Goal: Information Seeking & Learning: Learn about a topic

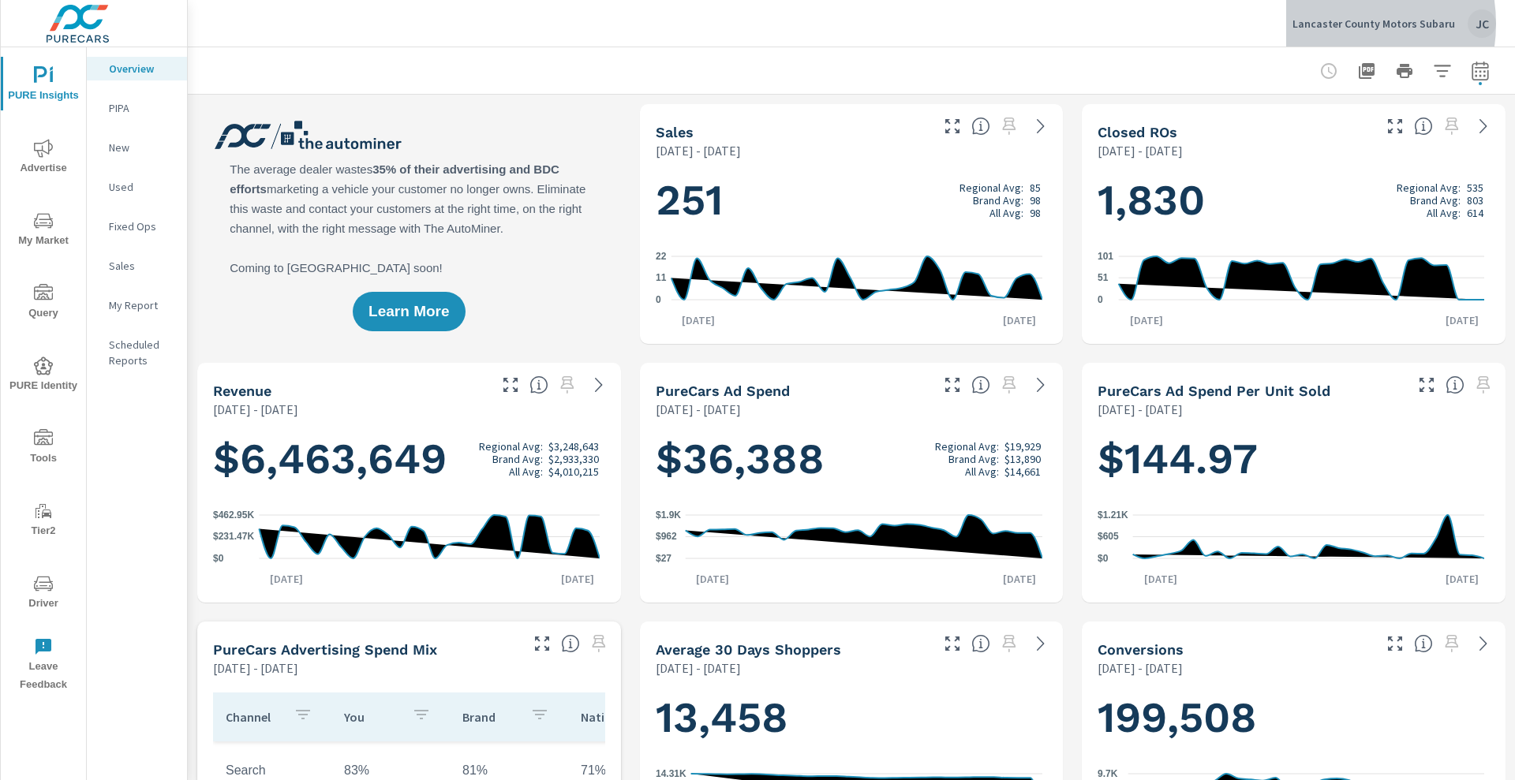
click at [1339, 24] on p "Lancaster County Motors Subaru" at bounding box center [1374, 24] width 163 height 14
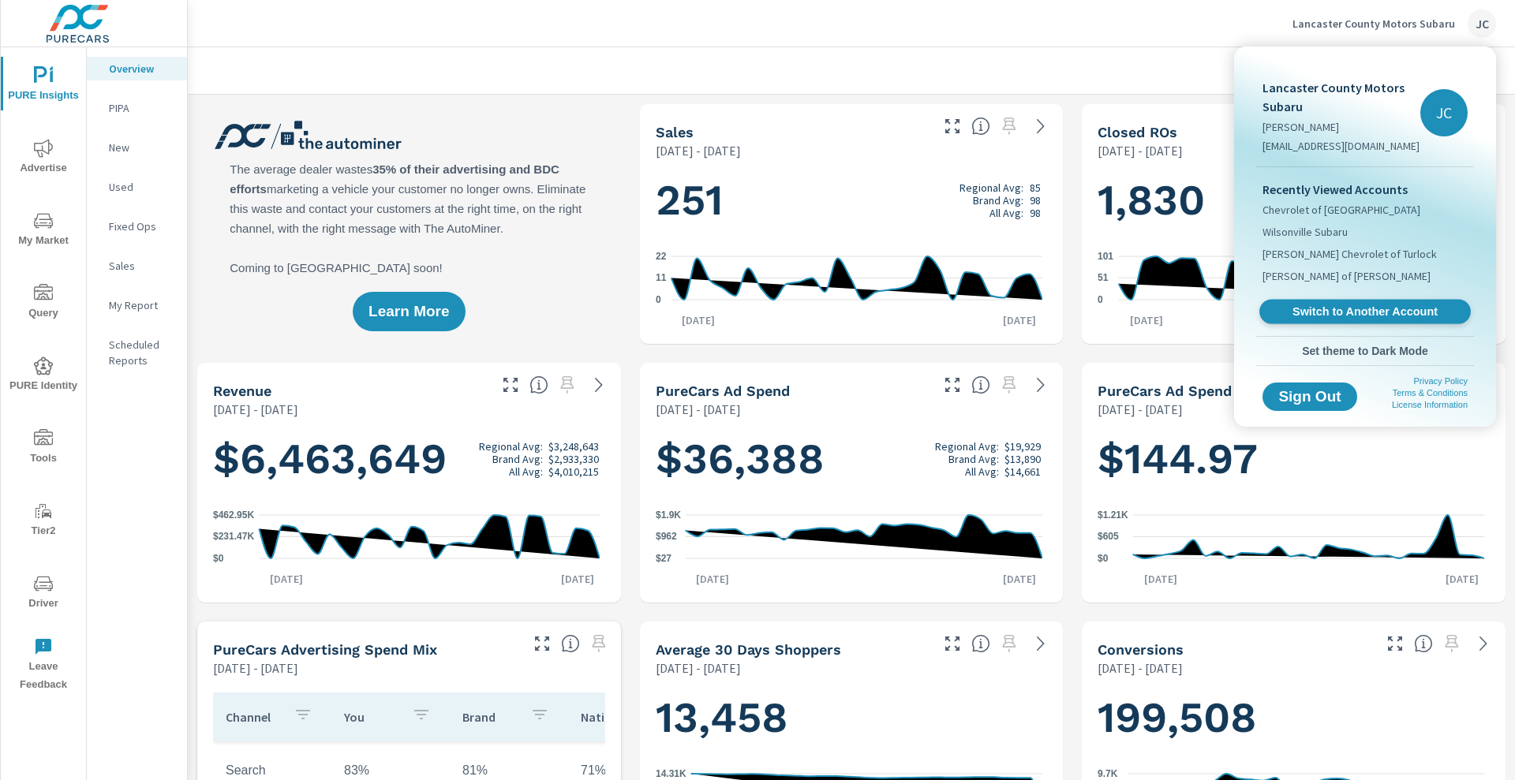
click at [1357, 305] on span "Switch to Another Account" at bounding box center [1364, 312] width 193 height 15
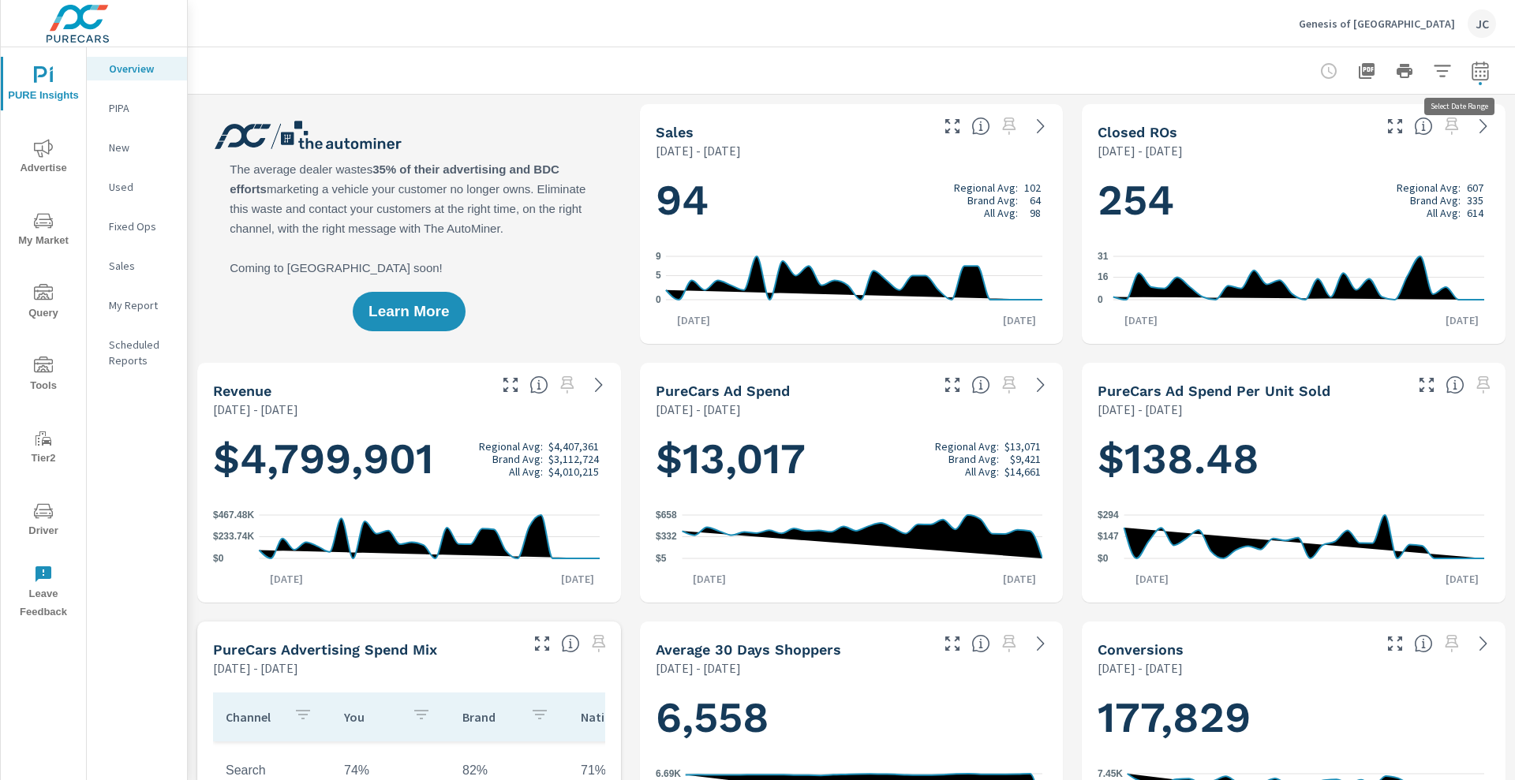
click at [775, 69] on icon "button" at bounding box center [1480, 71] width 19 height 19
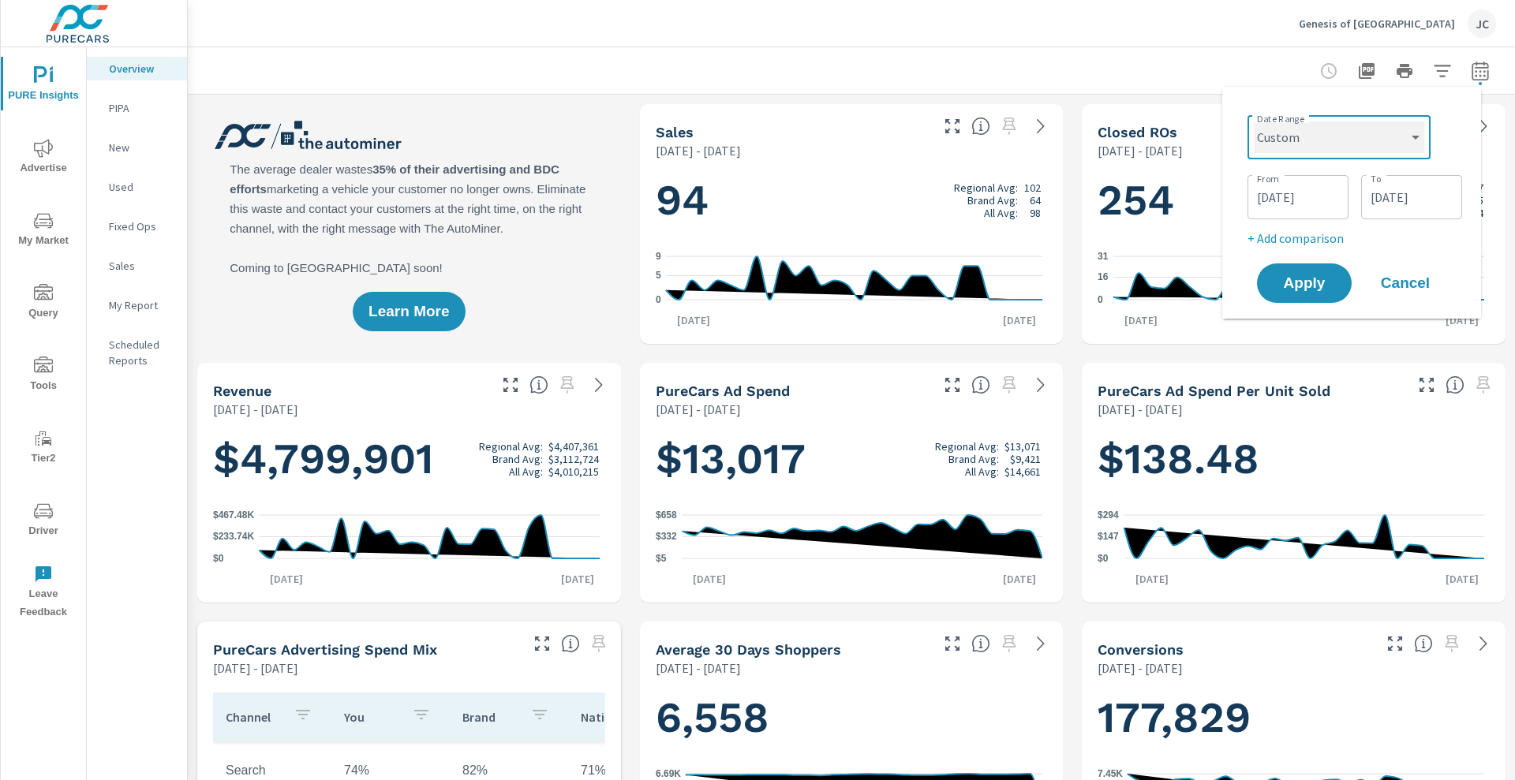
click at [775, 150] on select "Custom Yesterday Last week Last 7 days Last 14 days Last 30 days Last 45 days L…" at bounding box center [1339, 138] width 170 height 32
click at [775, 122] on select "Custom Yesterday Last week Last 7 days Last 14 days Last 30 days Last 45 days L…" at bounding box center [1339, 138] width 170 height 32
select select "Last month"
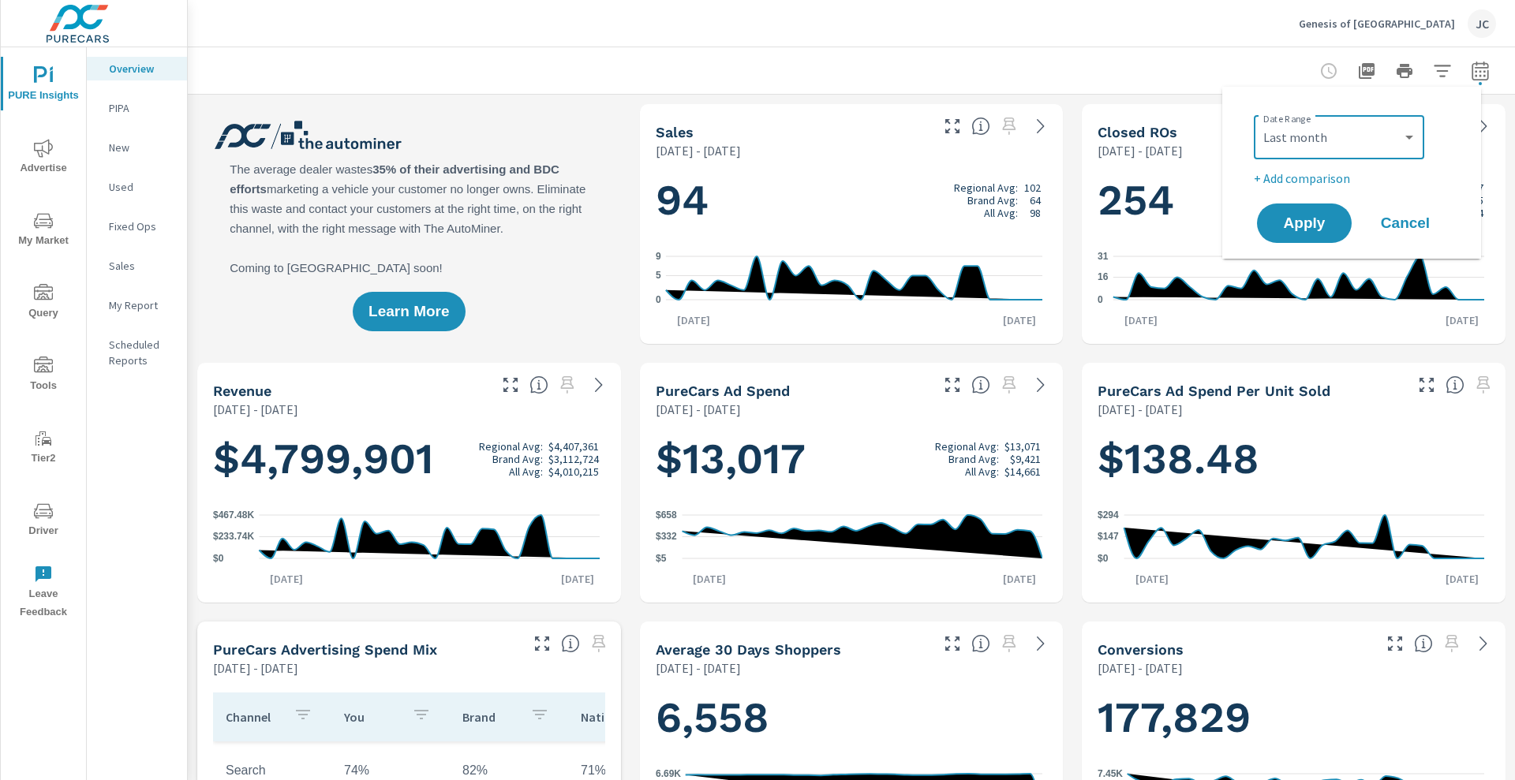
click at [775, 182] on p "+ Add comparison" at bounding box center [1355, 178] width 202 height 19
select select "Previous period"
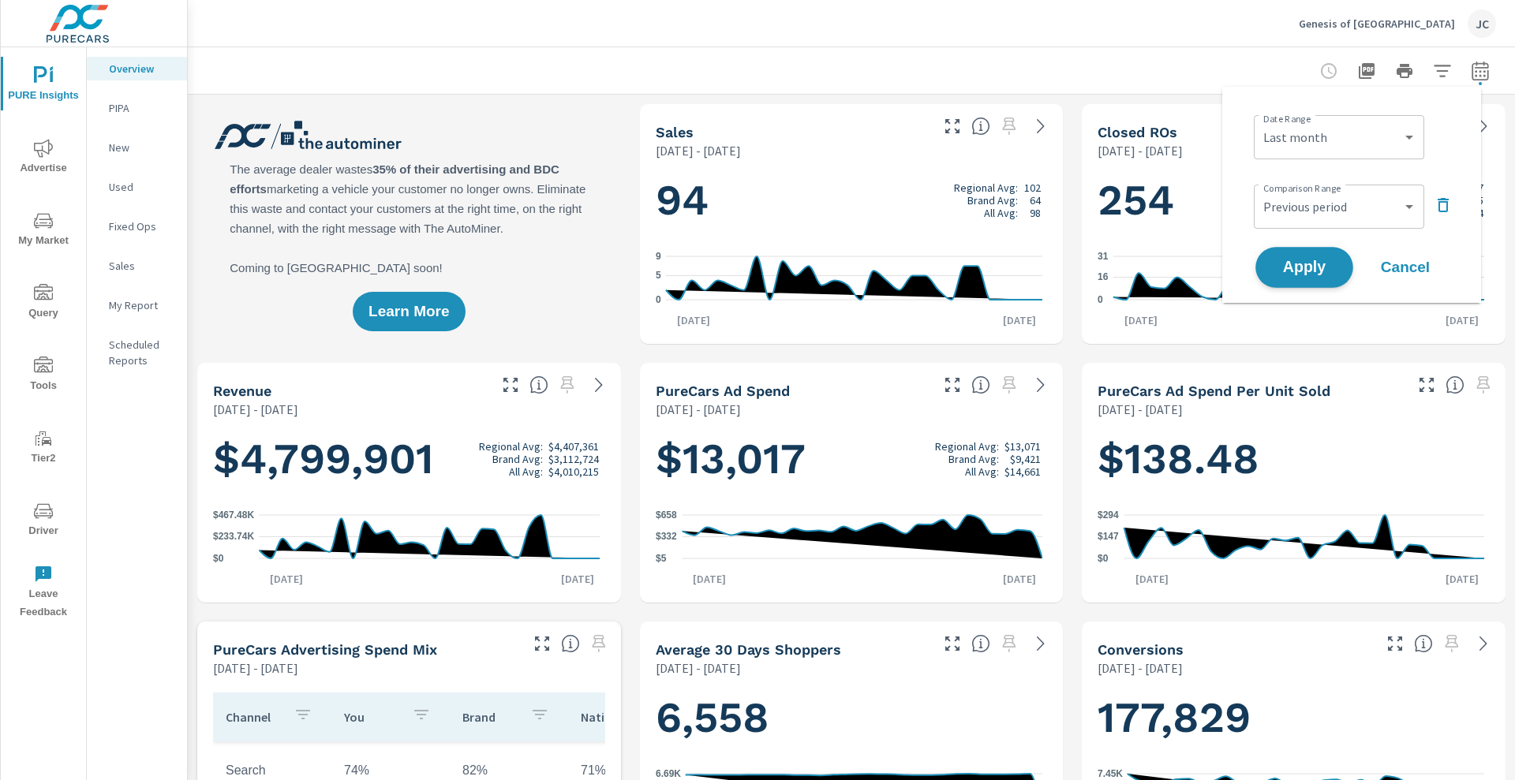
click at [775, 262] on span "Apply" at bounding box center [1304, 267] width 65 height 15
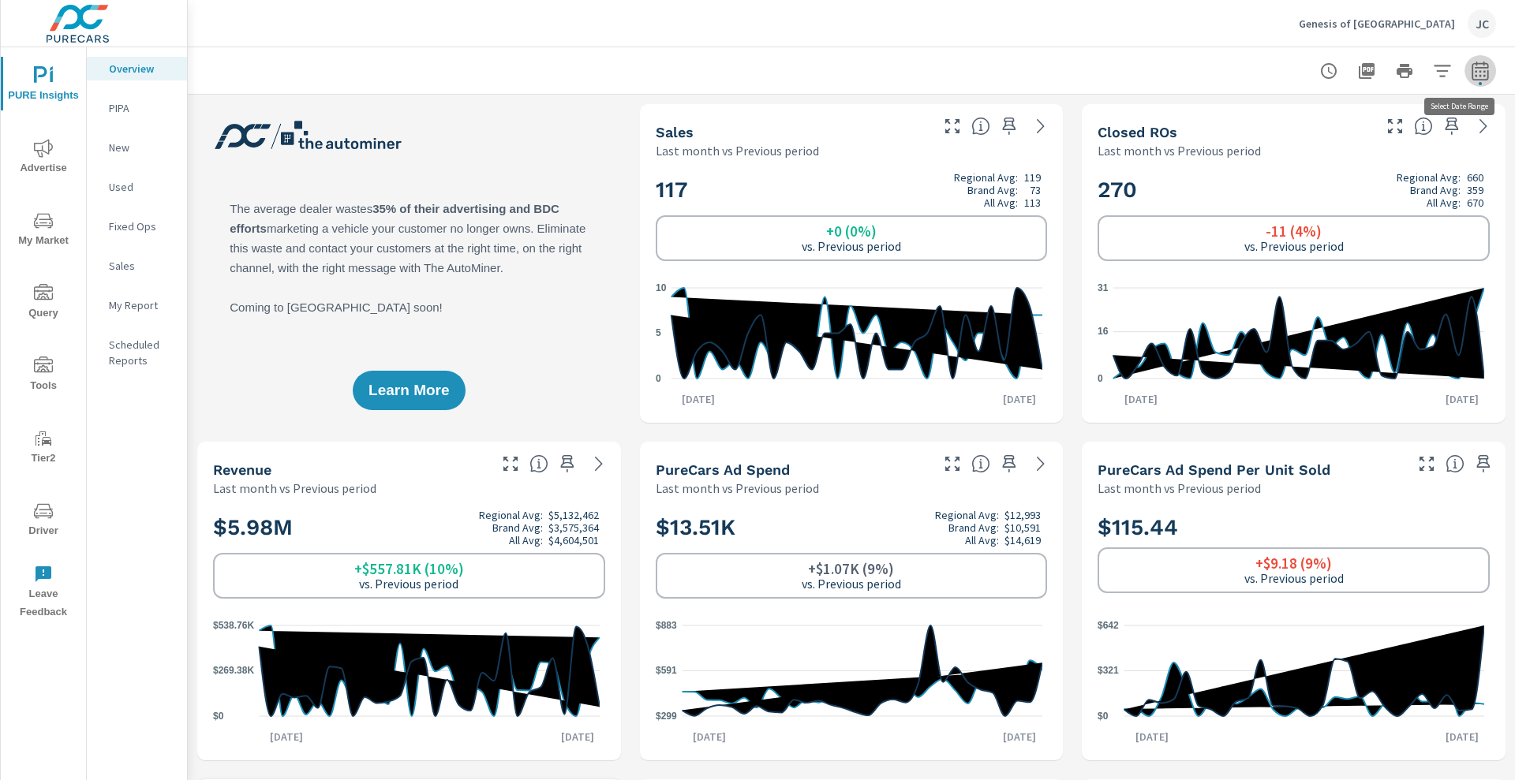
click at [775, 78] on icon "button" at bounding box center [1480, 71] width 19 height 19
select select "Last month"
select select "Previous period"
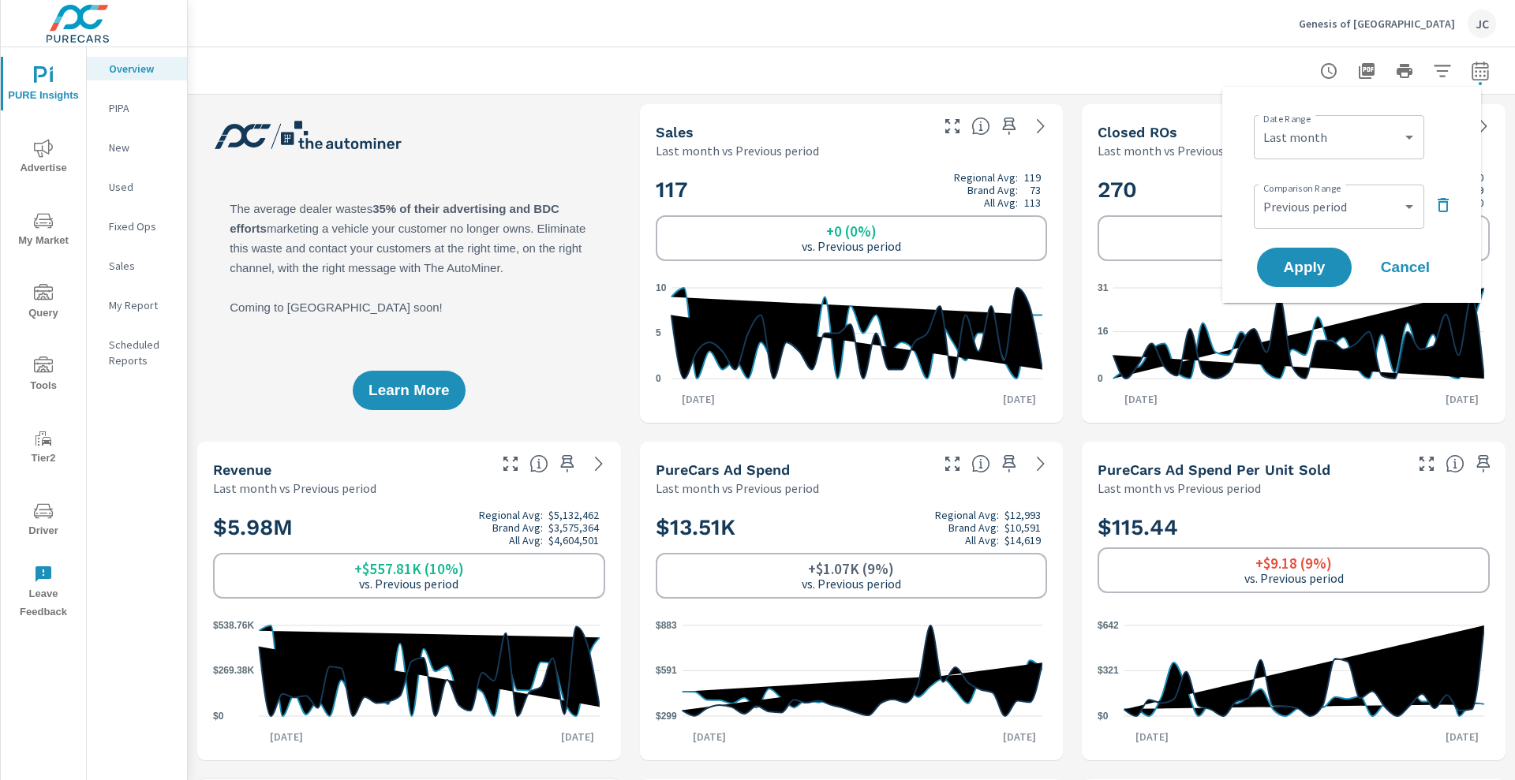
click at [775, 77] on icon "button" at bounding box center [1442, 71] width 19 height 19
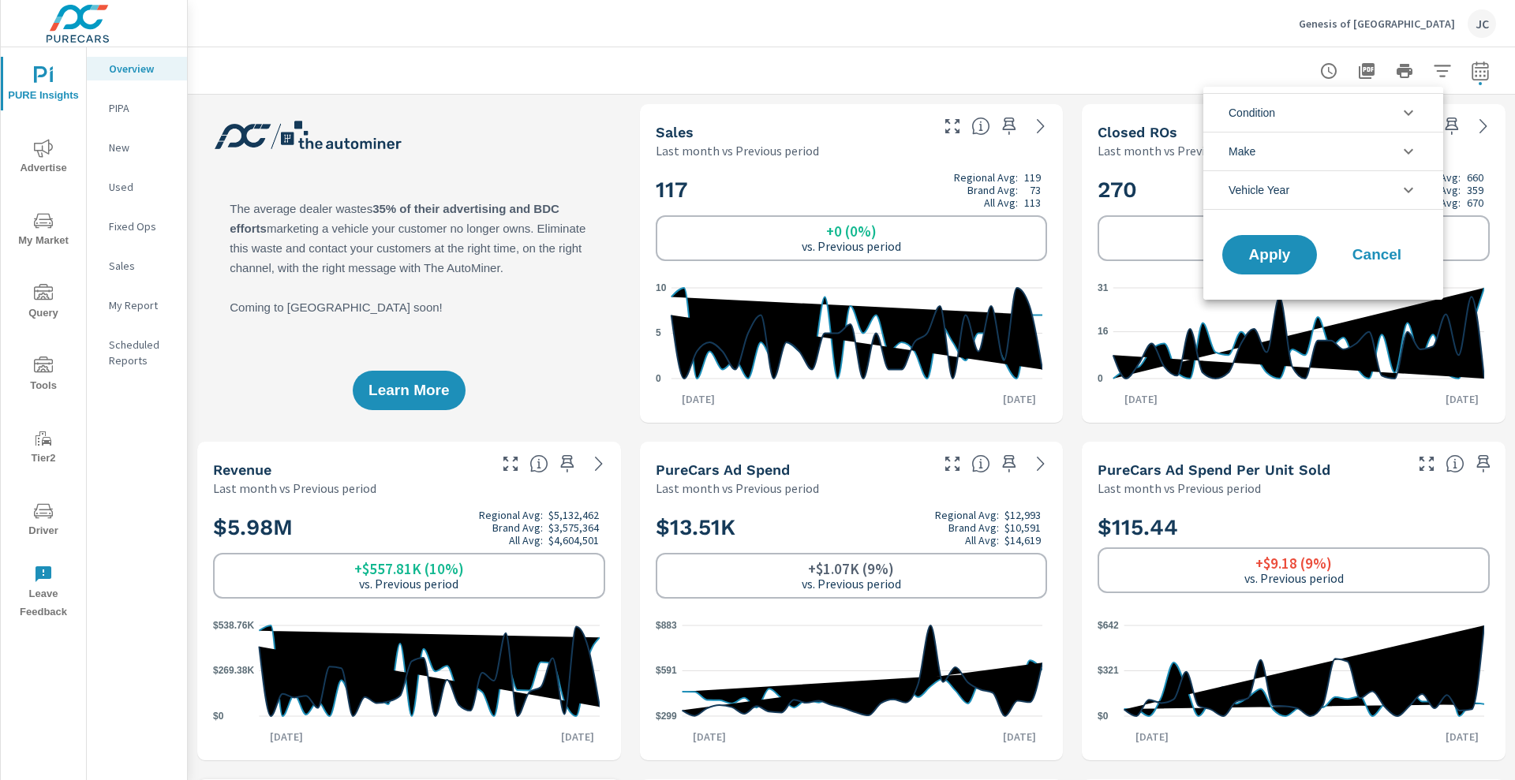
click at [775, 105] on li "Condition" at bounding box center [1324, 112] width 240 height 39
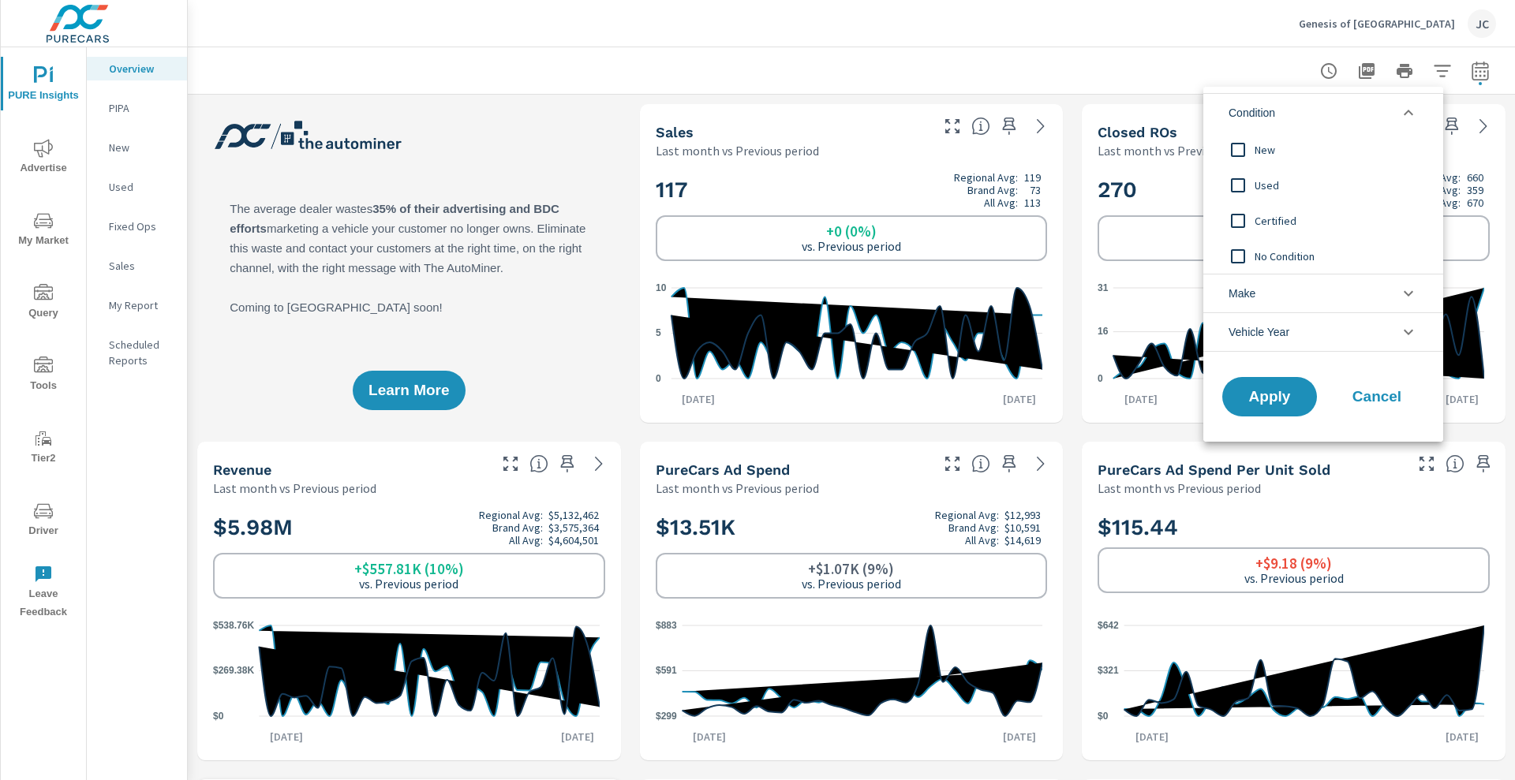
click at [775, 143] on input "filter options" at bounding box center [1238, 149] width 33 height 33
click at [775, 391] on span "Apply" at bounding box center [1269, 397] width 65 height 15
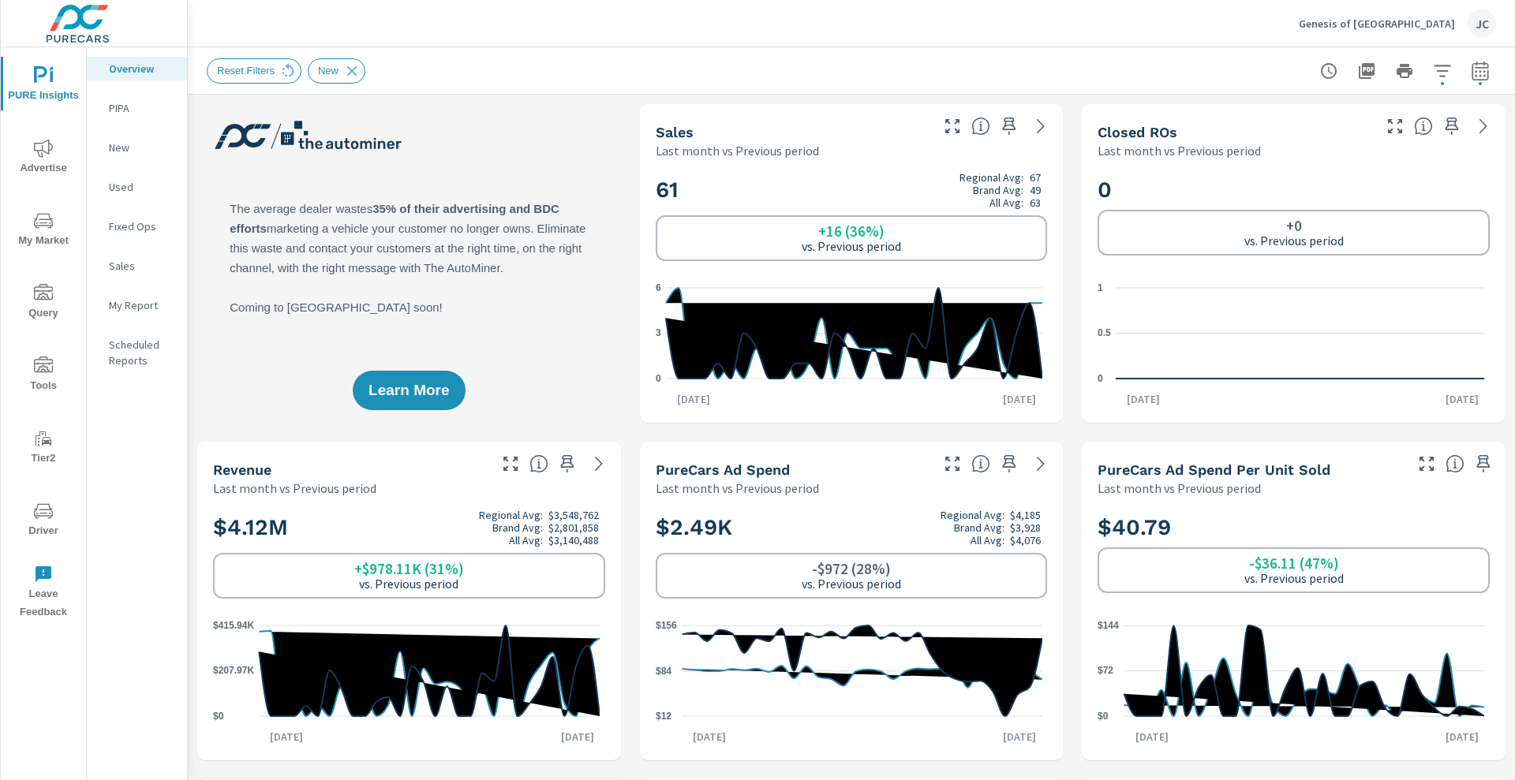
drag, startPoint x: 1315, startPoint y: 454, endPoint x: 1242, endPoint y: 436, distance: 74.7
click at [775, 442] on div "PureCars Ad Spend Per Unit Sold Last month vs Previous period" at bounding box center [1245, 470] width 326 height 56
drag, startPoint x: 1242, startPoint y: 436, endPoint x: 1267, endPoint y: 425, distance: 26.8
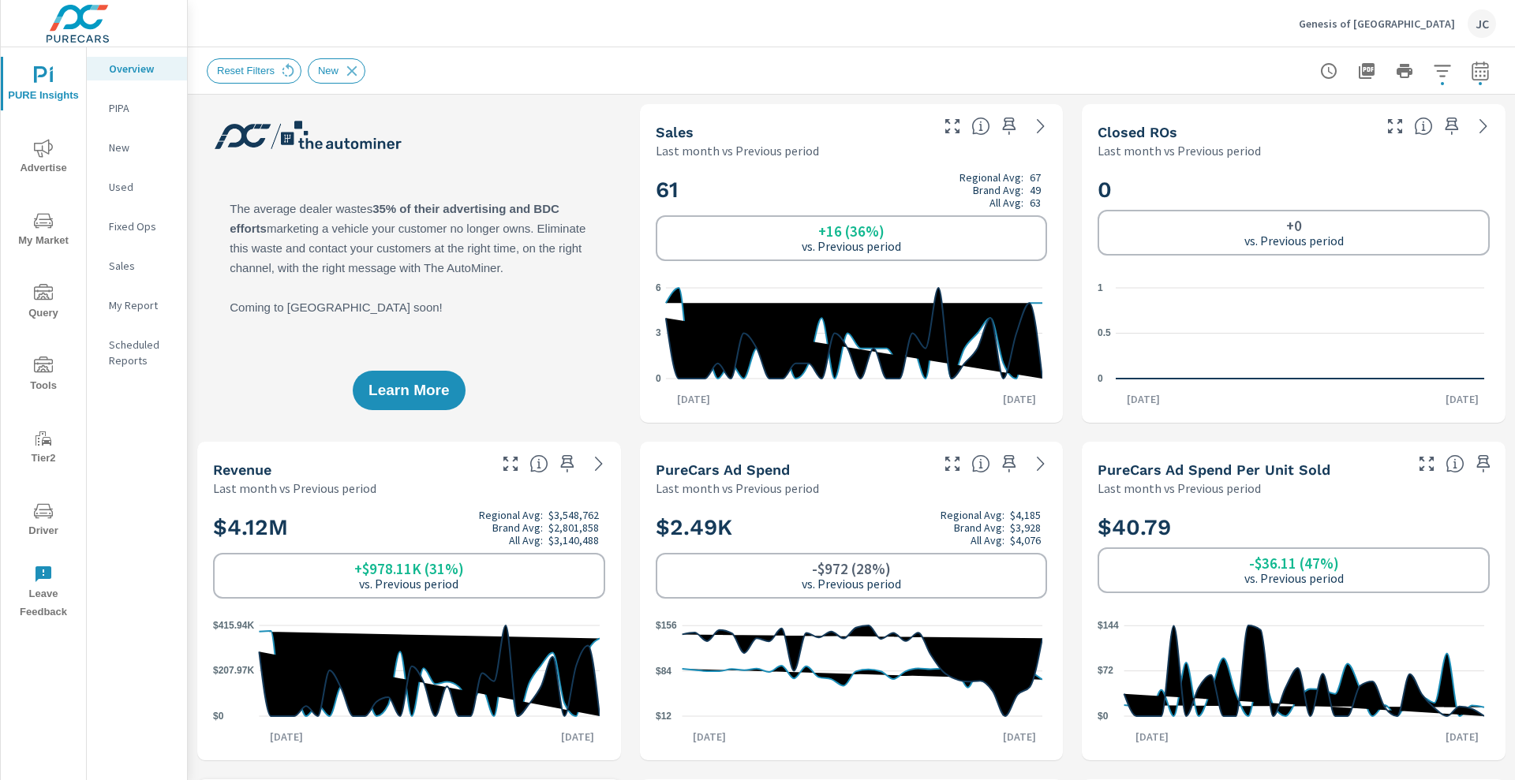
drag, startPoint x: 1267, startPoint y: 425, endPoint x: 1301, endPoint y: 401, distance: 41.8
click at [775, 404] on div "Sep 1st Sep 30th" at bounding box center [1303, 399] width 374 height 16
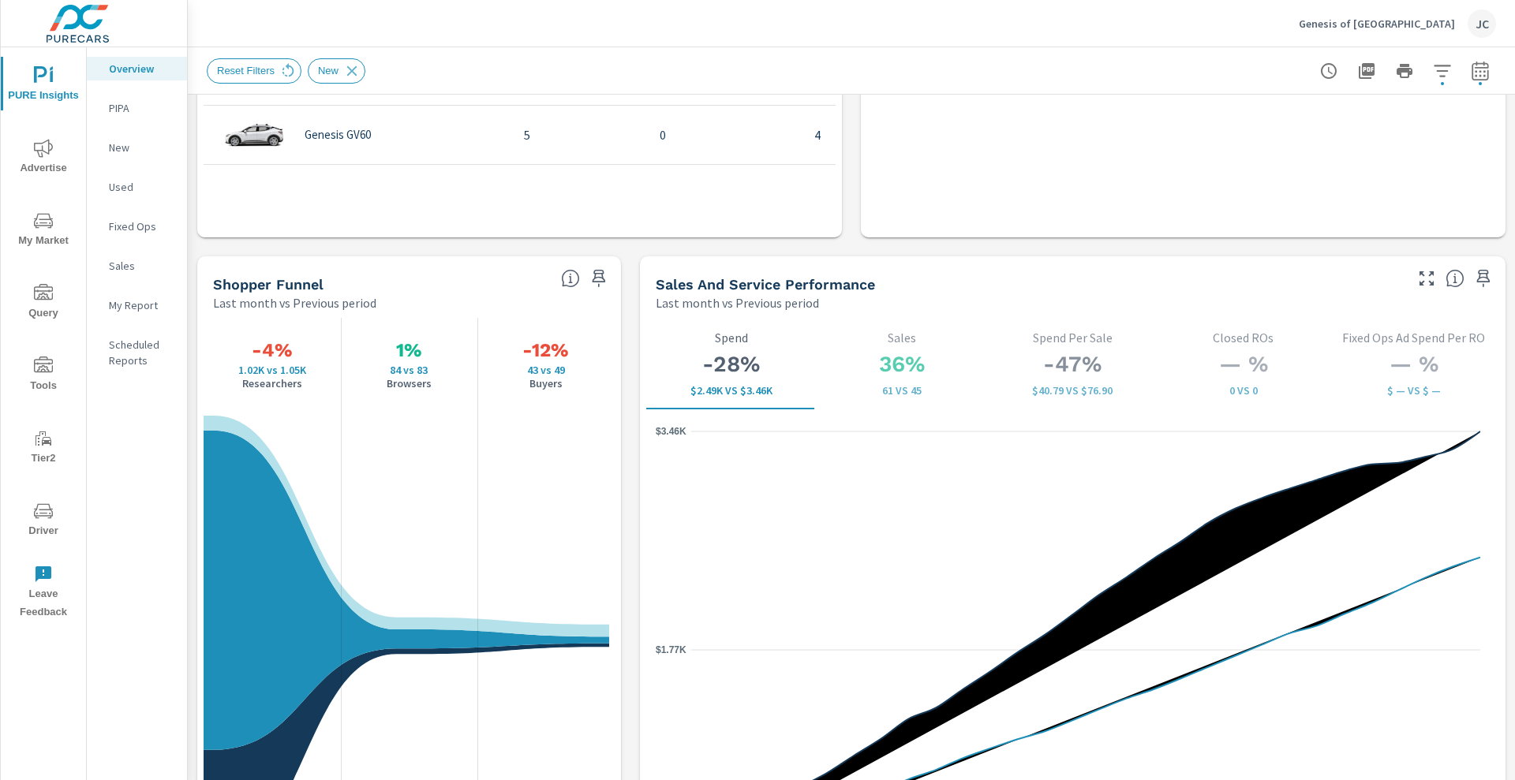
scroll to position [1973, 0]
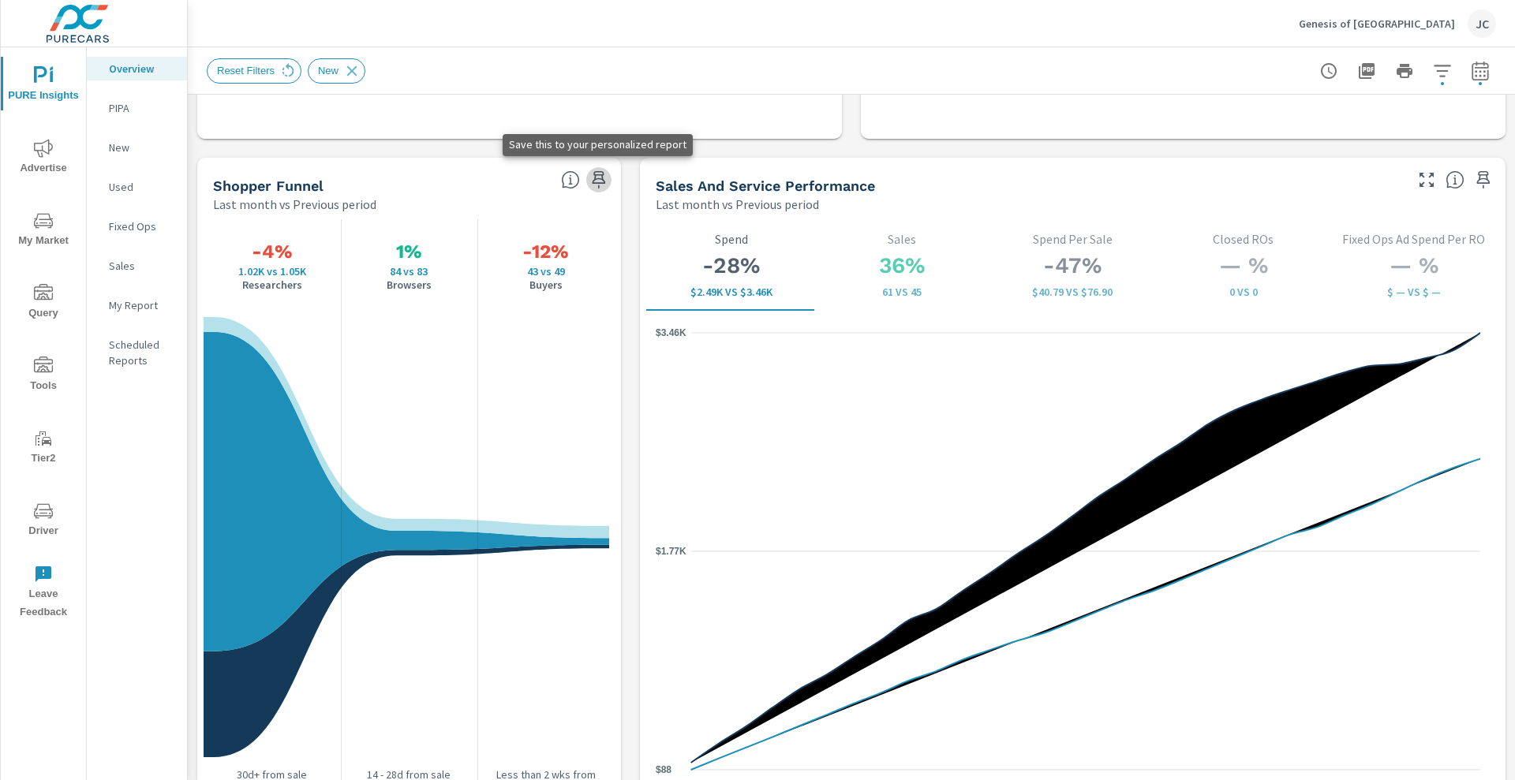
click at [593, 178] on icon "button" at bounding box center [598, 179] width 13 height 17
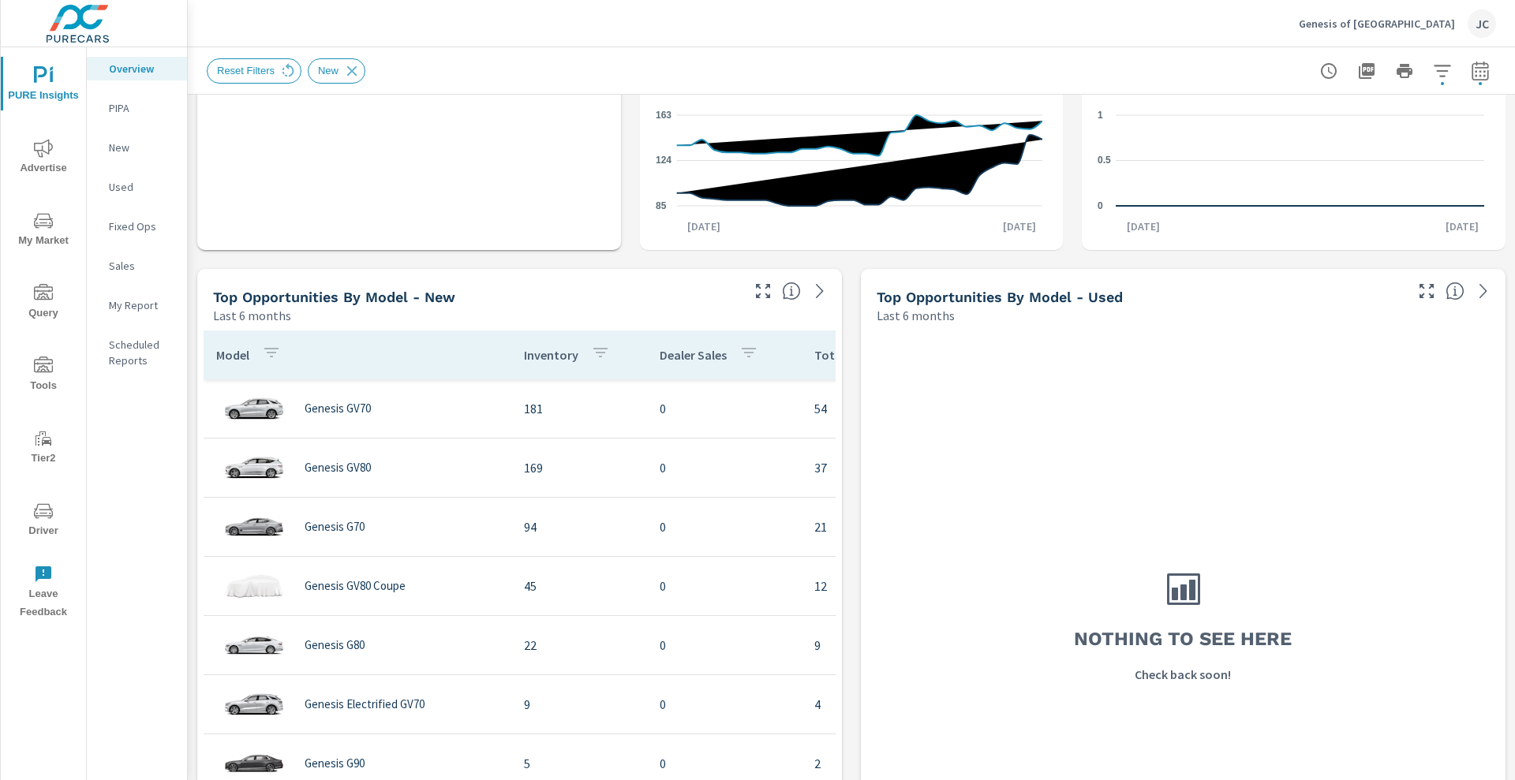
scroll to position [1184, 0]
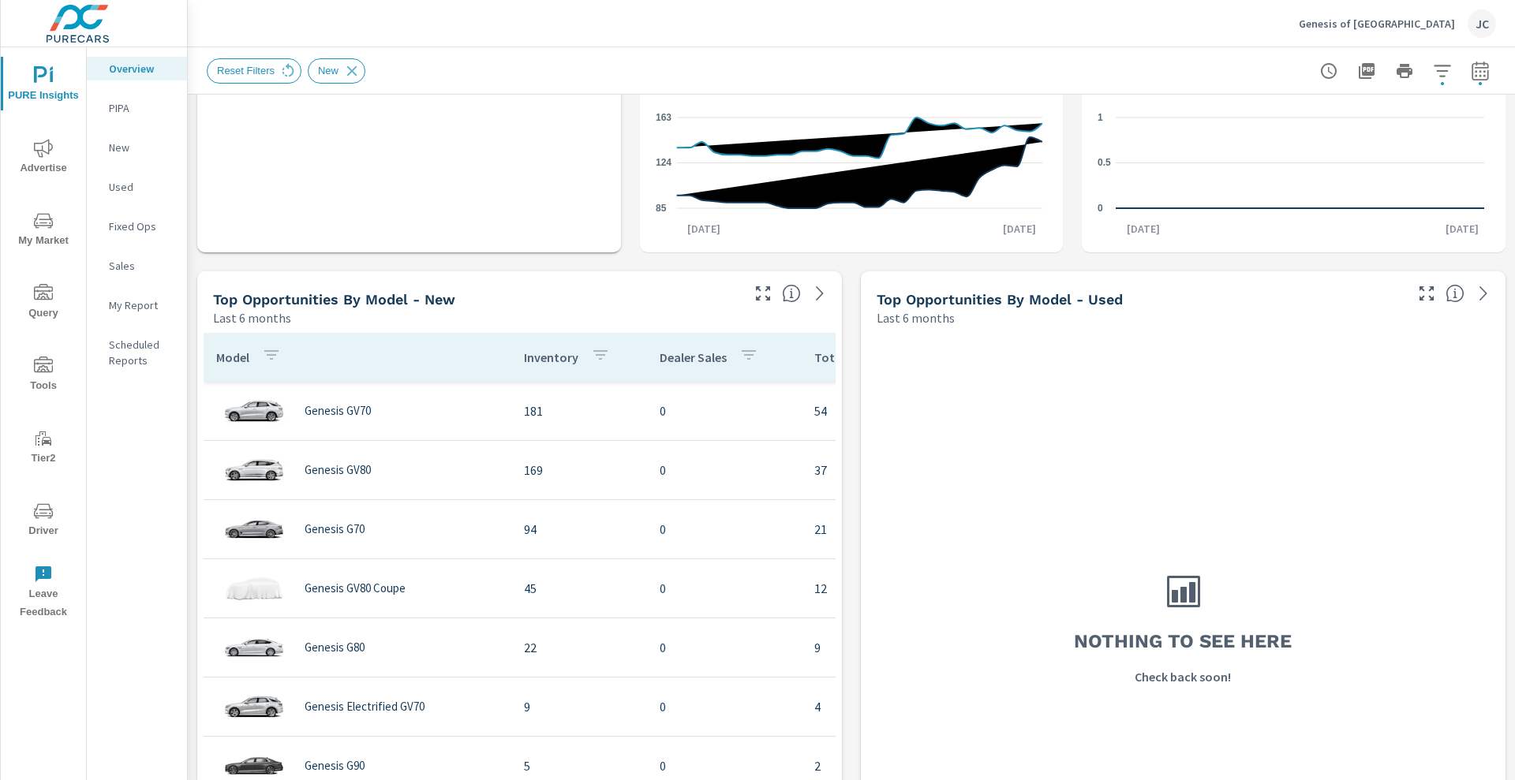
click at [747, 359] on icon "button" at bounding box center [748, 355] width 19 height 19
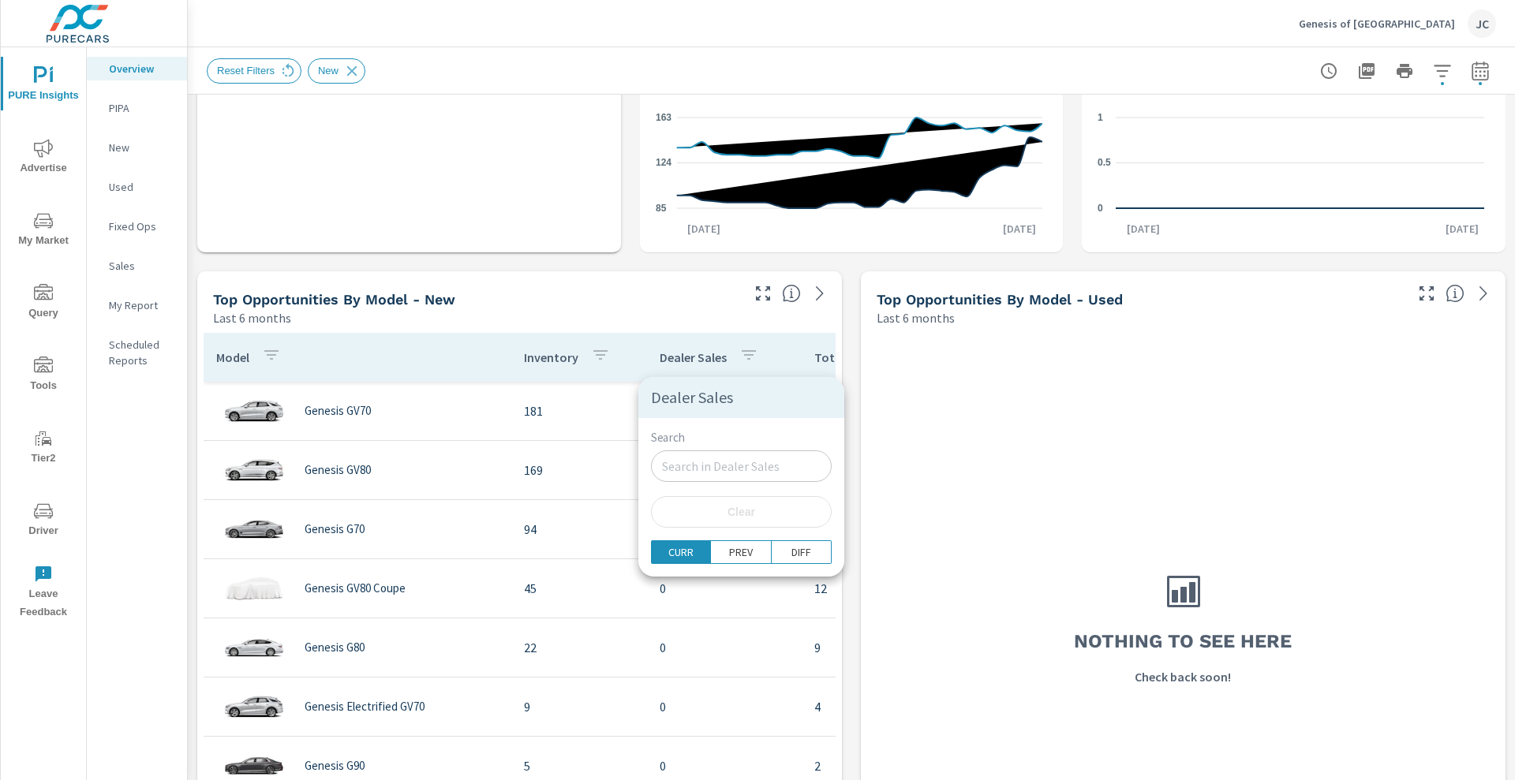
click at [775, 410] on div at bounding box center [757, 390] width 1515 height 780
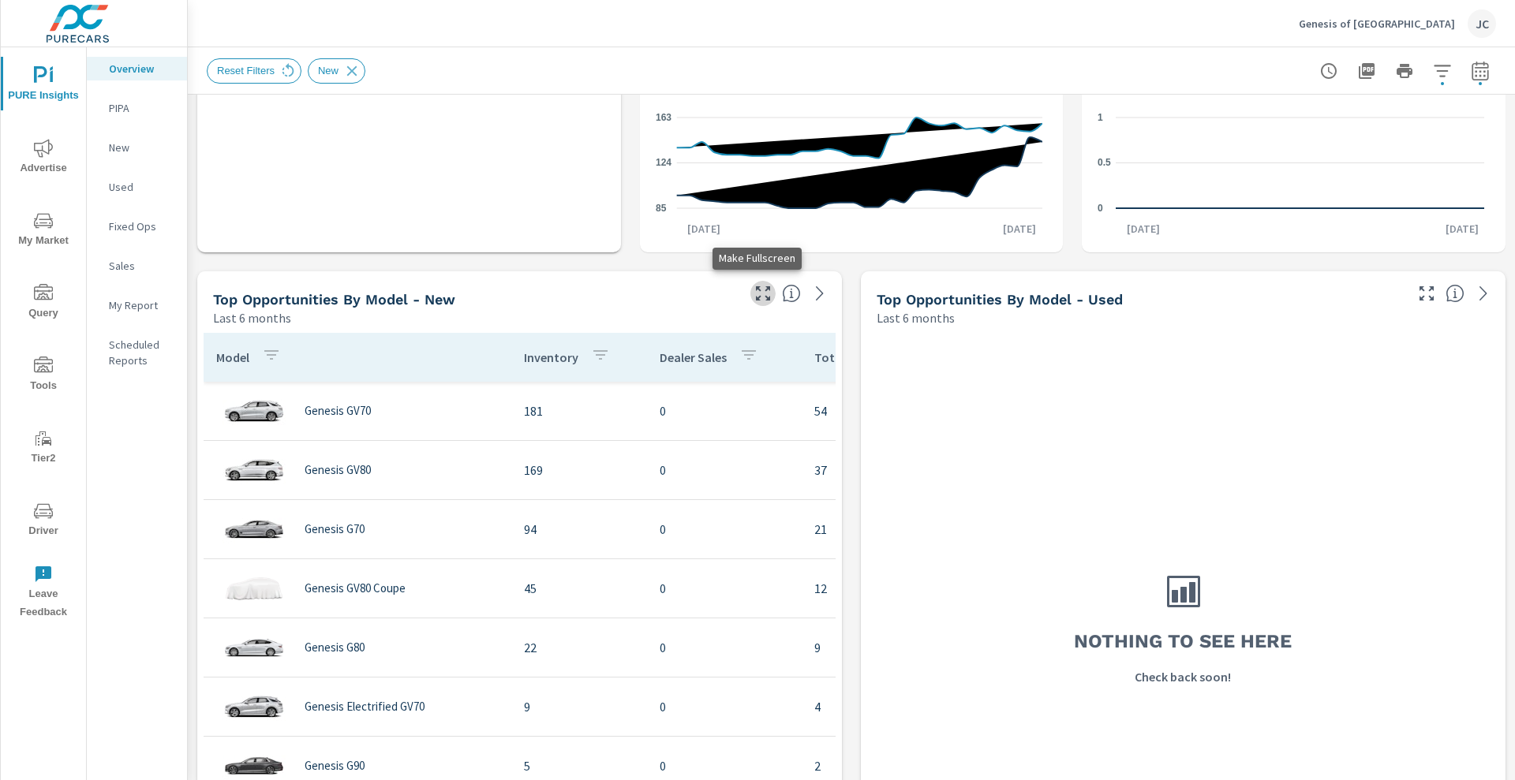
click at [756, 296] on icon "button" at bounding box center [763, 293] width 14 height 14
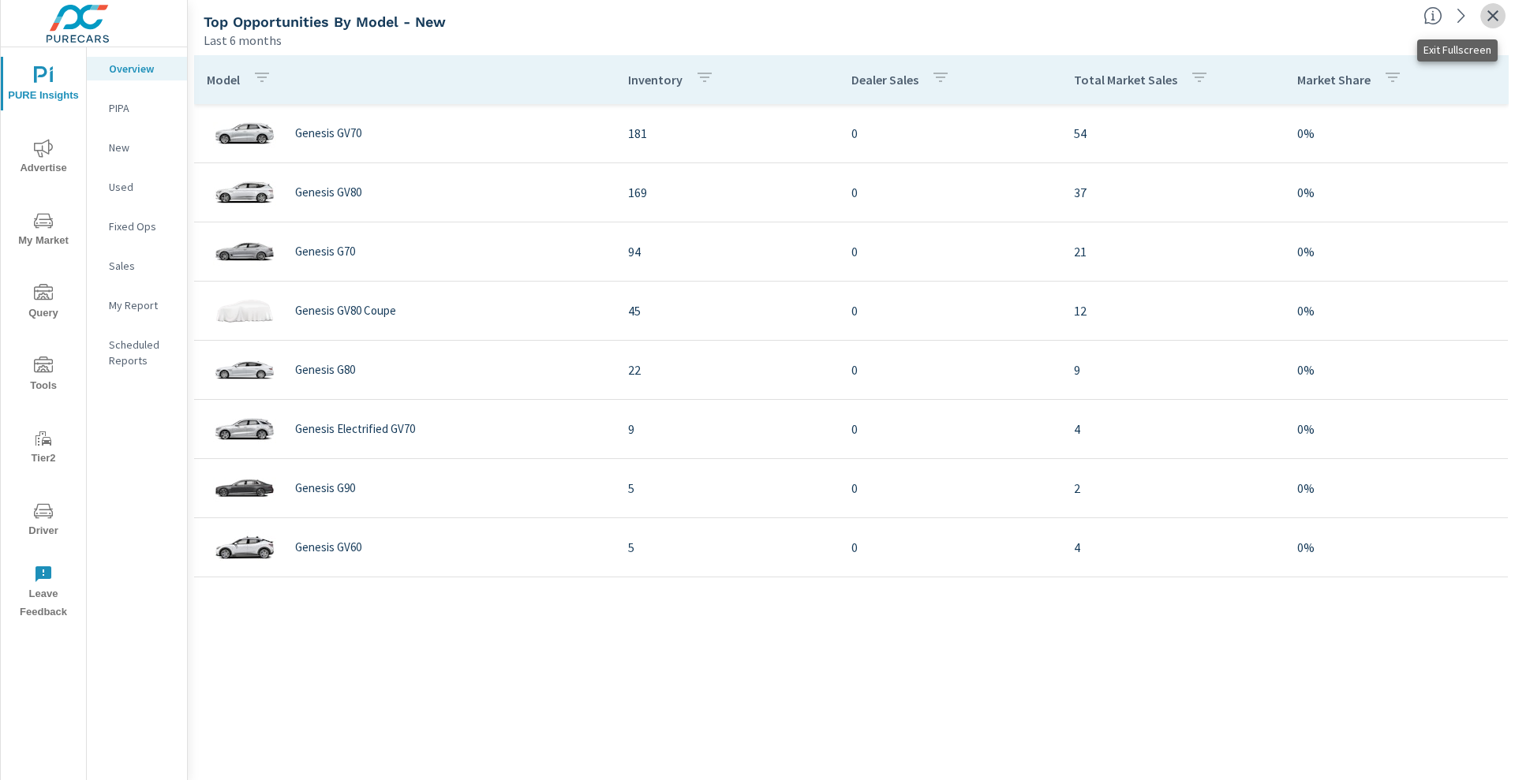
click at [775, 23] on icon "button" at bounding box center [1493, 15] width 19 height 19
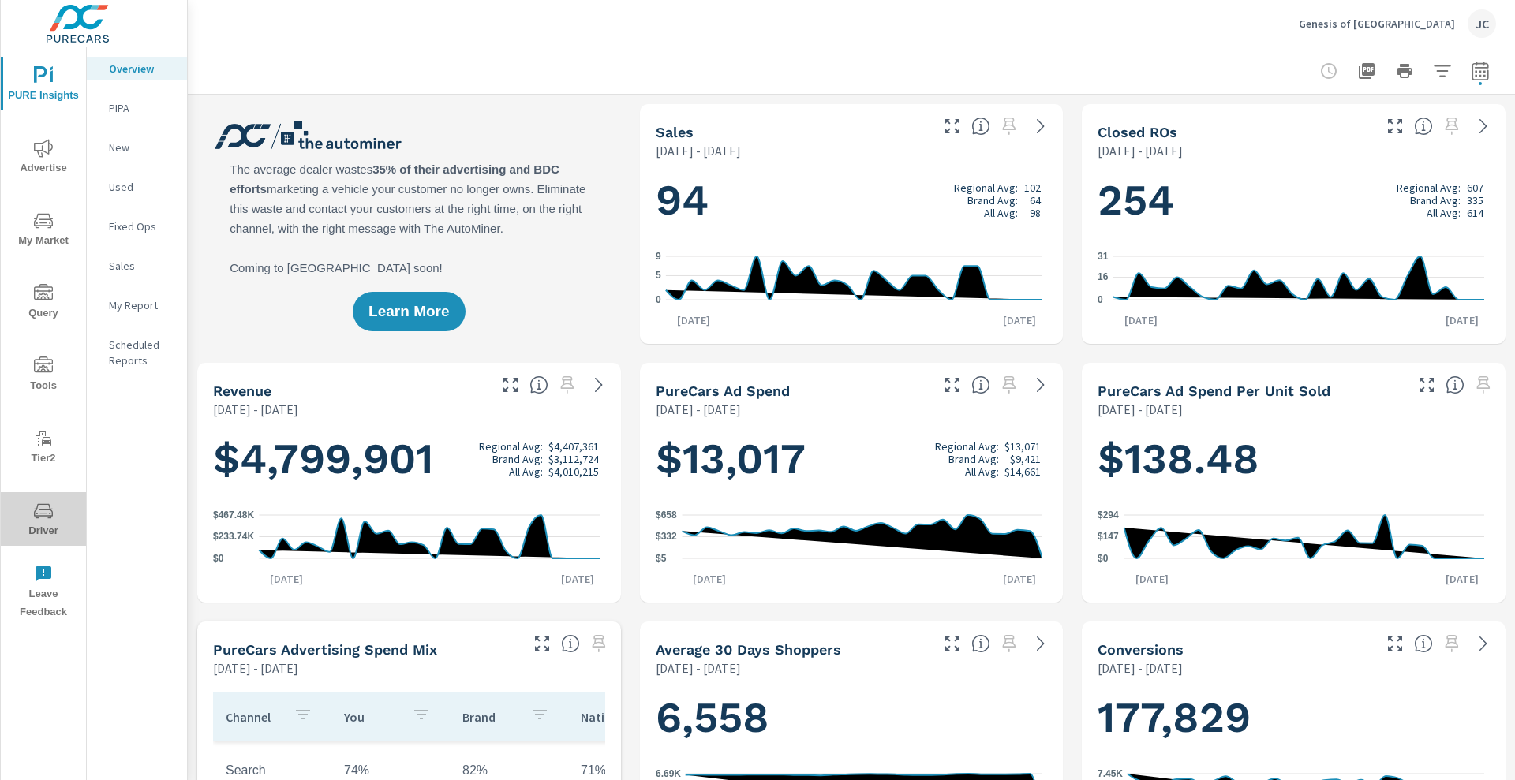
click at [40, 465] on icon "nav menu" at bounding box center [43, 511] width 19 height 19
drag, startPoint x: 0, startPoint y: 0, endPoint x: 1244, endPoint y: 75, distance: 1246.0
click at [775, 75] on div at bounding box center [852, 70] width 1290 height 47
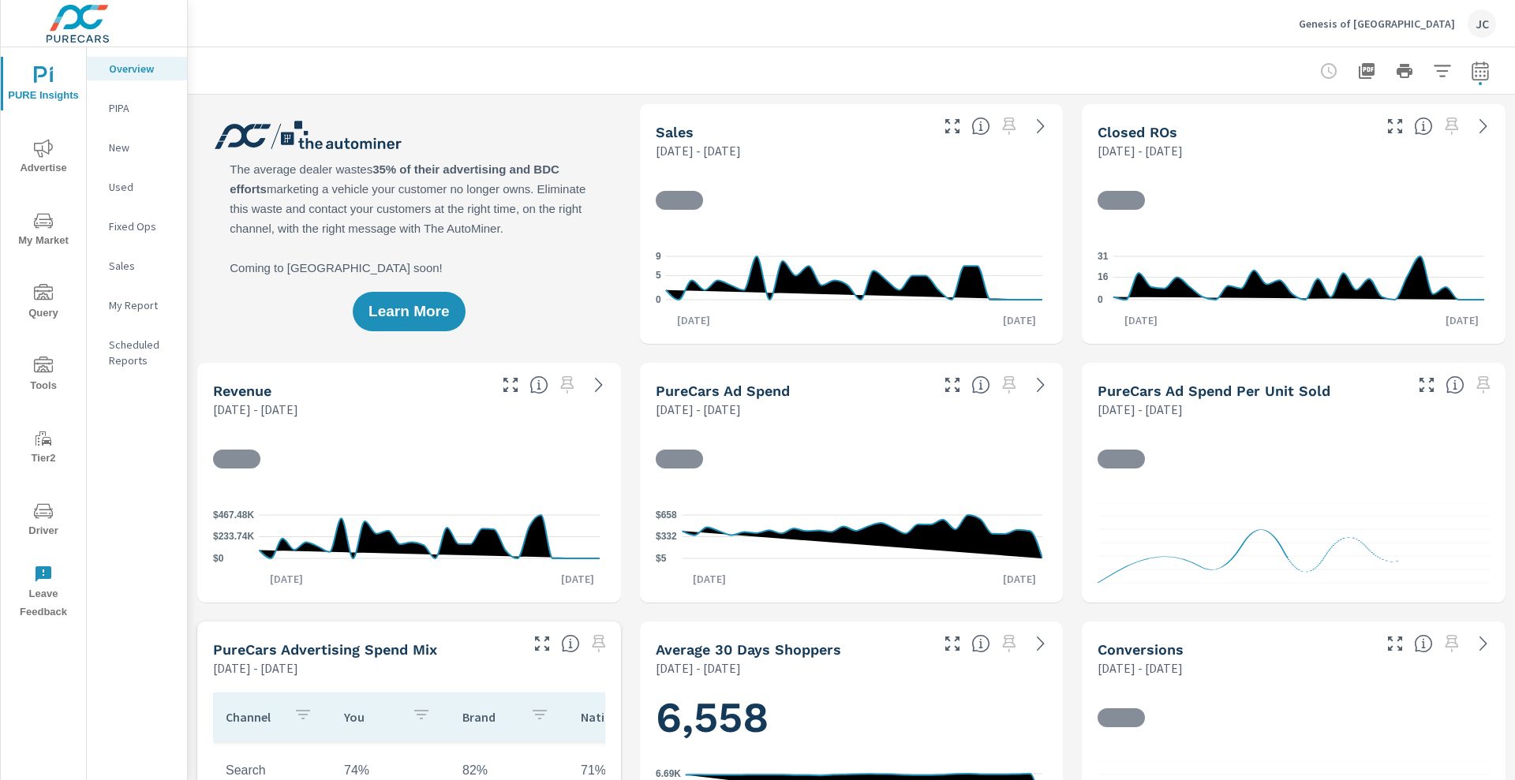
click at [60, 157] on span "Advertise" at bounding box center [44, 158] width 76 height 39
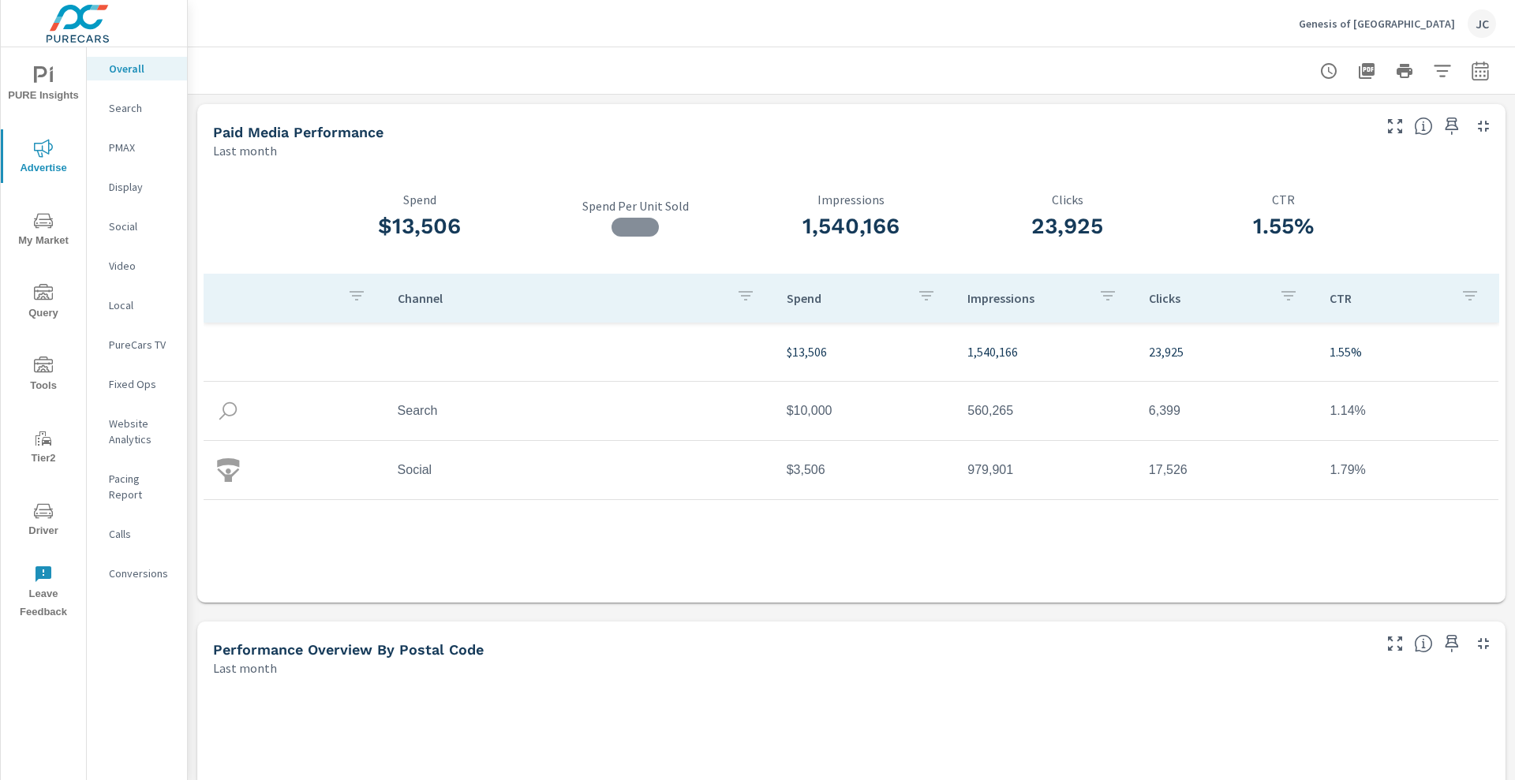
click at [633, 85] on div at bounding box center [852, 70] width 1290 height 47
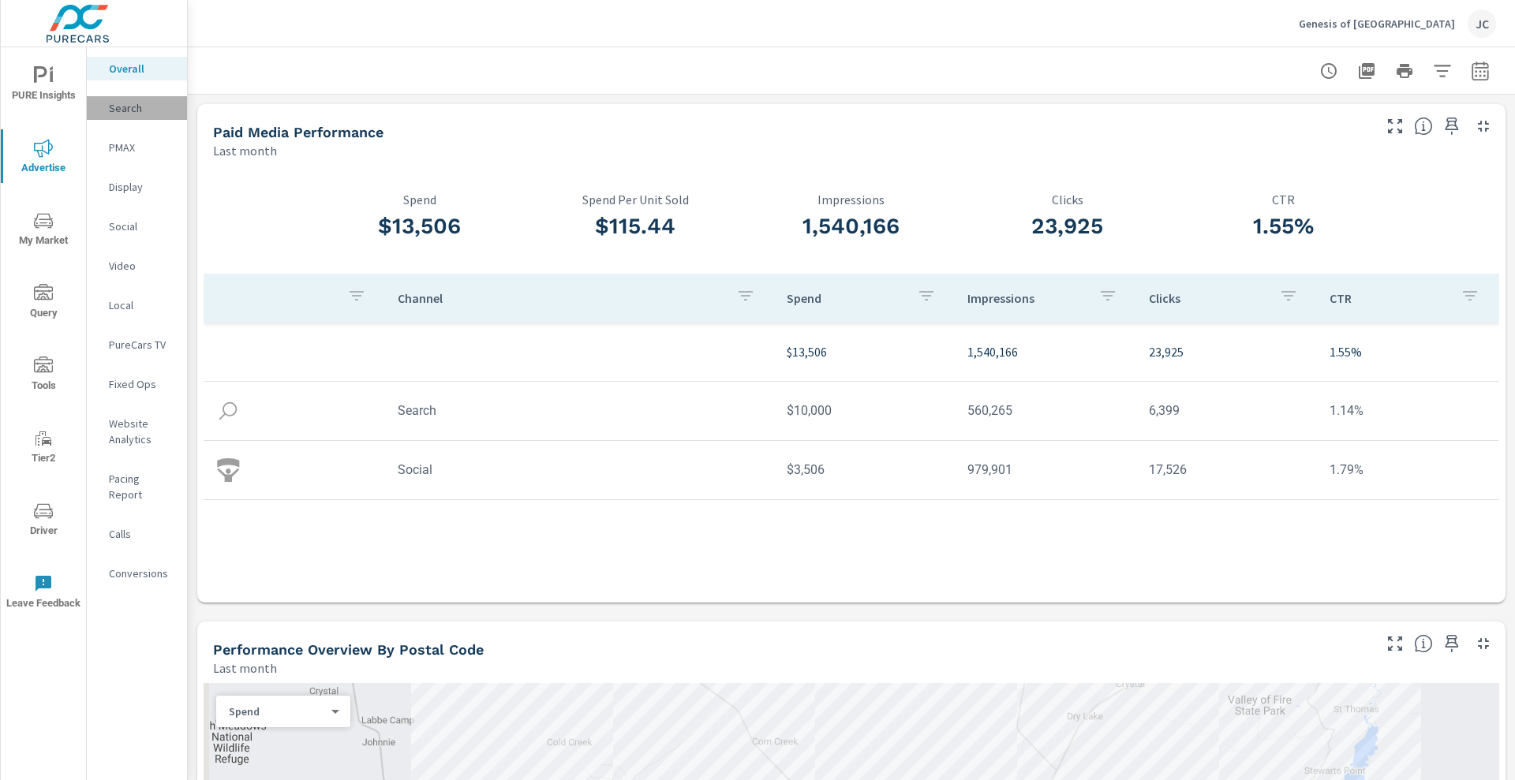
click at [134, 112] on p "Search" at bounding box center [142, 108] width 66 height 16
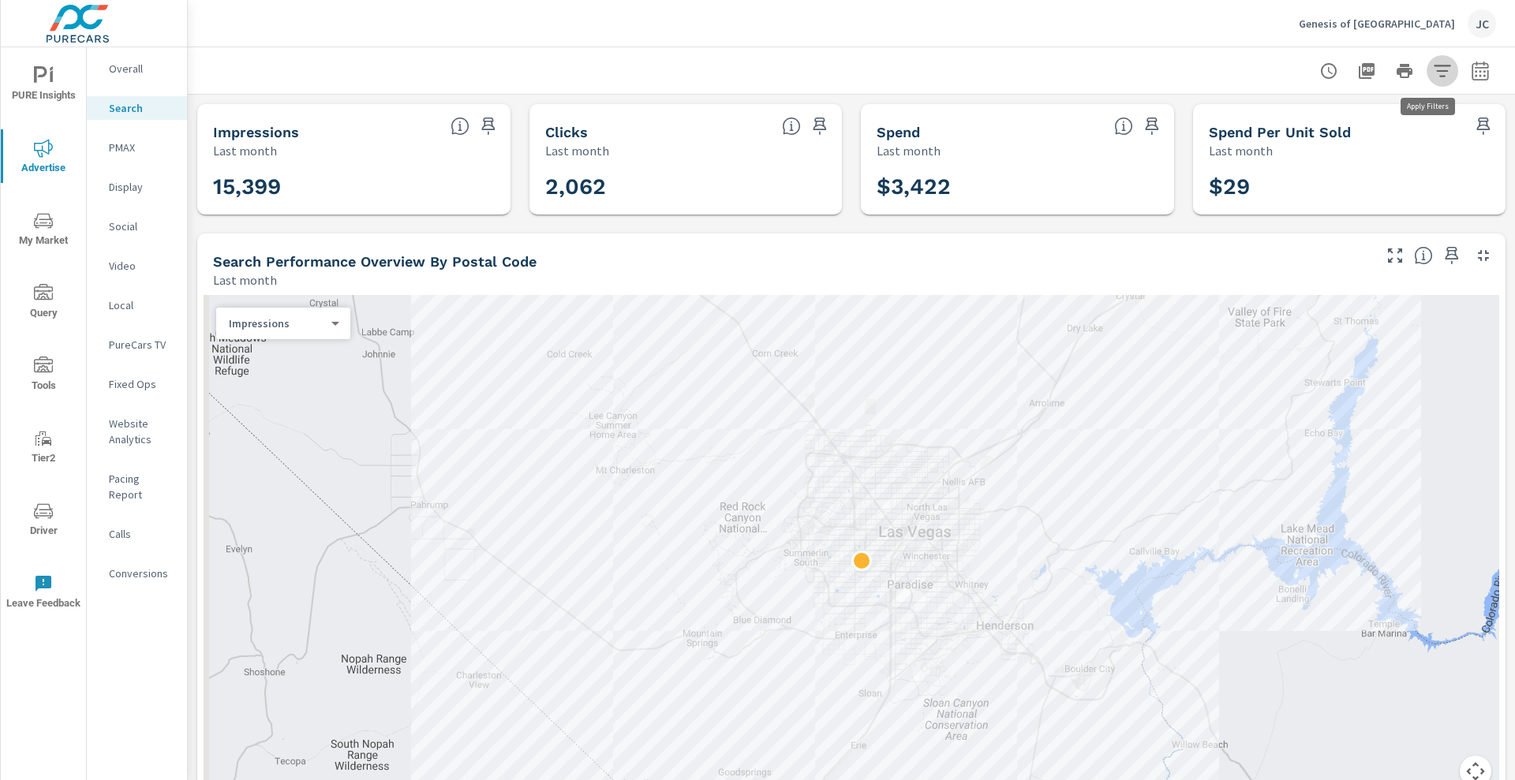
click at [1434, 66] on icon "button" at bounding box center [1442, 71] width 17 height 12
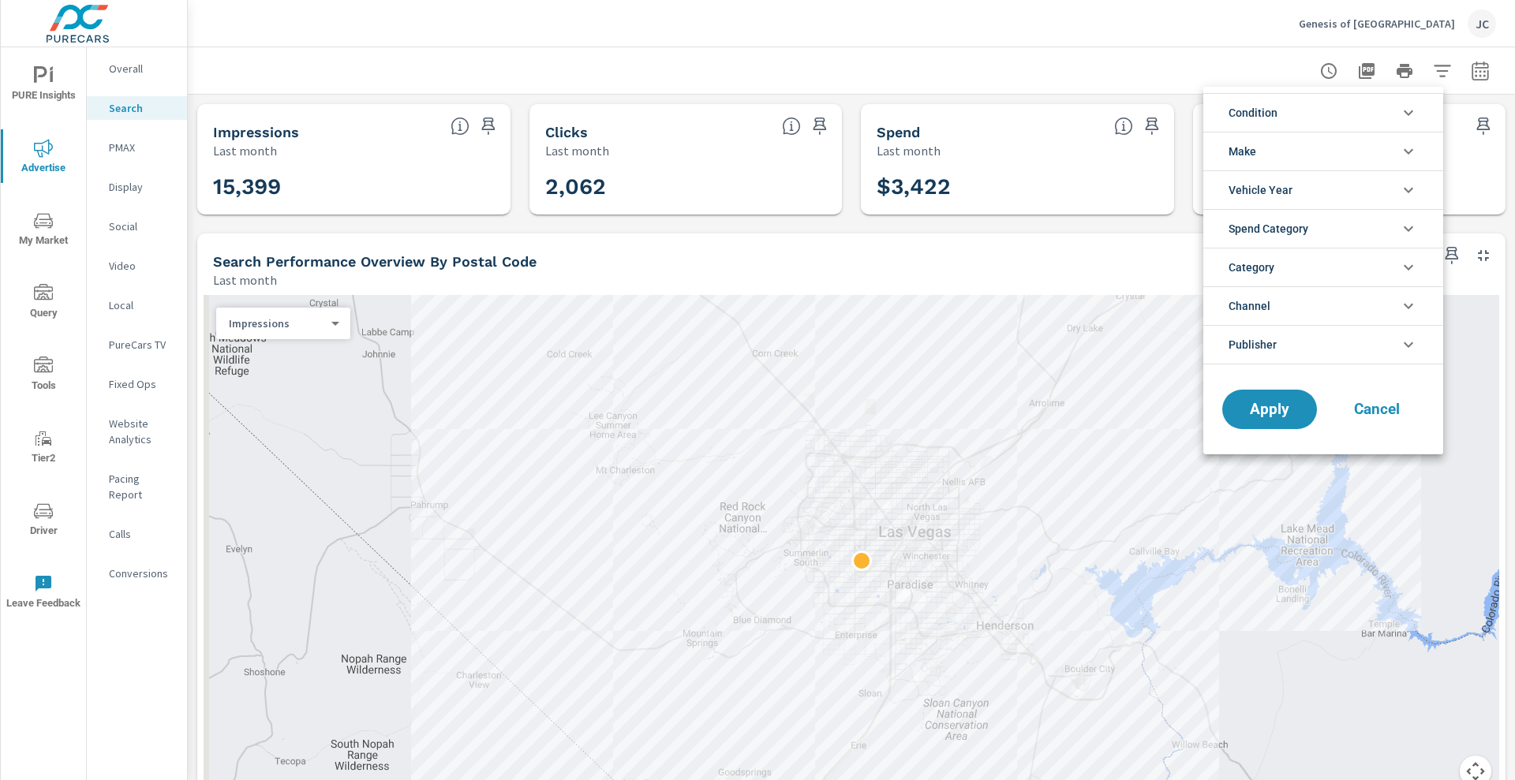
click at [1338, 123] on li "Condition" at bounding box center [1324, 112] width 240 height 39
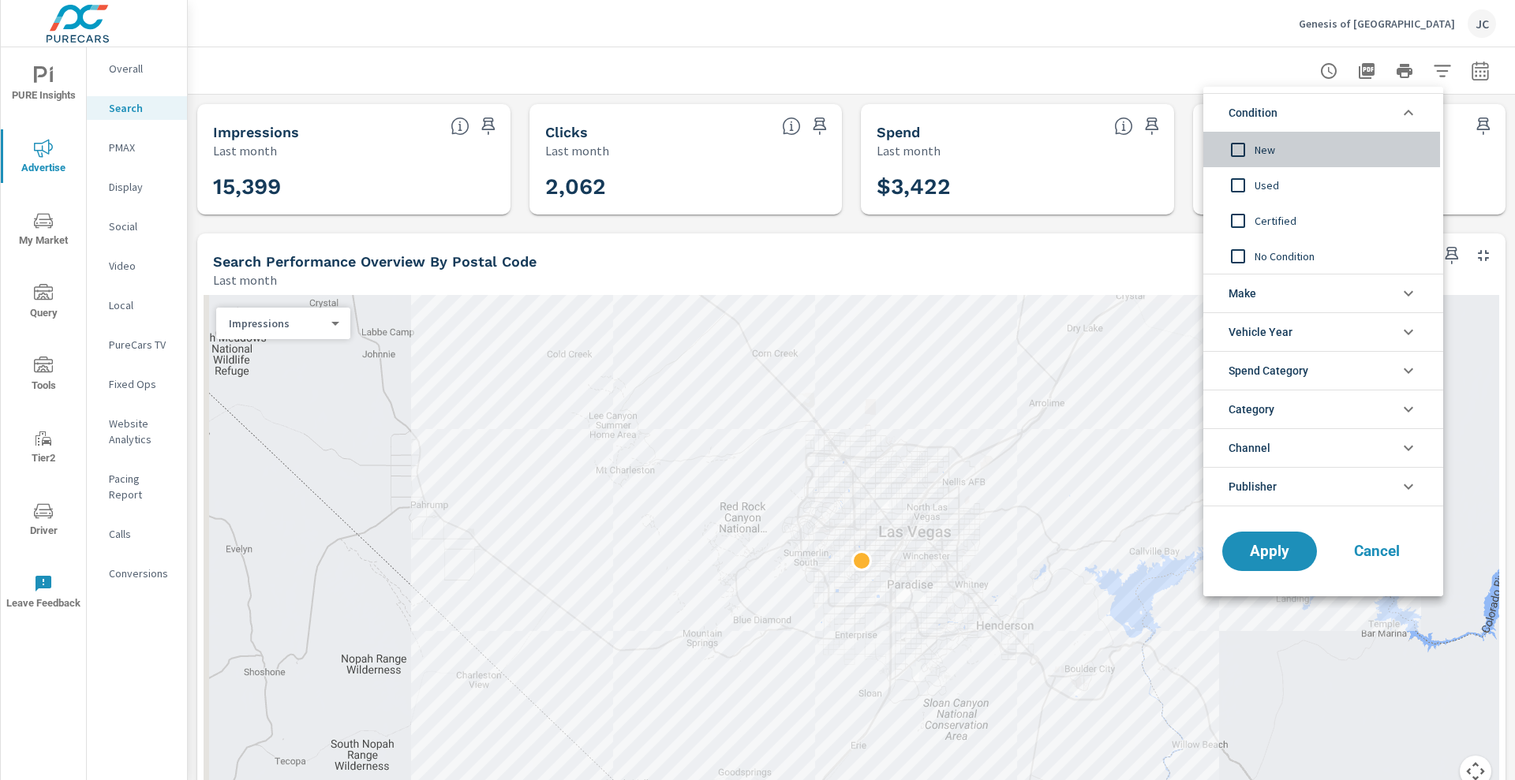
click at [1296, 151] on span "New" at bounding box center [1341, 149] width 173 height 19
click at [1282, 569] on button "Apply" at bounding box center [1270, 551] width 98 height 41
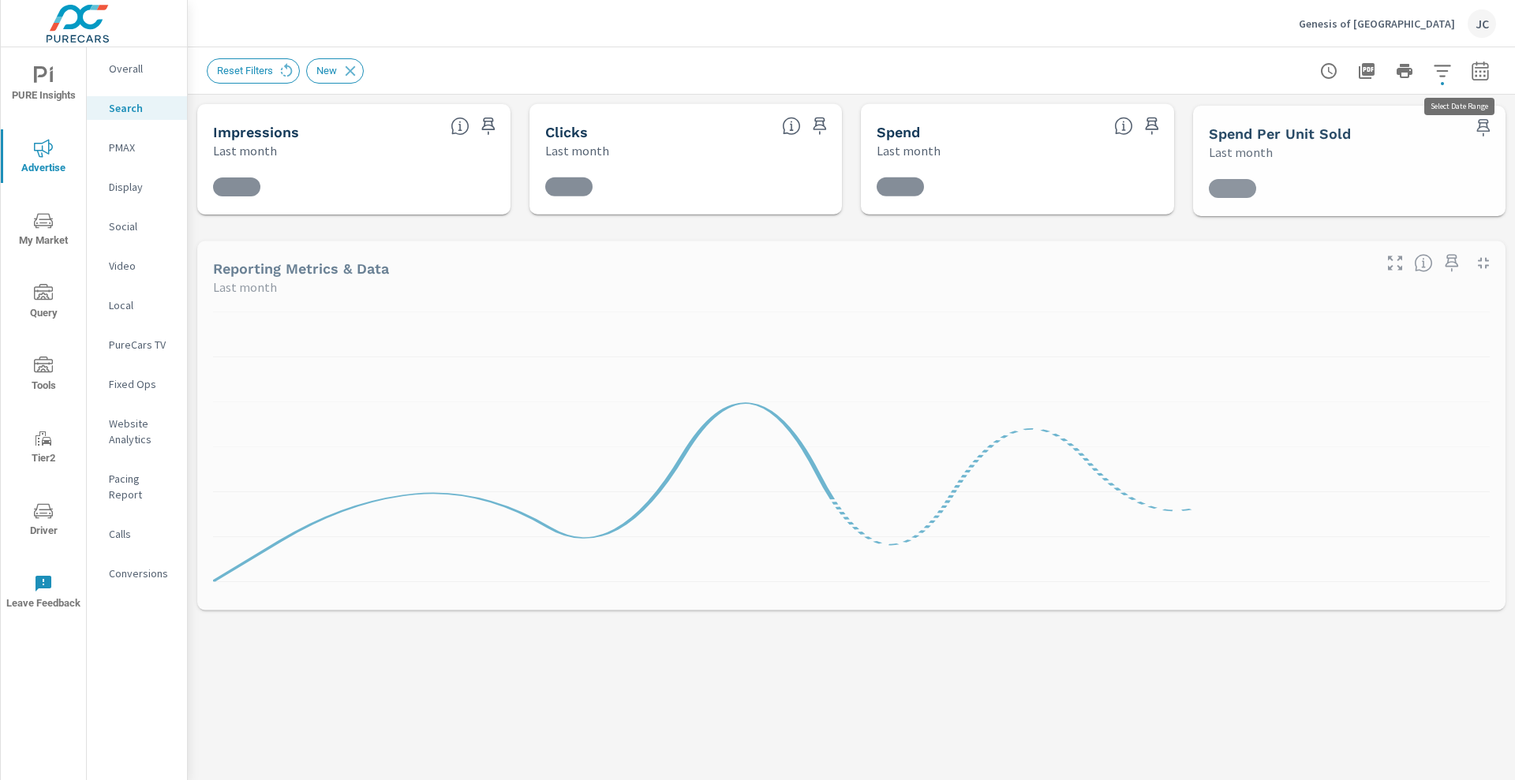
click at [1471, 69] on icon "button" at bounding box center [1480, 71] width 19 height 19
select select "Last month"
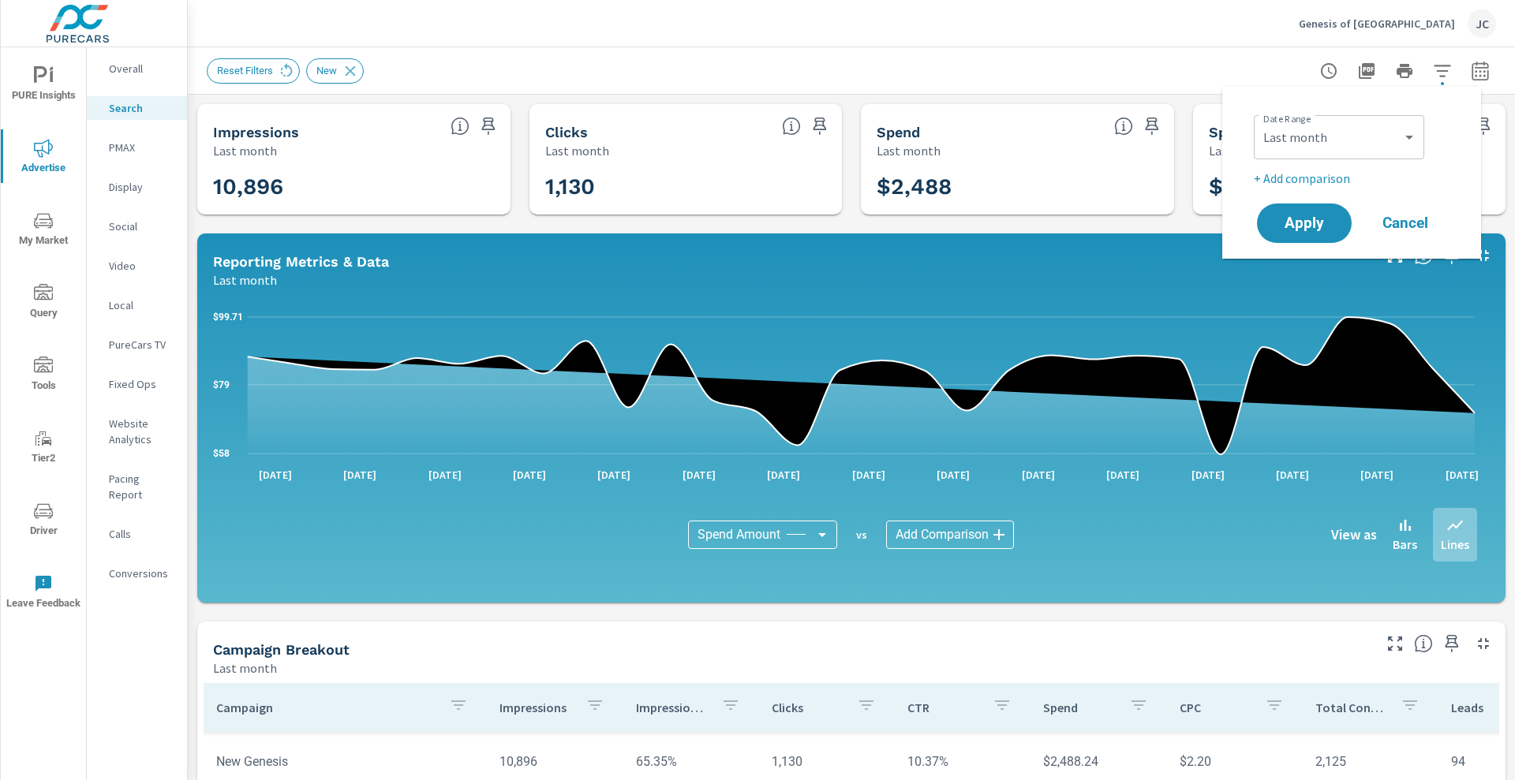
click at [1333, 183] on p "+ Add comparison" at bounding box center [1355, 178] width 202 height 19
select select "Previous period"
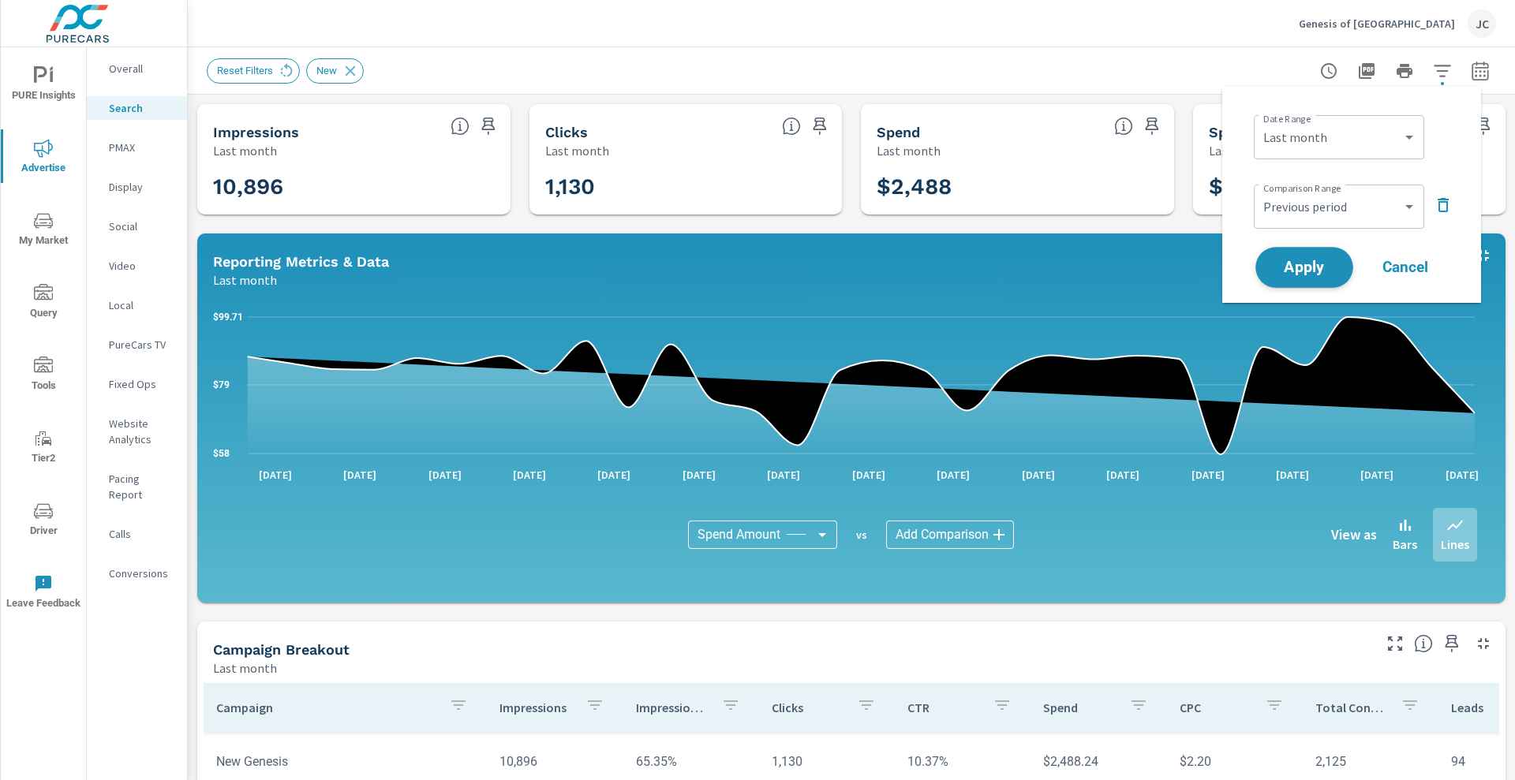
click at [1301, 260] on span "Apply" at bounding box center [1304, 267] width 65 height 15
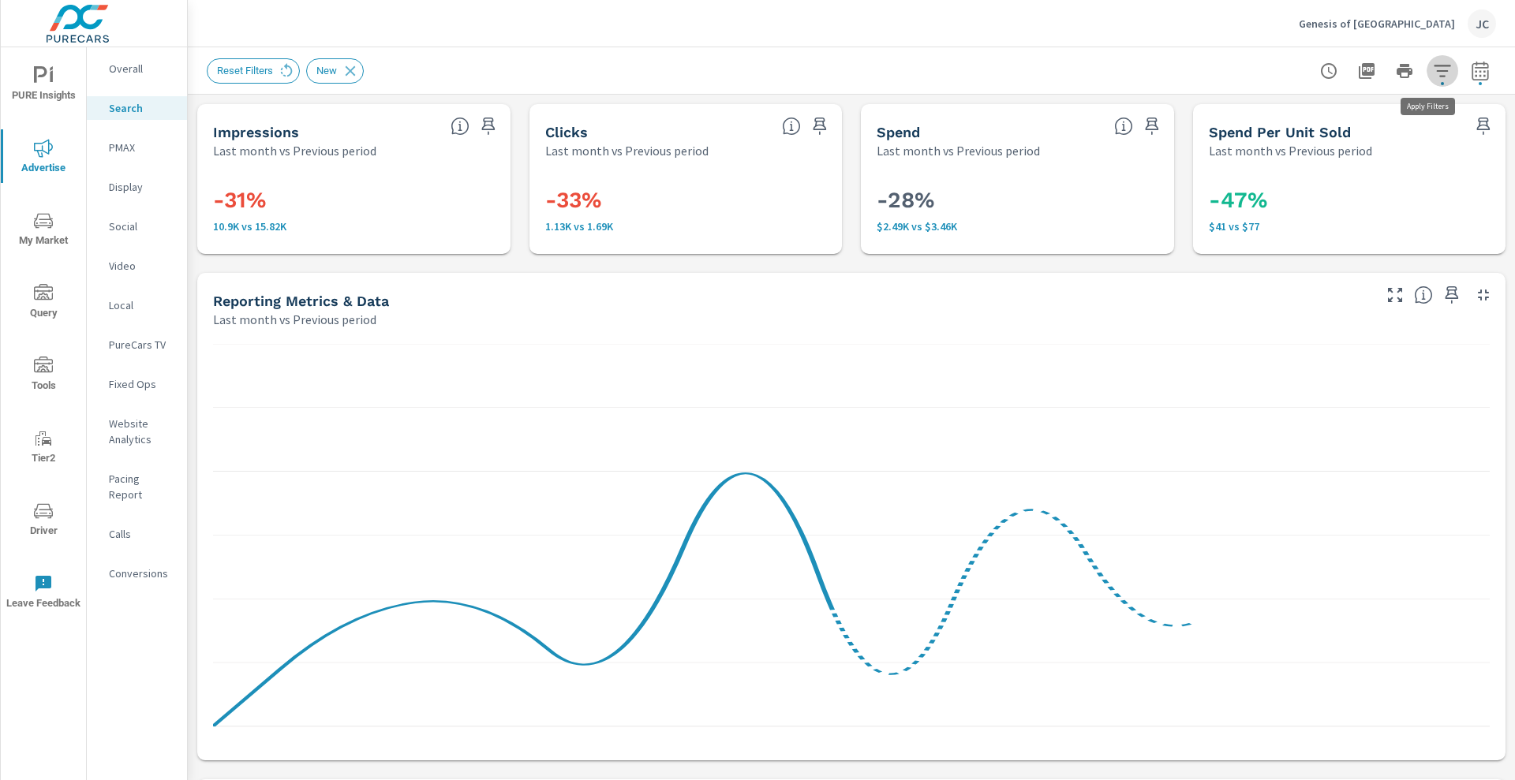
click at [1434, 68] on icon "button" at bounding box center [1442, 71] width 19 height 19
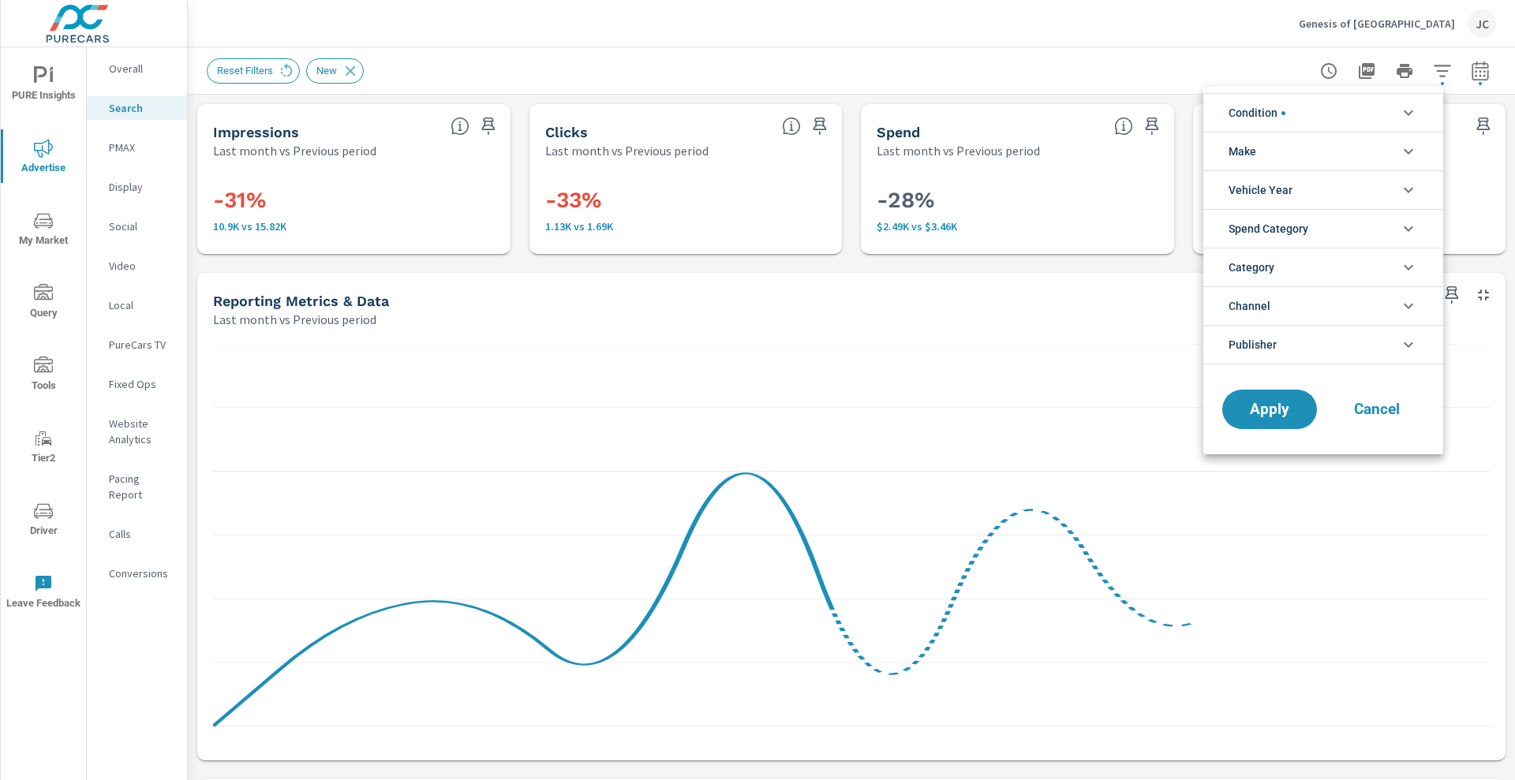
click at [1420, 114] on li "Condition" at bounding box center [1324, 112] width 240 height 39
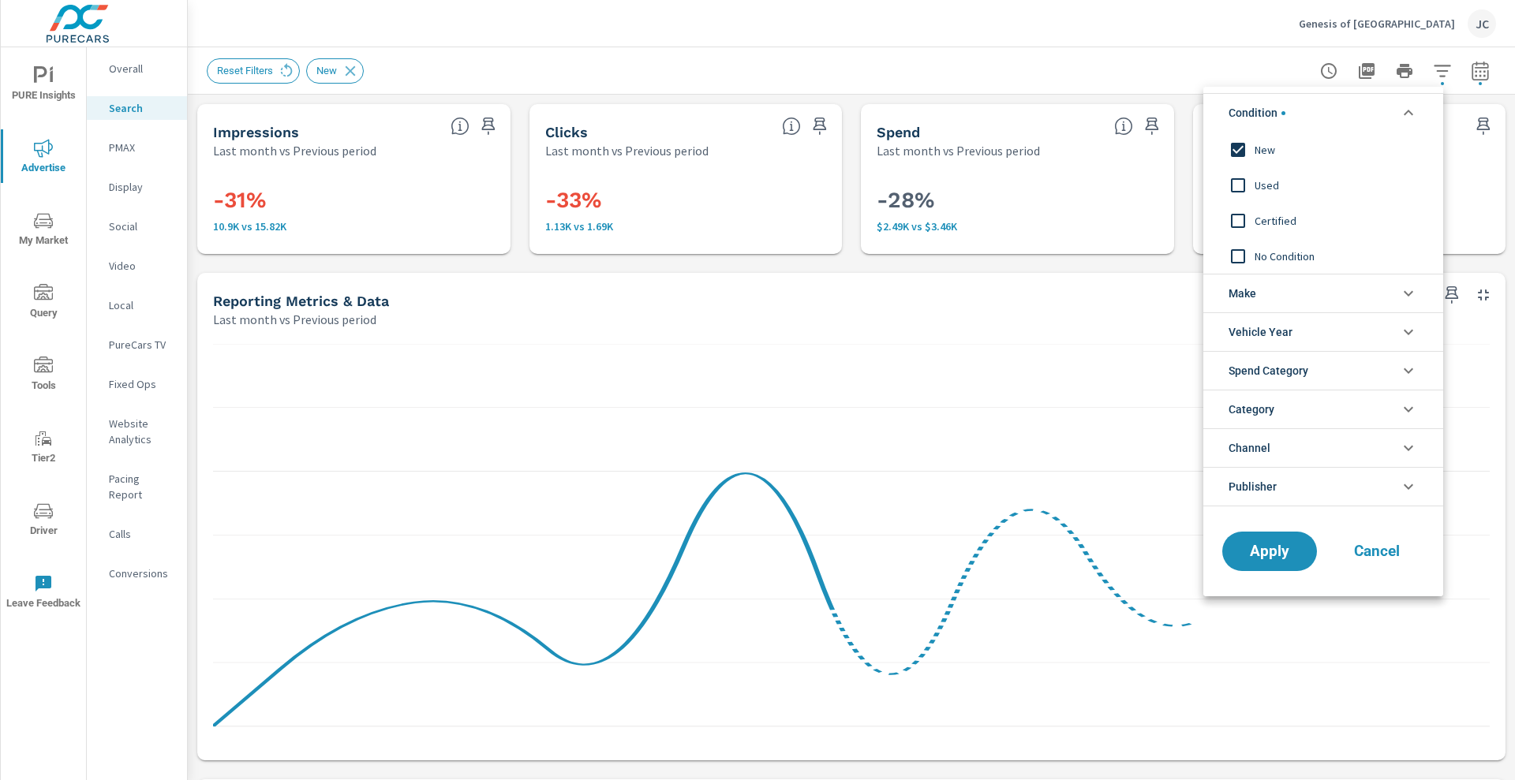
click at [1235, 146] on input "filter options" at bounding box center [1238, 149] width 33 height 33
click at [1297, 563] on button "Apply" at bounding box center [1270, 551] width 98 height 41
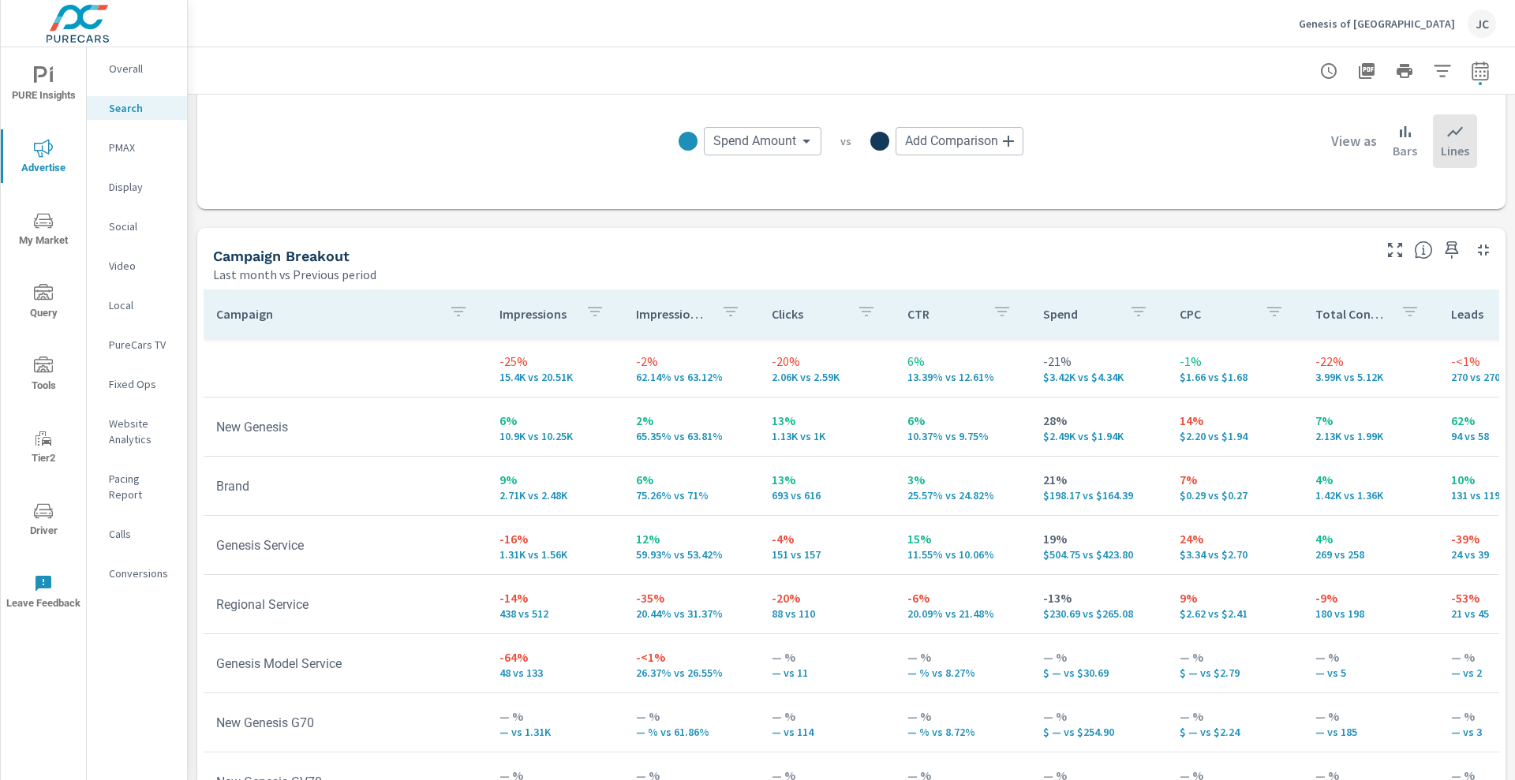
scroll to position [1432, 0]
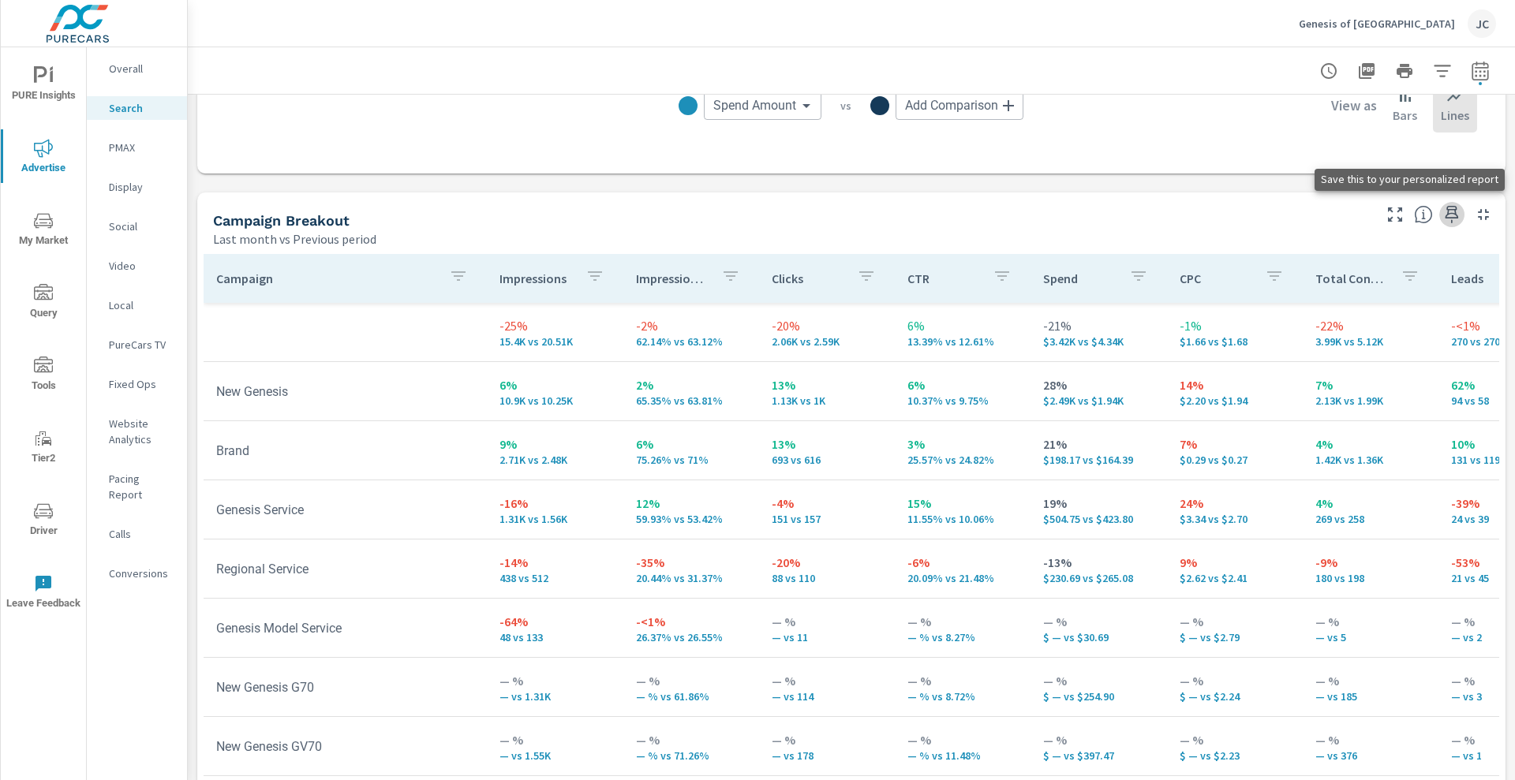
click at [1443, 208] on icon "button" at bounding box center [1452, 214] width 19 height 19
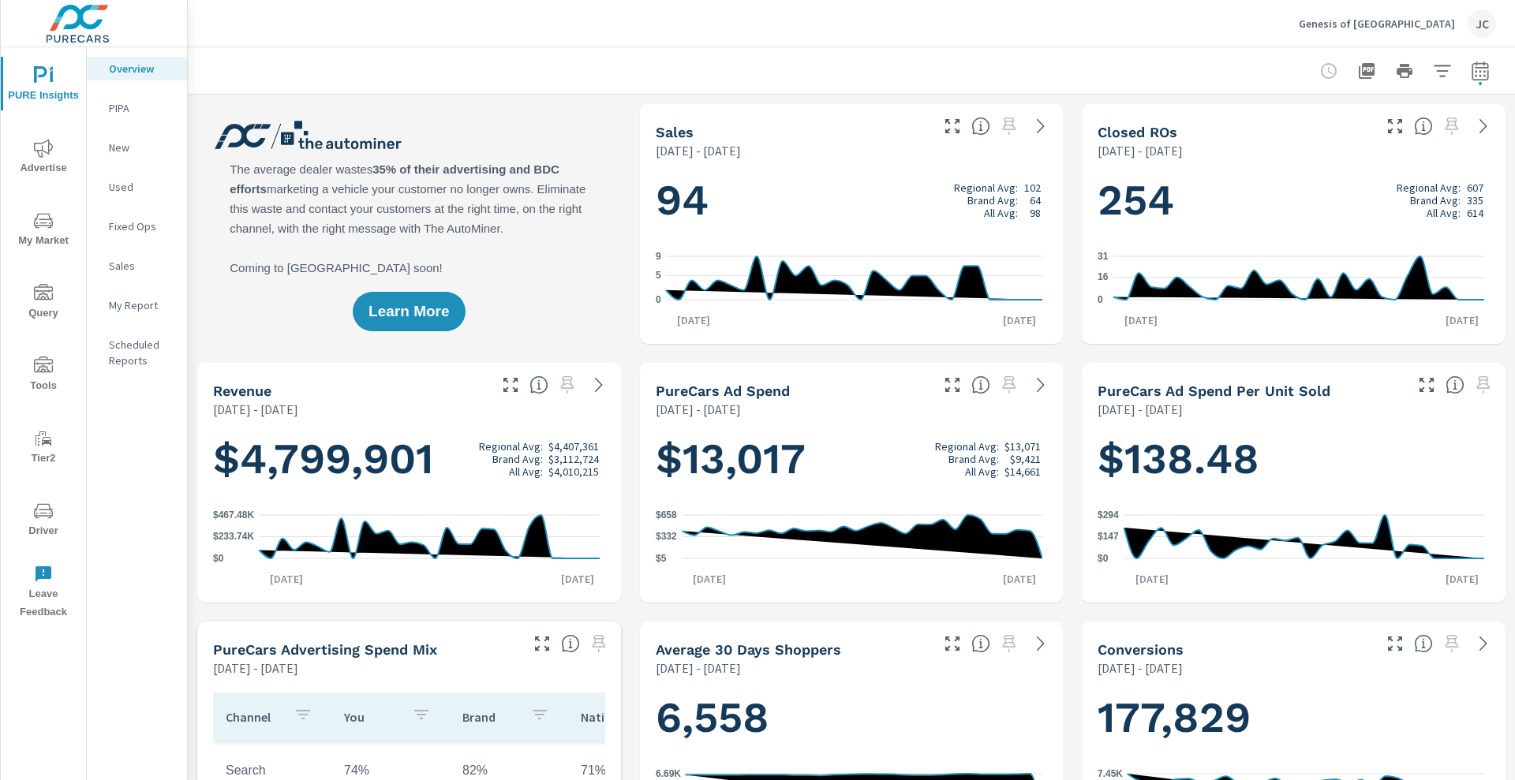
click at [49, 150] on icon "nav menu" at bounding box center [43, 148] width 19 height 18
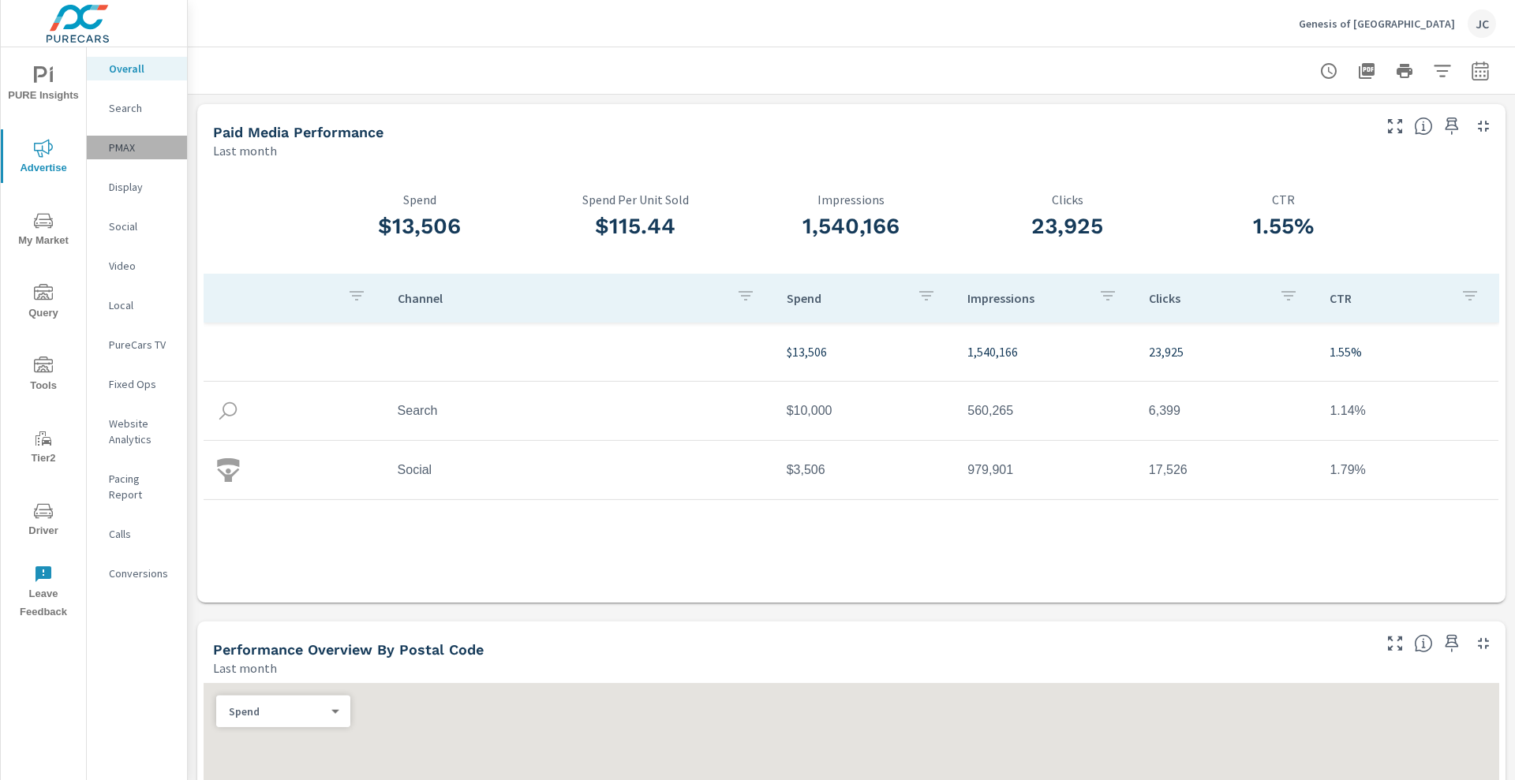
click at [130, 148] on p "PMAX" at bounding box center [142, 148] width 66 height 16
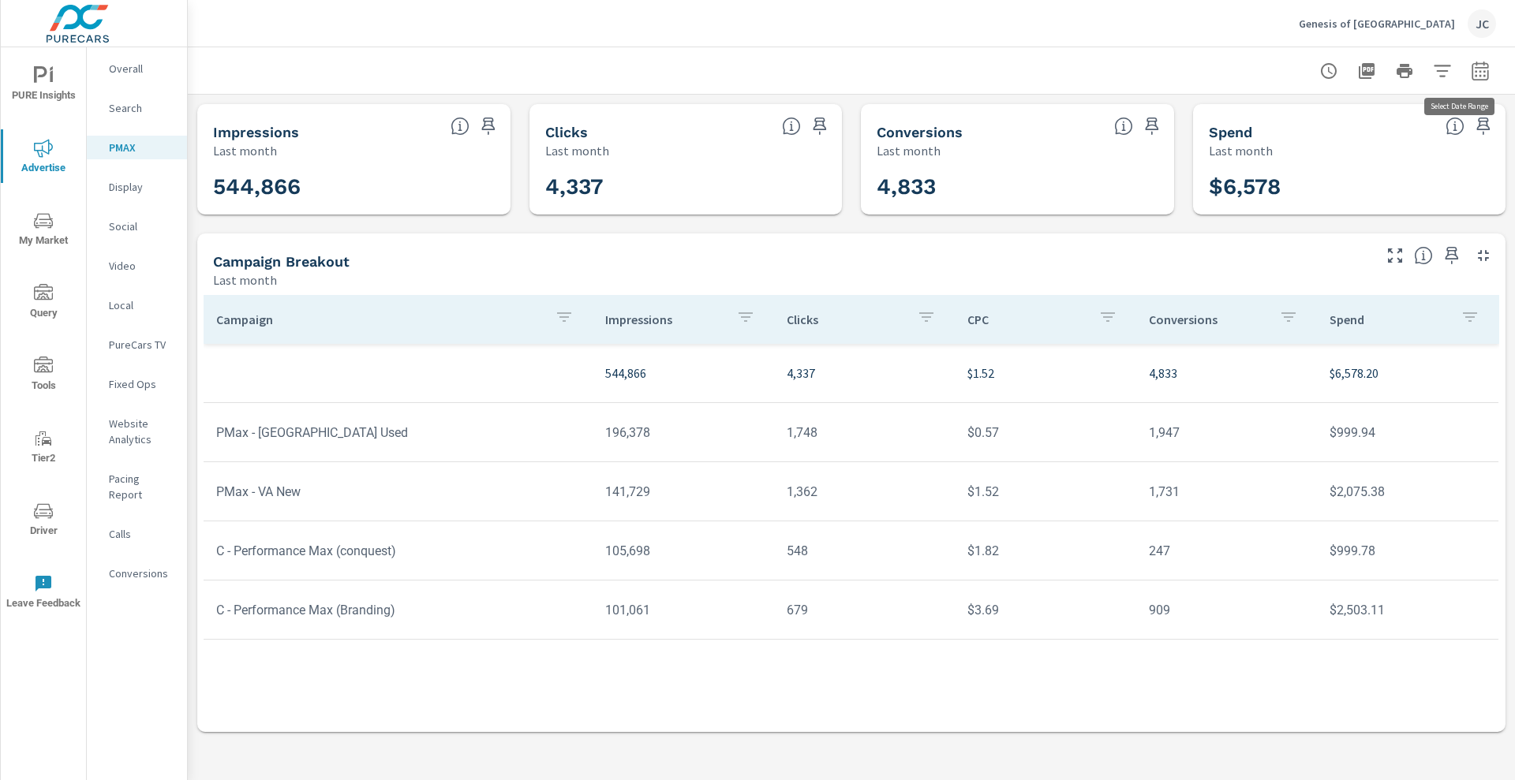
click at [1488, 70] on icon "button" at bounding box center [1480, 70] width 17 height 19
select select "Last month"
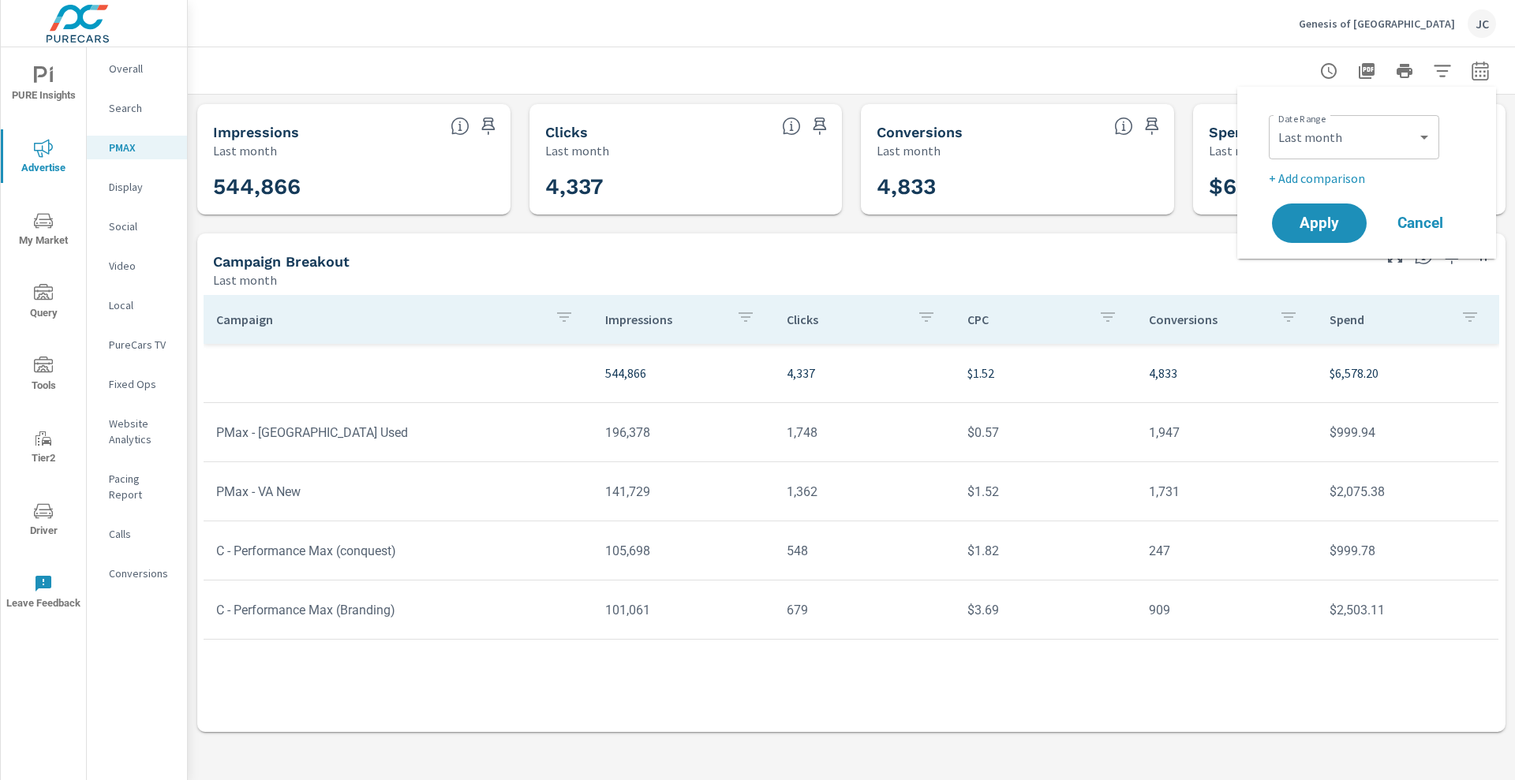
click at [1345, 179] on p "+ Add comparison" at bounding box center [1370, 178] width 202 height 19
select select "Previous period"
click at [1301, 260] on span "Apply" at bounding box center [1319, 267] width 65 height 15
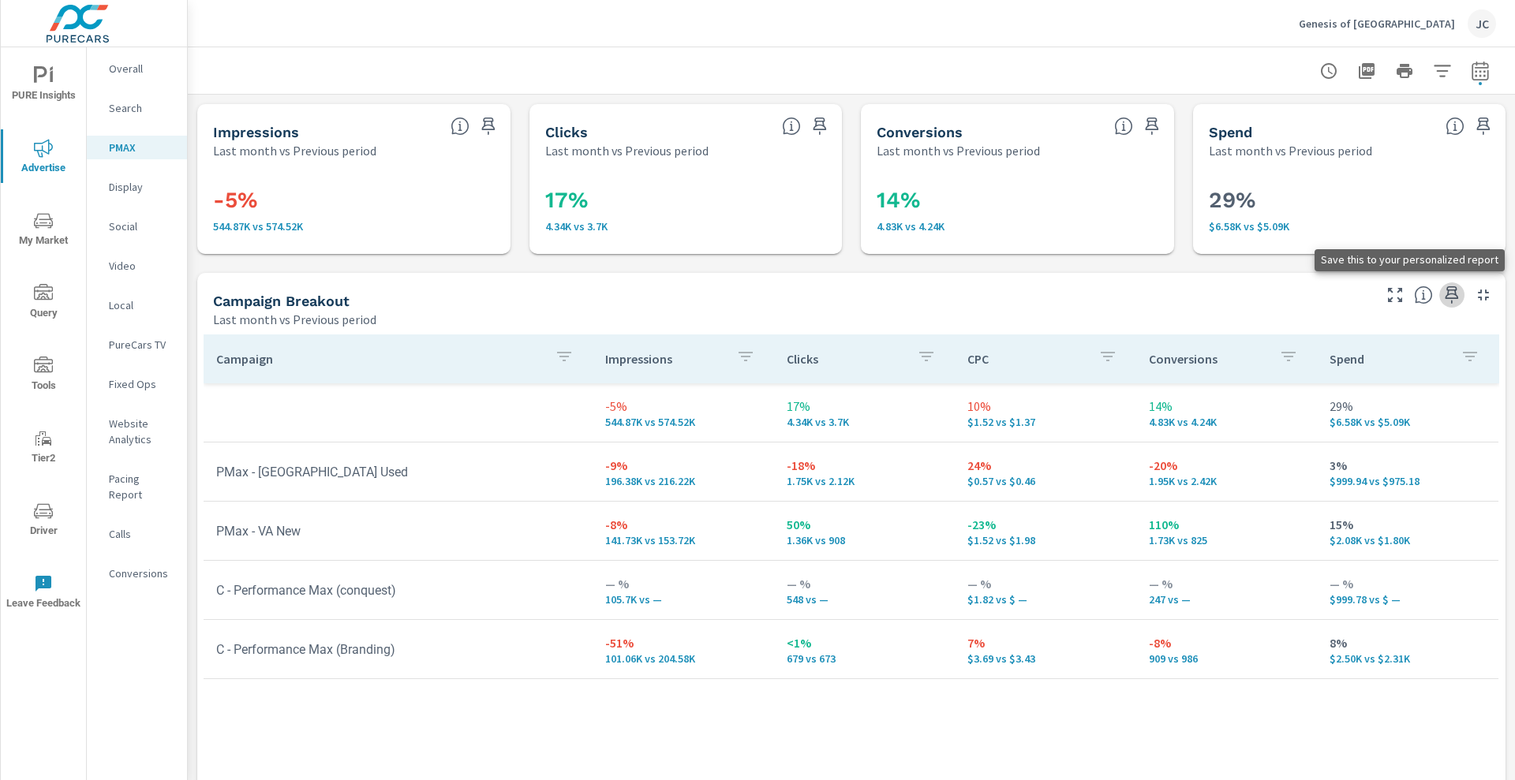
click at [1443, 297] on icon "button" at bounding box center [1452, 295] width 19 height 19
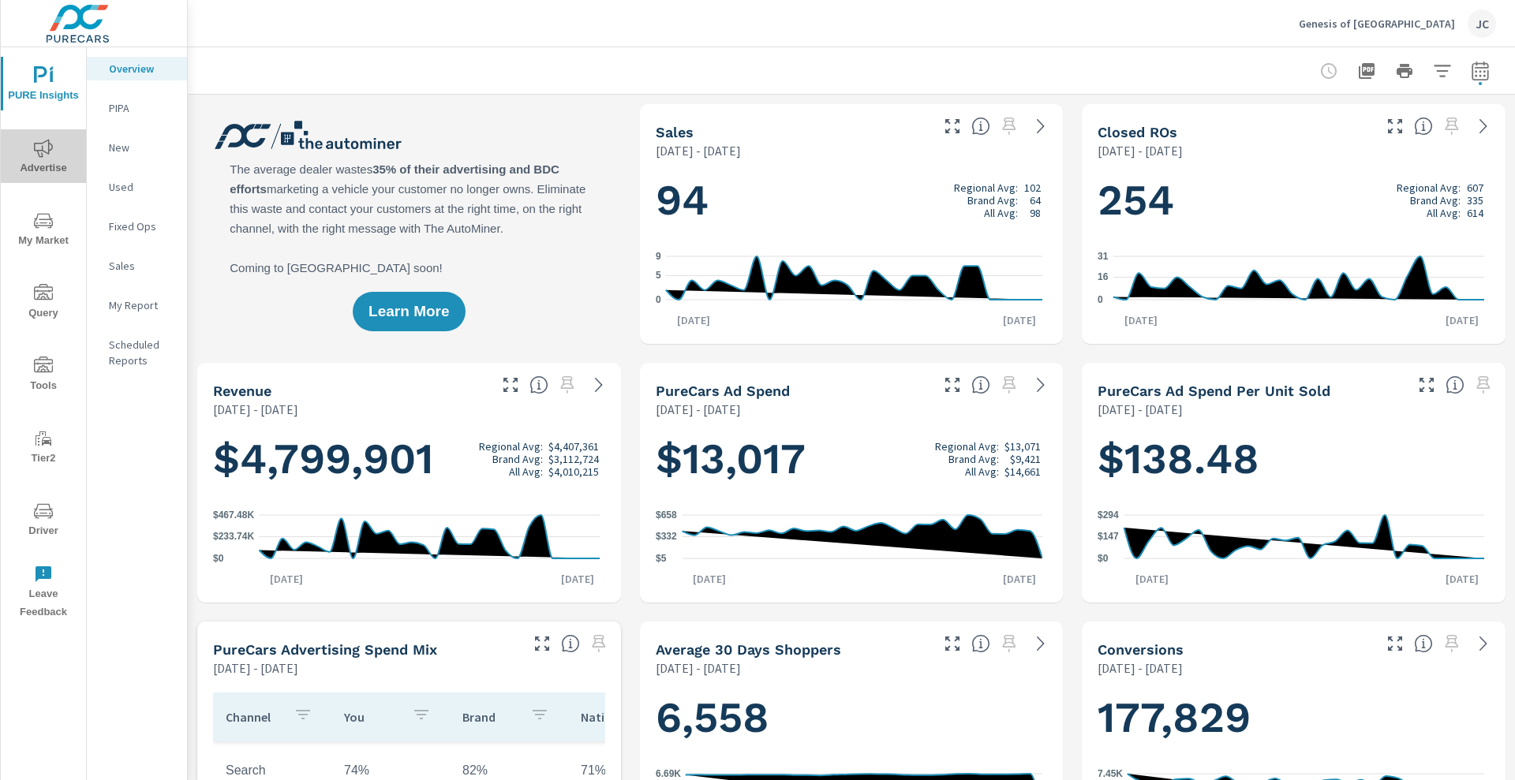
click at [29, 155] on span "Advertise" at bounding box center [44, 158] width 76 height 39
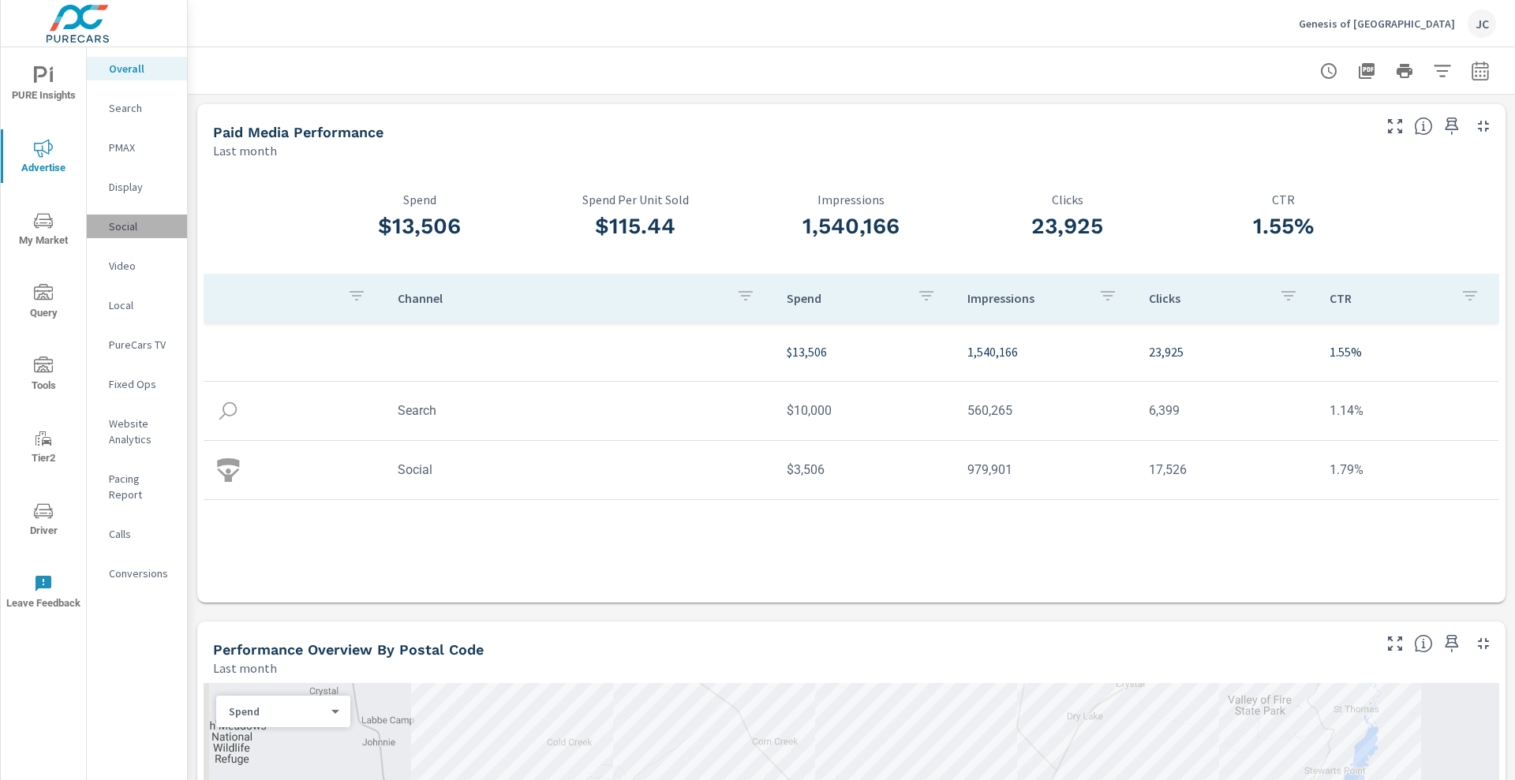
click at [107, 234] on div "Social" at bounding box center [137, 227] width 100 height 24
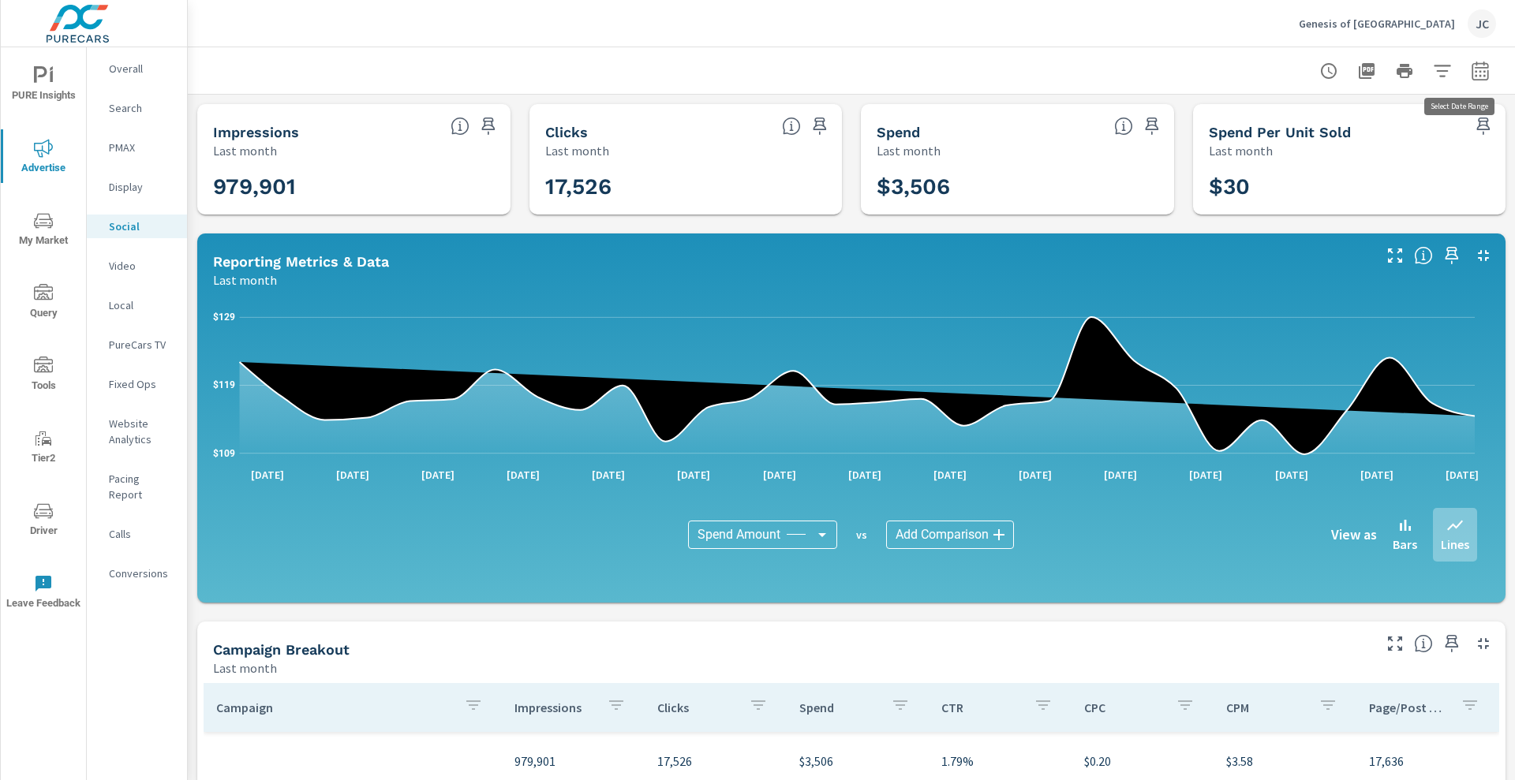
click at [1477, 70] on button "button" at bounding box center [1481, 71] width 32 height 32
select select "Last month"
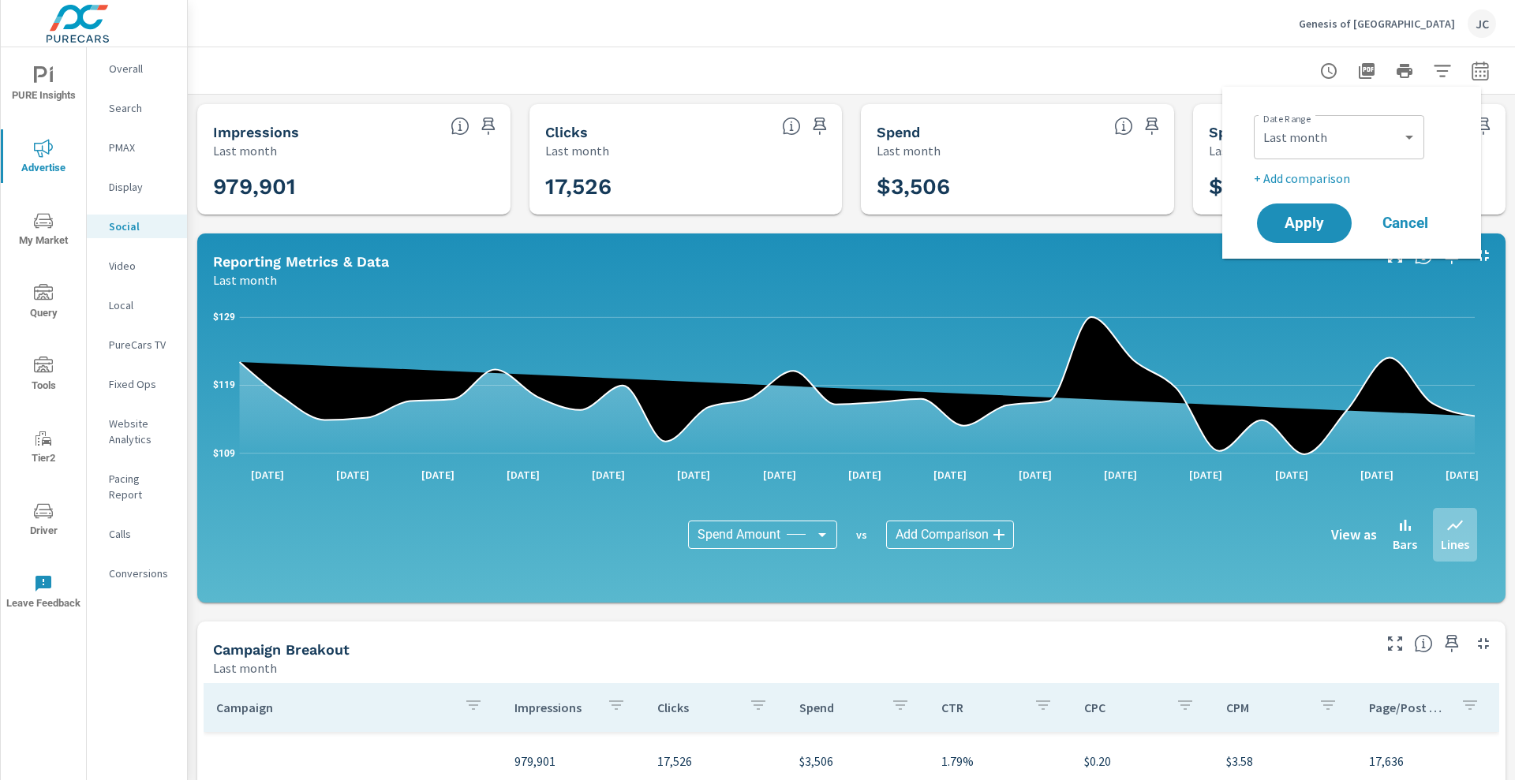
click at [1323, 180] on p "+ Add comparison" at bounding box center [1355, 178] width 202 height 19
select select "Previous period"
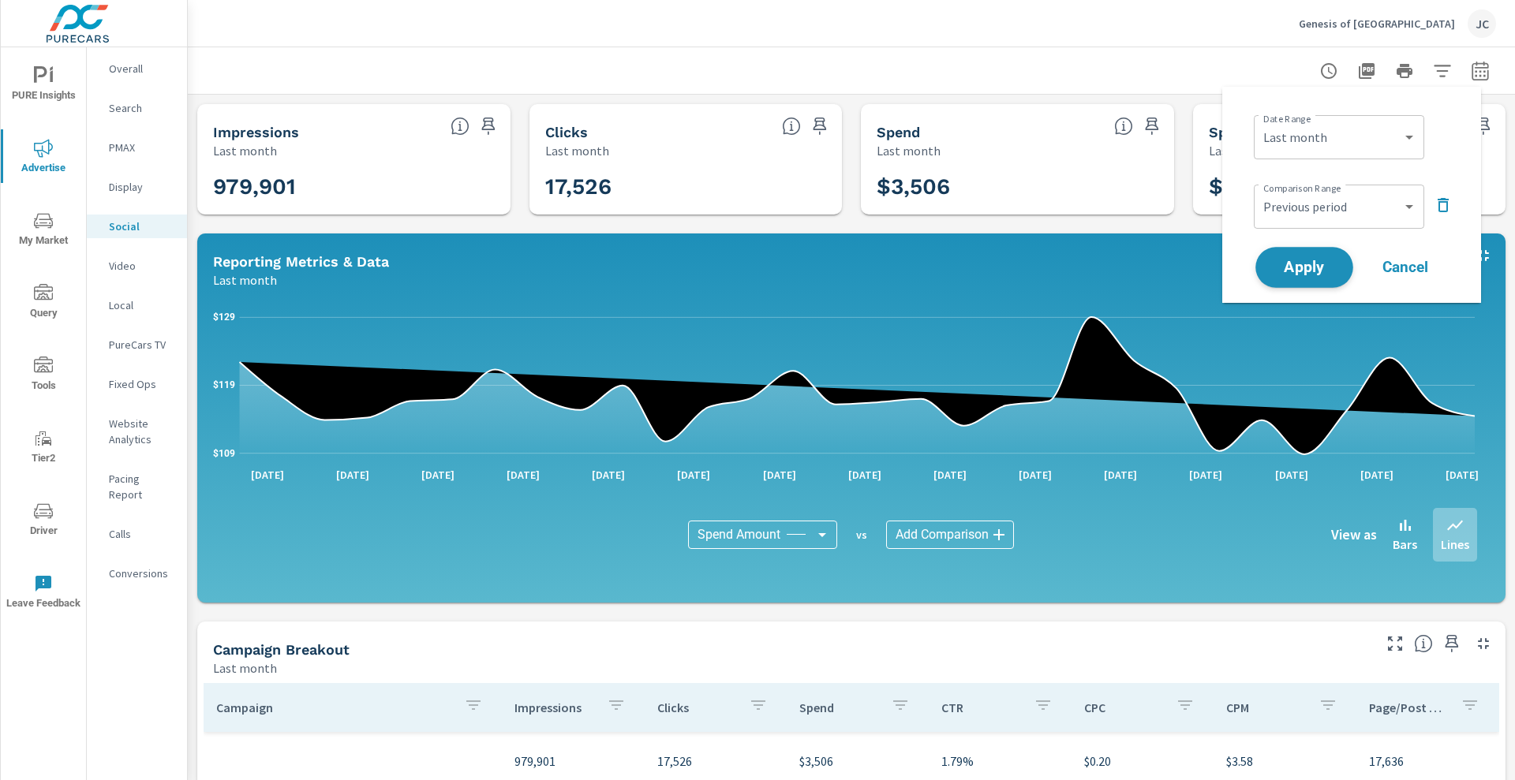
click at [1309, 264] on span "Apply" at bounding box center [1304, 267] width 65 height 15
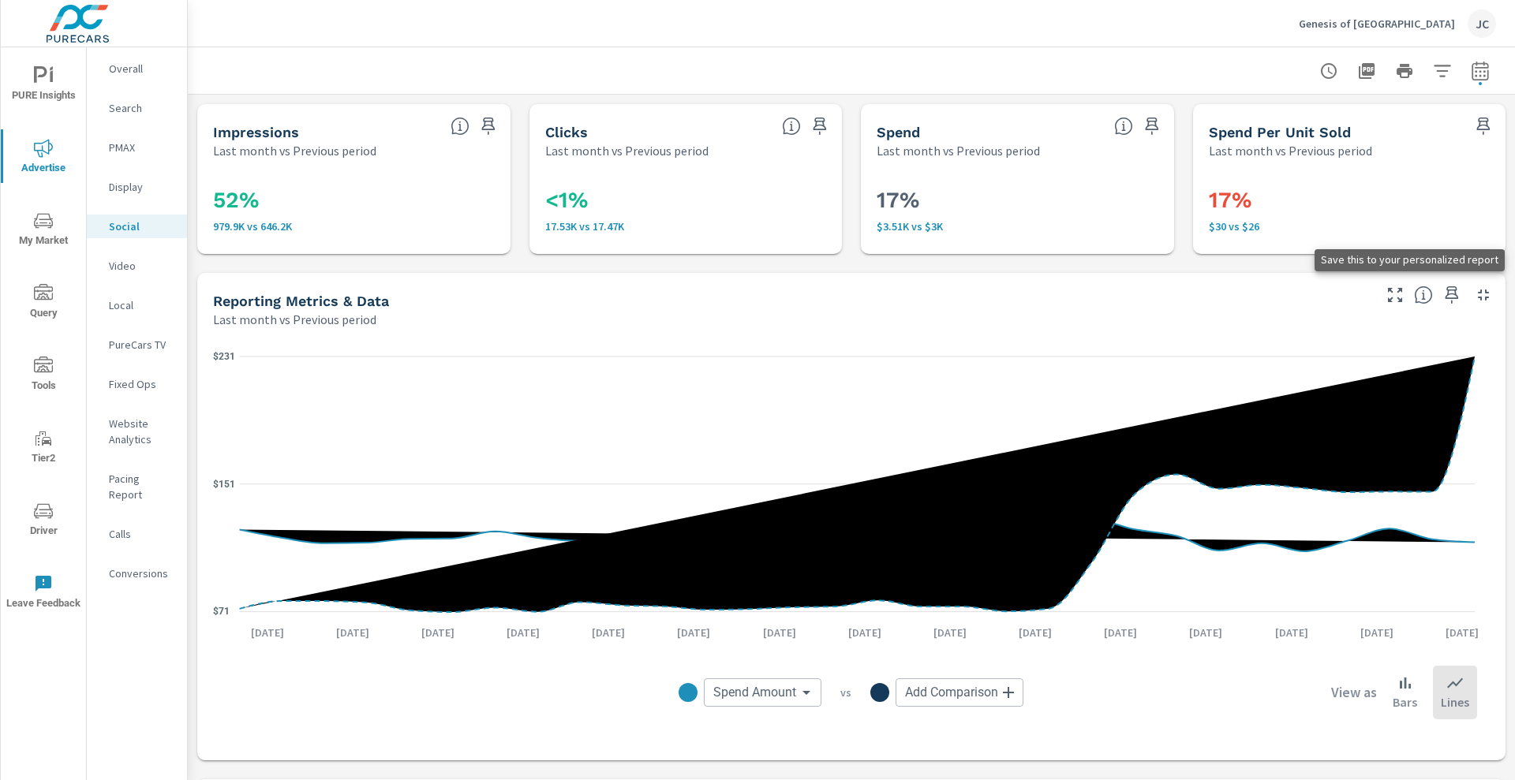
click at [1440, 306] on button "button" at bounding box center [1451, 295] width 25 height 25
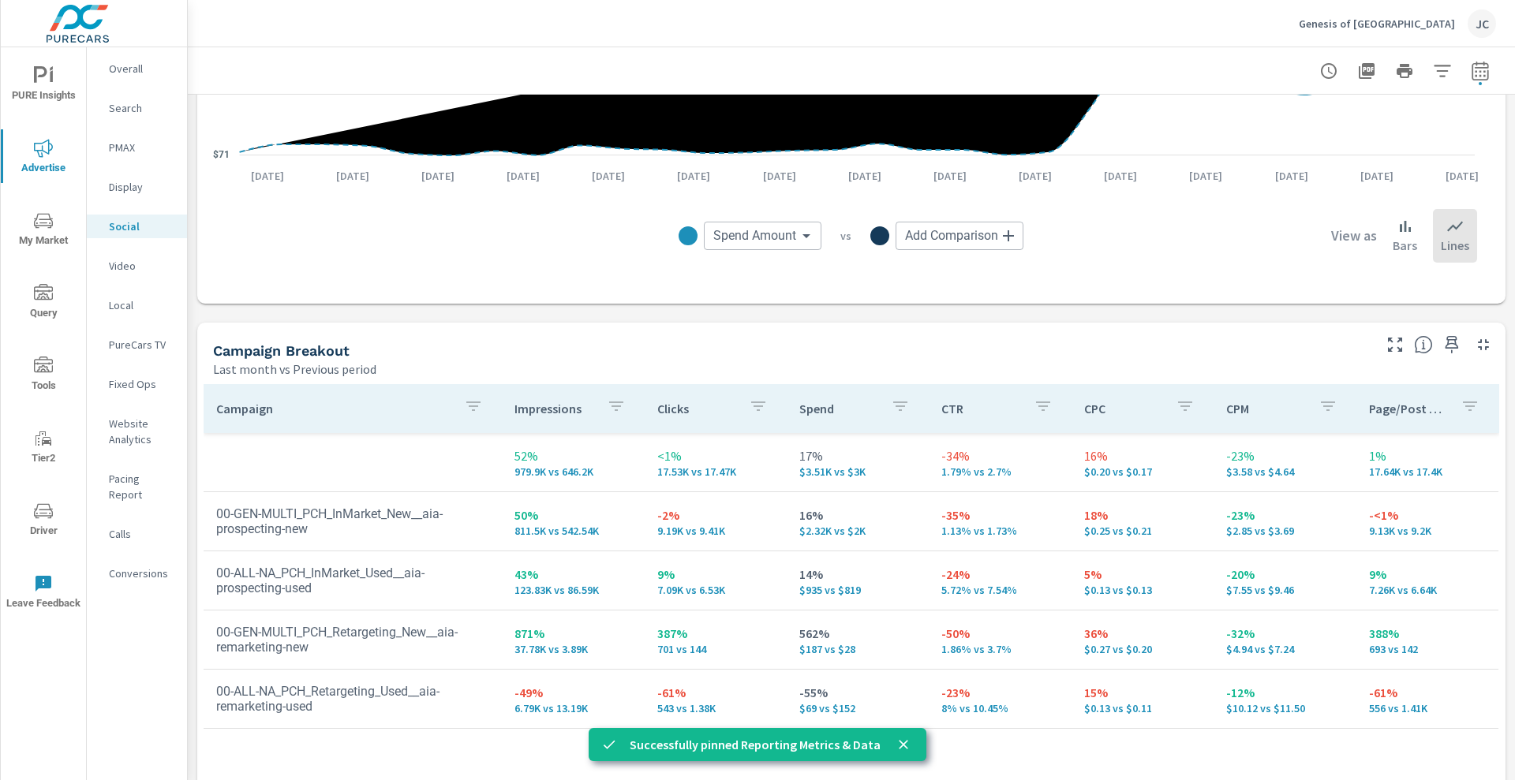
scroll to position [463, 0]
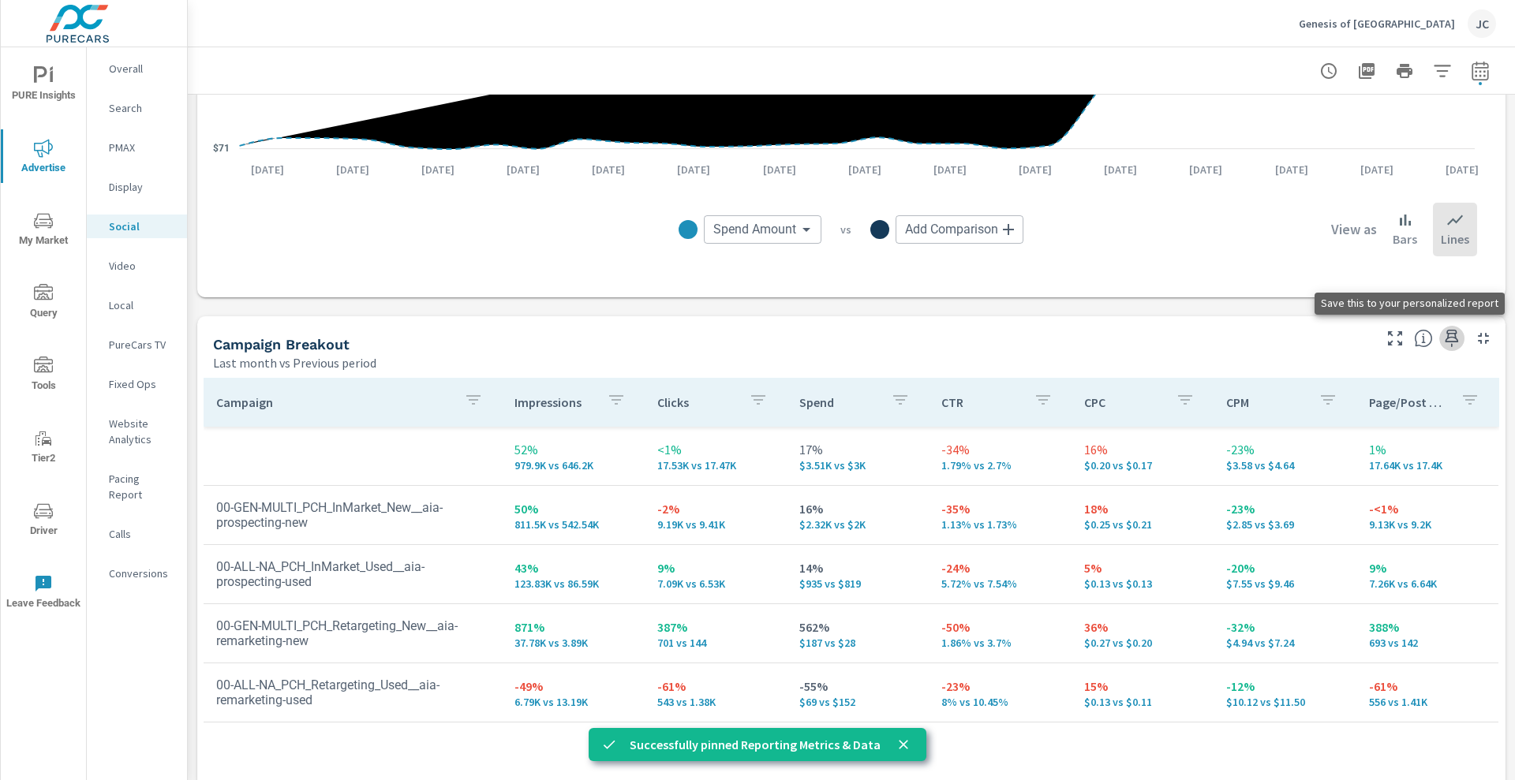
click at [1443, 334] on icon "button" at bounding box center [1452, 338] width 19 height 19
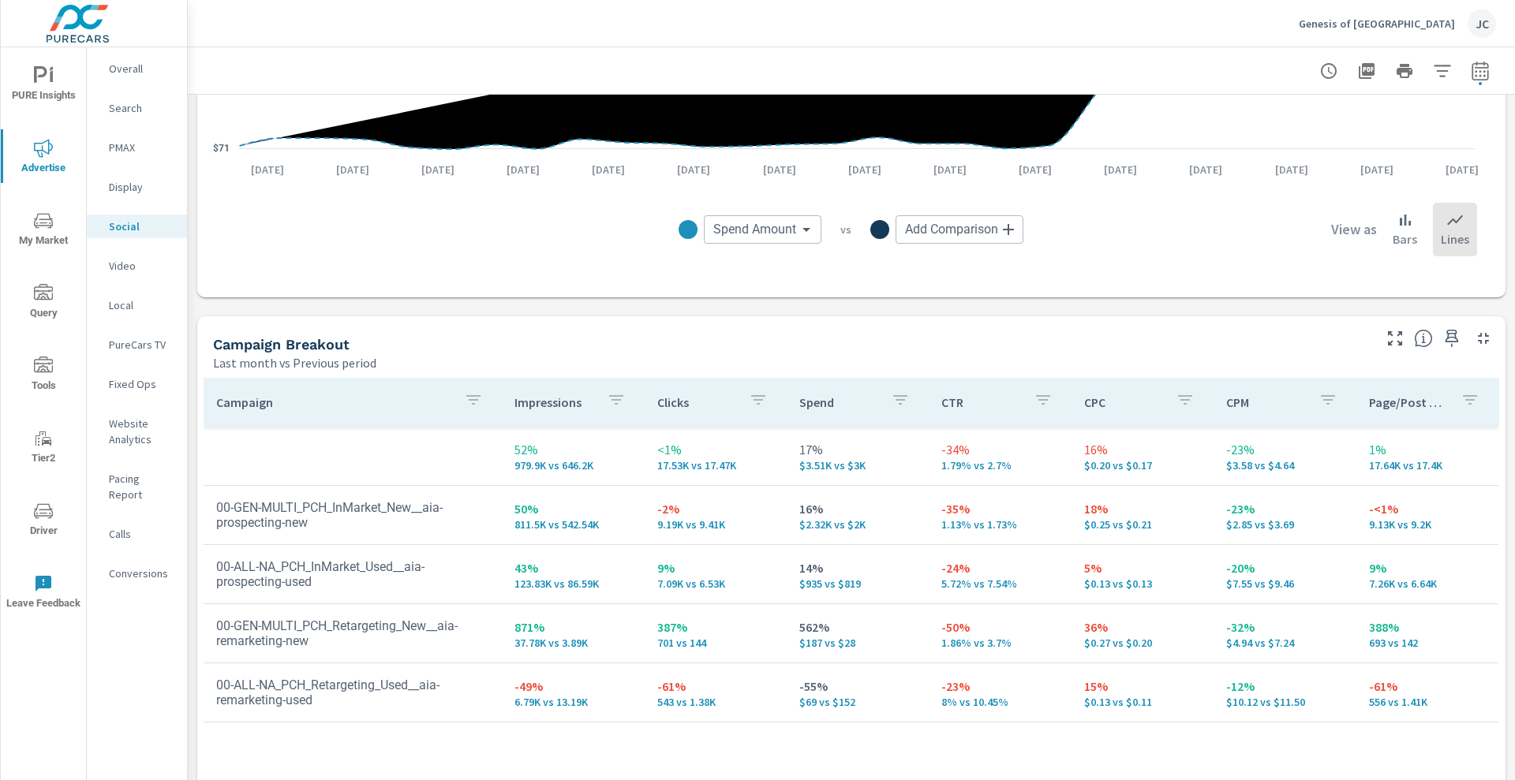
scroll to position [665, 0]
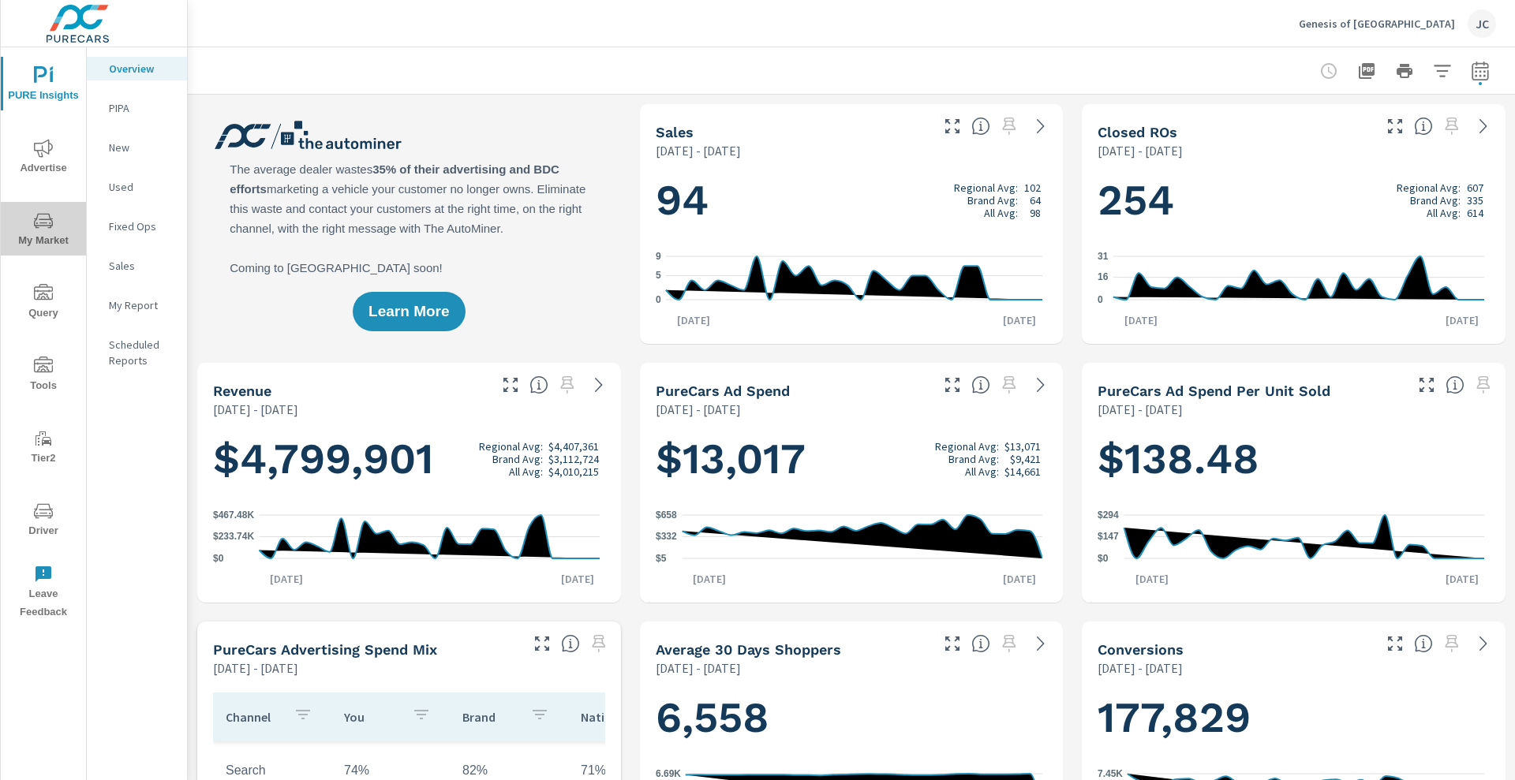
click at [48, 238] on span "My Market" at bounding box center [44, 231] width 76 height 39
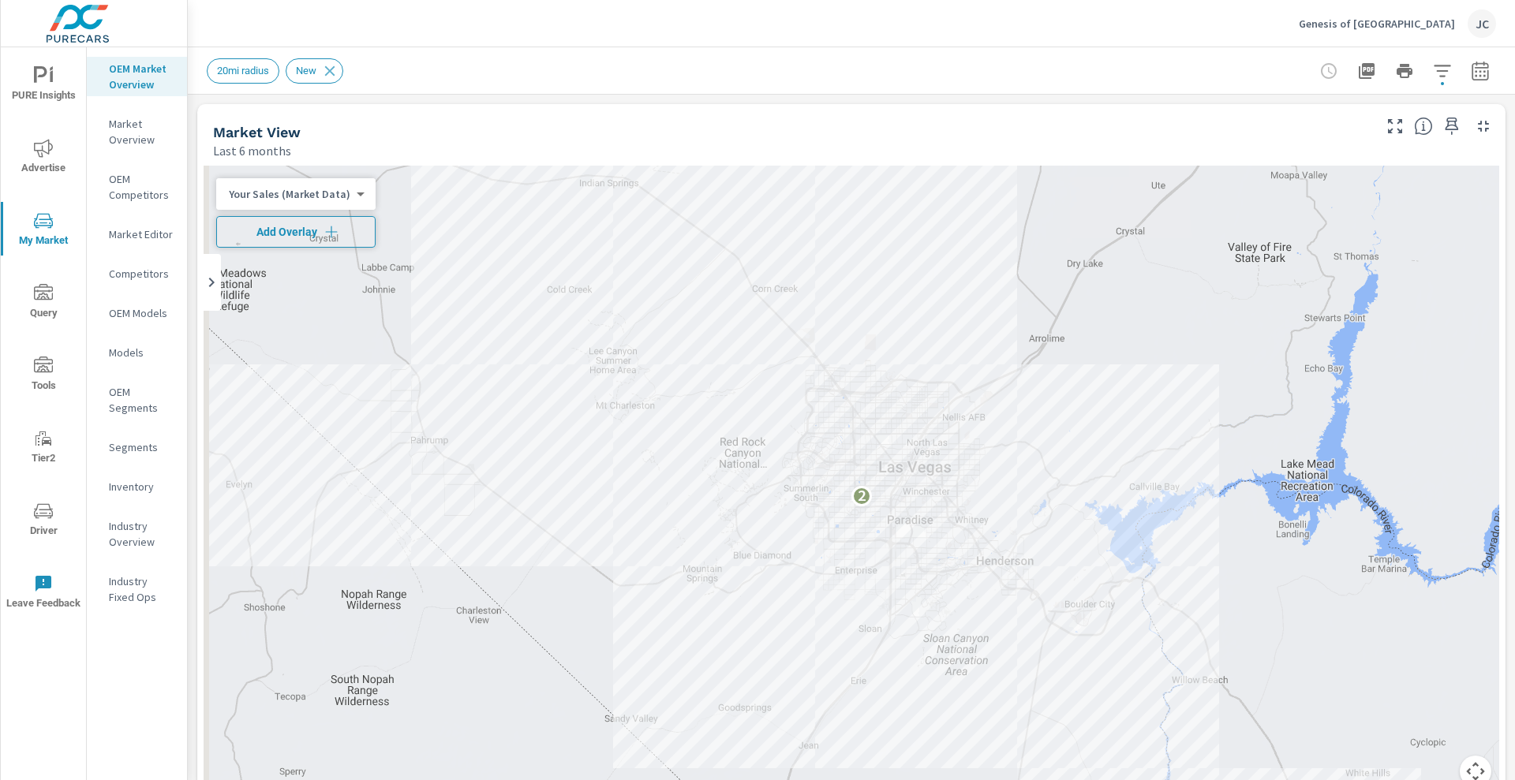
click at [338, 235] on span "Add Overlay" at bounding box center [295, 232] width 145 height 16
click at [1433, 62] on icon "button" at bounding box center [1442, 71] width 19 height 19
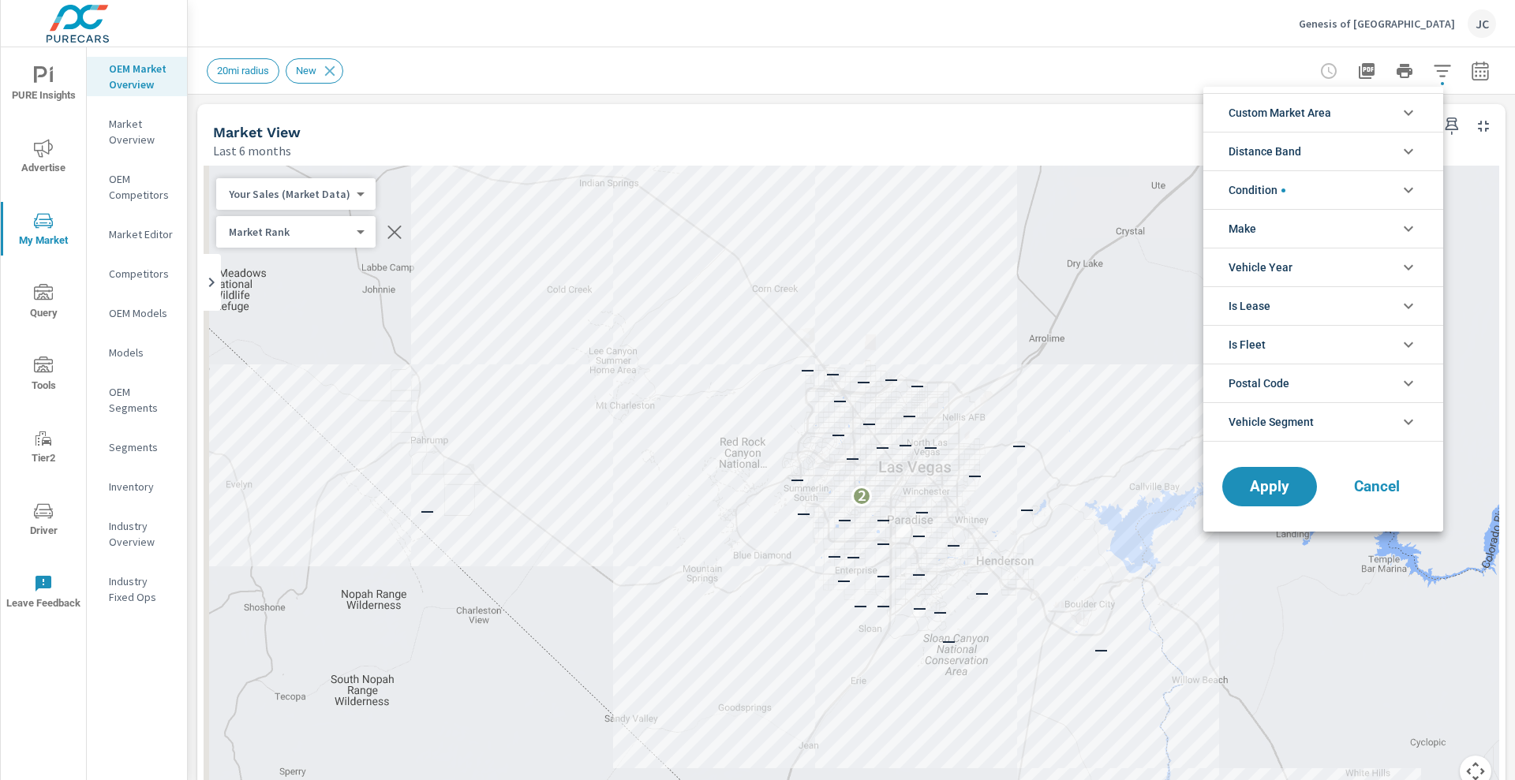
click at [1323, 196] on li "Condition" at bounding box center [1324, 189] width 240 height 39
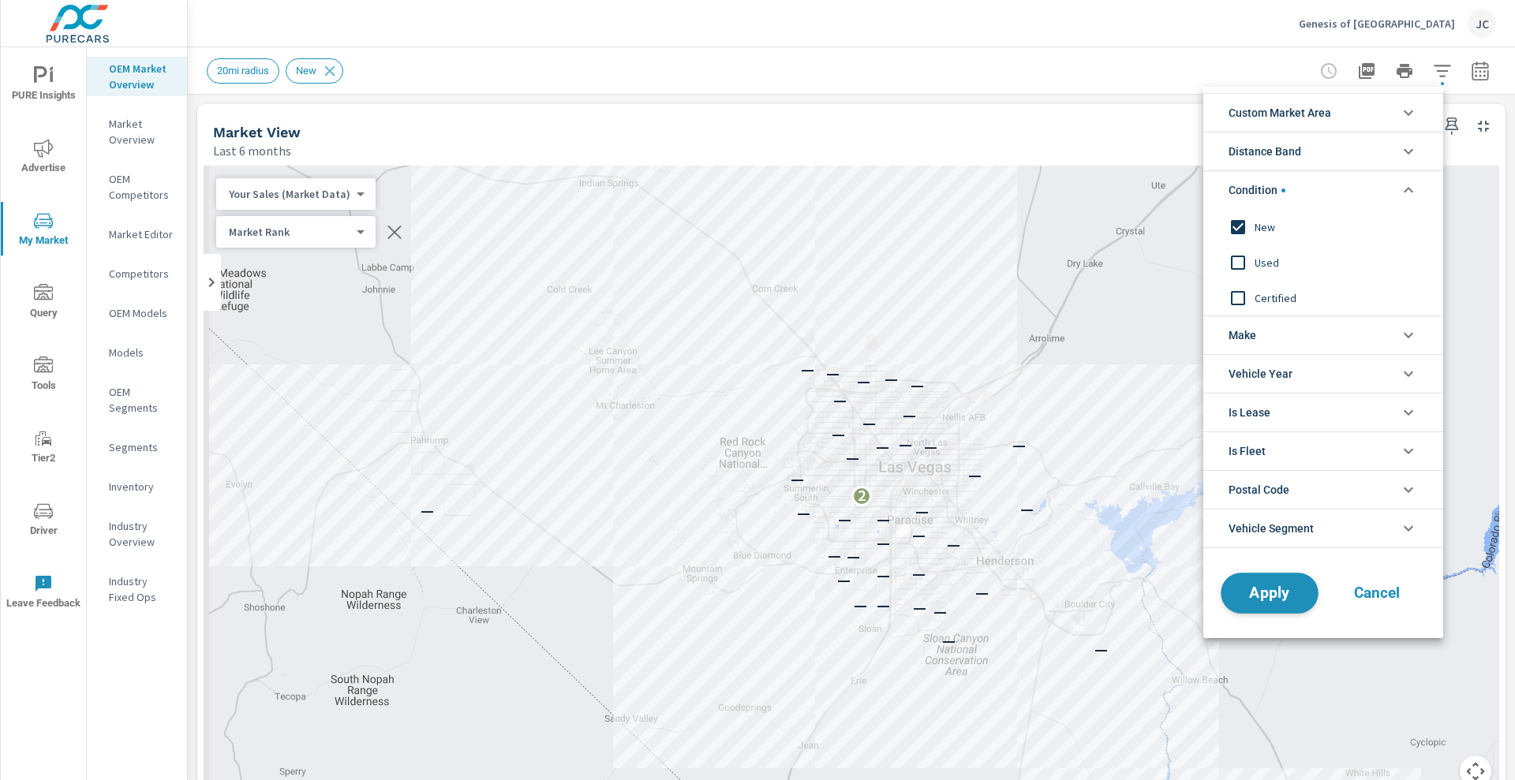
click at [1254, 586] on span "Apply" at bounding box center [1269, 593] width 65 height 15
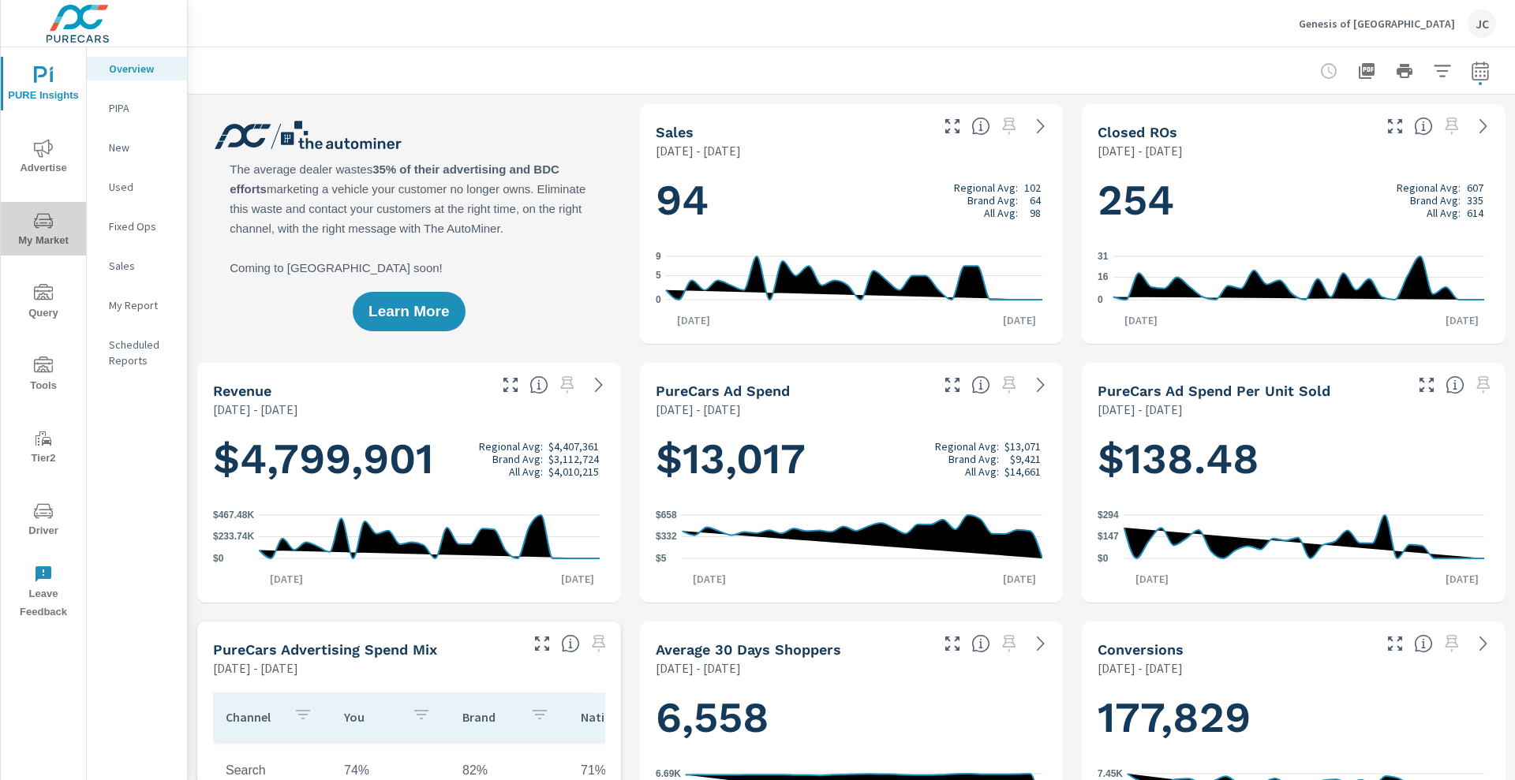
click at [26, 218] on span "My Market" at bounding box center [44, 231] width 76 height 39
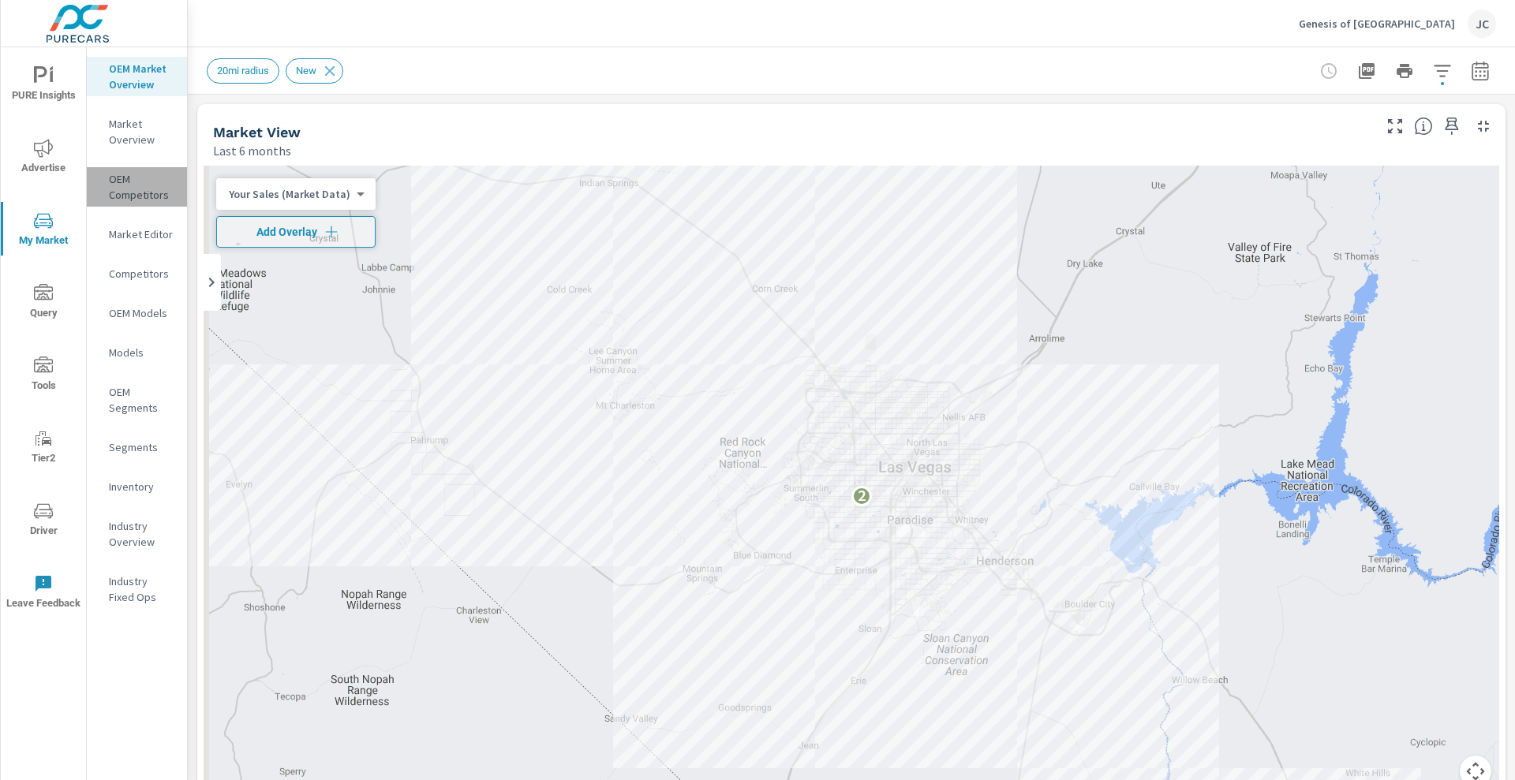
click at [138, 180] on p "OEM Competitors" at bounding box center [142, 187] width 66 height 32
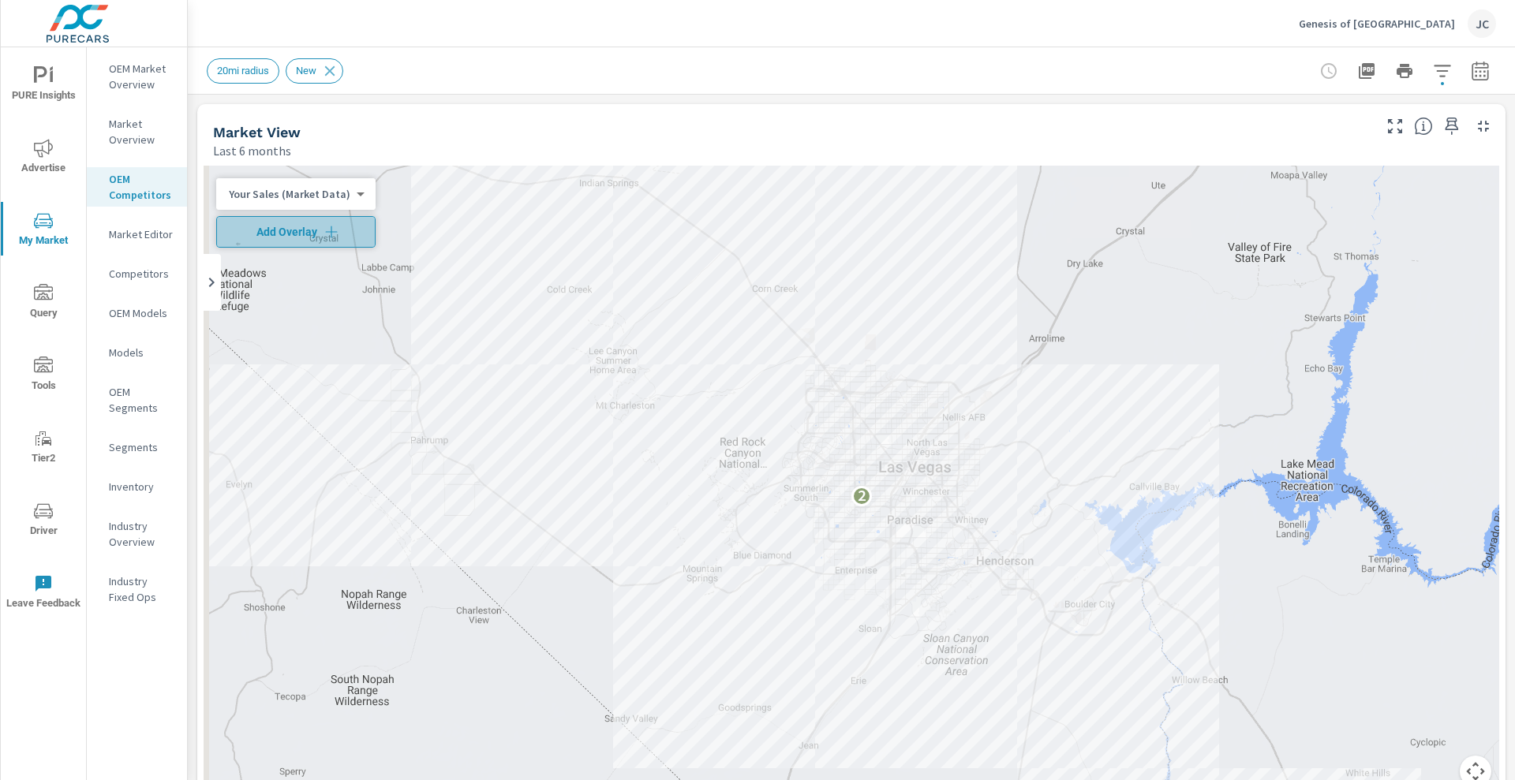
click at [346, 230] on span "Add Overlay" at bounding box center [295, 232] width 145 height 16
click at [1435, 69] on icon "button" at bounding box center [1442, 71] width 19 height 19
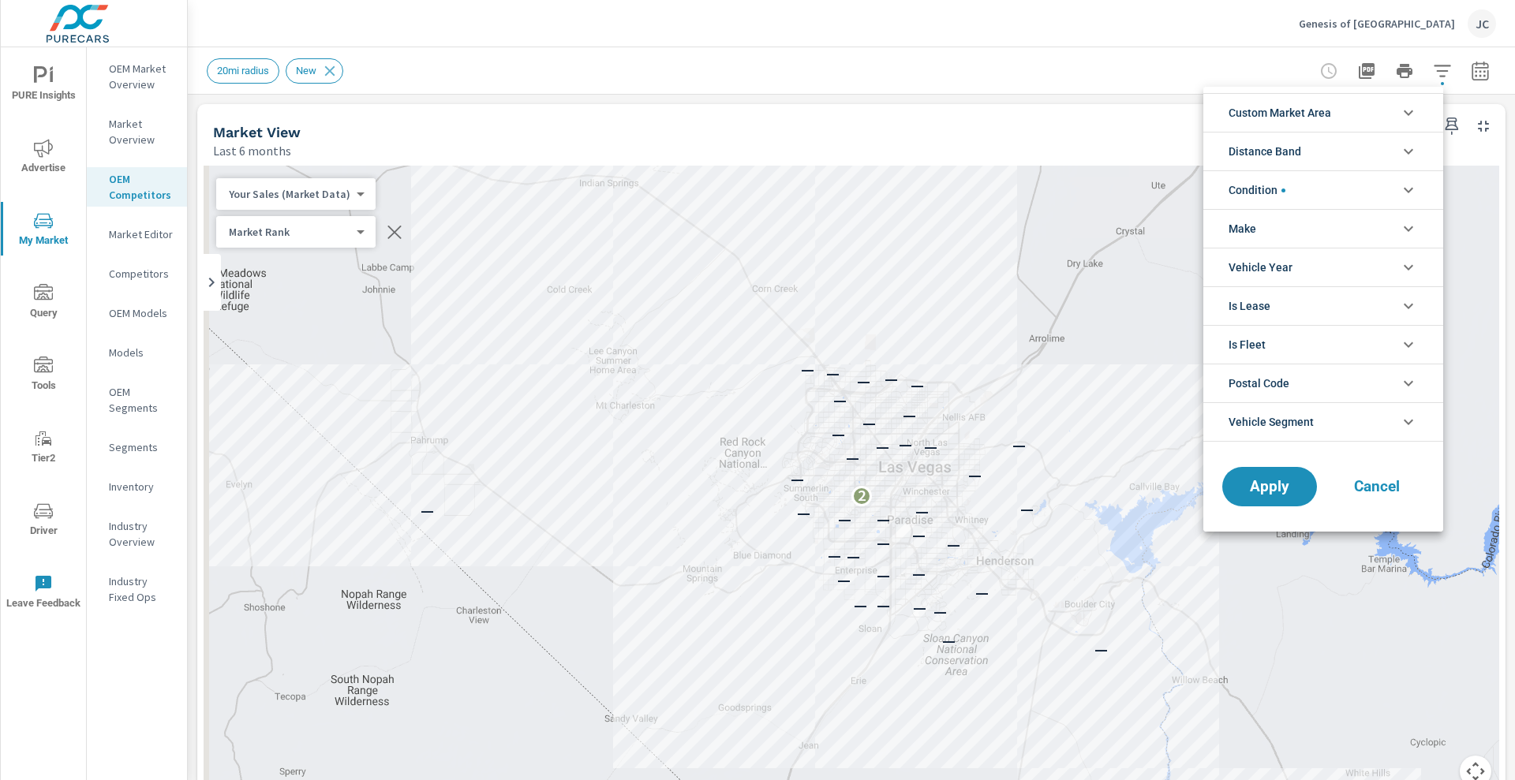
click at [1293, 187] on li "Condition" at bounding box center [1324, 189] width 240 height 39
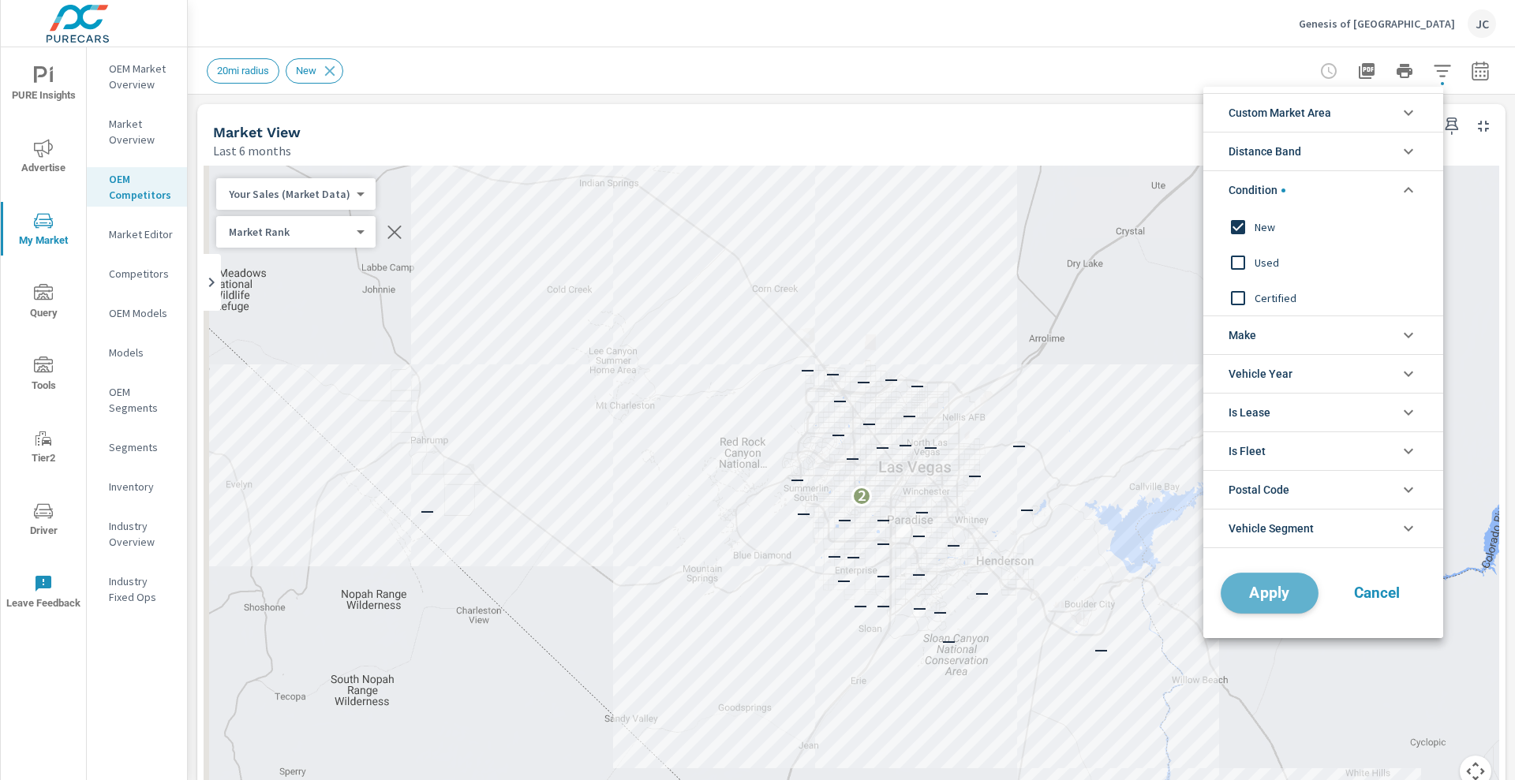
click at [1263, 589] on span "Apply" at bounding box center [1269, 593] width 65 height 15
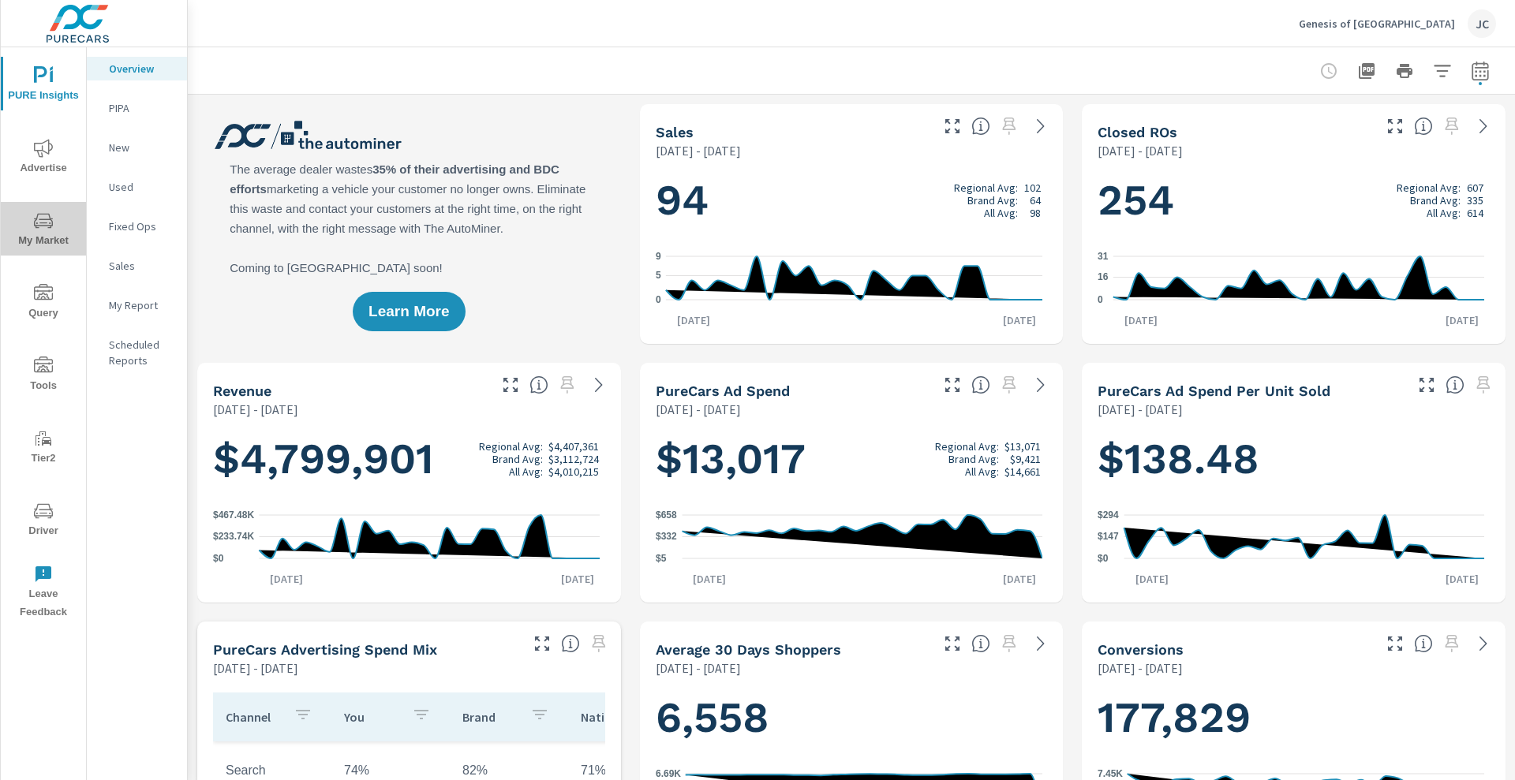
click at [53, 233] on span "My Market" at bounding box center [44, 231] width 76 height 39
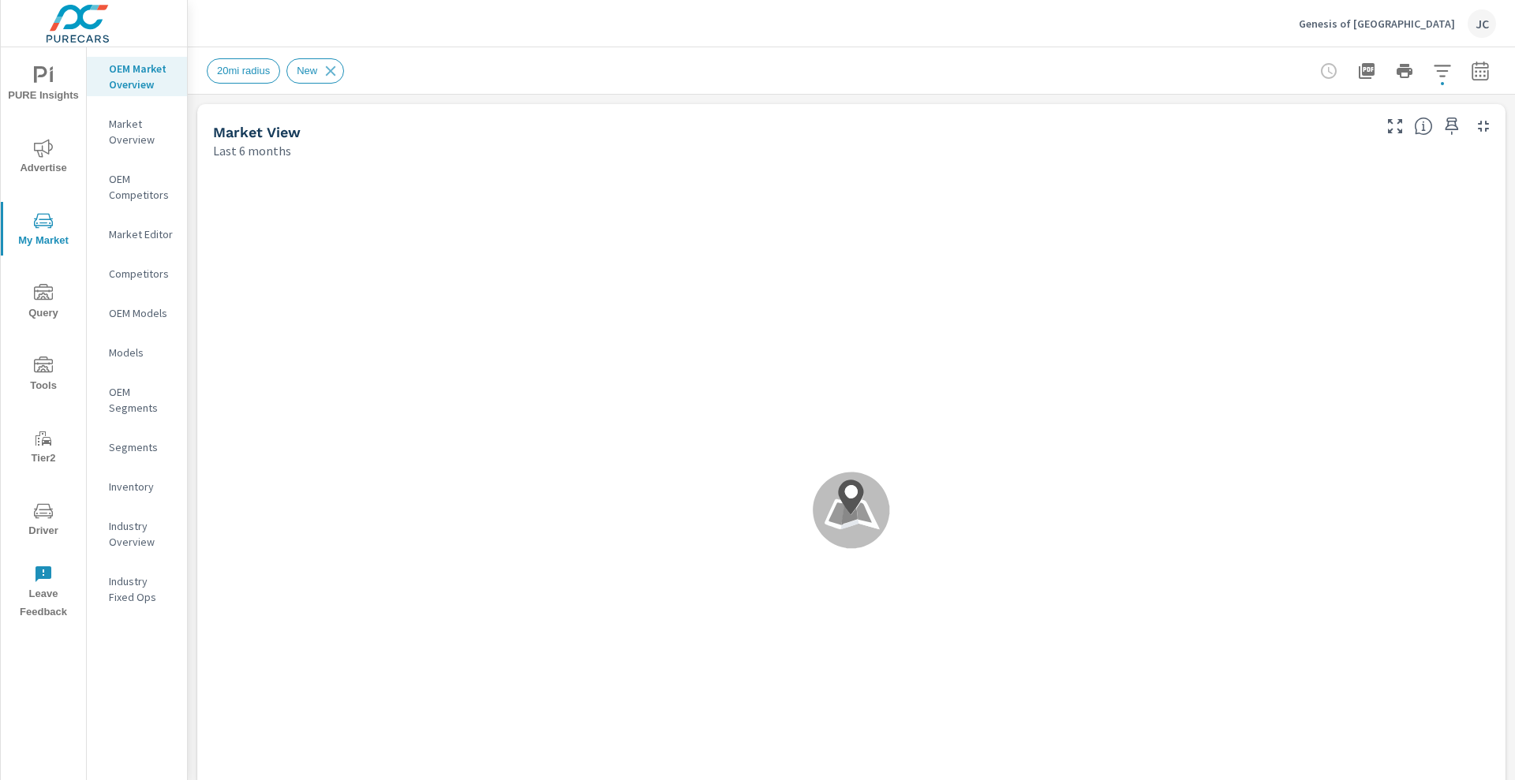
click at [130, 488] on p "Inventory" at bounding box center [142, 487] width 66 height 16
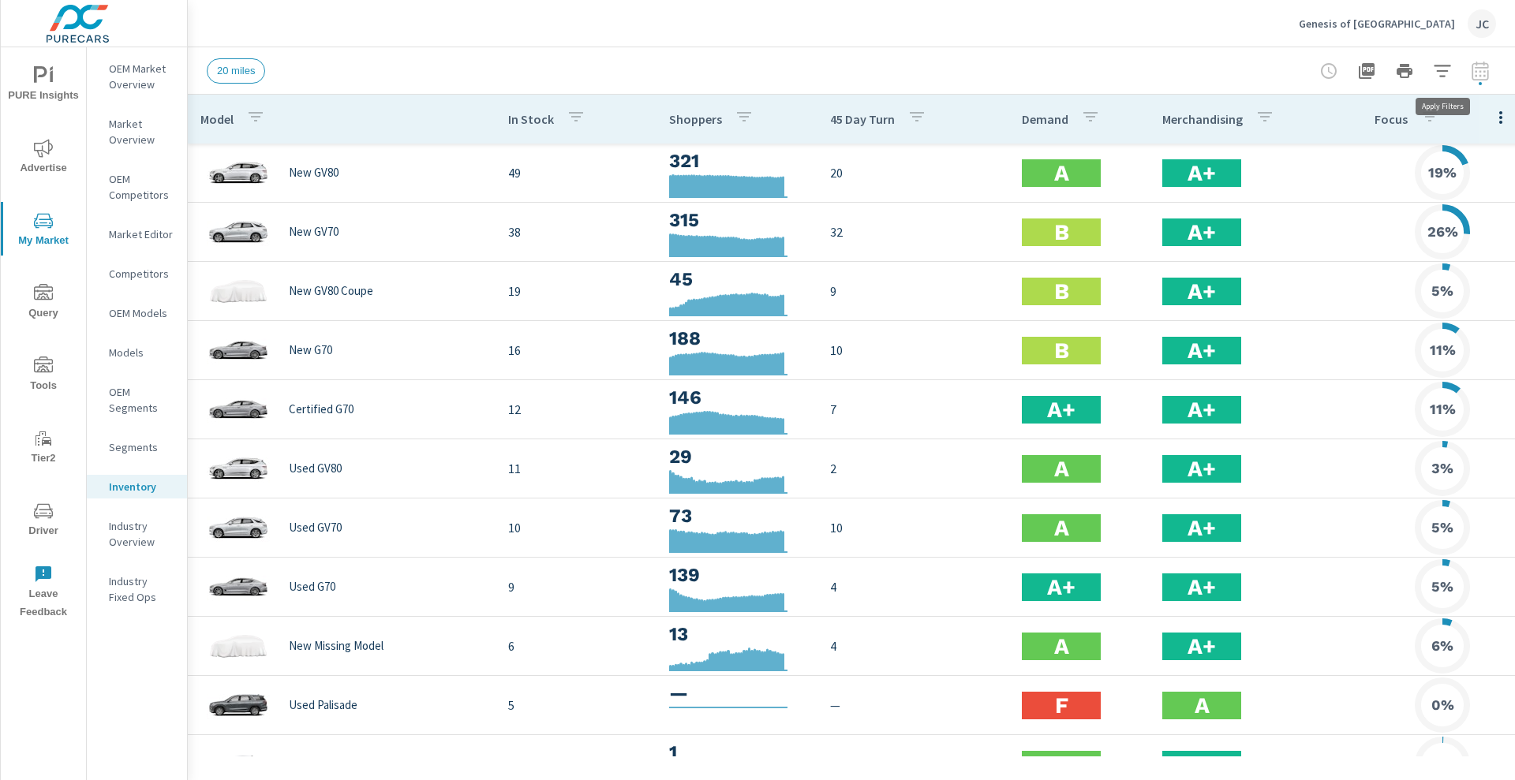
click at [1439, 72] on icon "button" at bounding box center [1442, 71] width 19 height 19
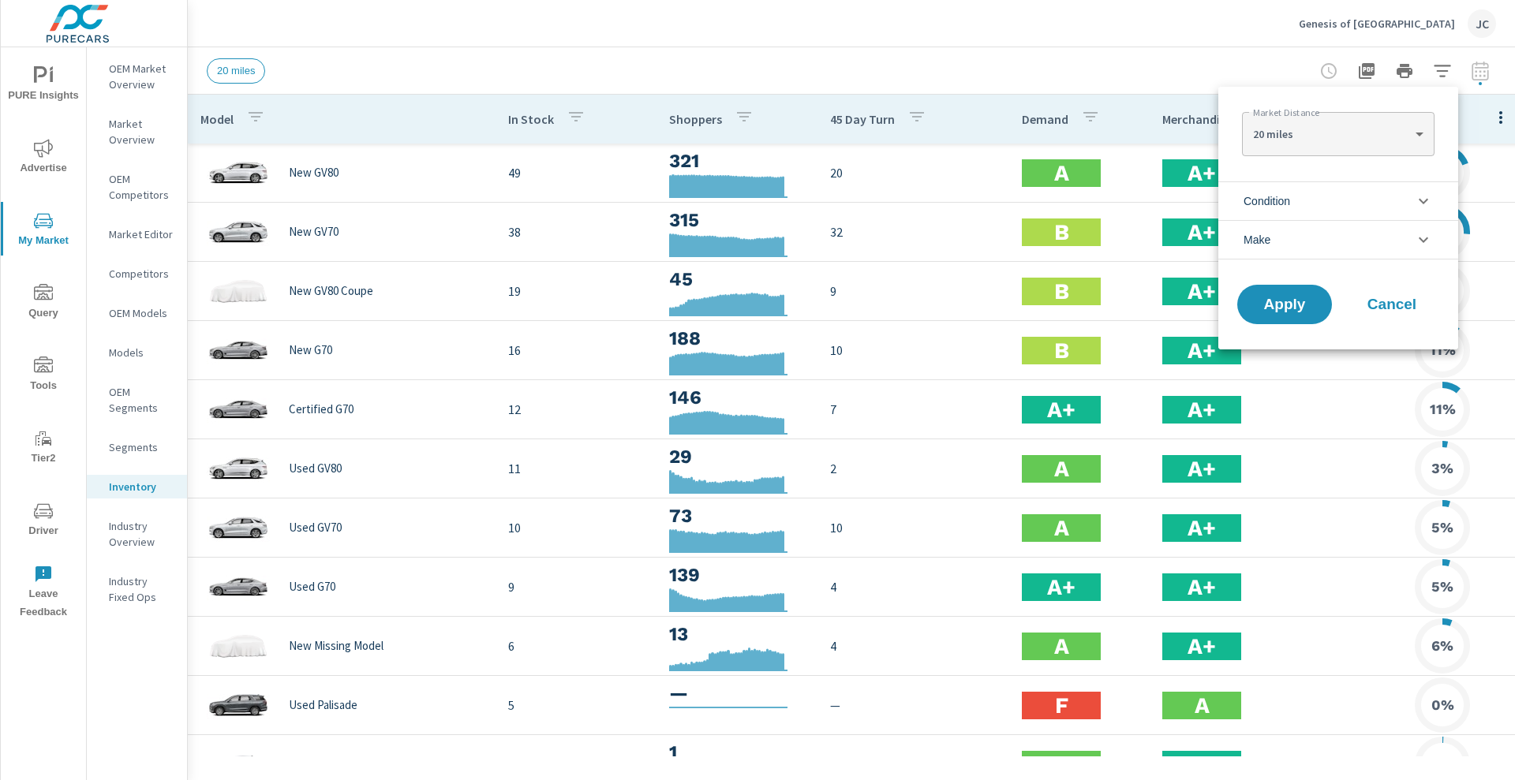
click at [1359, 200] on li "Condition" at bounding box center [1338, 201] width 240 height 39
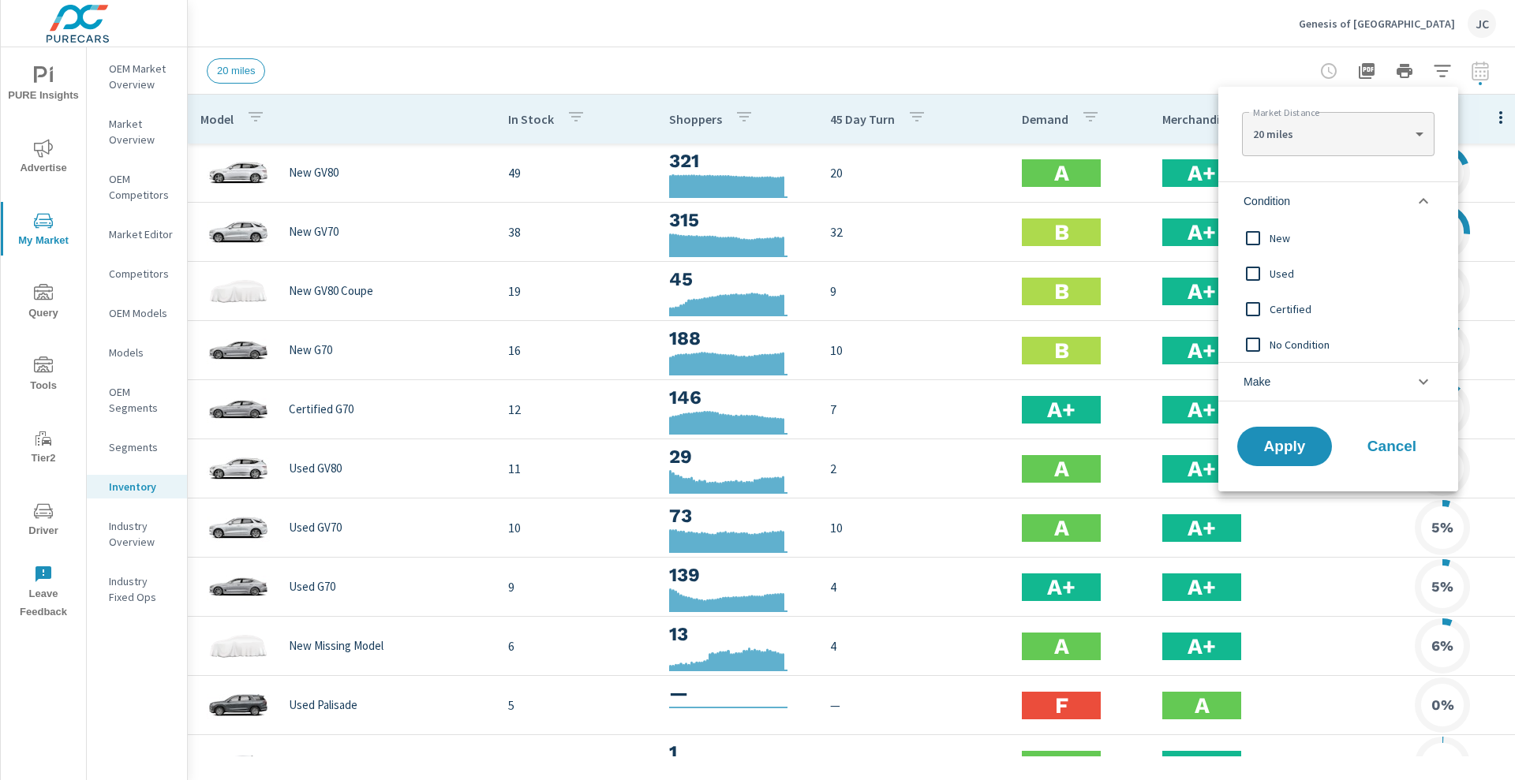
click at [1258, 241] on input "filter options" at bounding box center [1253, 238] width 33 height 33
click at [1286, 452] on span "Apply" at bounding box center [1284, 447] width 65 height 15
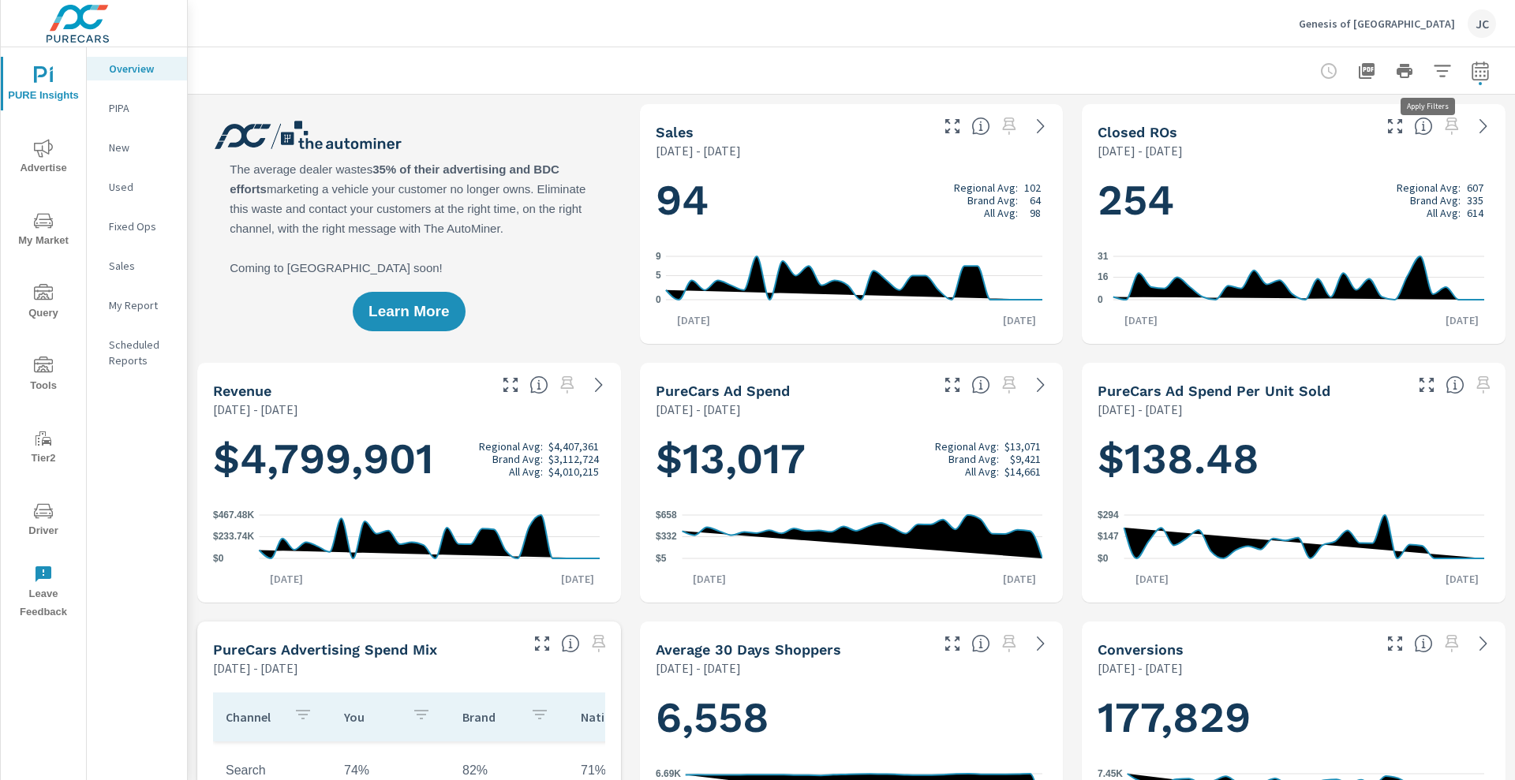
click at [1437, 67] on button "button" at bounding box center [1443, 71] width 32 height 32
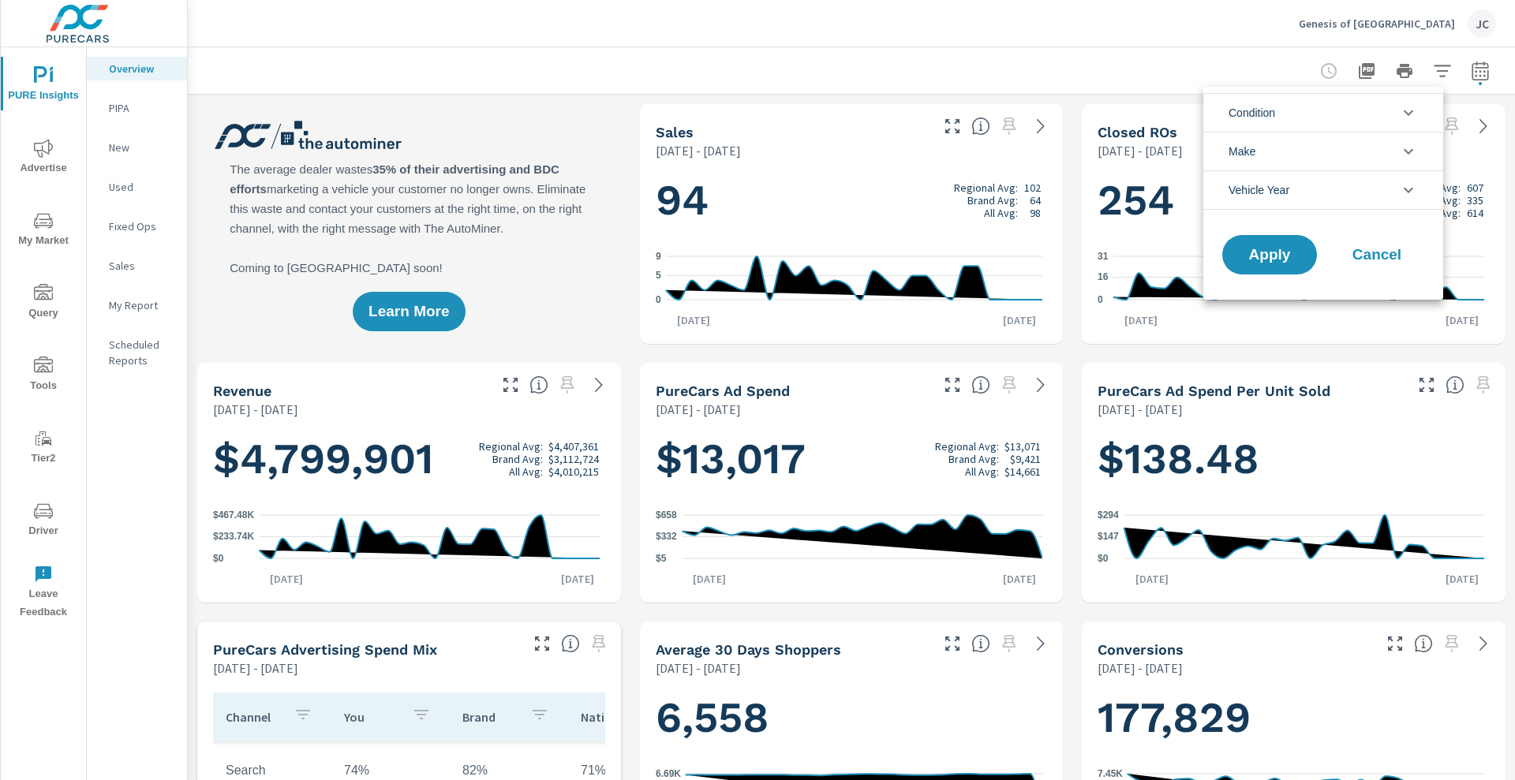
click at [1430, 119] on li "Condition" at bounding box center [1324, 112] width 240 height 39
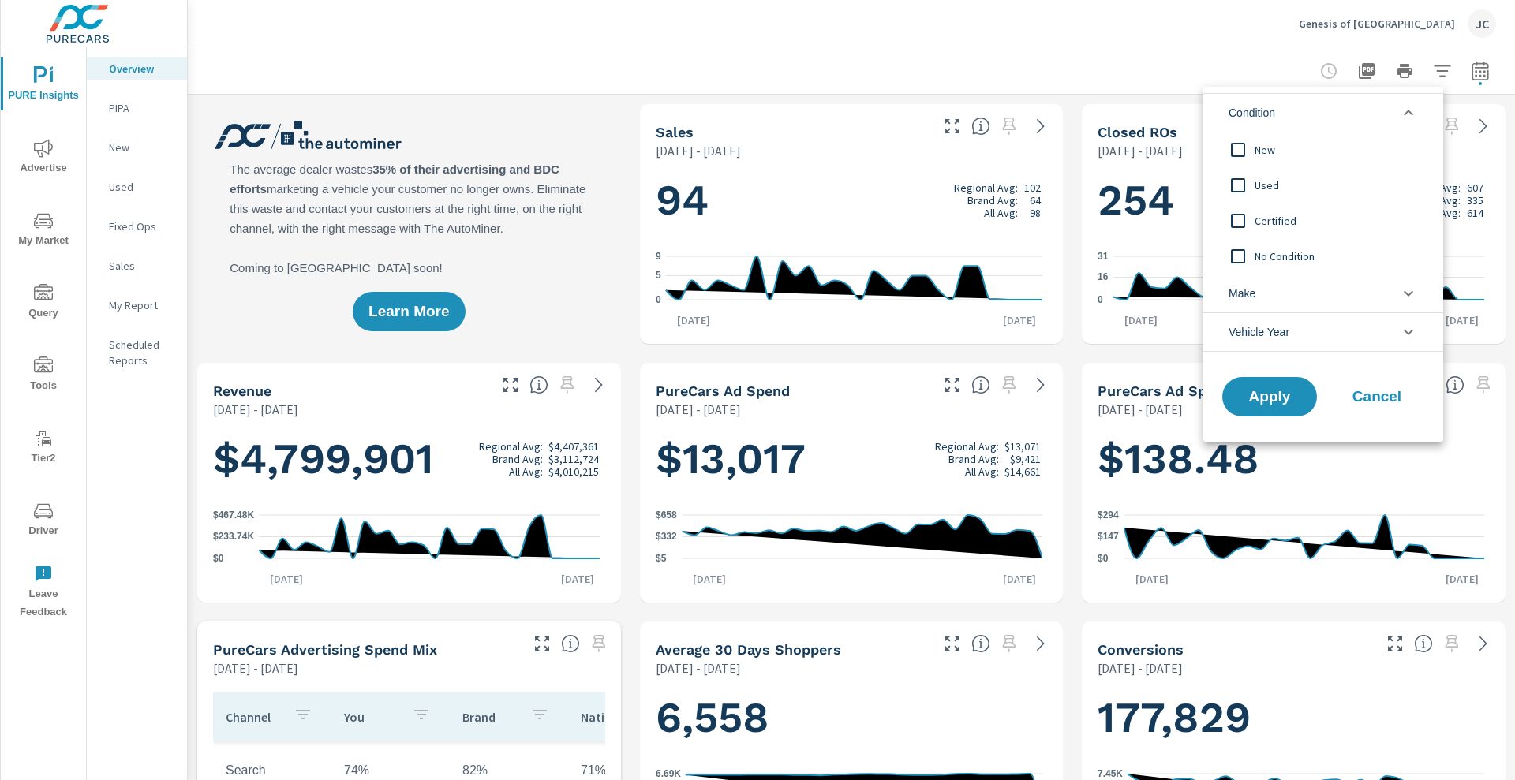
click at [1249, 182] on input "filter options" at bounding box center [1238, 185] width 33 height 33
click at [1279, 396] on span "Apply" at bounding box center [1269, 397] width 65 height 15
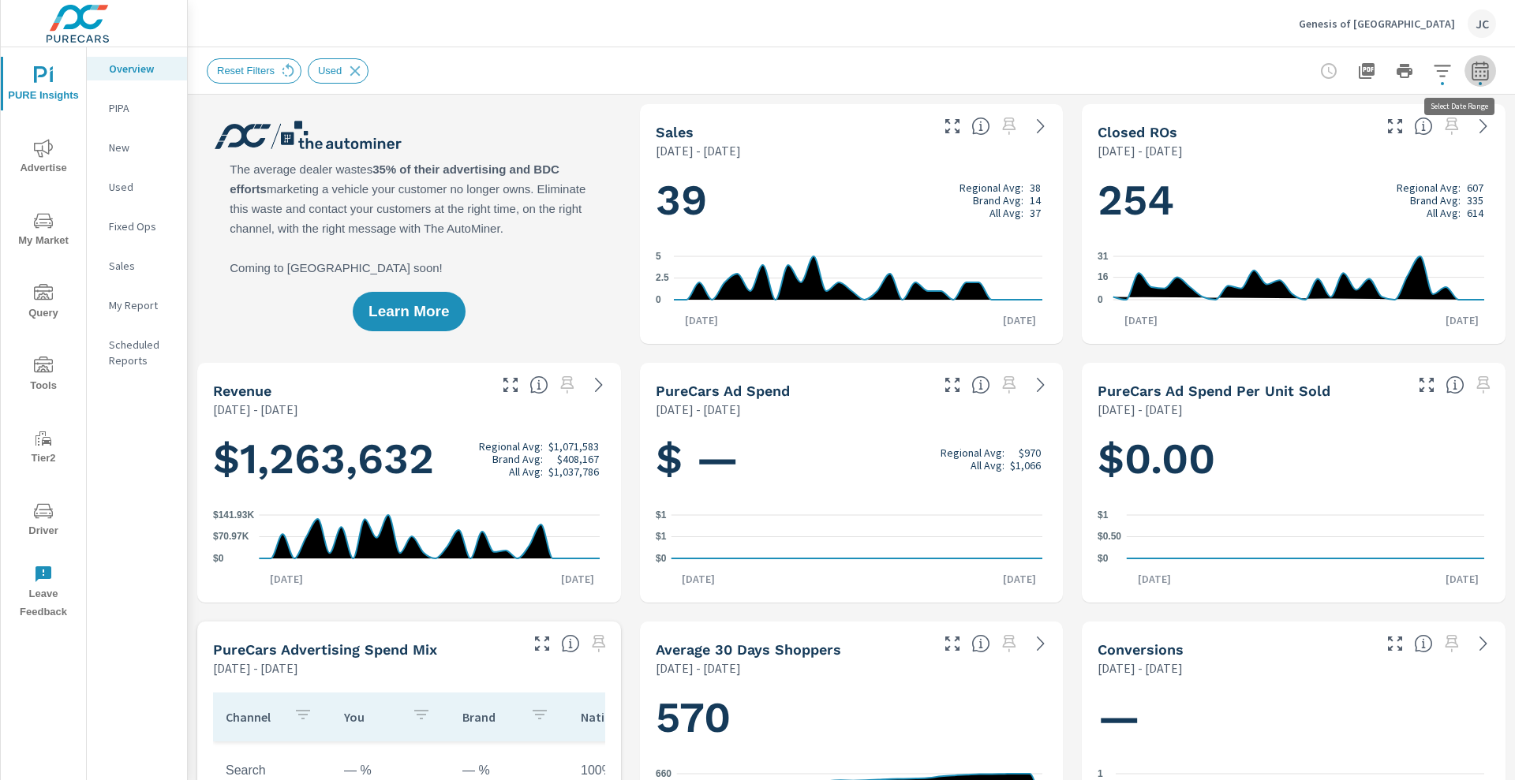
click at [1471, 68] on icon "button" at bounding box center [1480, 71] width 19 height 19
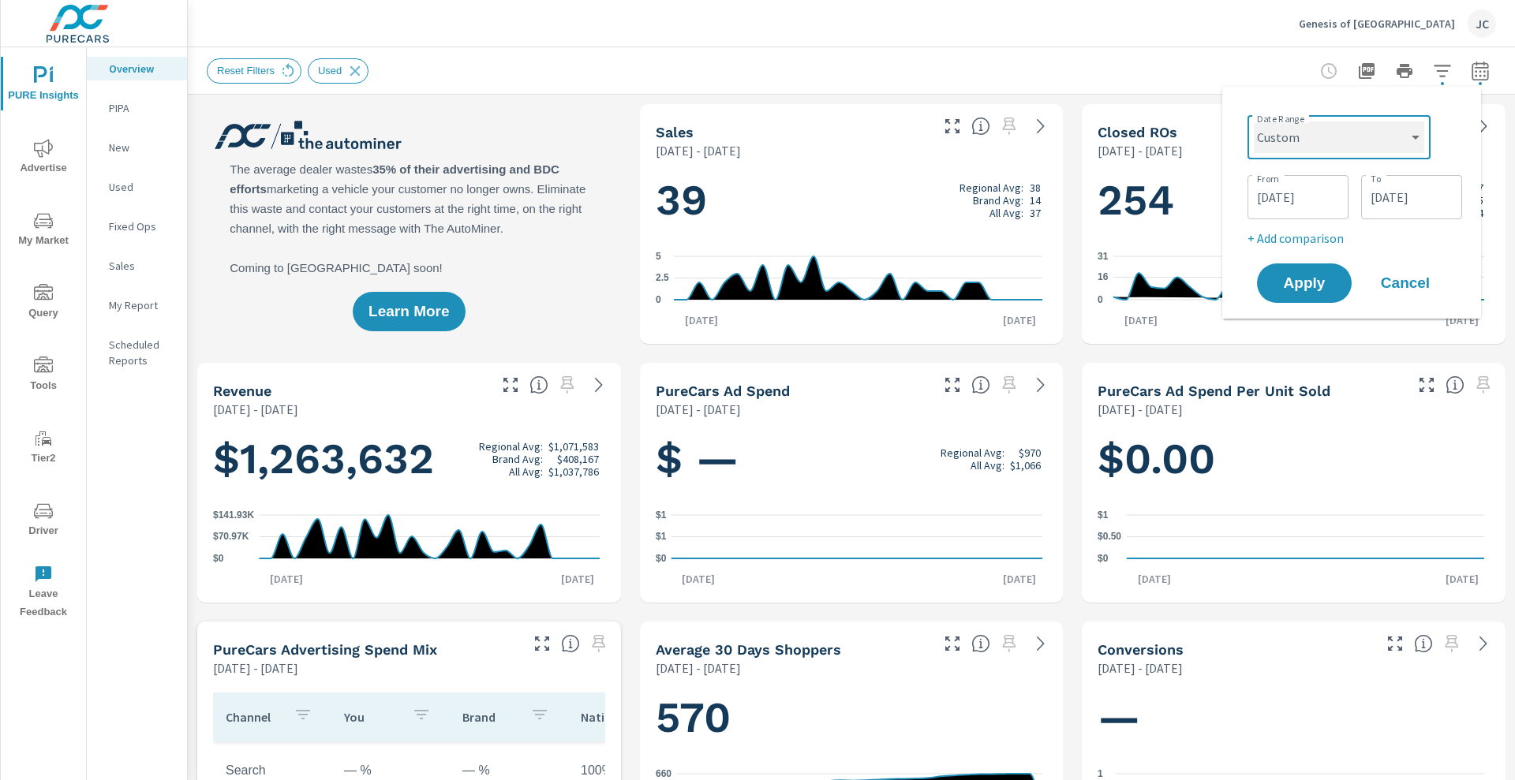
click at [1401, 144] on select "Custom [DATE] Last week Last 7 days Last 14 days Last 30 days Last 45 days Last…" at bounding box center [1339, 138] width 170 height 32
click at [1254, 122] on select "Custom [DATE] Last week Last 7 days Last 14 days Last 30 days Last 45 days Last…" at bounding box center [1339, 138] width 170 height 32
select select "Last month"
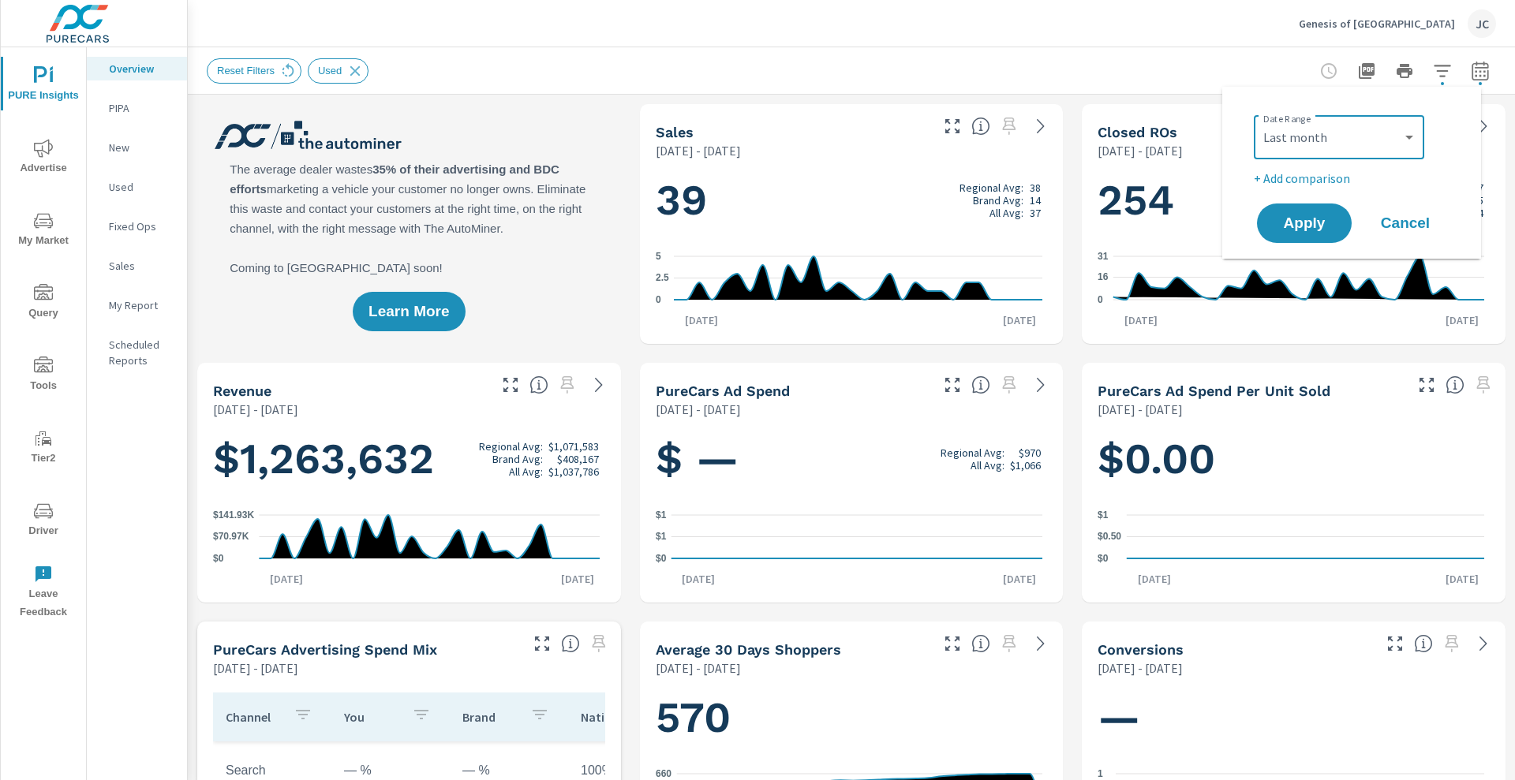
click at [1316, 185] on p "+ Add comparison" at bounding box center [1355, 178] width 202 height 19
select select "Previous period"
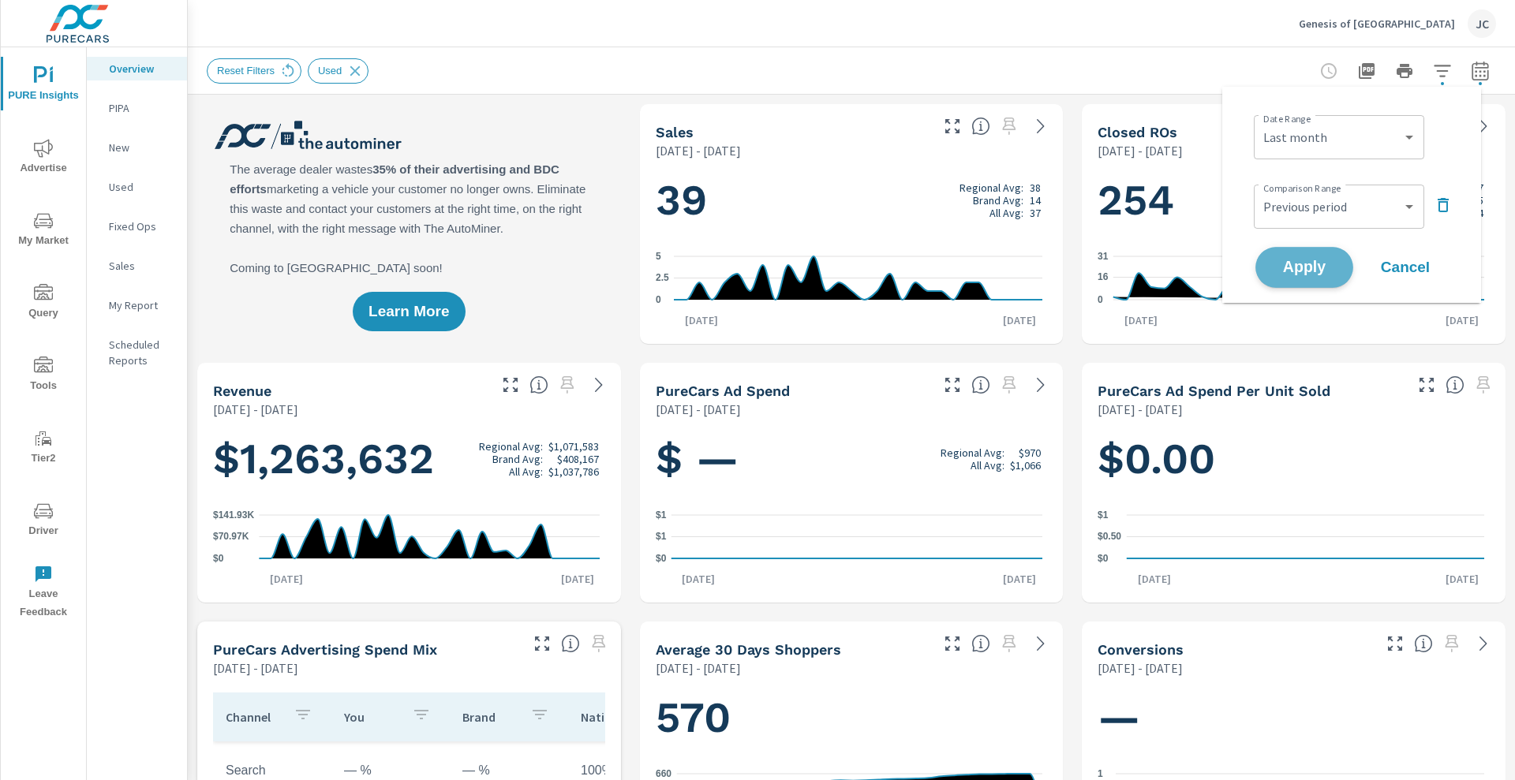
click at [1302, 254] on button "Apply" at bounding box center [1305, 267] width 98 height 41
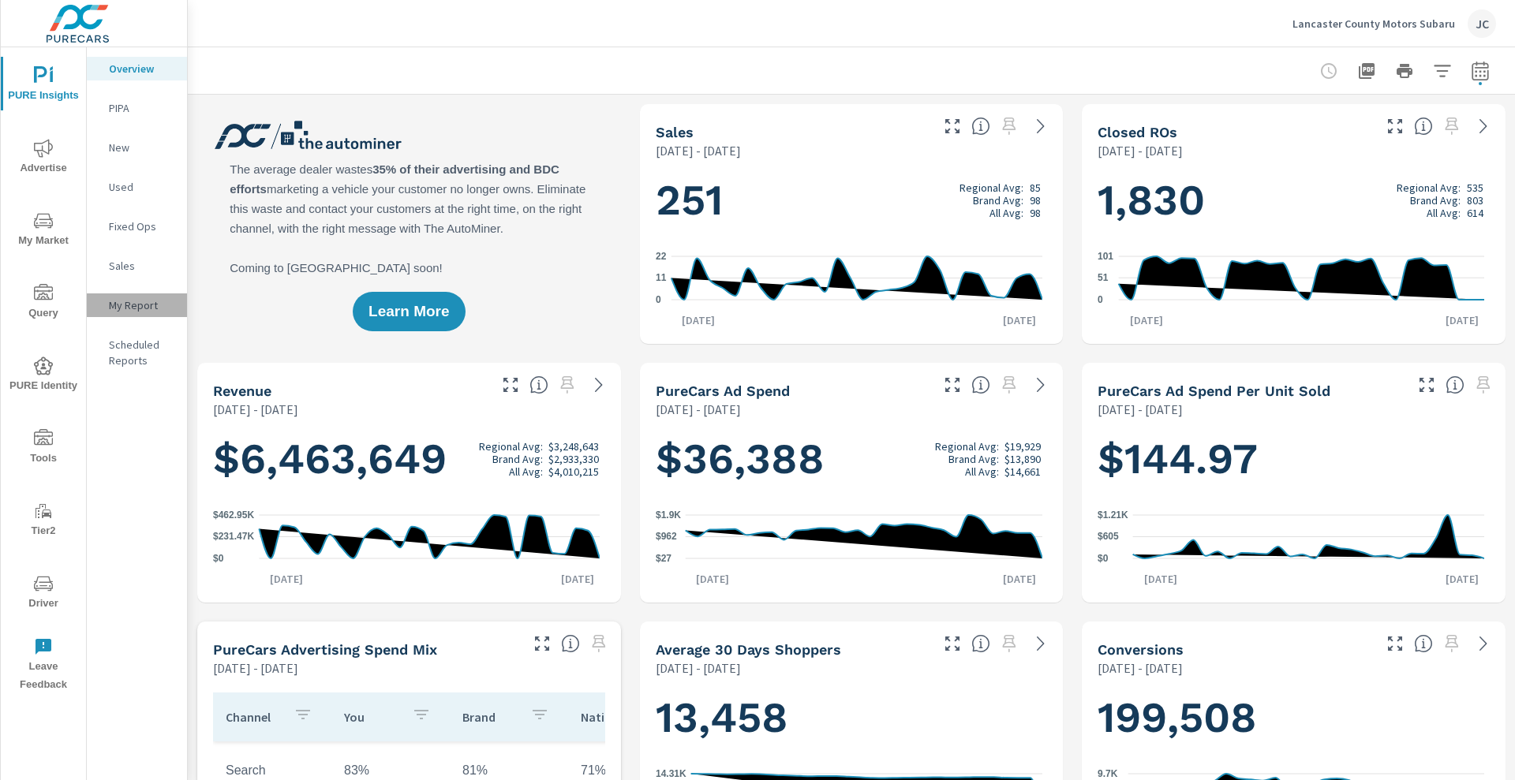
click at [137, 309] on p "My Report" at bounding box center [142, 306] width 66 height 16
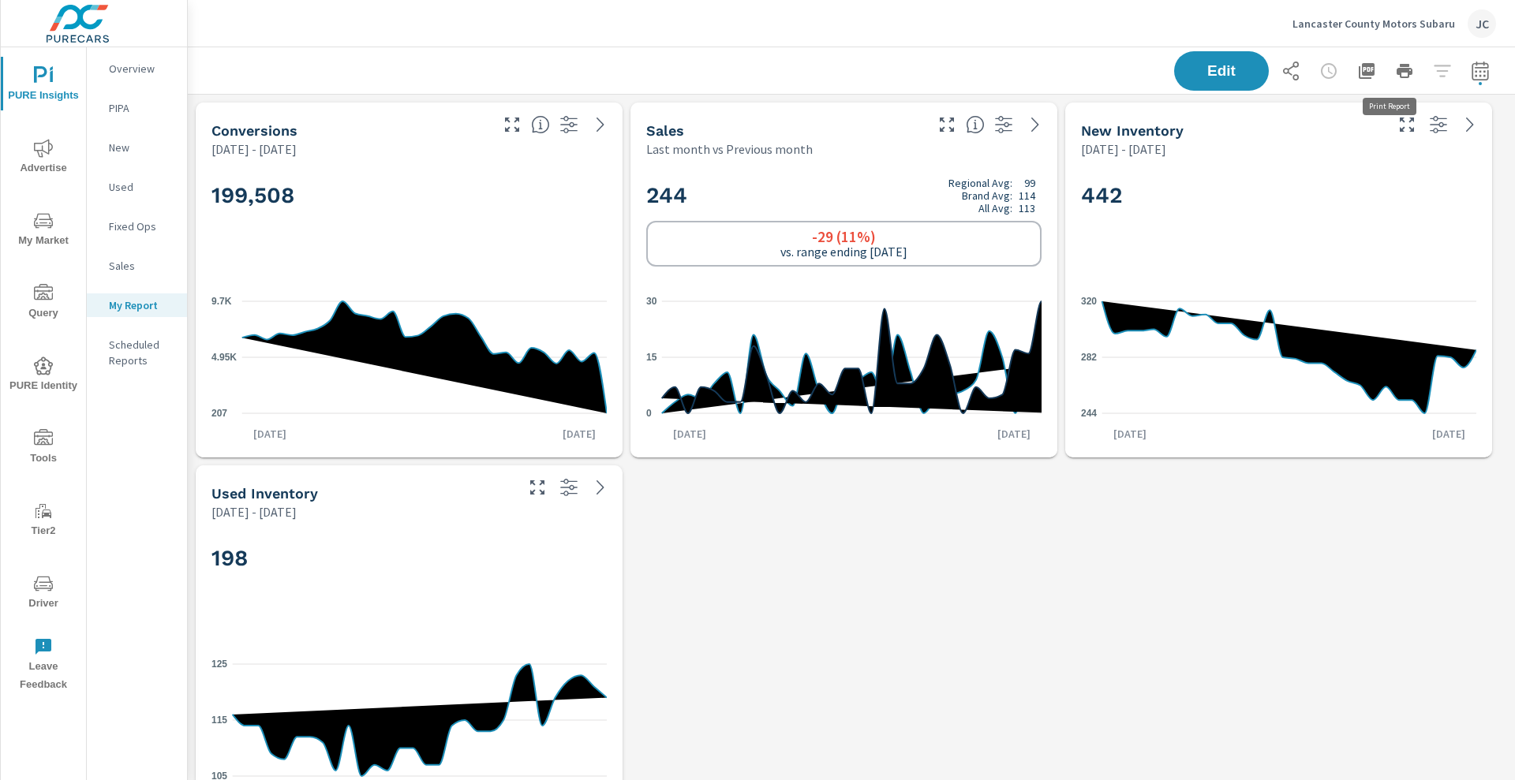
scroll to position [2217, 1343]
click at [1406, 22] on p "Lancaster County Motors Subaru" at bounding box center [1374, 24] width 163 height 14
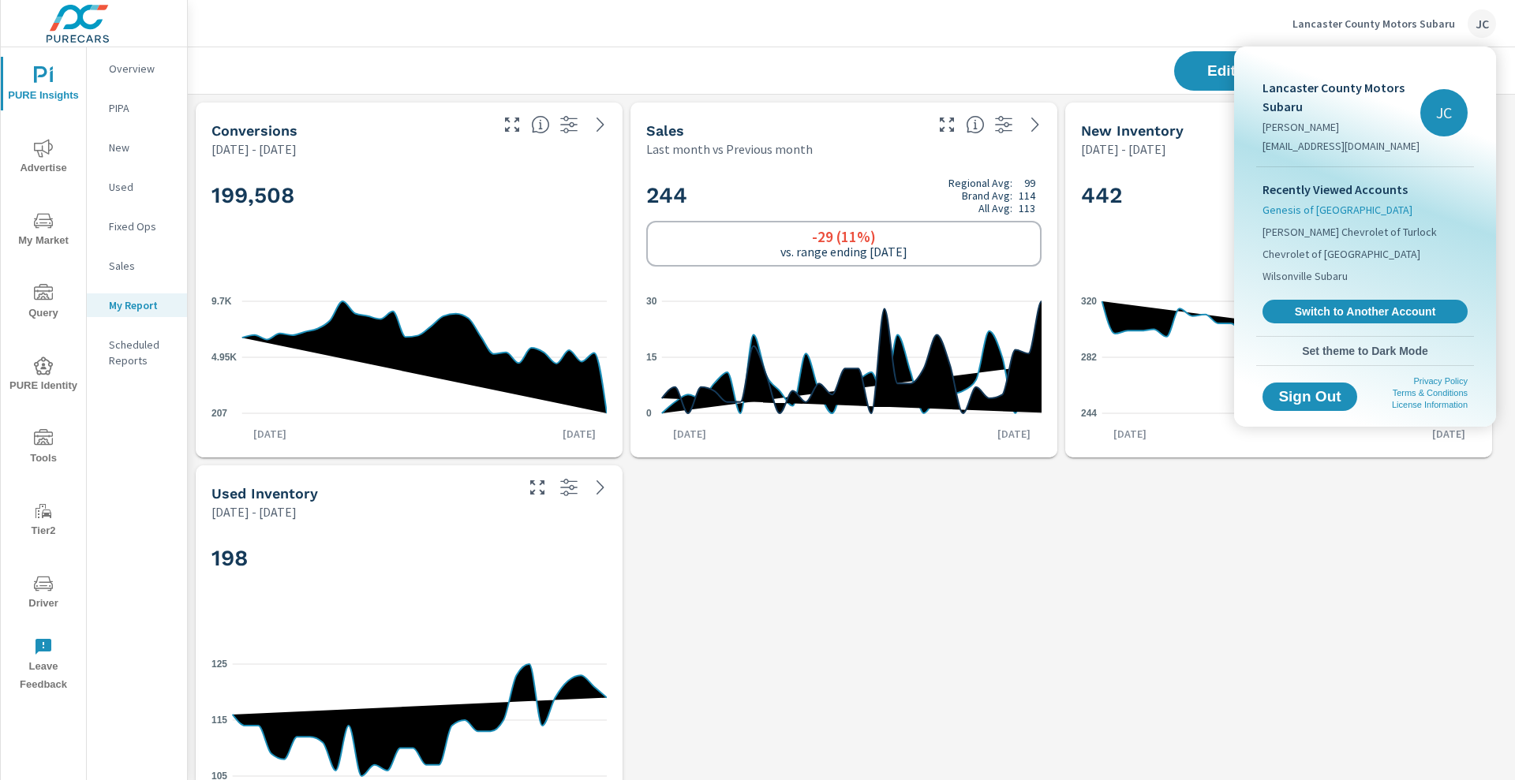
click at [1340, 213] on span "Genesis of [GEOGRAPHIC_DATA]" at bounding box center [1338, 210] width 150 height 16
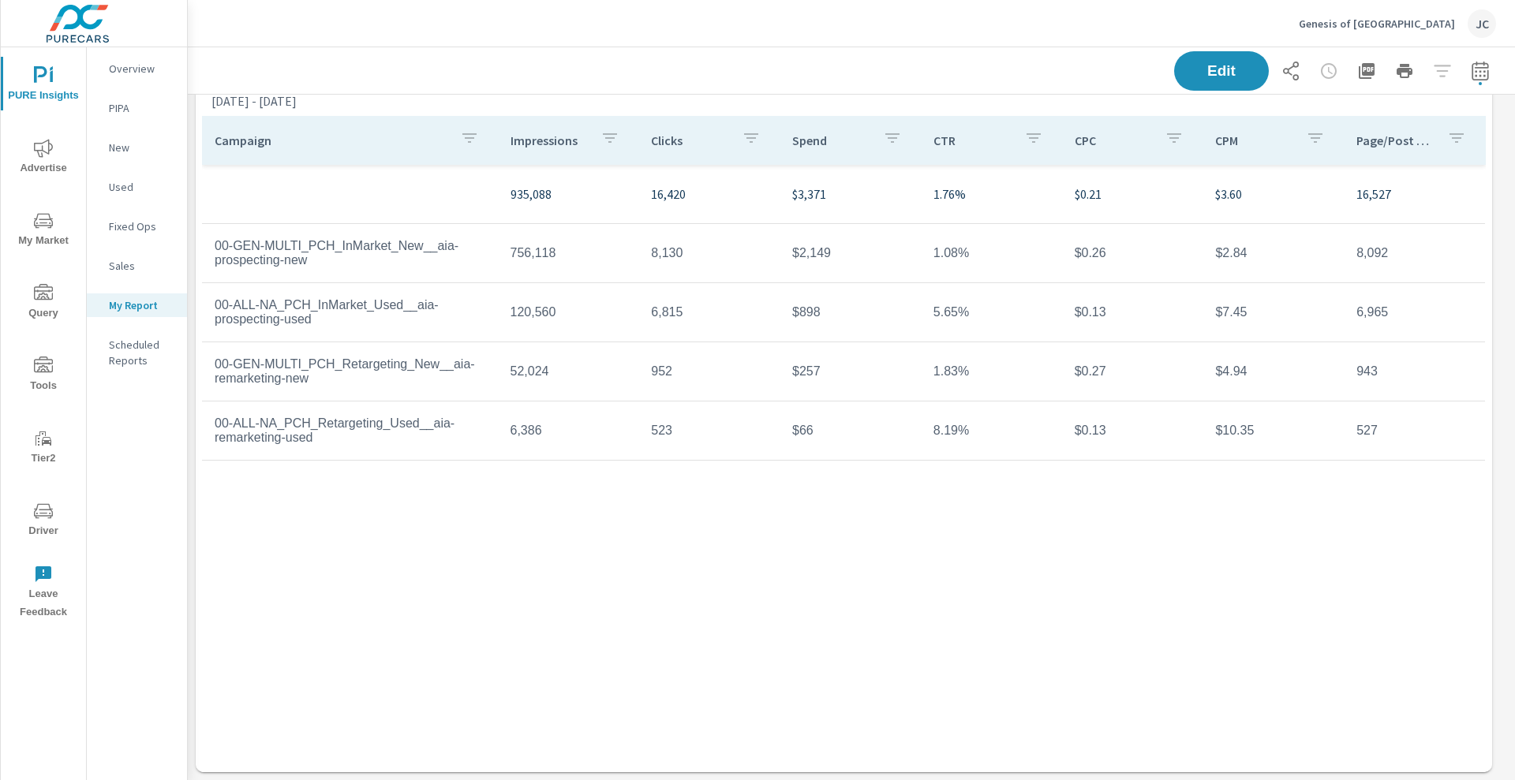
scroll to position [3487, 1343]
click at [1359, 72] on icon "button" at bounding box center [1367, 71] width 16 height 16
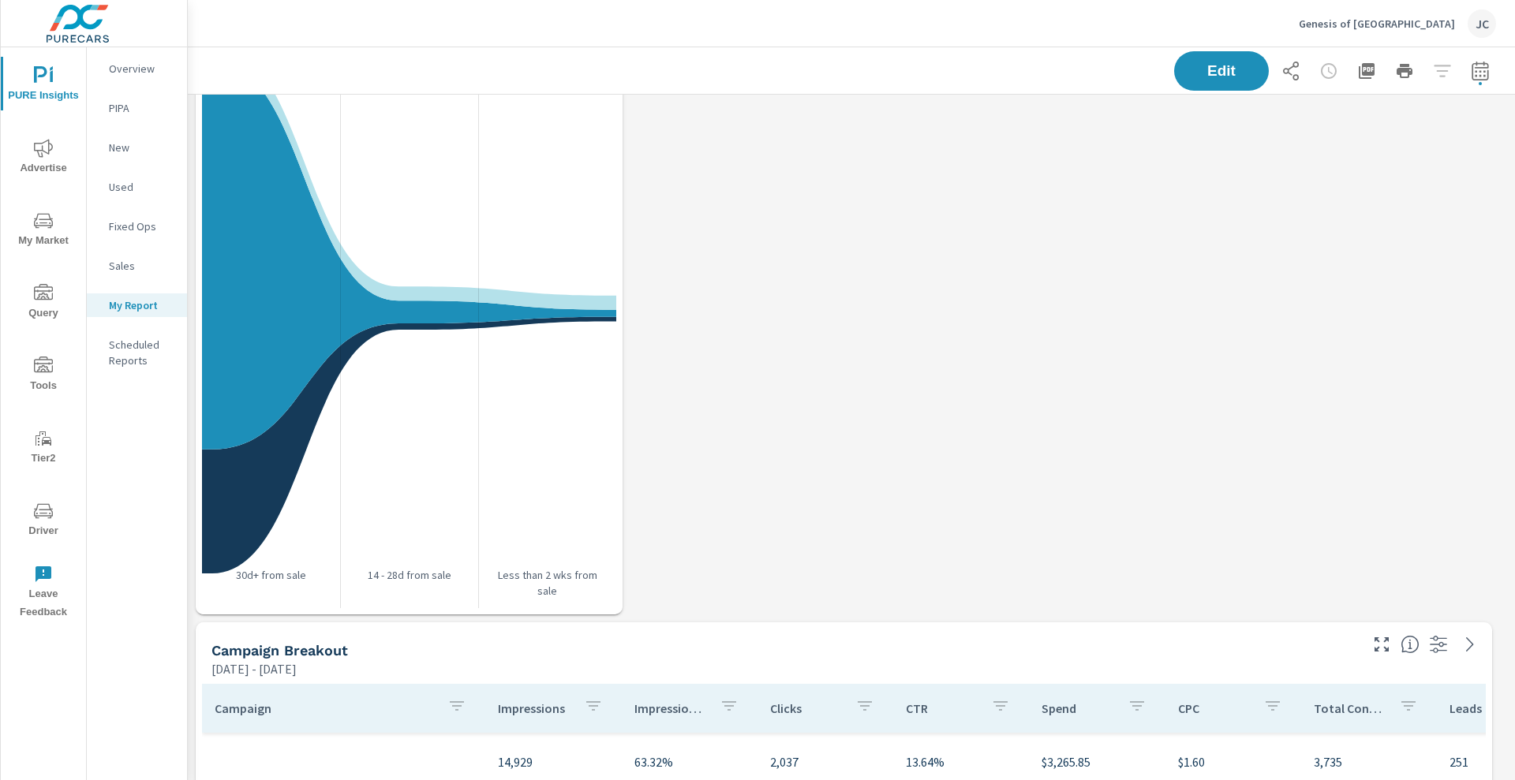
scroll to position [0, 0]
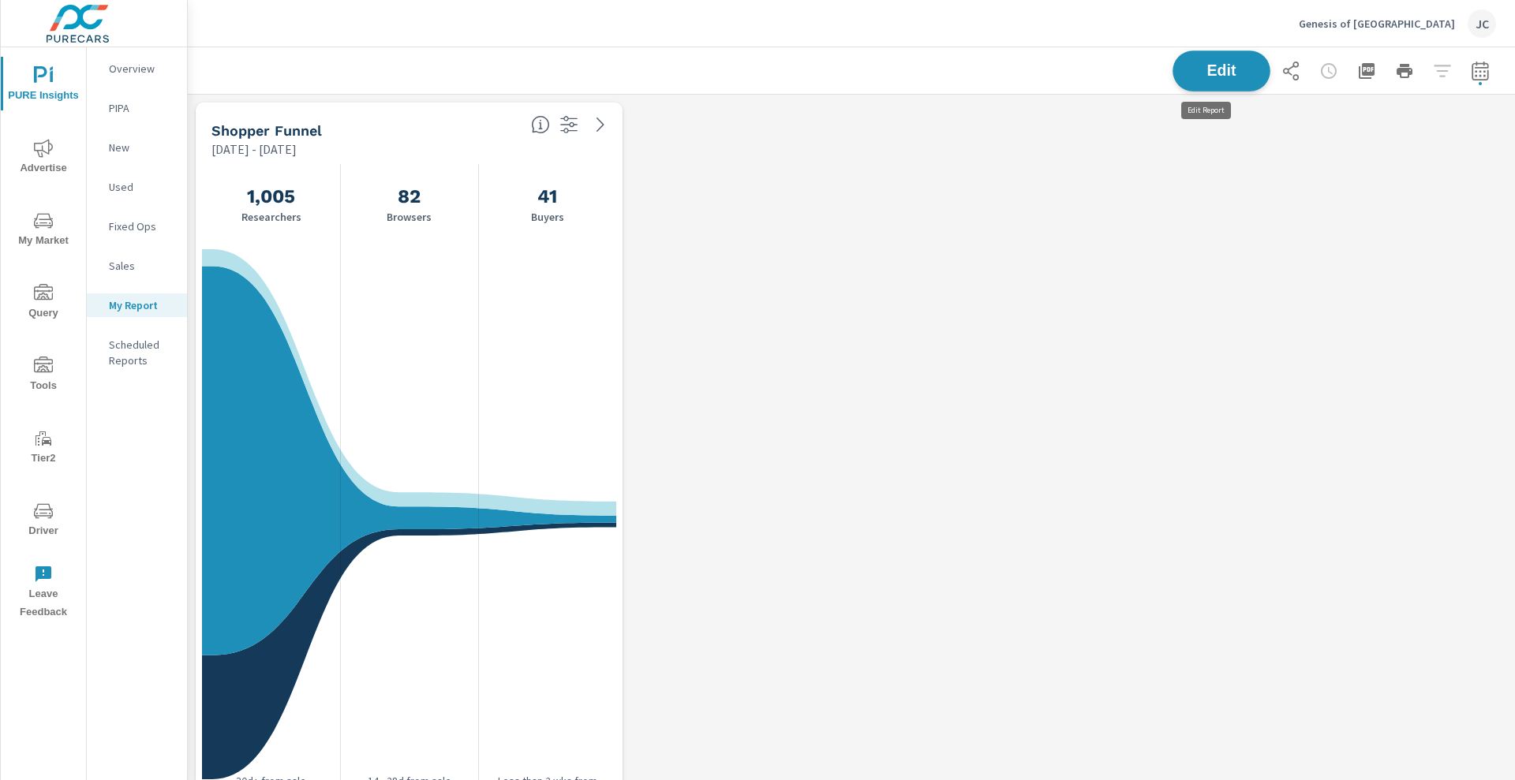
click at [1200, 78] on span "Edit" at bounding box center [1221, 70] width 65 height 15
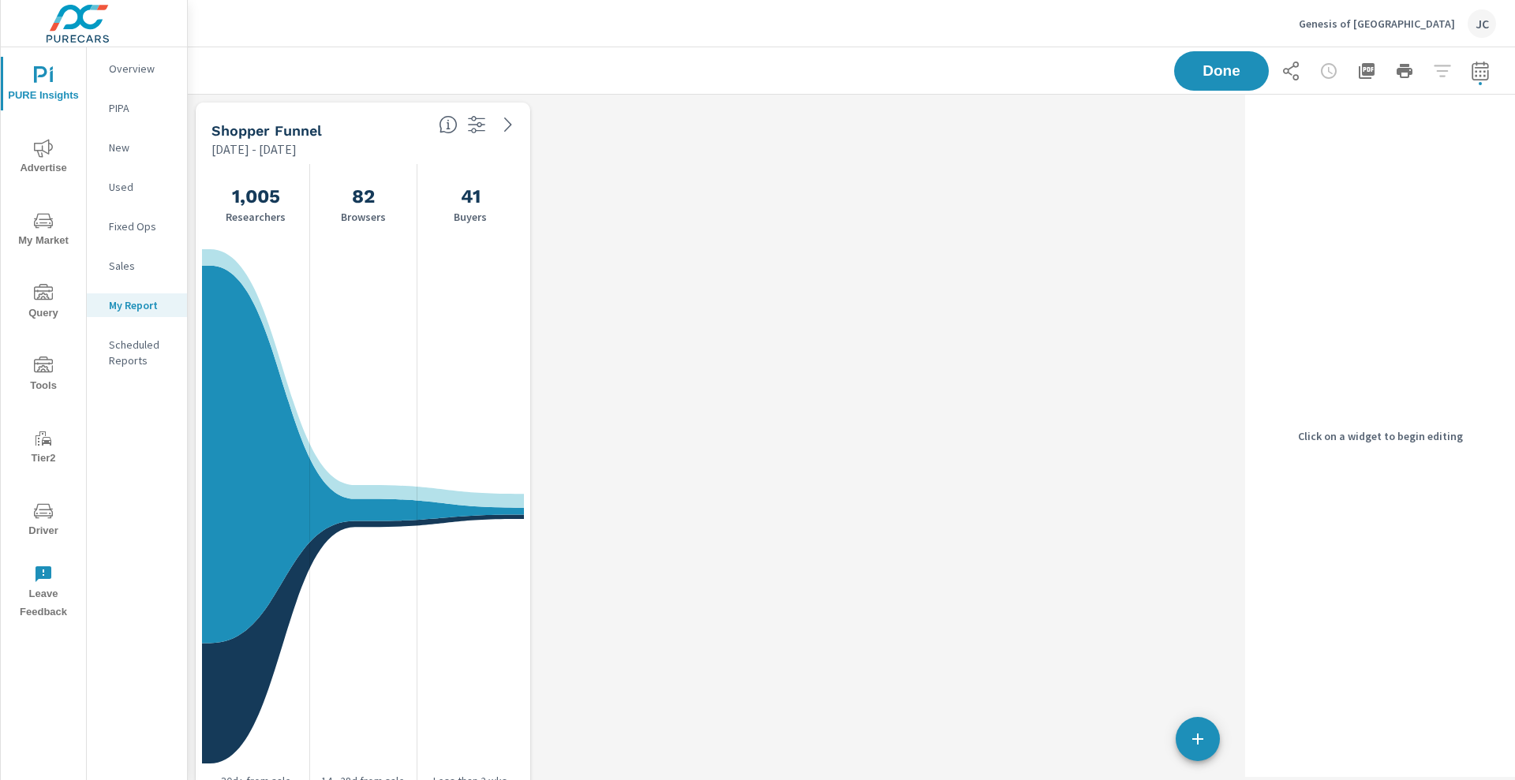
scroll to position [3487, 1067]
click at [399, 124] on div "Shopper Funnel" at bounding box center [319, 131] width 215 height 18
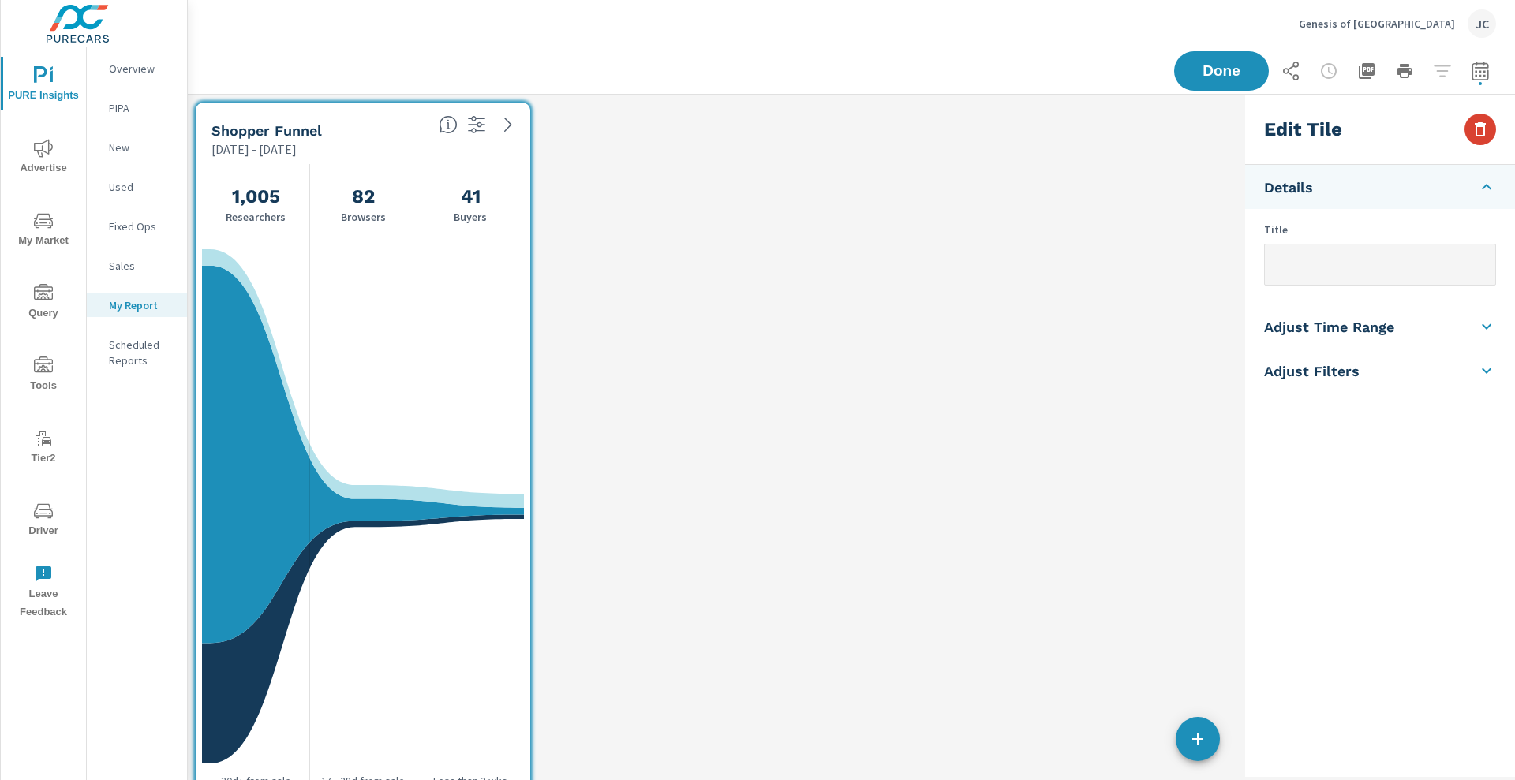
click at [1492, 123] on button "button" at bounding box center [1481, 130] width 32 height 32
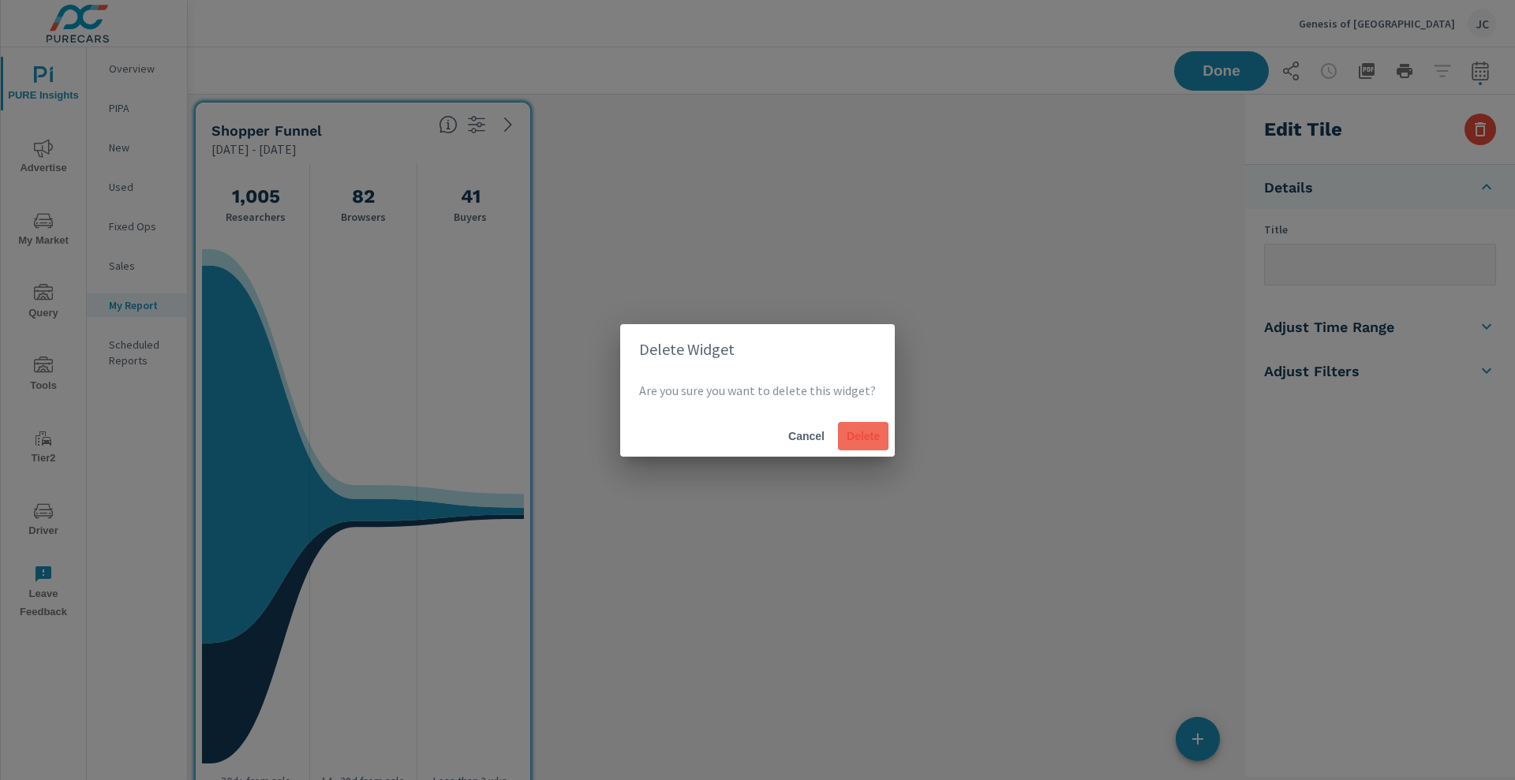
click at [870, 426] on button "Delete" at bounding box center [863, 436] width 51 height 28
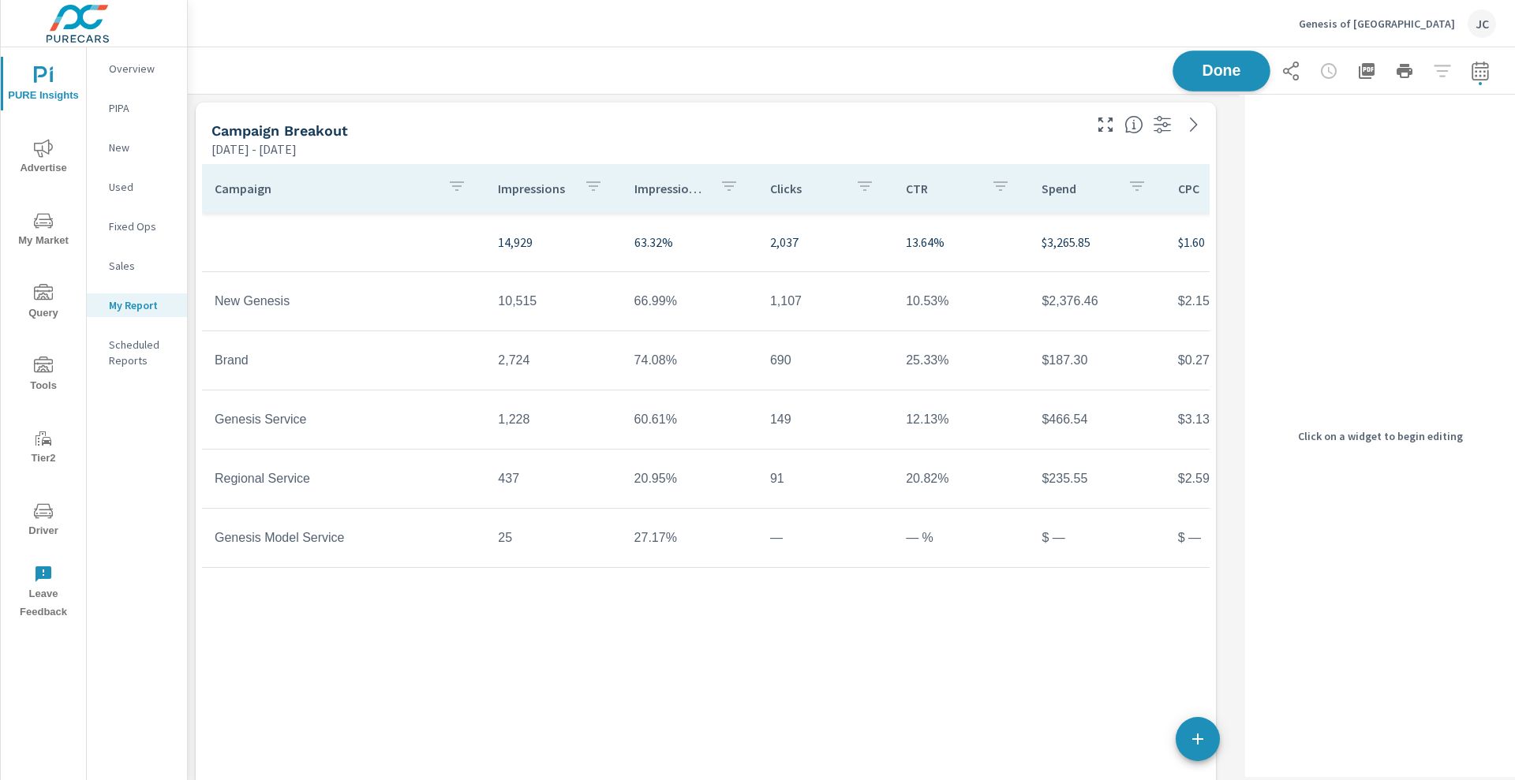
scroll to position [2761, 1067]
click at [1207, 66] on span "Done" at bounding box center [1221, 70] width 65 height 15
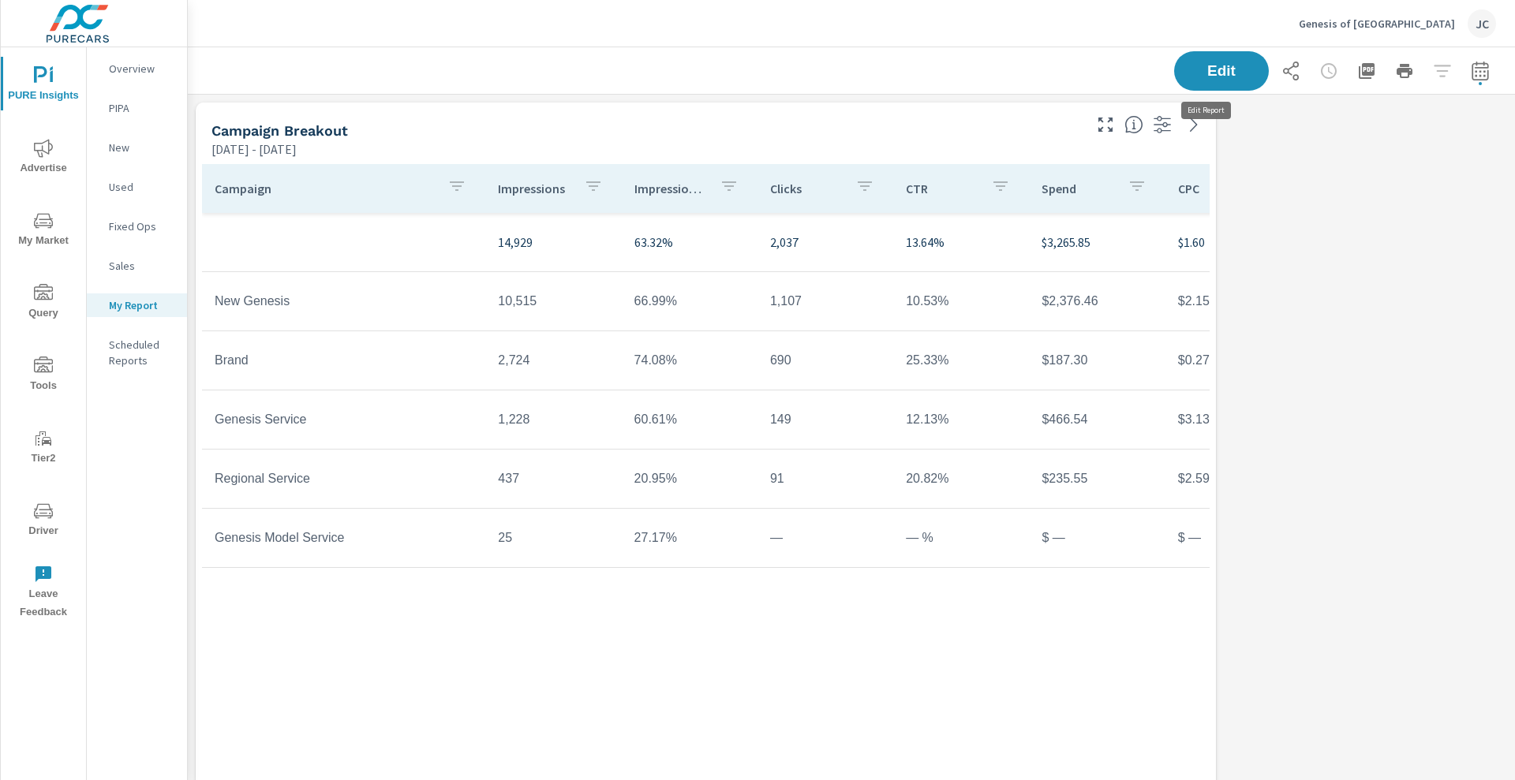
scroll to position [8, 8]
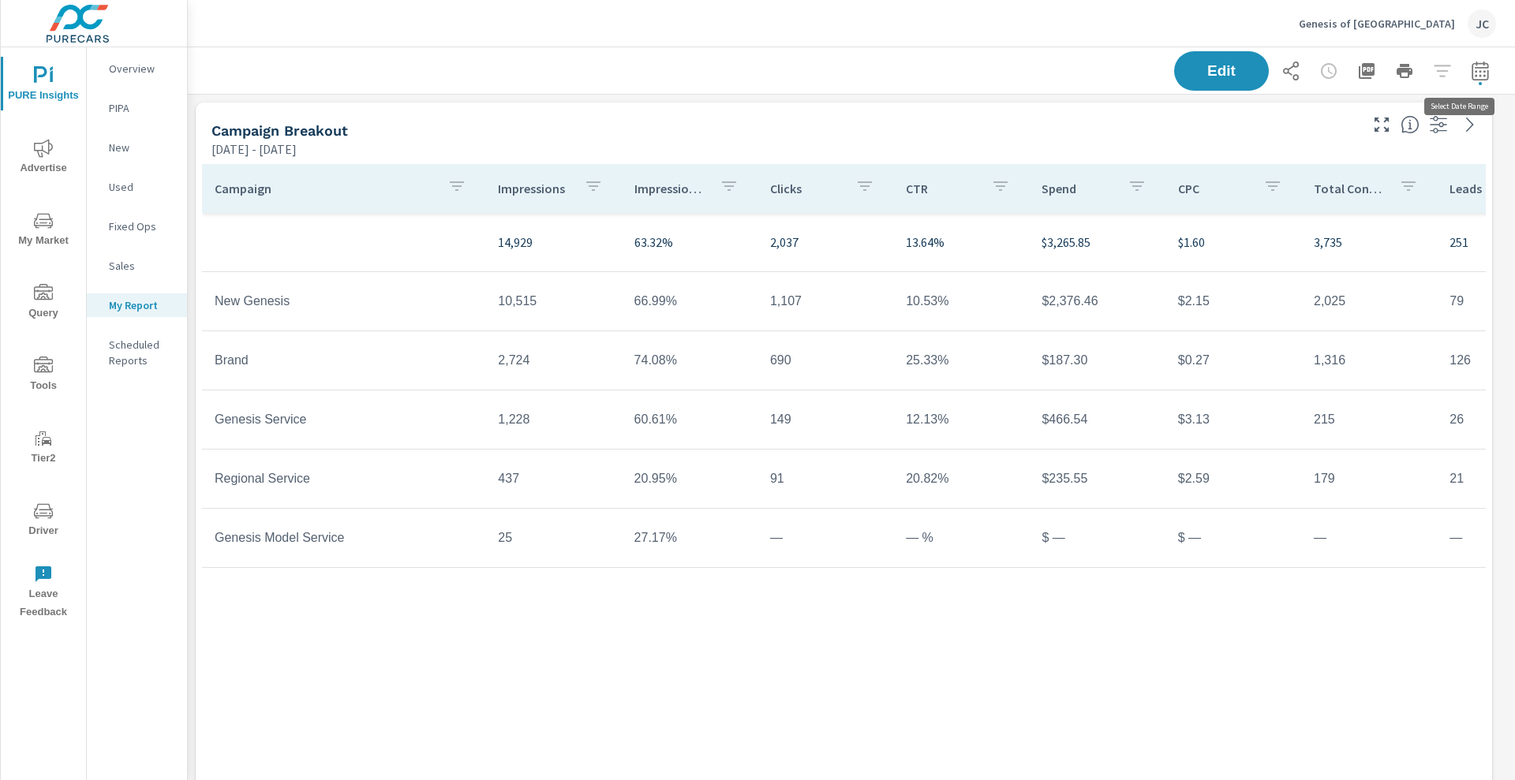
click at [1474, 64] on icon "button" at bounding box center [1480, 71] width 19 height 19
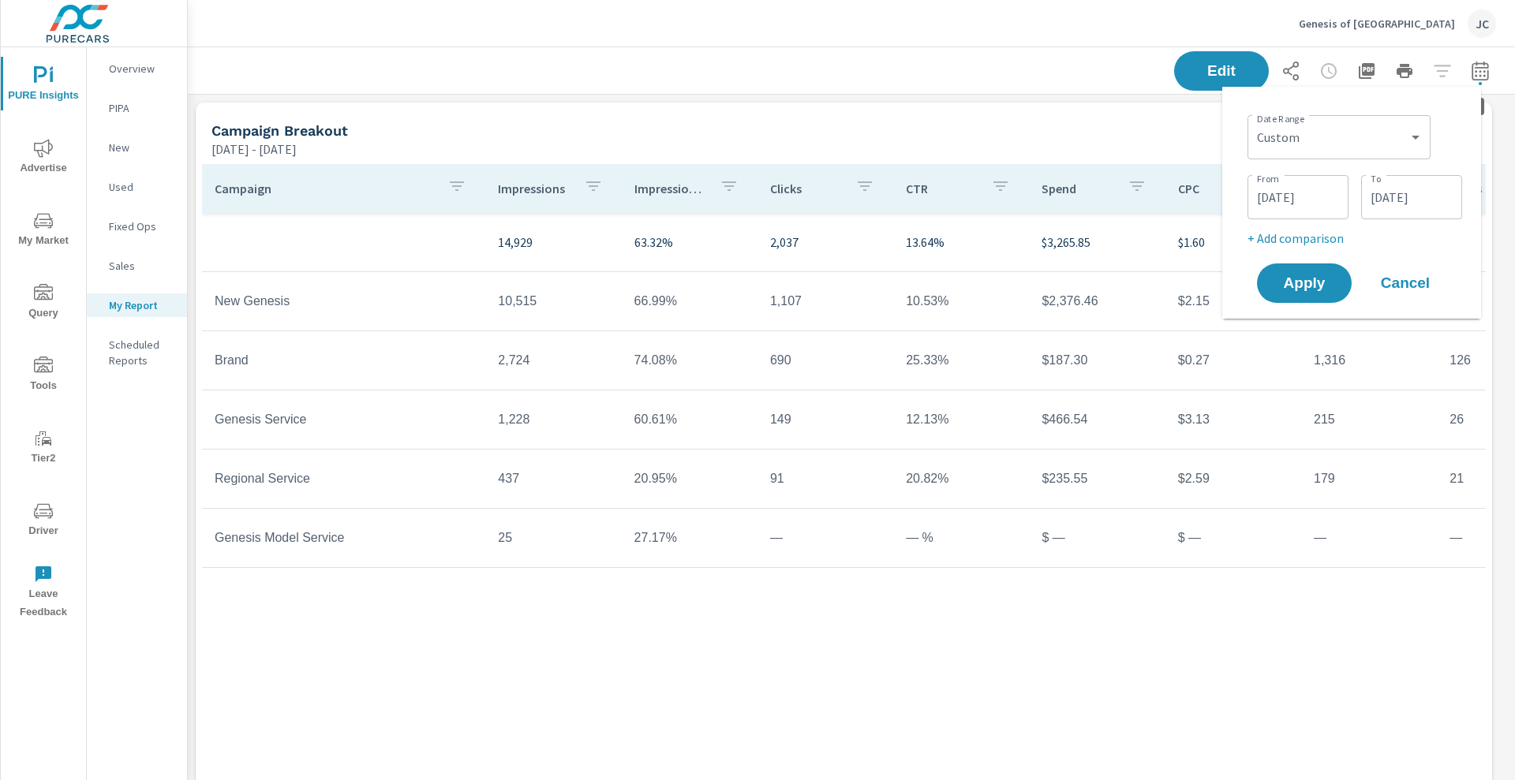
scroll to position [2761, 1343]
click at [1315, 140] on select "Custom Yesterday Last week Last 7 days Last 14 days Last 30 days Last 45 days L…" at bounding box center [1339, 138] width 170 height 32
click at [1254, 122] on select "Custom Yesterday Last week Last 7 days Last 14 days Last 30 days Last 45 days L…" at bounding box center [1339, 138] width 170 height 32
select select "Last month"
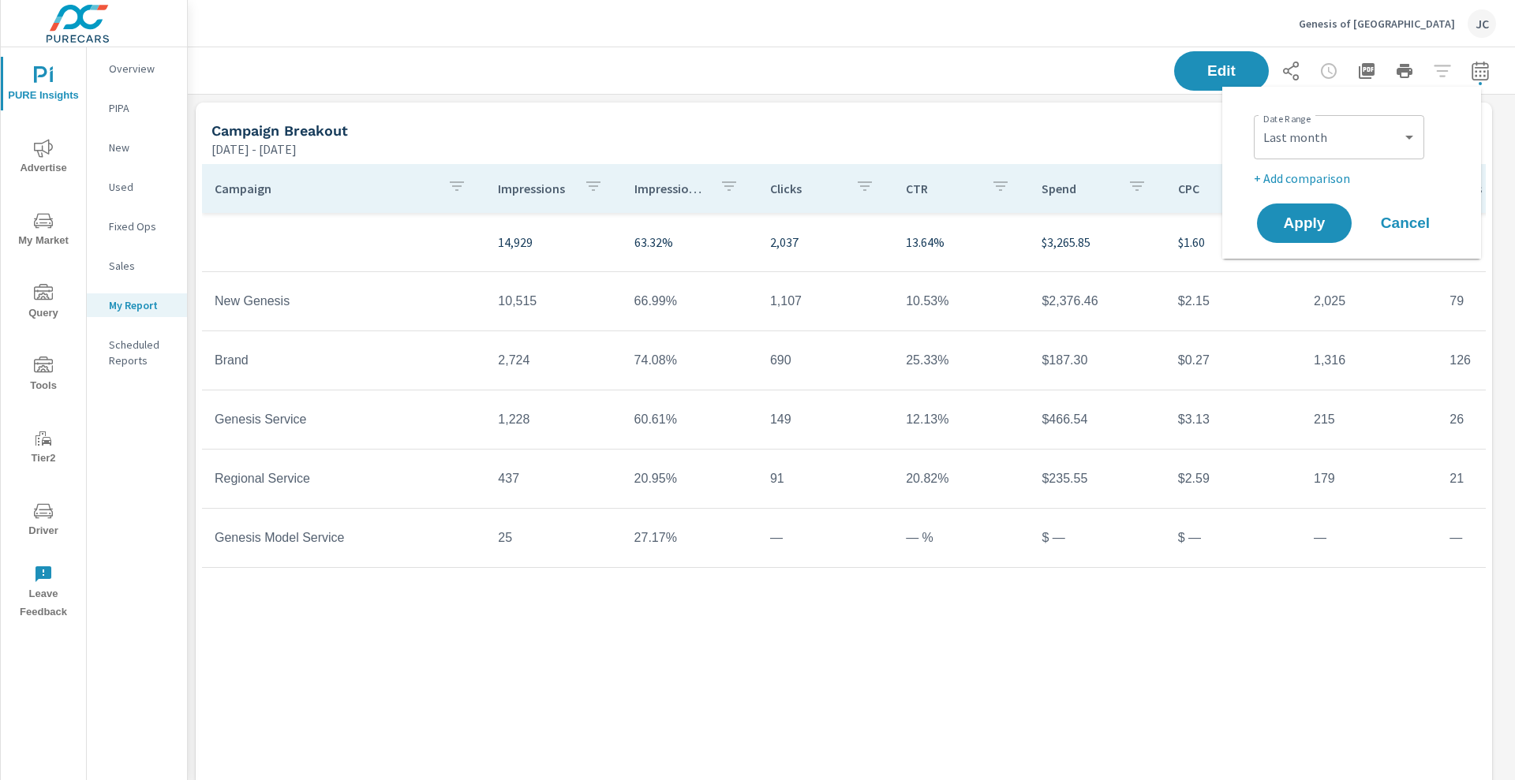
click at [1305, 178] on p "+ Add comparison" at bounding box center [1355, 178] width 202 height 19
select select "Previous period"
click at [1314, 252] on button "Apply" at bounding box center [1305, 267] width 98 height 41
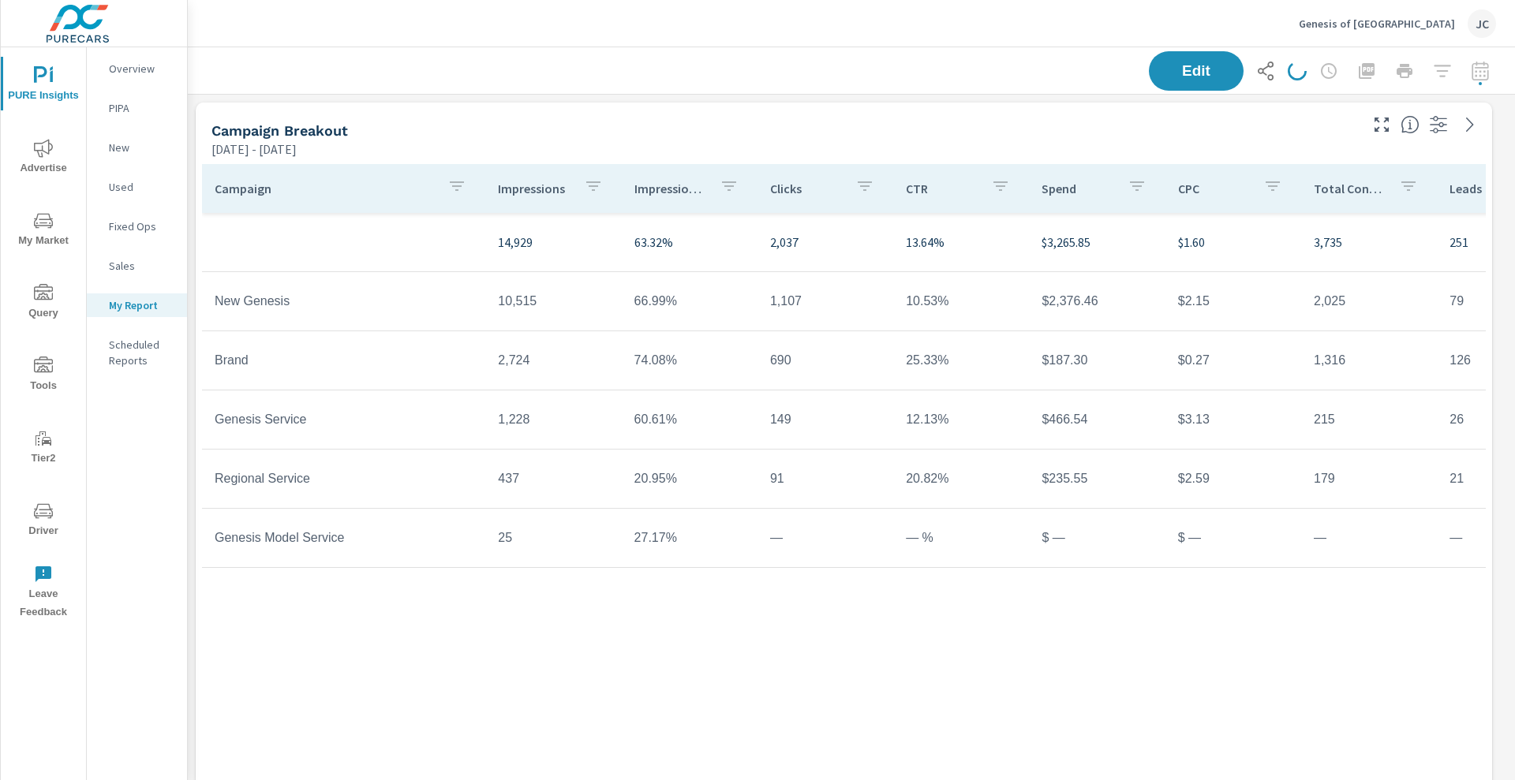
scroll to position [2761, 1343]
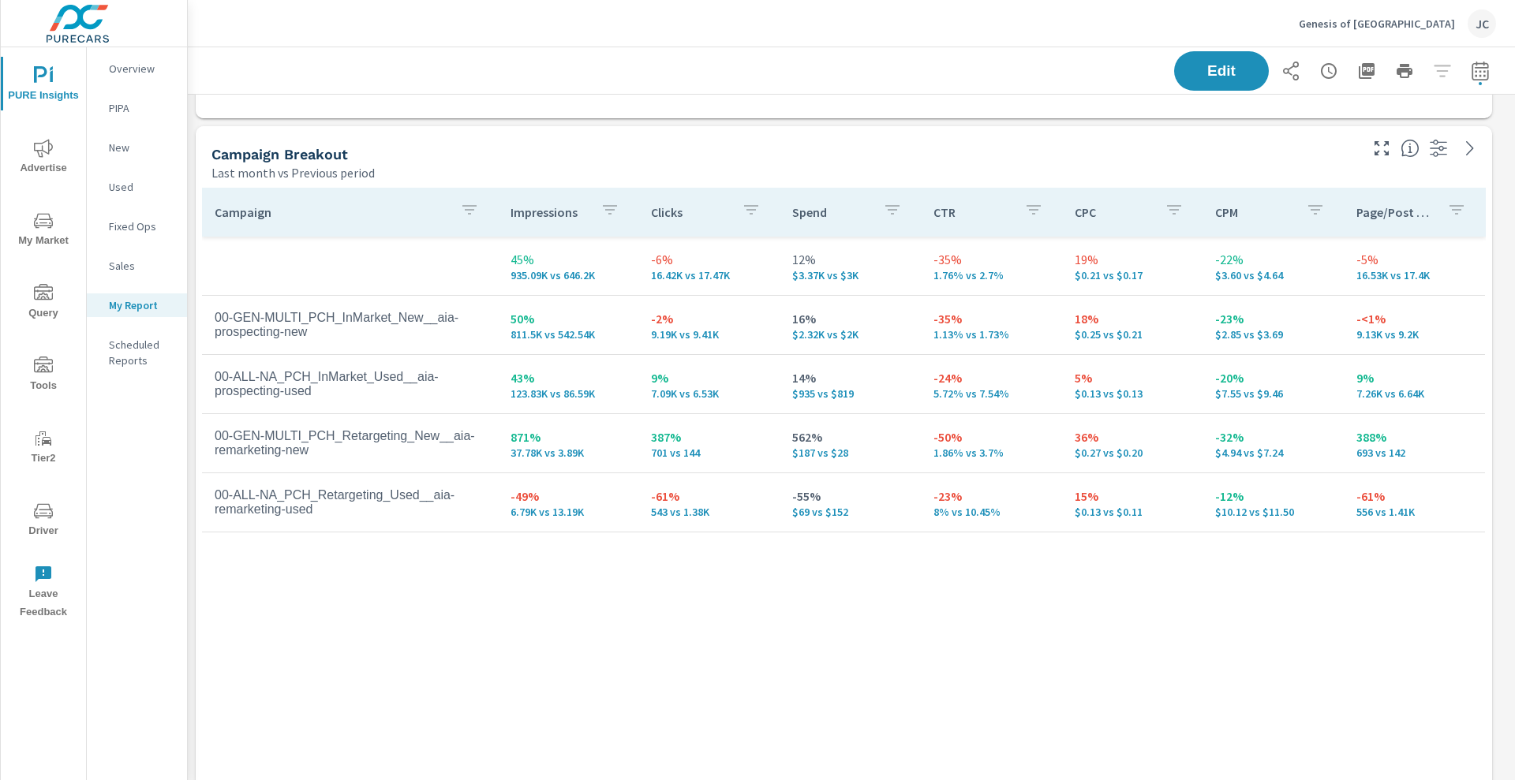
scroll to position [2761, 1343]
click at [1357, 62] on icon "button" at bounding box center [1366, 71] width 19 height 19
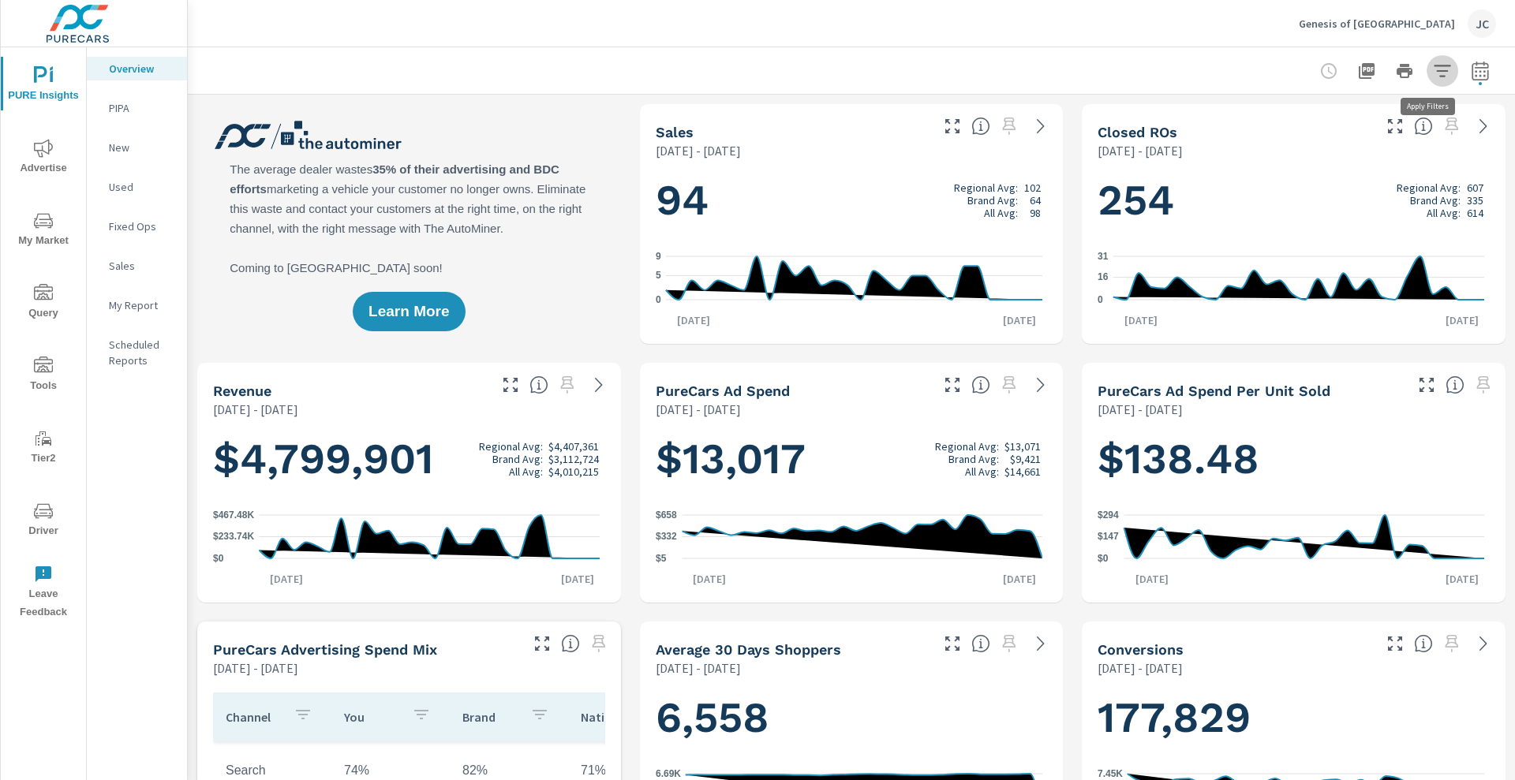
click at [775, 72] on icon "button" at bounding box center [1442, 71] width 19 height 19
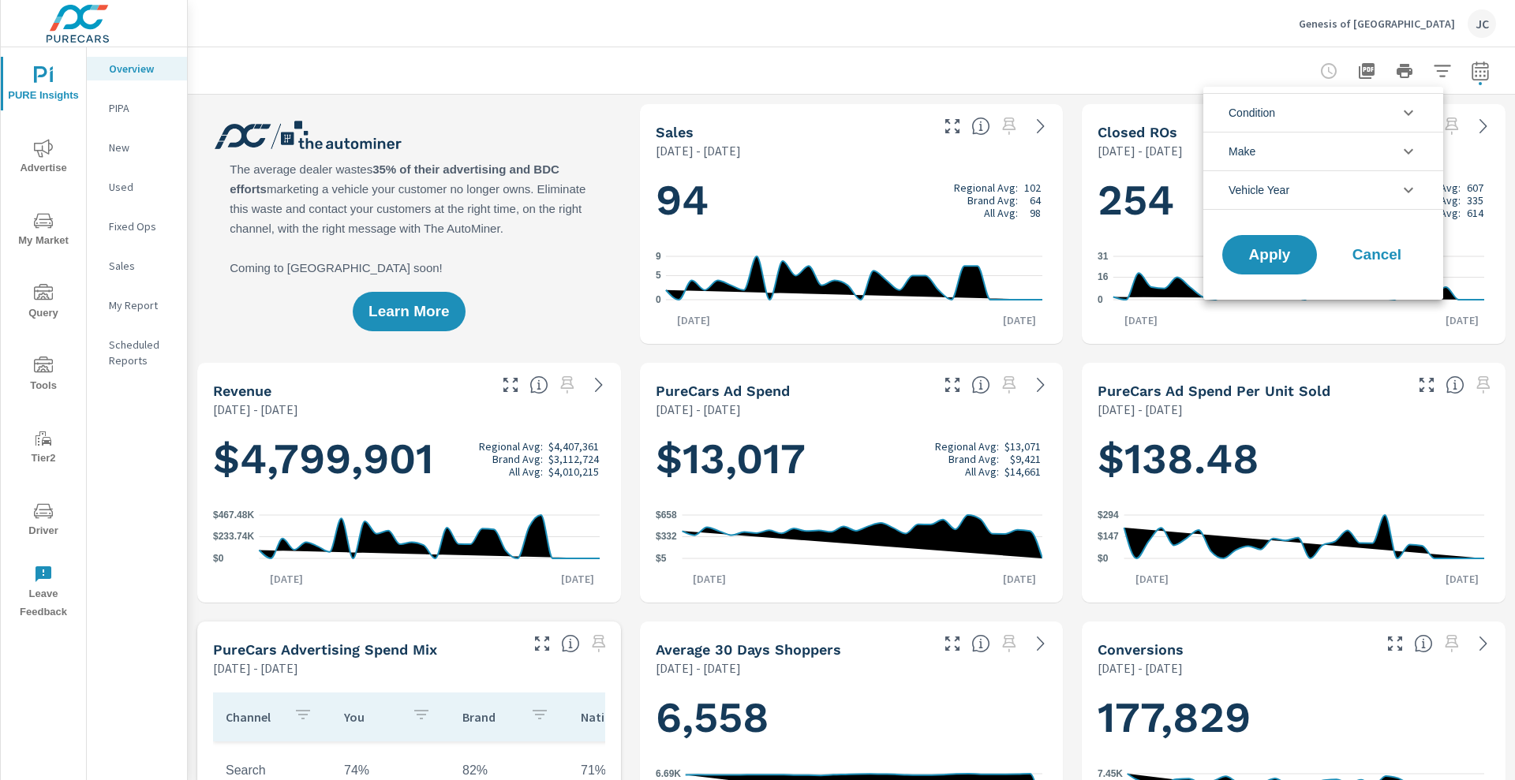
click at [775, 118] on li "Condition" at bounding box center [1324, 112] width 240 height 39
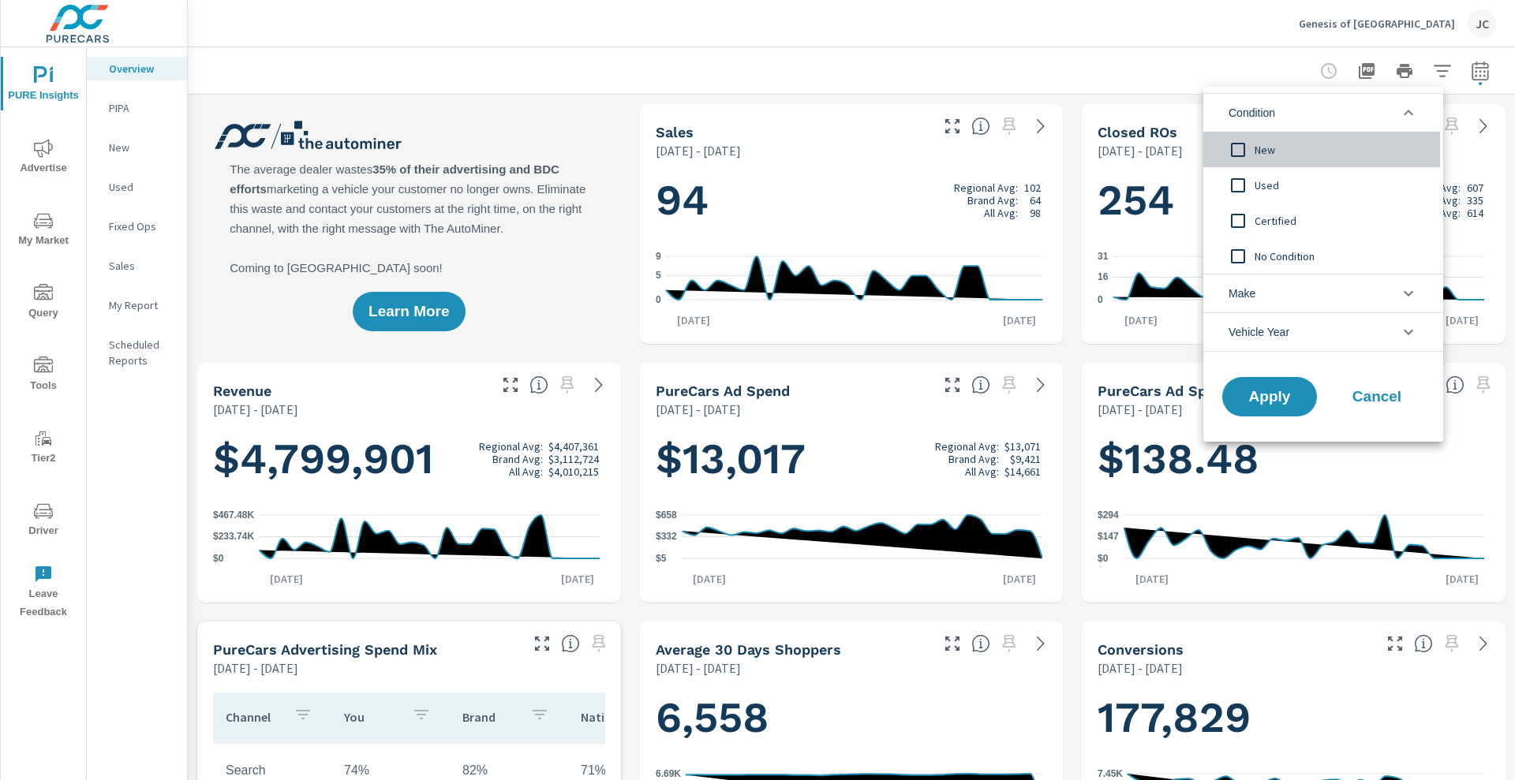
click at [775, 150] on input "filter options" at bounding box center [1238, 149] width 33 height 33
click at [775, 182] on input "filter options" at bounding box center [1238, 185] width 33 height 33
click at [775, 384] on button "Apply" at bounding box center [1270, 396] width 98 height 41
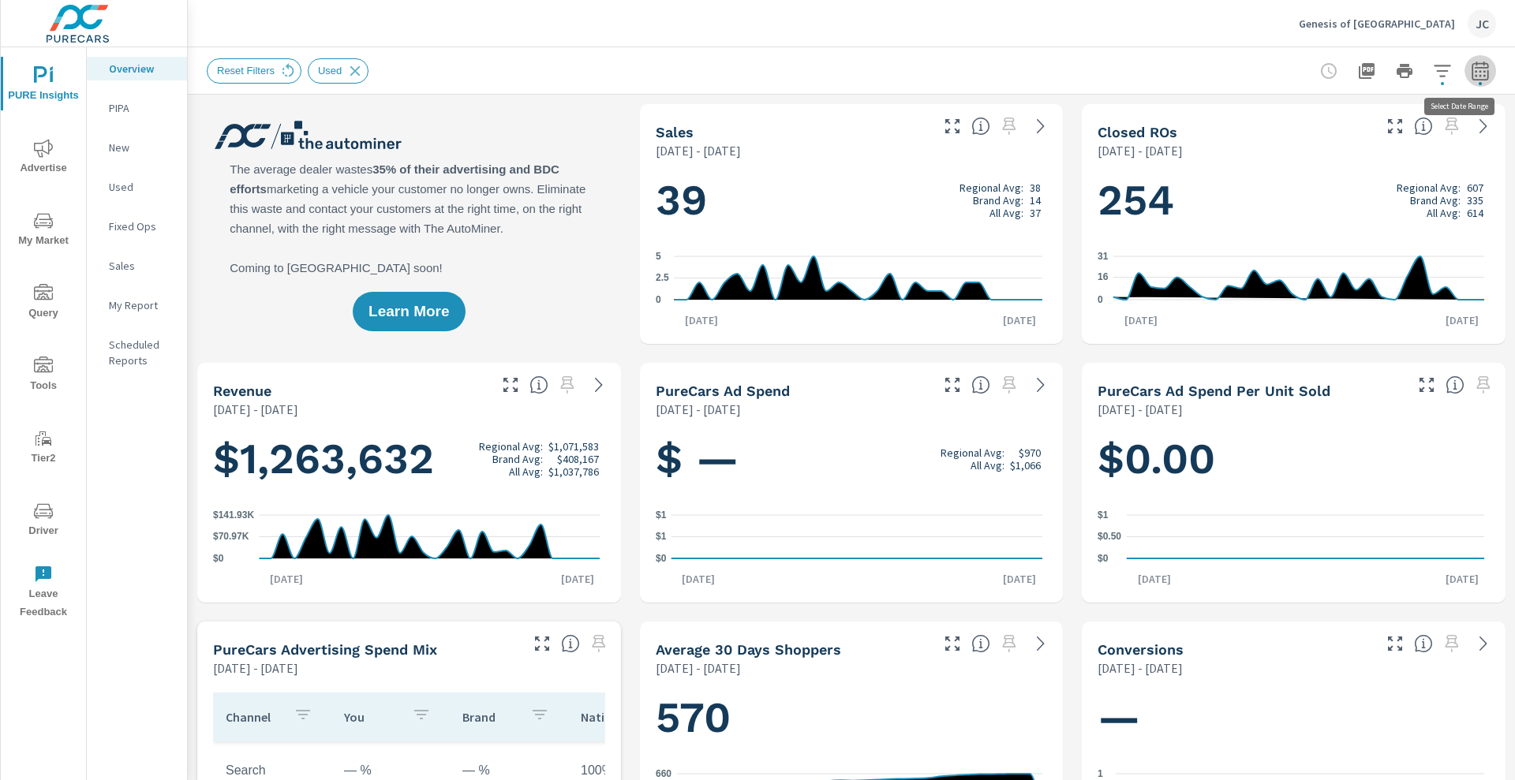
click at [775, 81] on button "button" at bounding box center [1481, 71] width 32 height 32
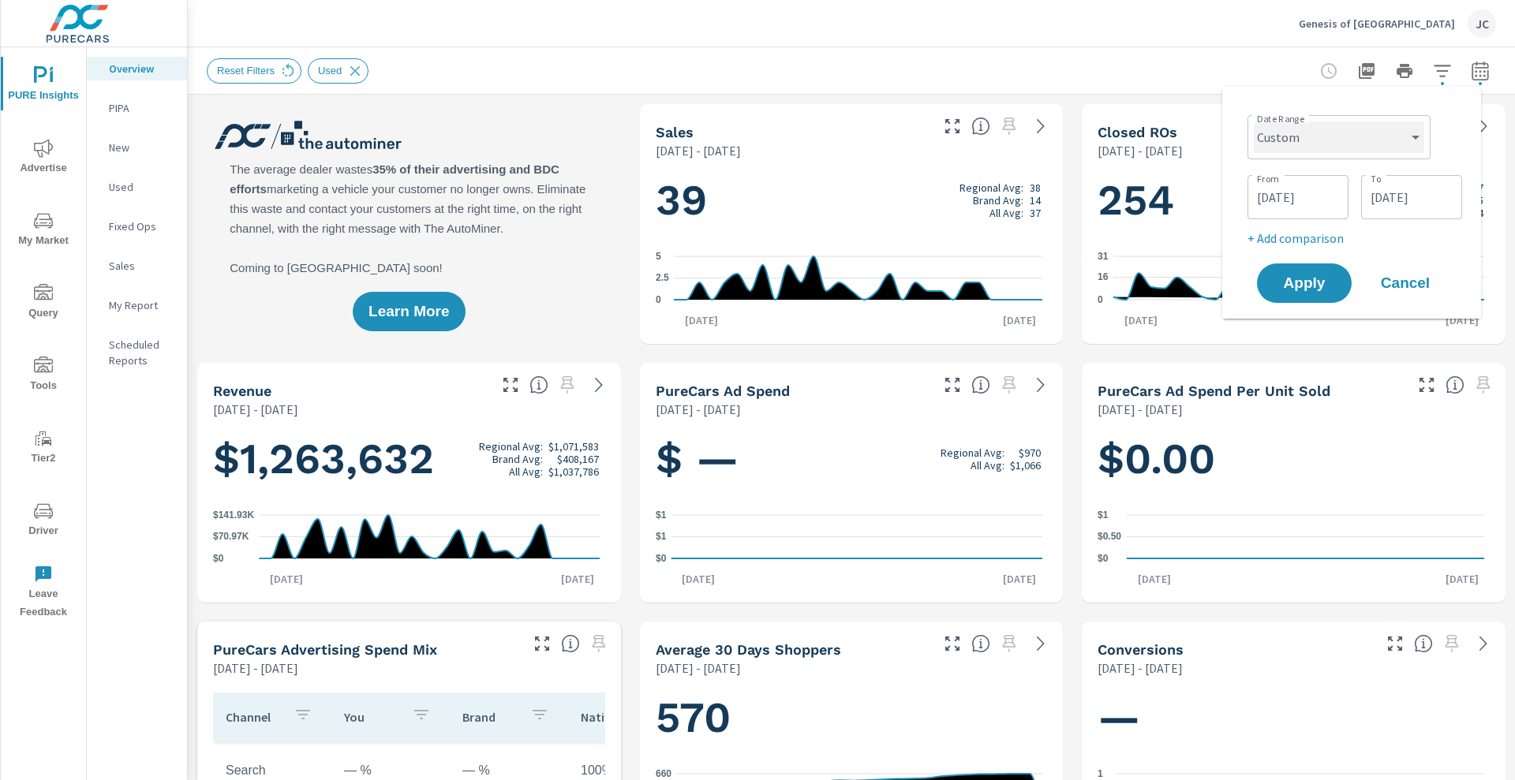
click at [775, 146] on select "Custom Yesterday Last week Last 7 days Last 14 days Last 30 days Last 45 days L…" at bounding box center [1339, 138] width 170 height 32
click at [775, 122] on select "Custom Yesterday Last week Last 7 days Last 14 days Last 30 days Last 45 days L…" at bounding box center [1339, 138] width 170 height 32
select select "Last month"
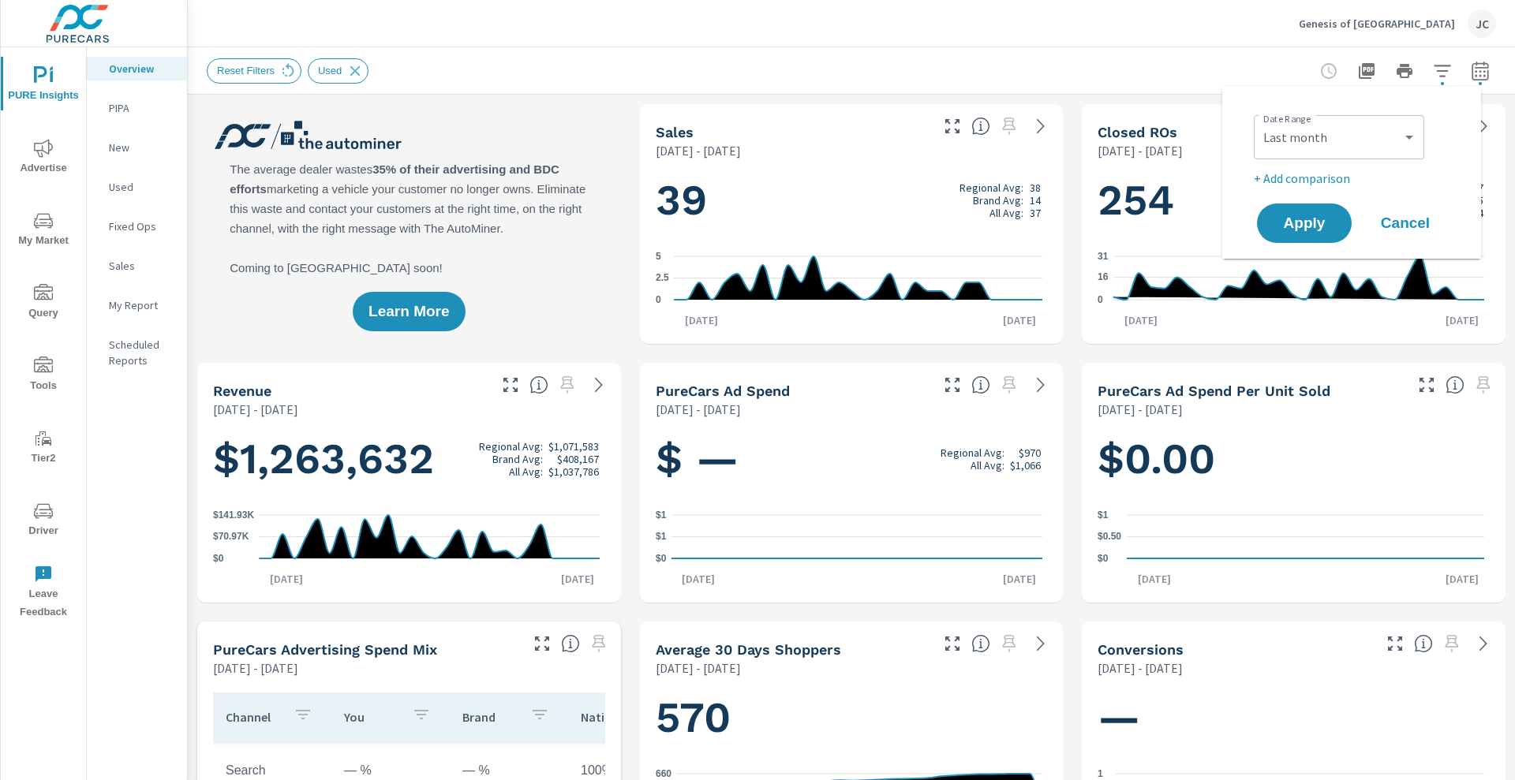
click at [775, 176] on p "+ Add comparison" at bounding box center [1355, 178] width 202 height 19
select select "Previous period"
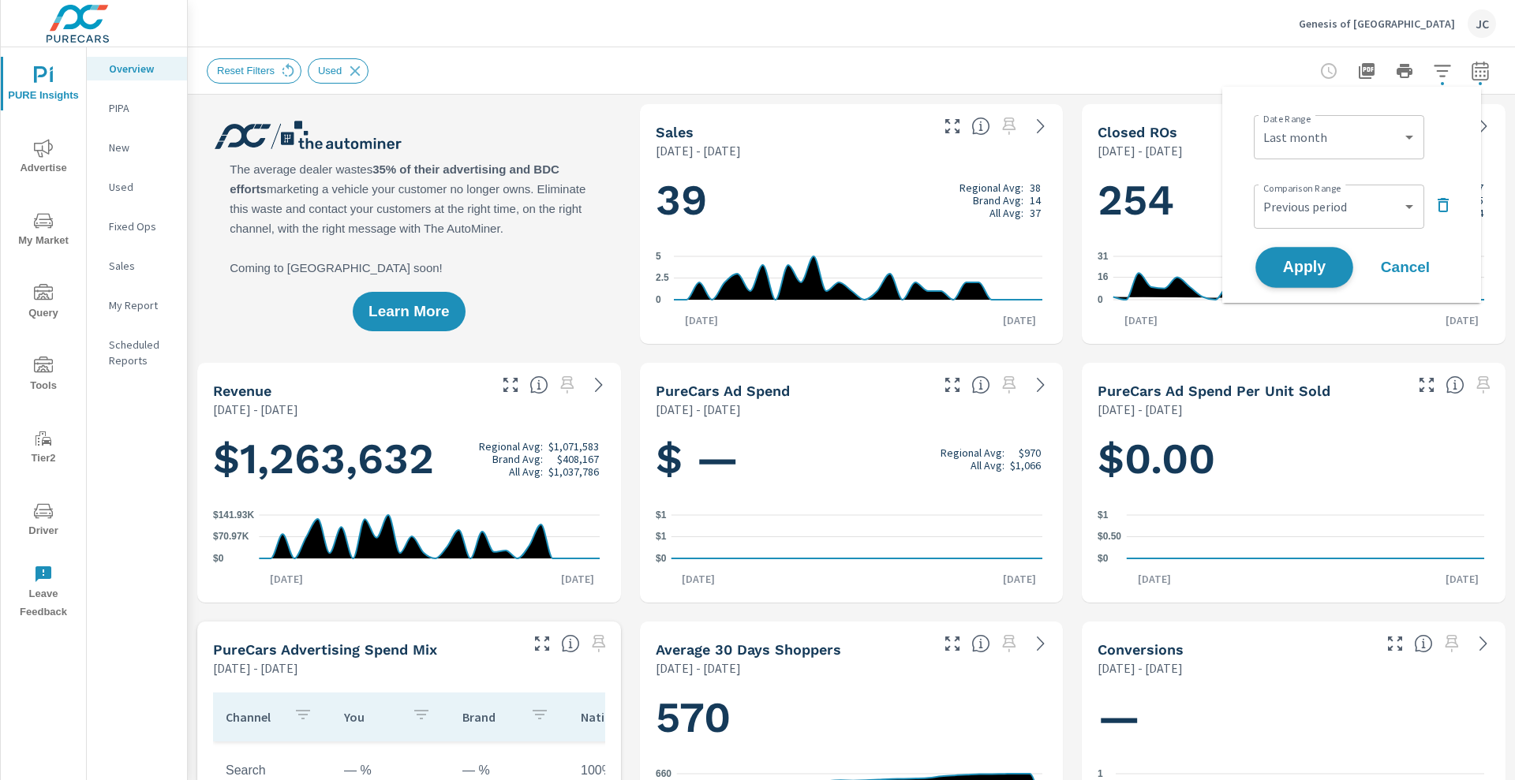
click at [775, 257] on button "Apply" at bounding box center [1305, 267] width 98 height 41
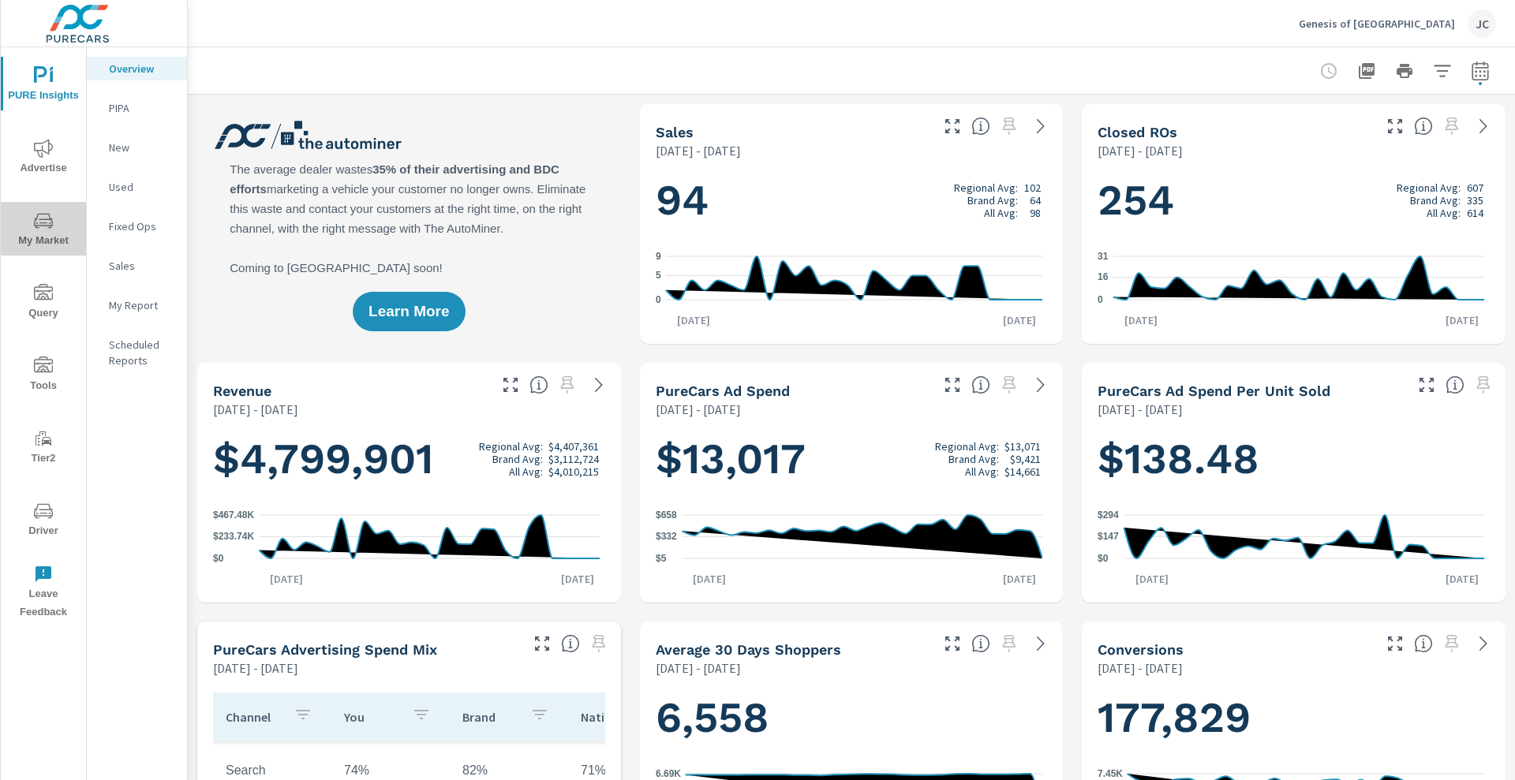
click at [55, 212] on span "My Market" at bounding box center [44, 231] width 76 height 39
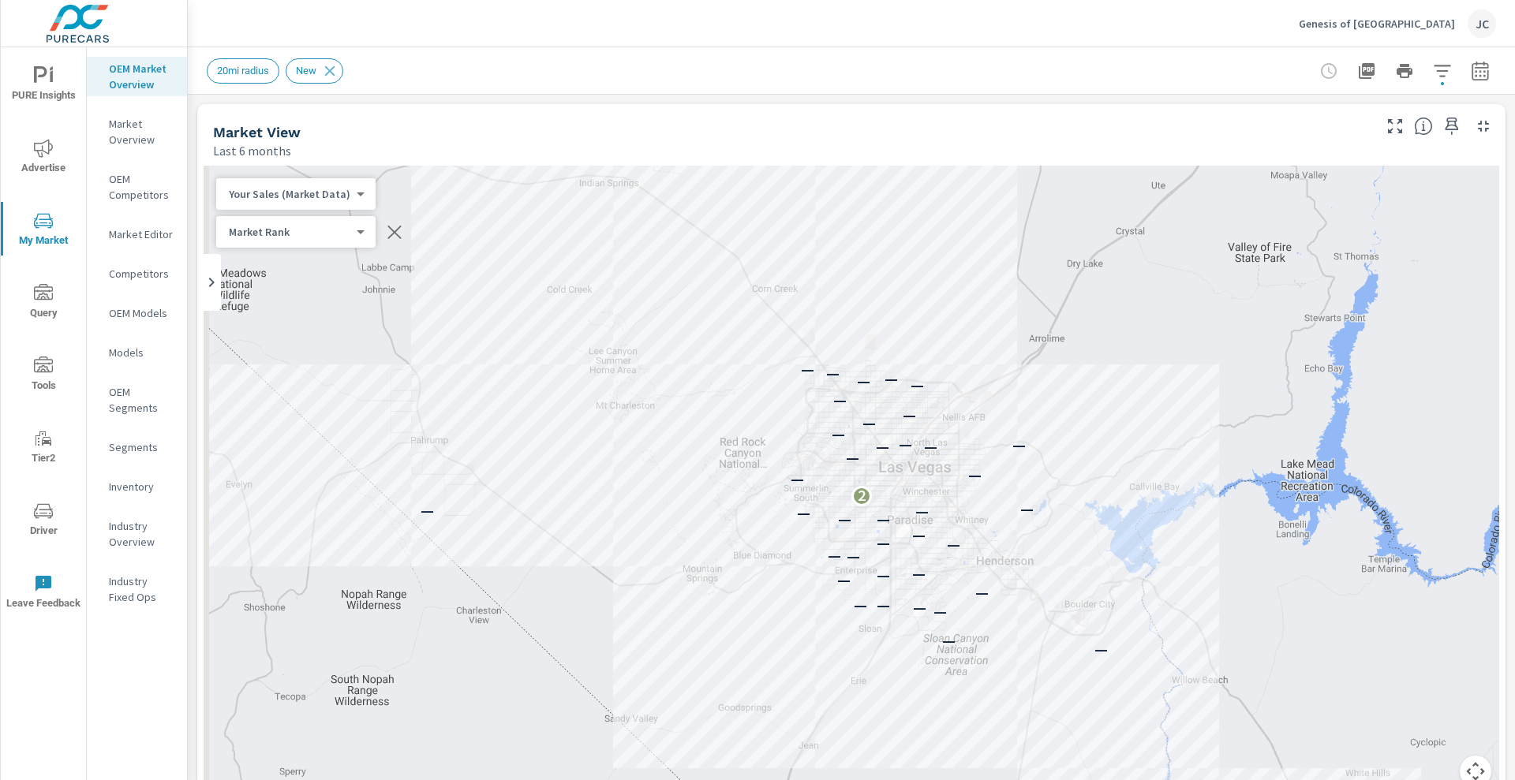
click at [281, 237] on body "PURE Insights Advertise My Market Query Tools Tier2 Driver Leave Feedback OEM M…" at bounding box center [757, 390] width 1515 height 780
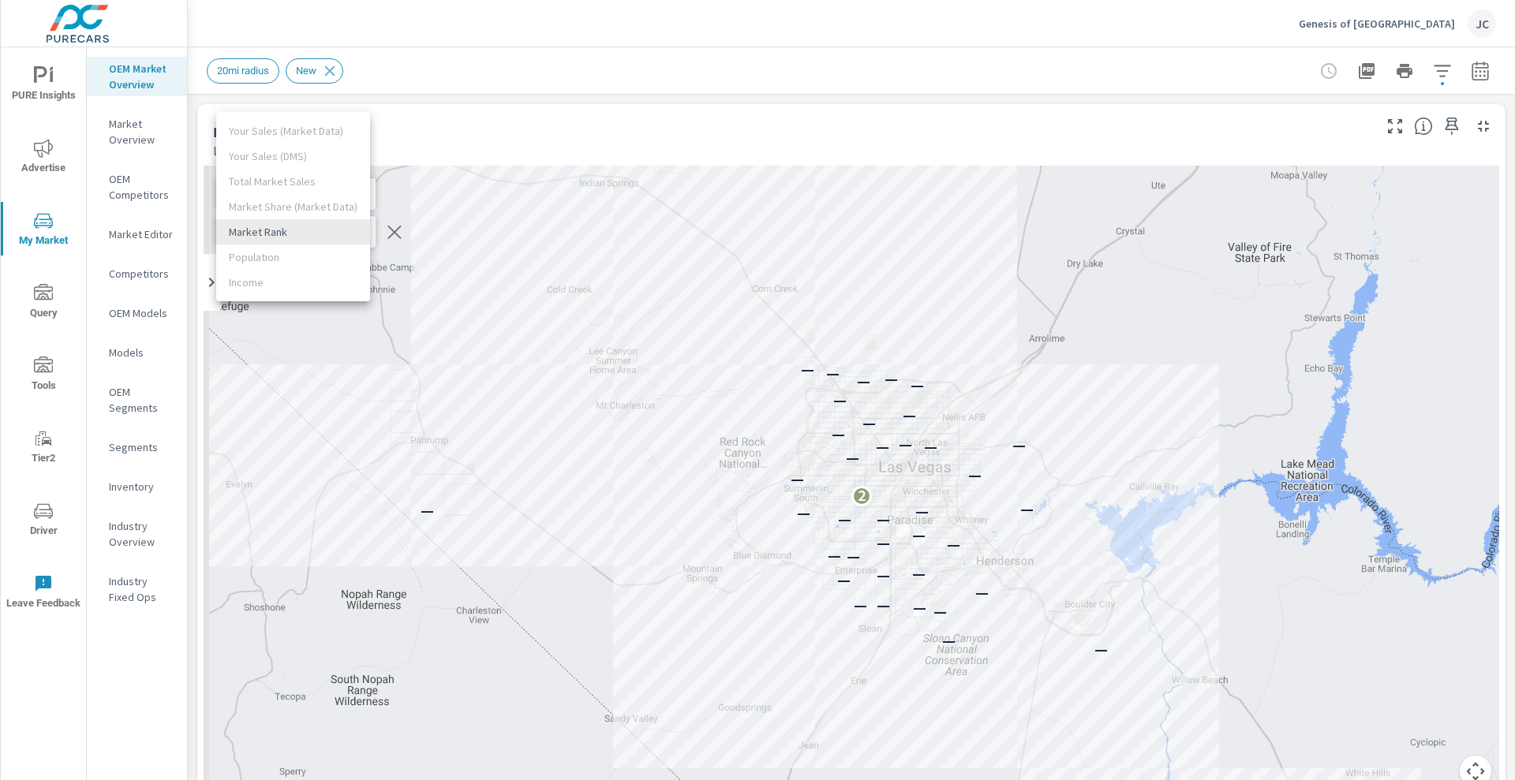
click at [271, 234] on li "Market Rank" at bounding box center [293, 231] width 154 height 25
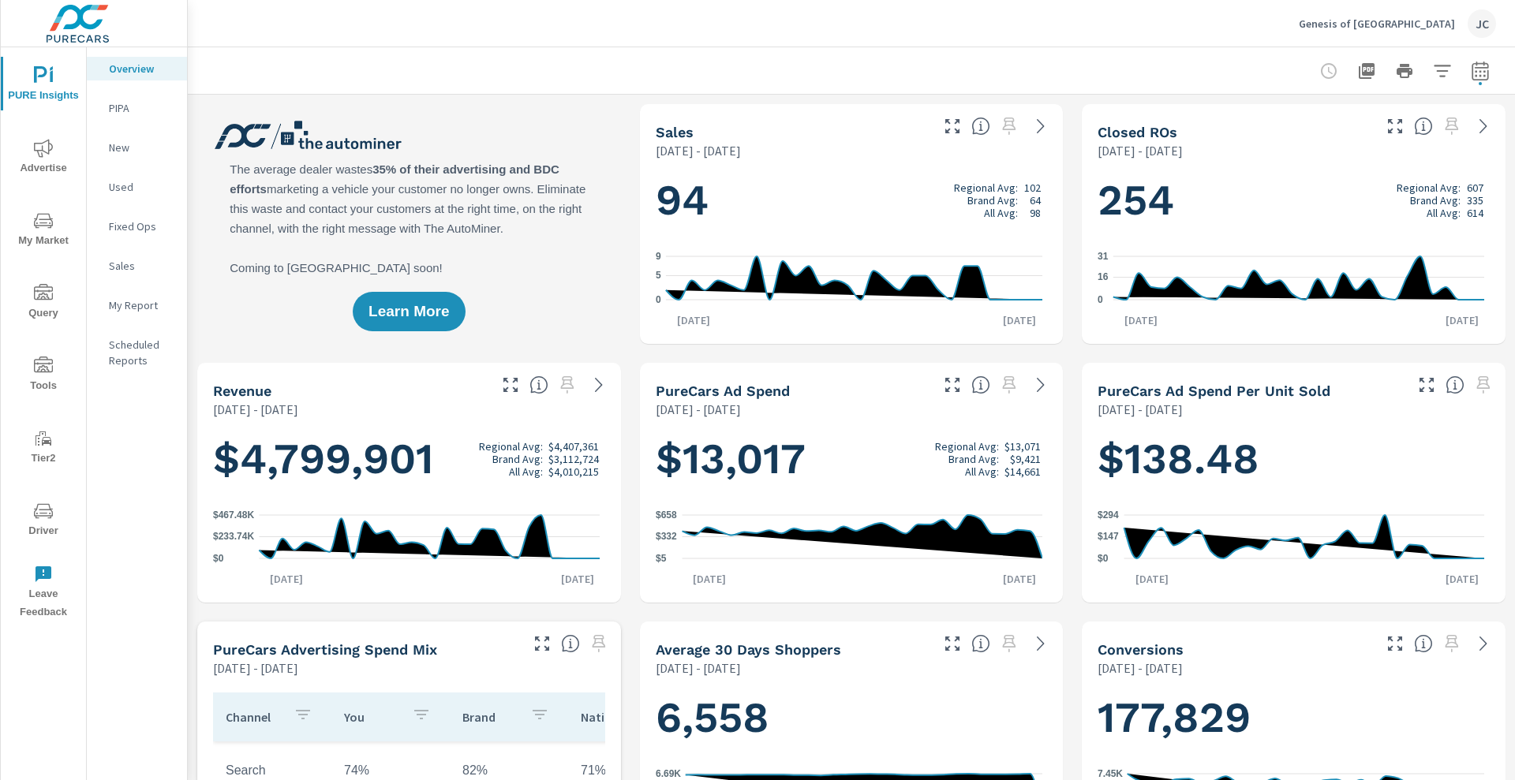
click at [40, 465] on icon "nav menu" at bounding box center [43, 511] width 19 height 19
click at [47, 226] on icon "nav menu" at bounding box center [43, 221] width 19 height 19
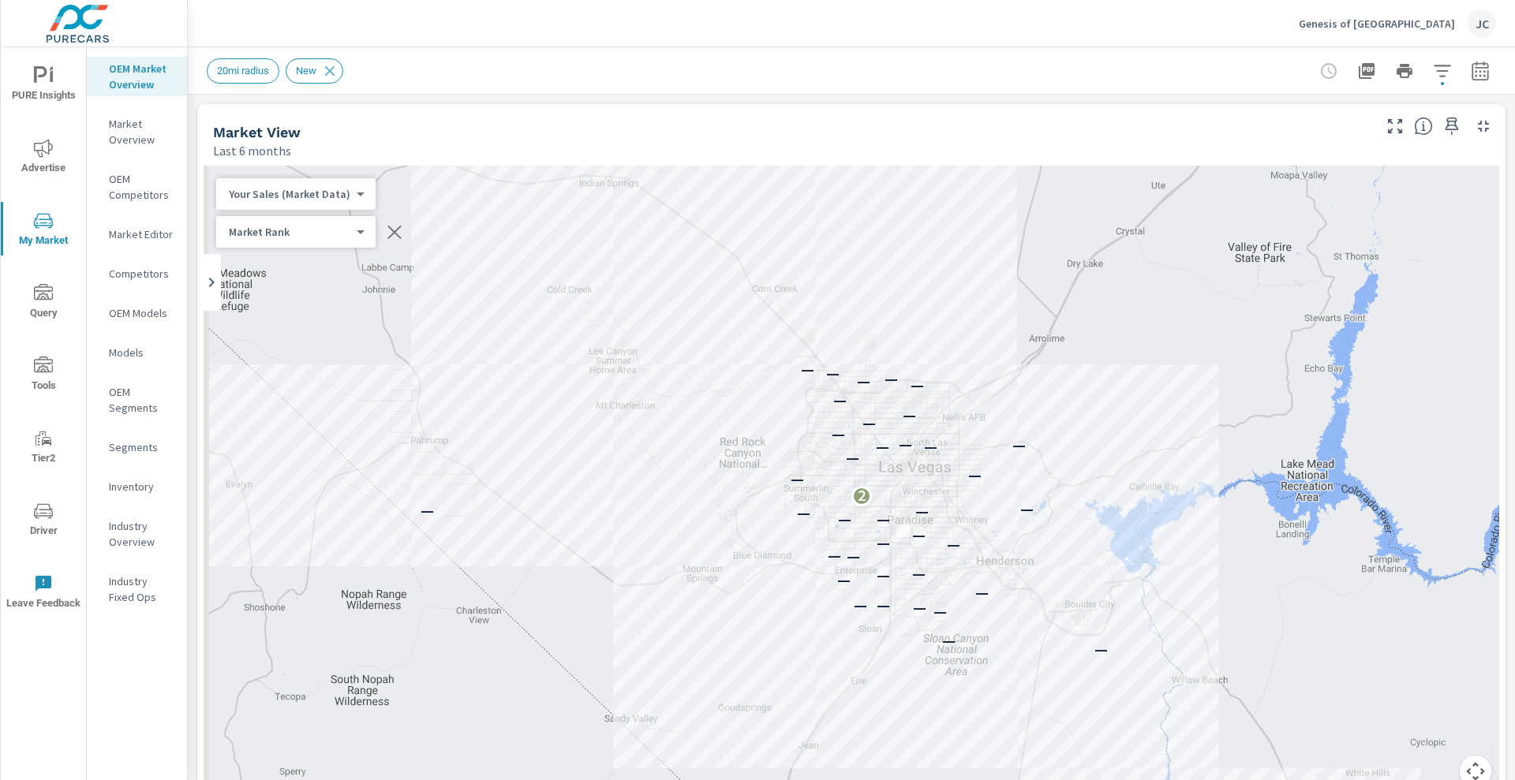
click at [129, 465] on p "Inventory" at bounding box center [142, 487] width 66 height 16
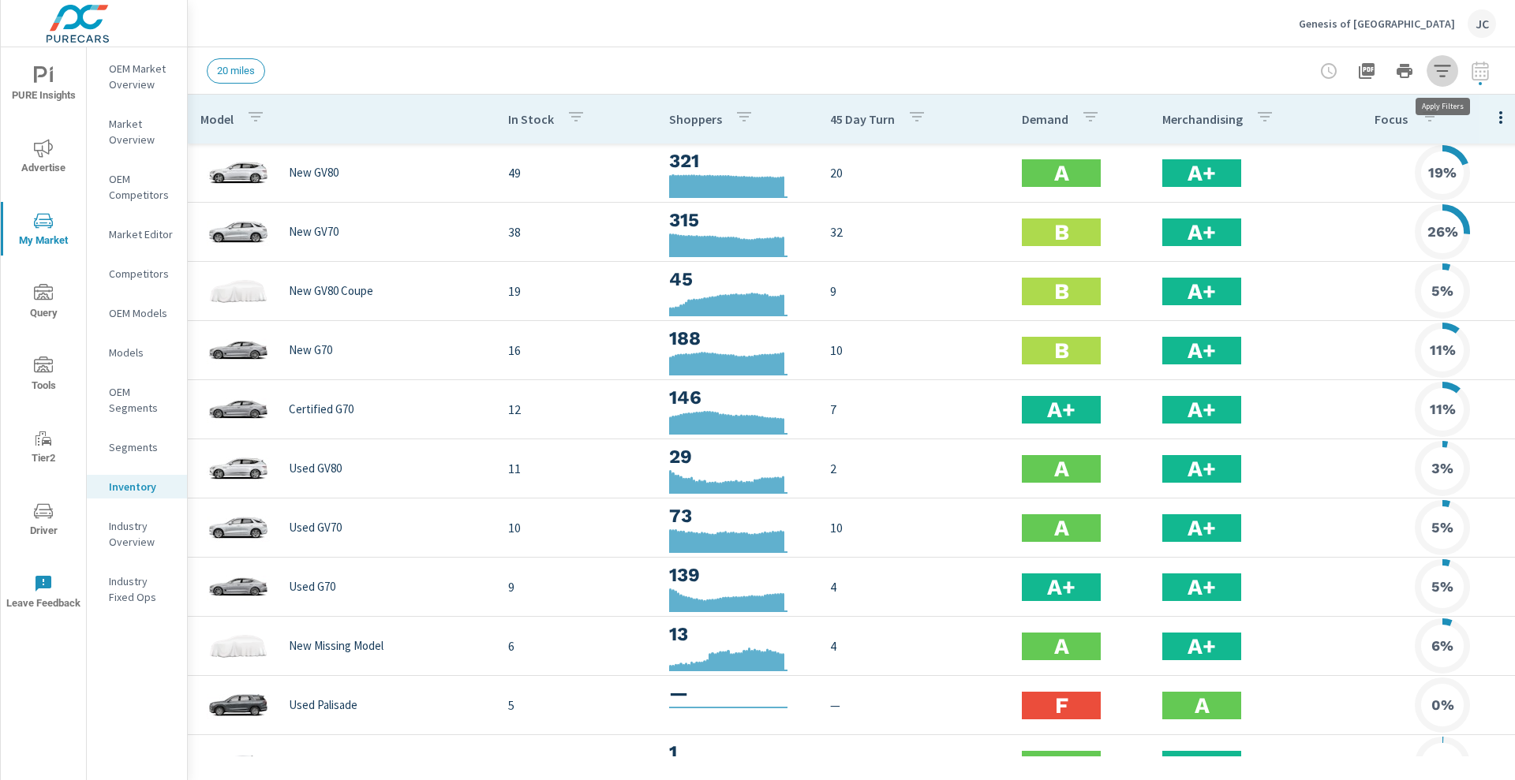
click at [775, 67] on icon "button" at bounding box center [1442, 71] width 19 height 19
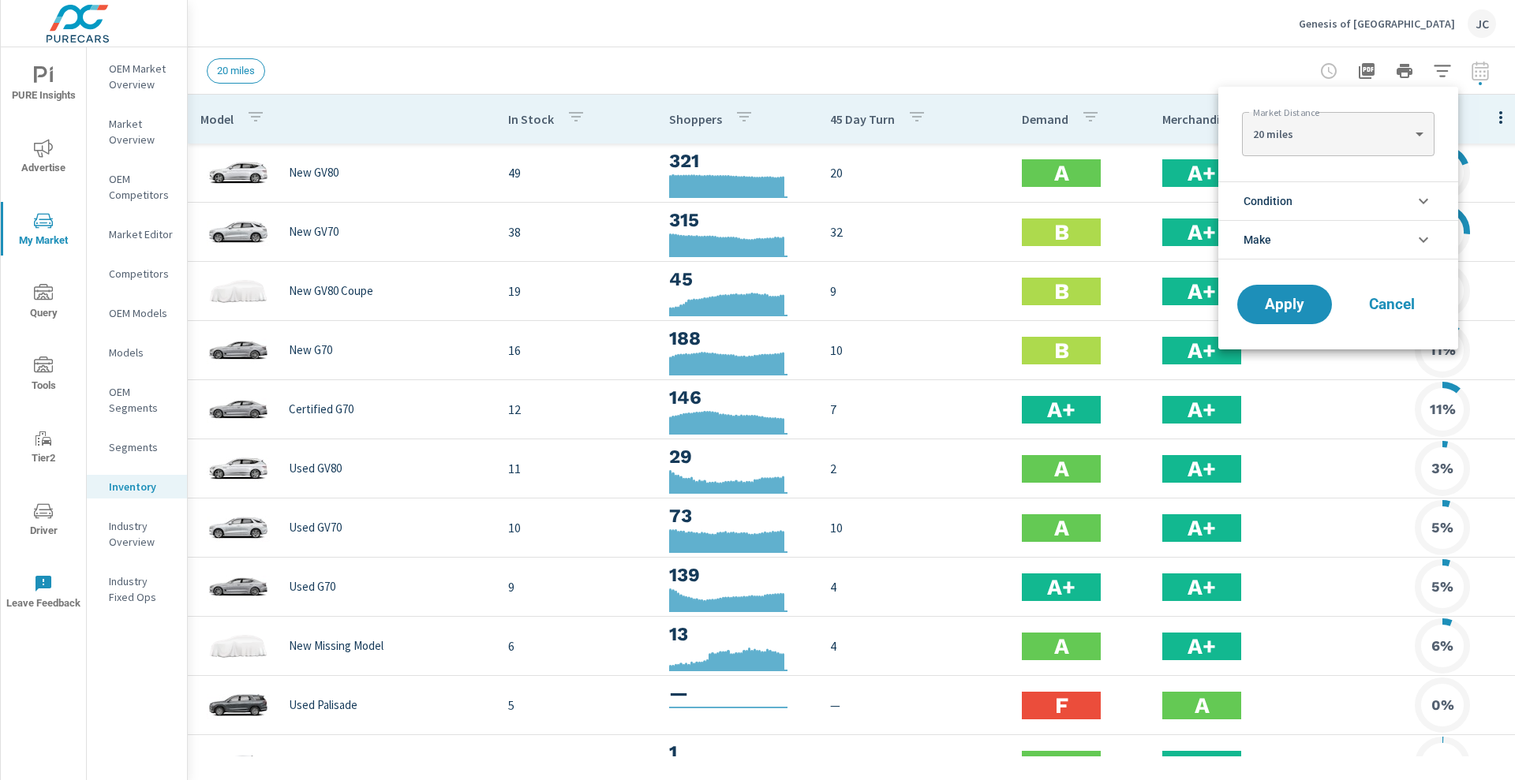
click at [775, 212] on li "Condition" at bounding box center [1338, 201] width 240 height 39
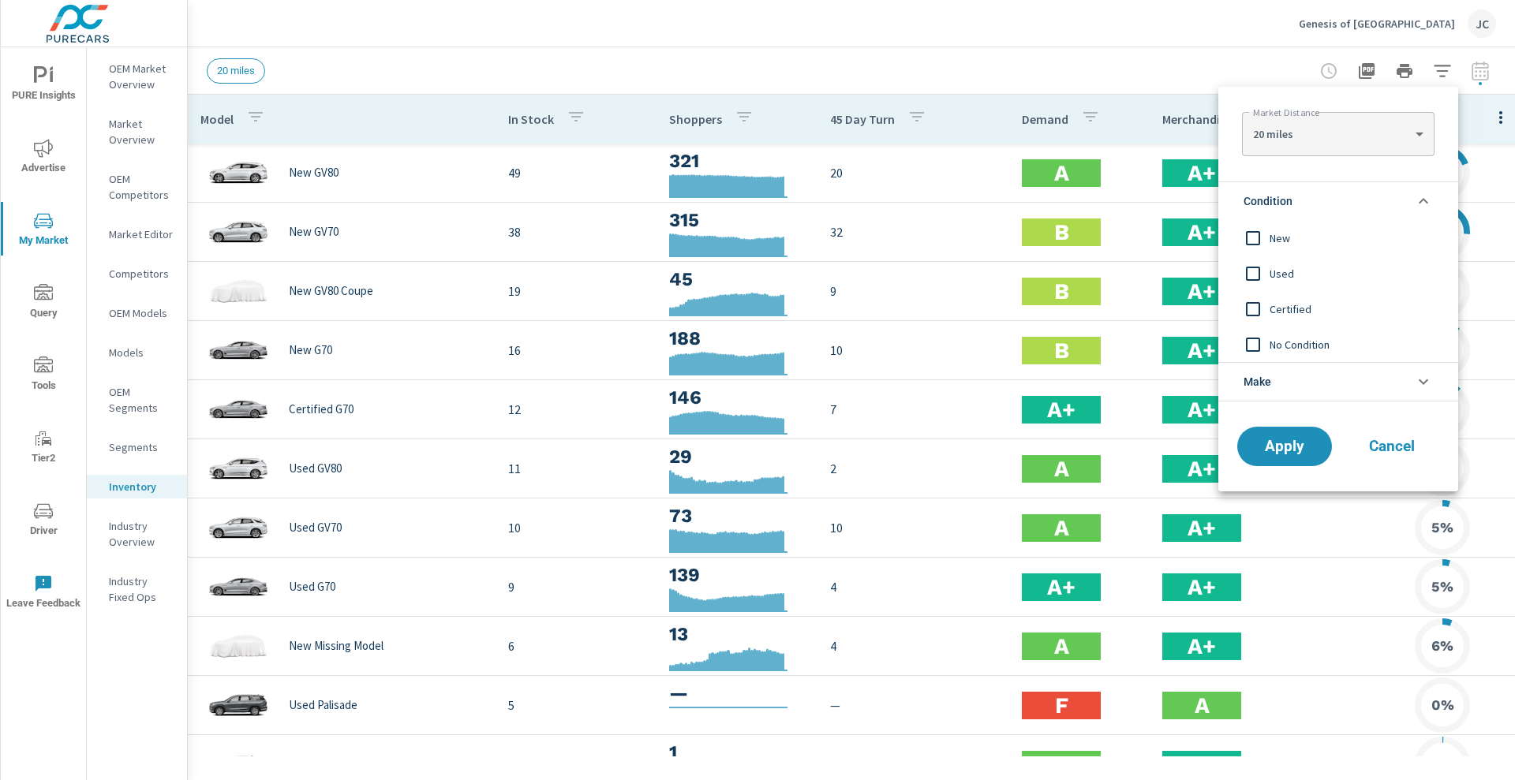
click at [775, 232] on input "filter options" at bounding box center [1253, 238] width 33 height 33
click at [775, 443] on span "Apply" at bounding box center [1284, 447] width 65 height 15
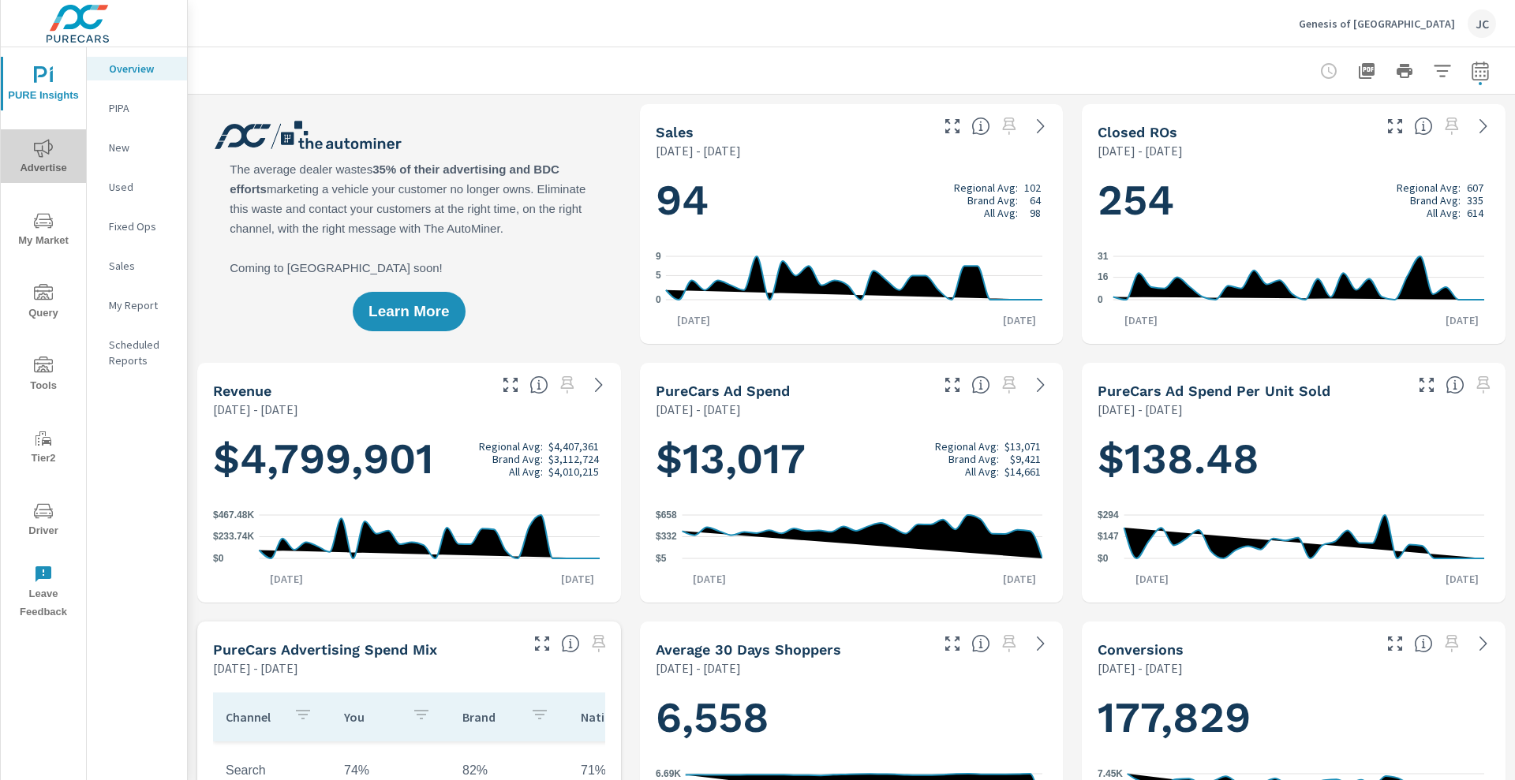
click at [32, 162] on span "Advertise" at bounding box center [44, 158] width 76 height 39
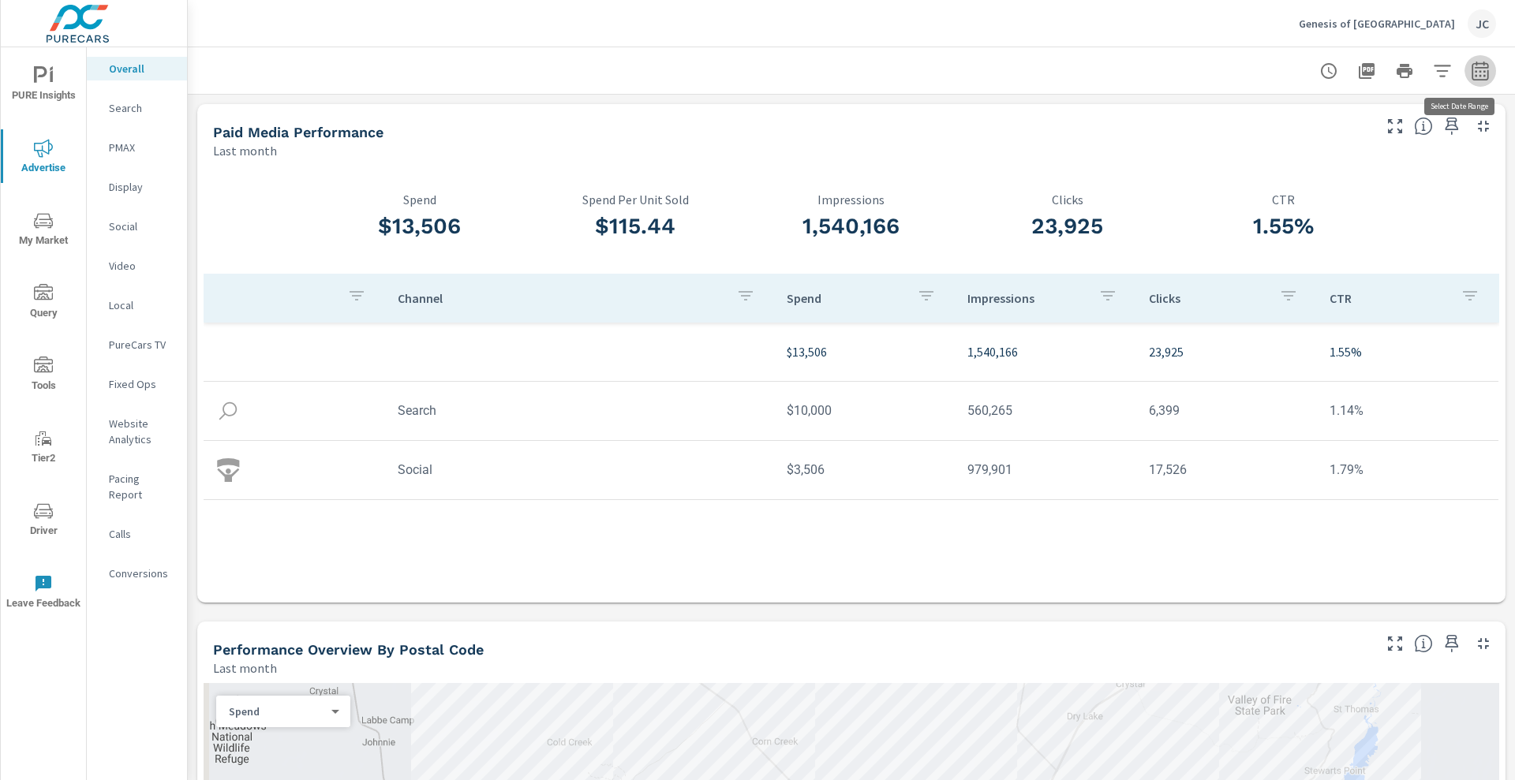
click at [775, 69] on button "button" at bounding box center [1481, 71] width 32 height 32
select select "Last month"
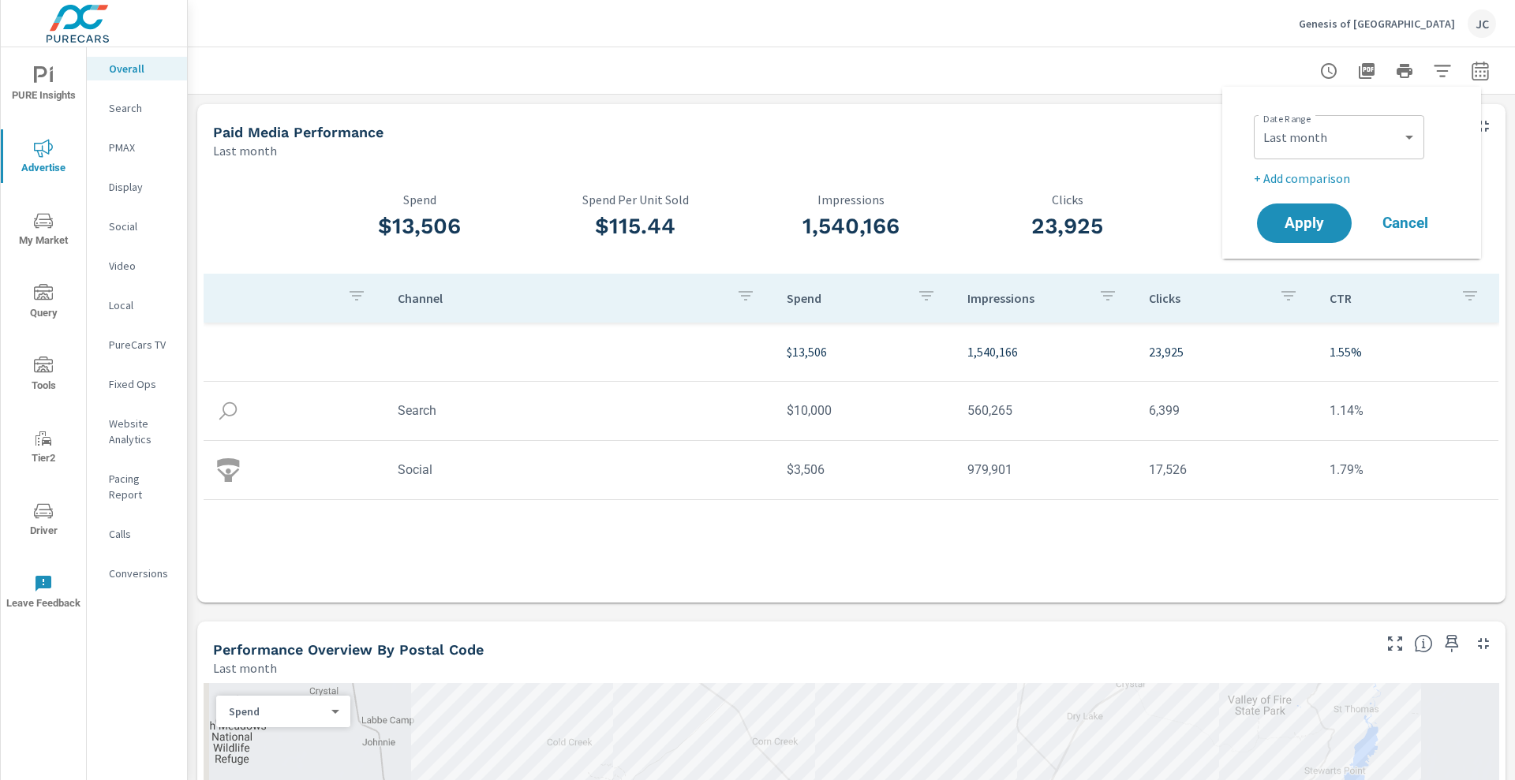
click at [775, 166] on div "Date Range Custom [DATE] Last week Last 7 days Last 14 days Last 30 days Last 4…" at bounding box center [1355, 148] width 202 height 79
click at [775, 171] on p "+ Add comparison" at bounding box center [1355, 178] width 202 height 19
select select "Previous period"
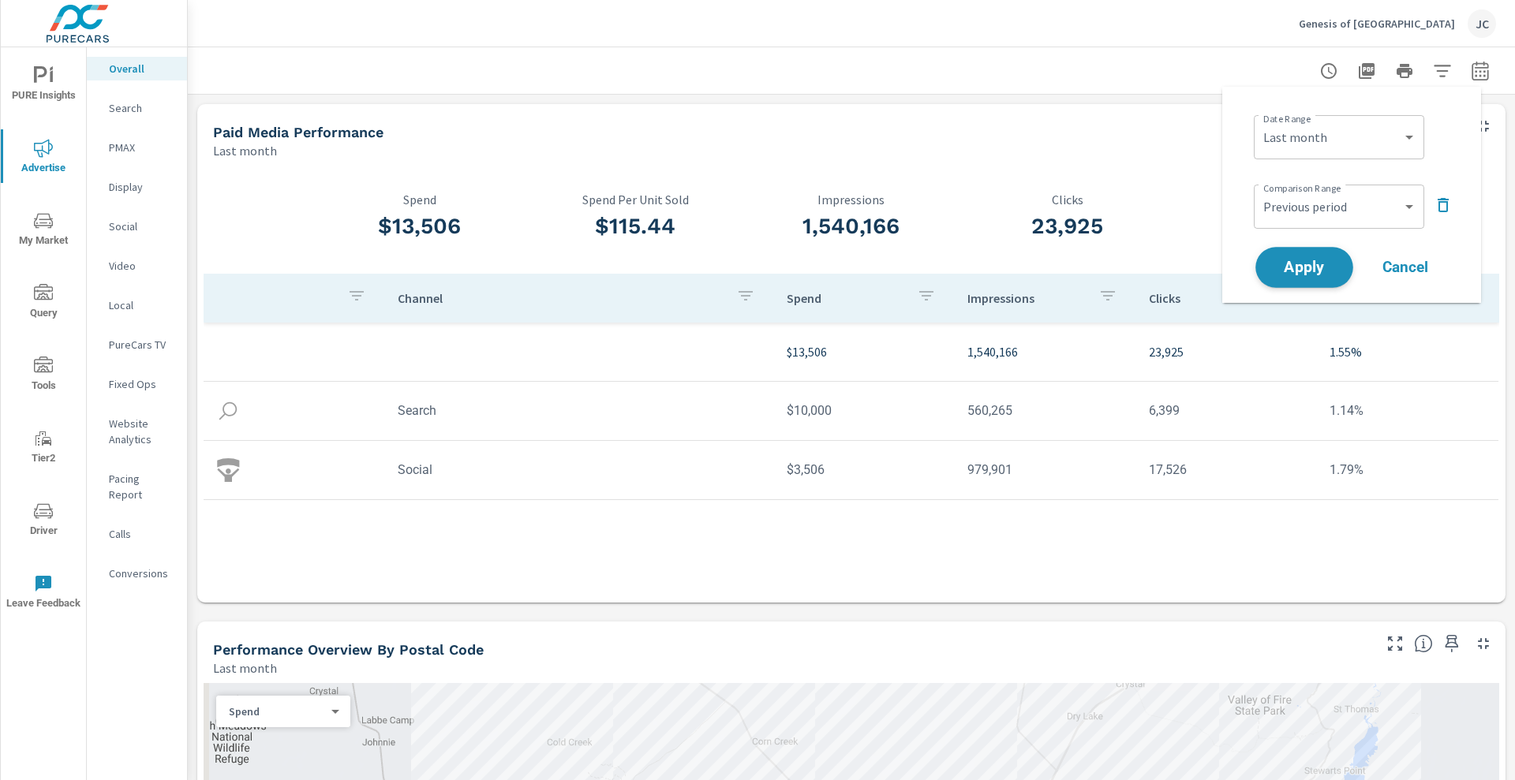
click at [775, 261] on span "Apply" at bounding box center [1304, 267] width 65 height 15
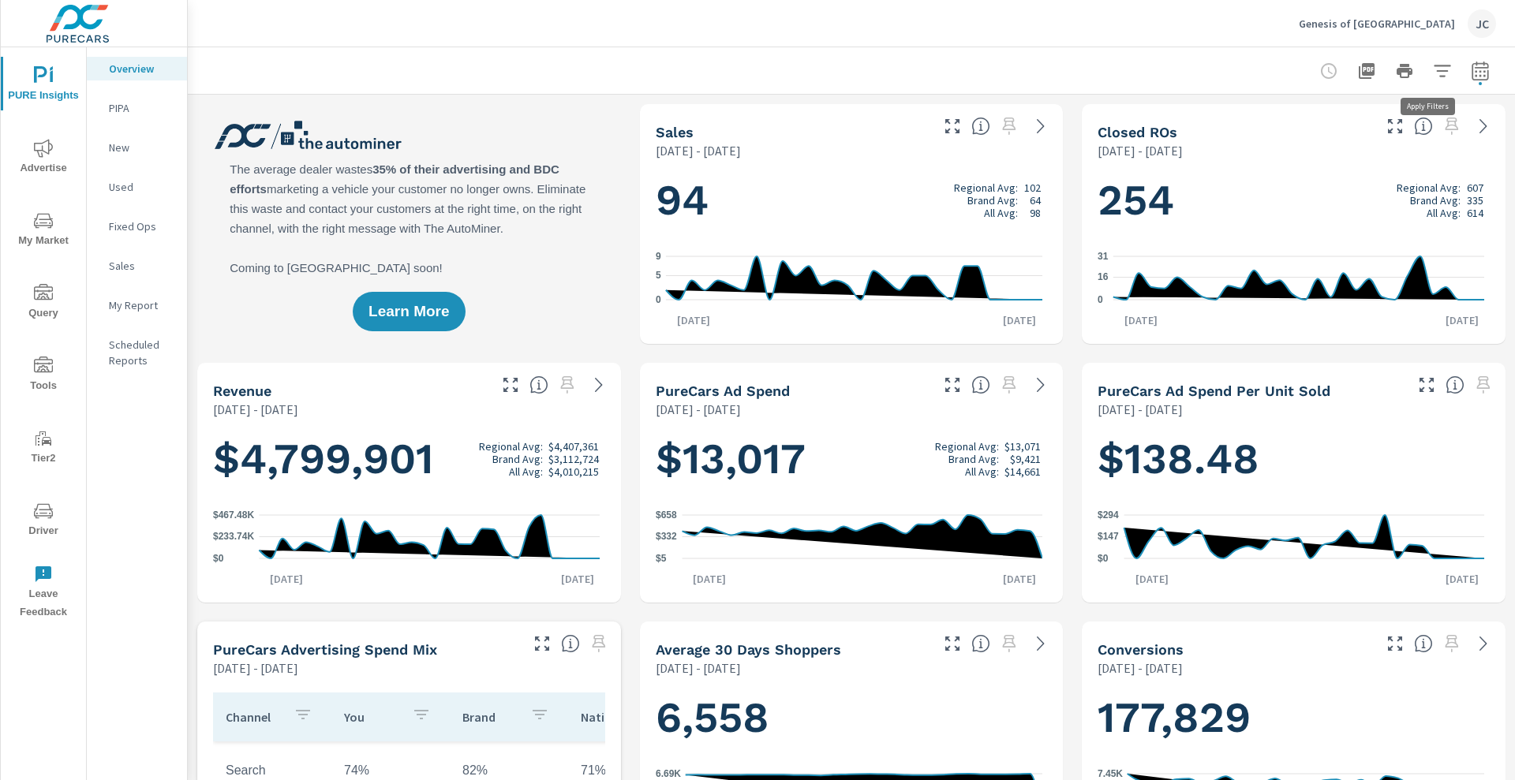
click at [775, 70] on icon "button" at bounding box center [1442, 71] width 17 height 12
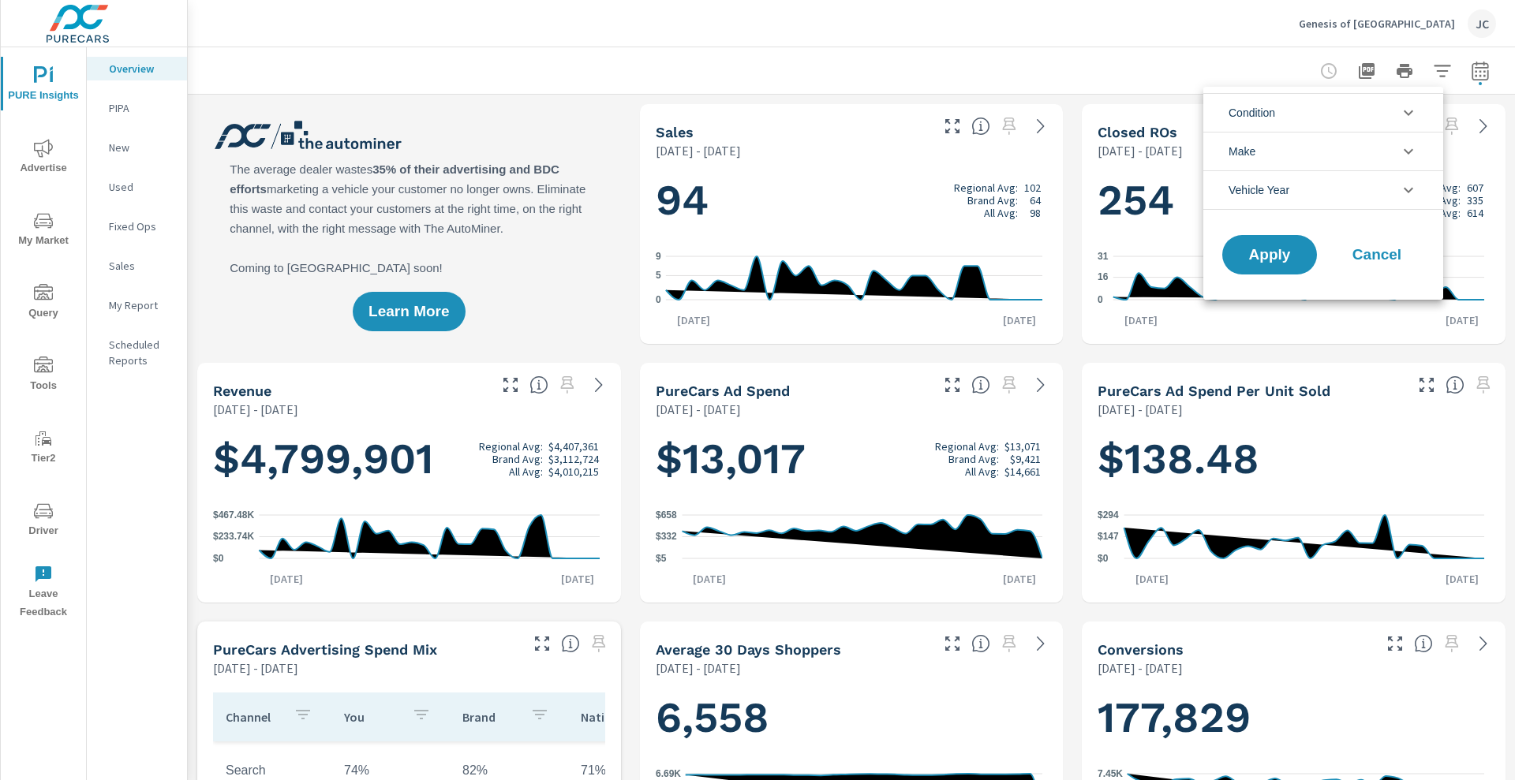
click at [775, 117] on li "Condition" at bounding box center [1324, 112] width 240 height 39
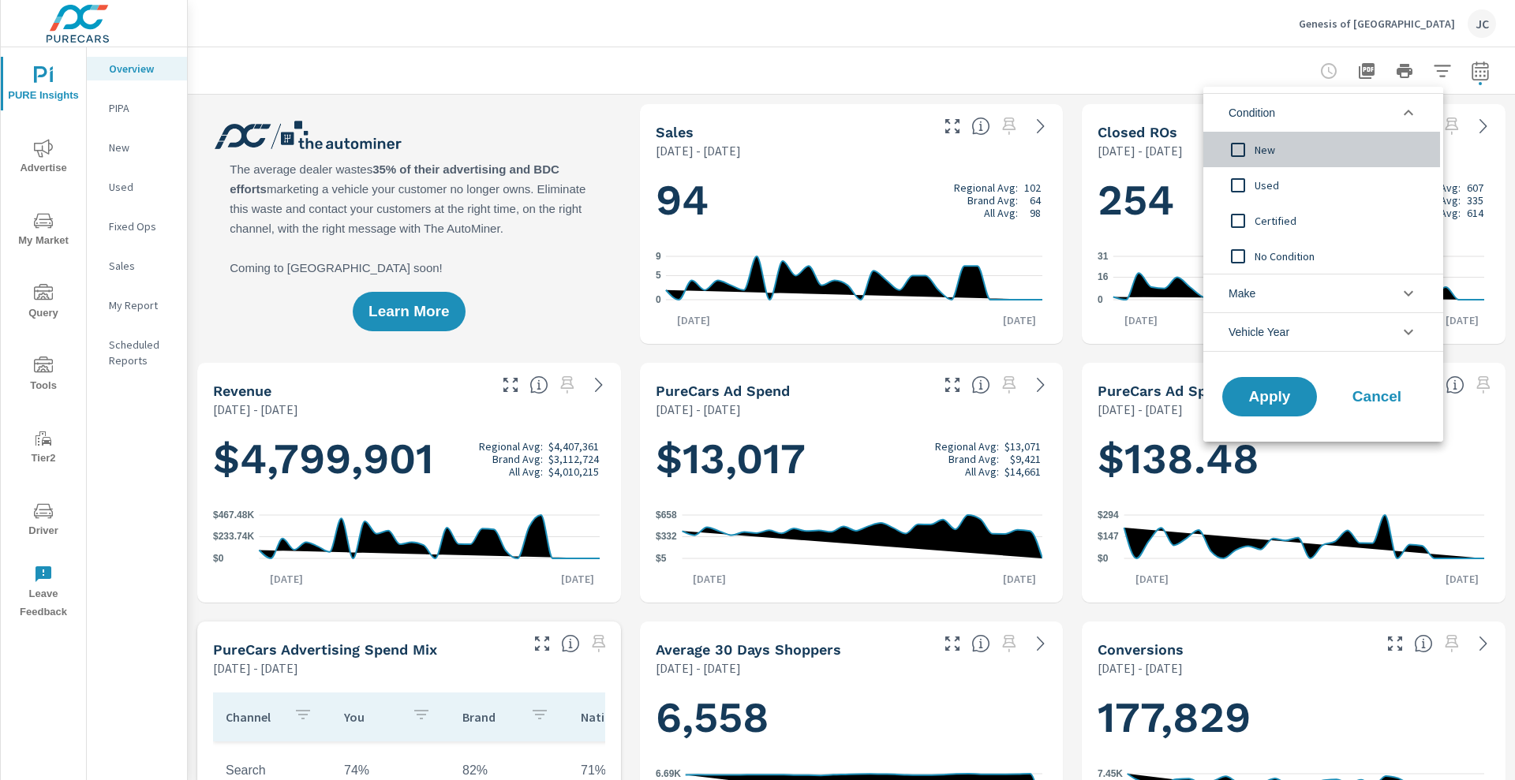
click at [775, 147] on input "filter options" at bounding box center [1238, 149] width 33 height 33
click at [775, 393] on span "Apply" at bounding box center [1269, 397] width 65 height 15
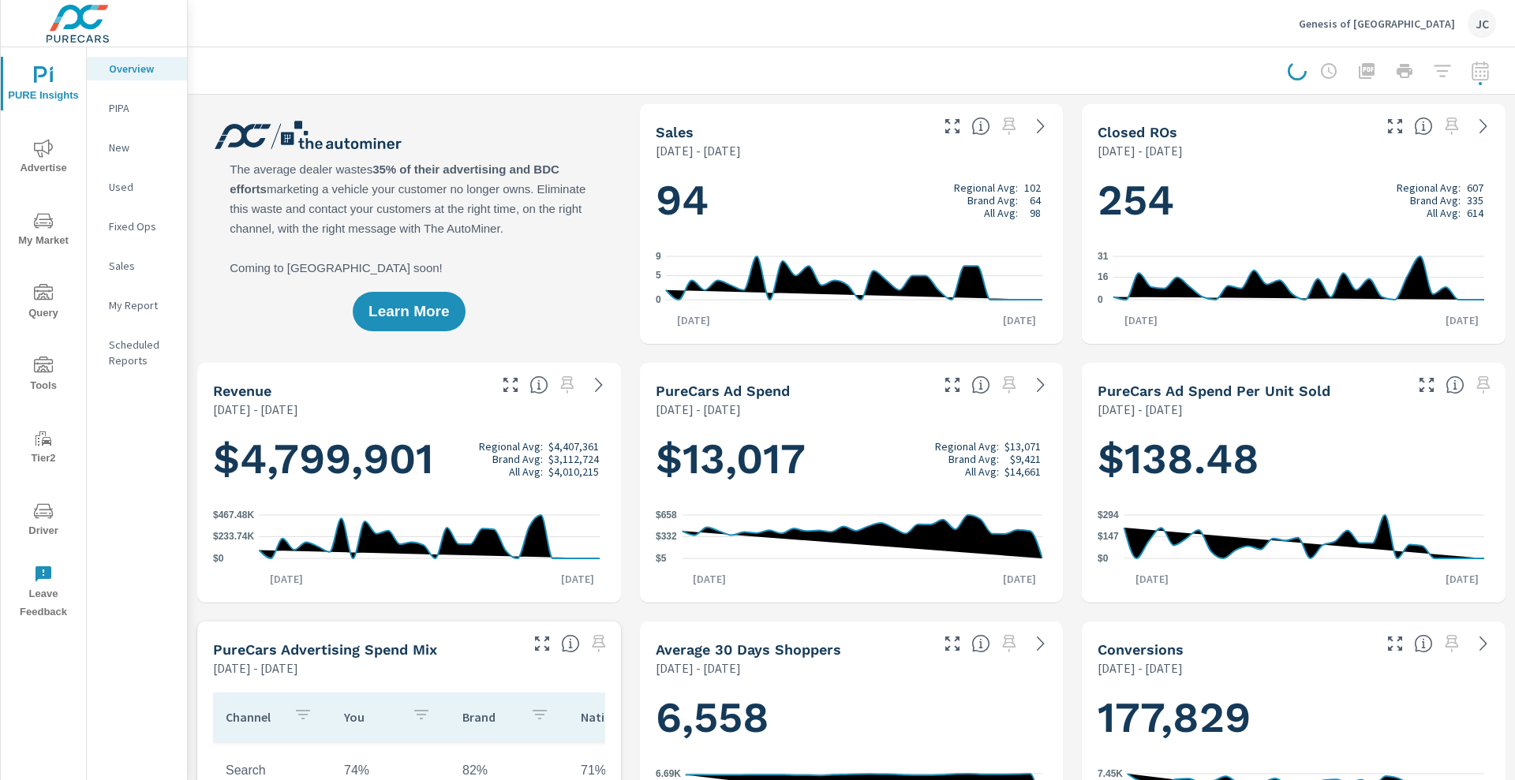
click at [775, 73] on div at bounding box center [1392, 71] width 208 height 32
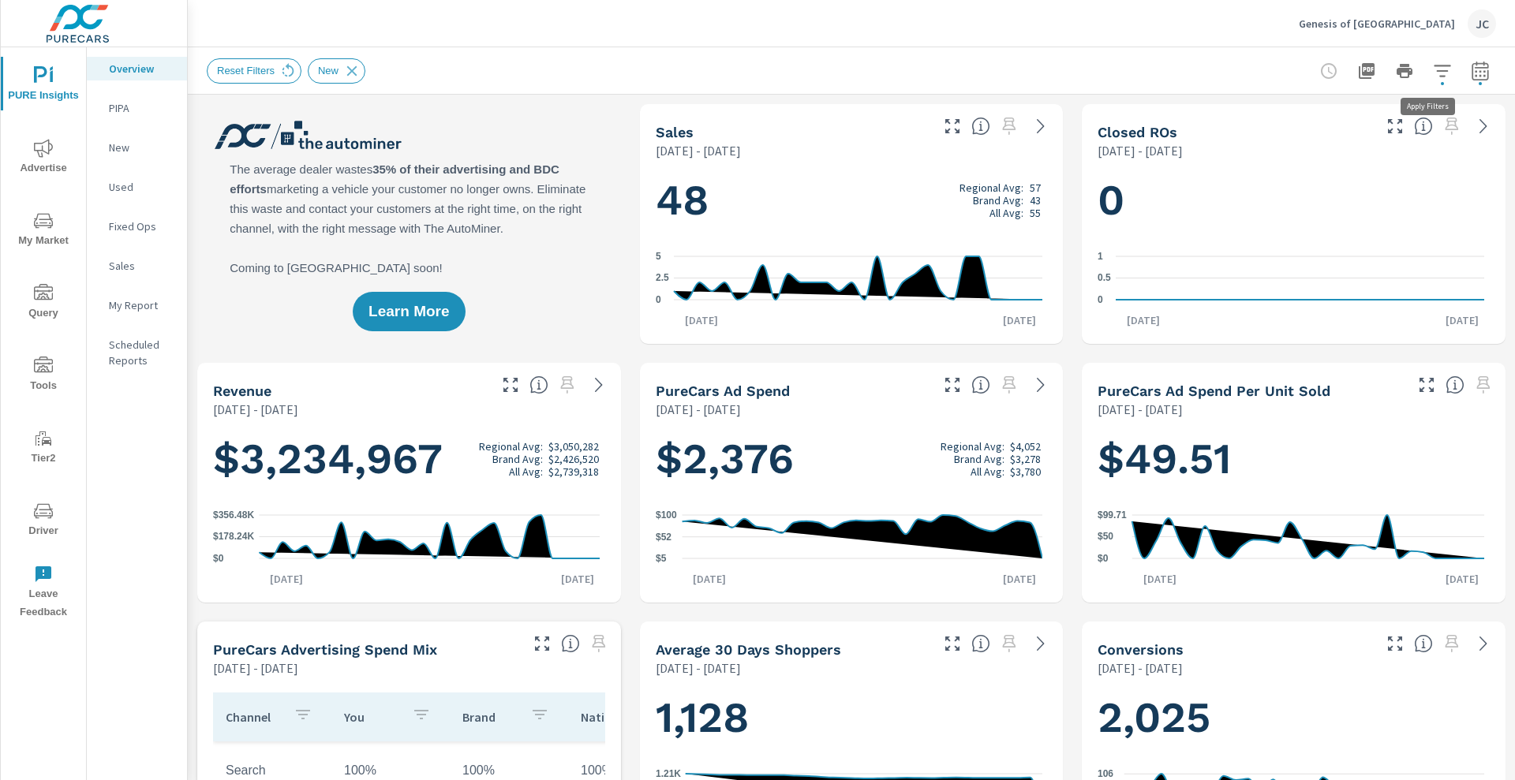
click at [775, 74] on icon "button" at bounding box center [1442, 71] width 19 height 19
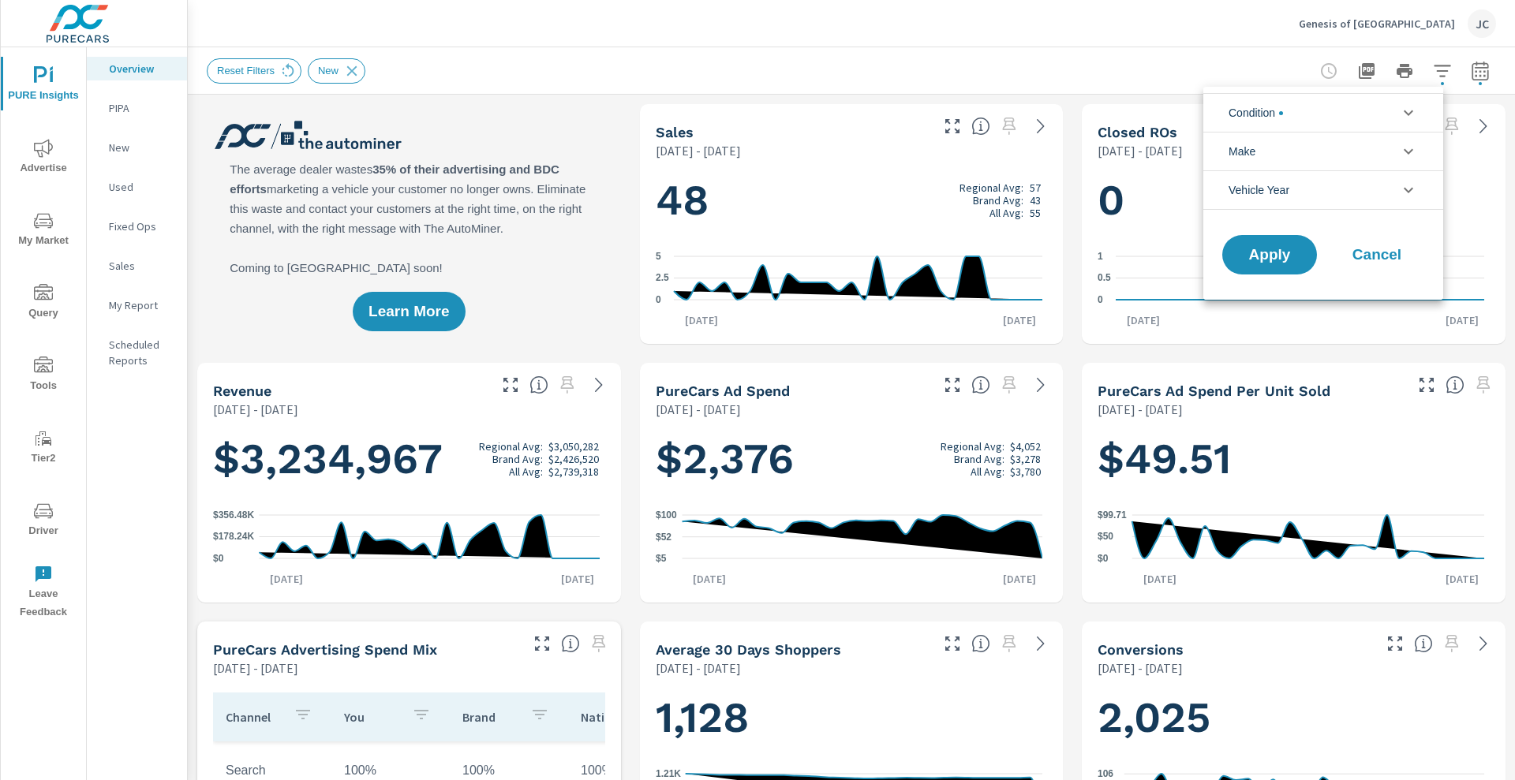
click at [775, 107] on icon "filter options" at bounding box center [1408, 112] width 19 height 19
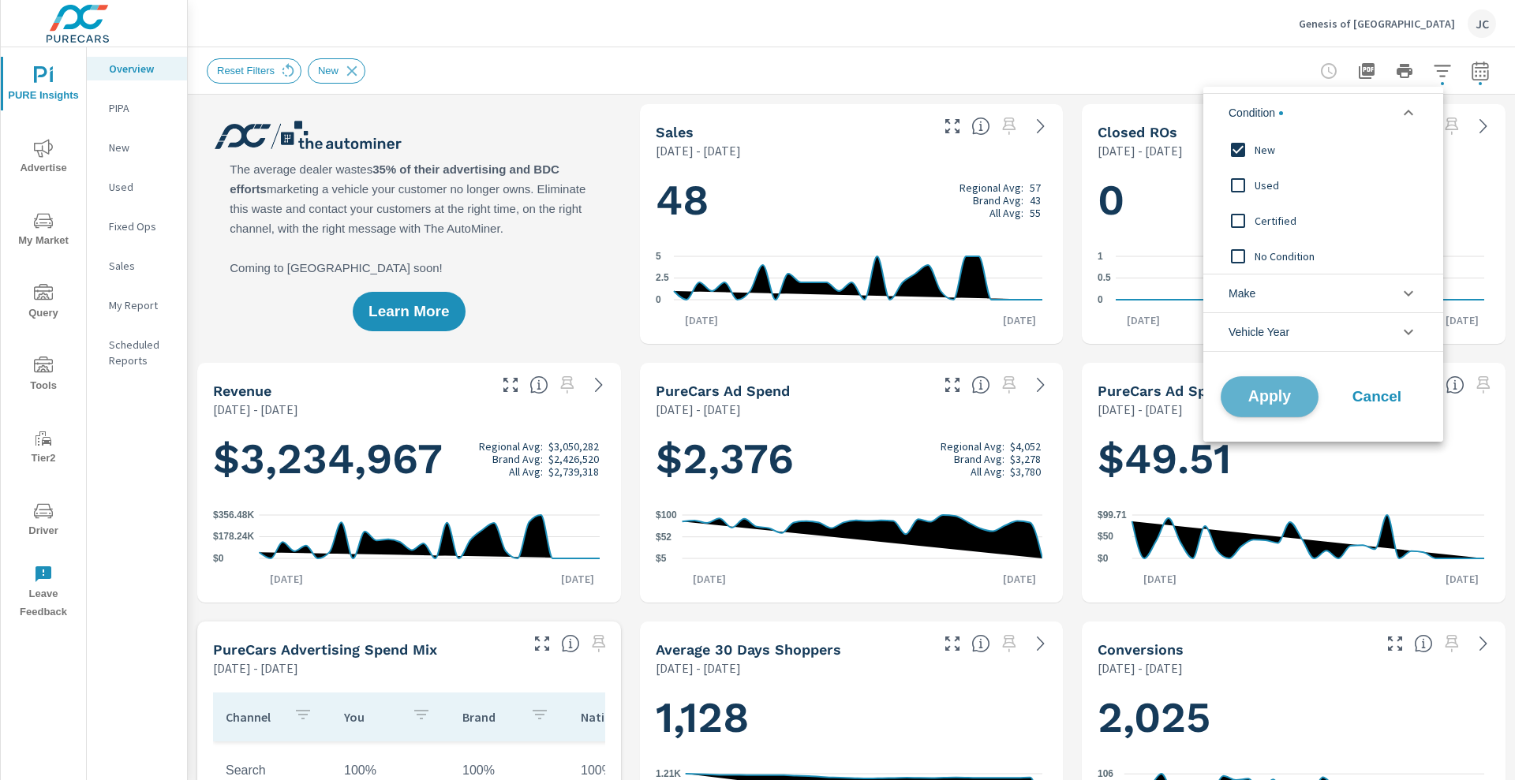
click at [775, 390] on span "Apply" at bounding box center [1269, 397] width 65 height 15
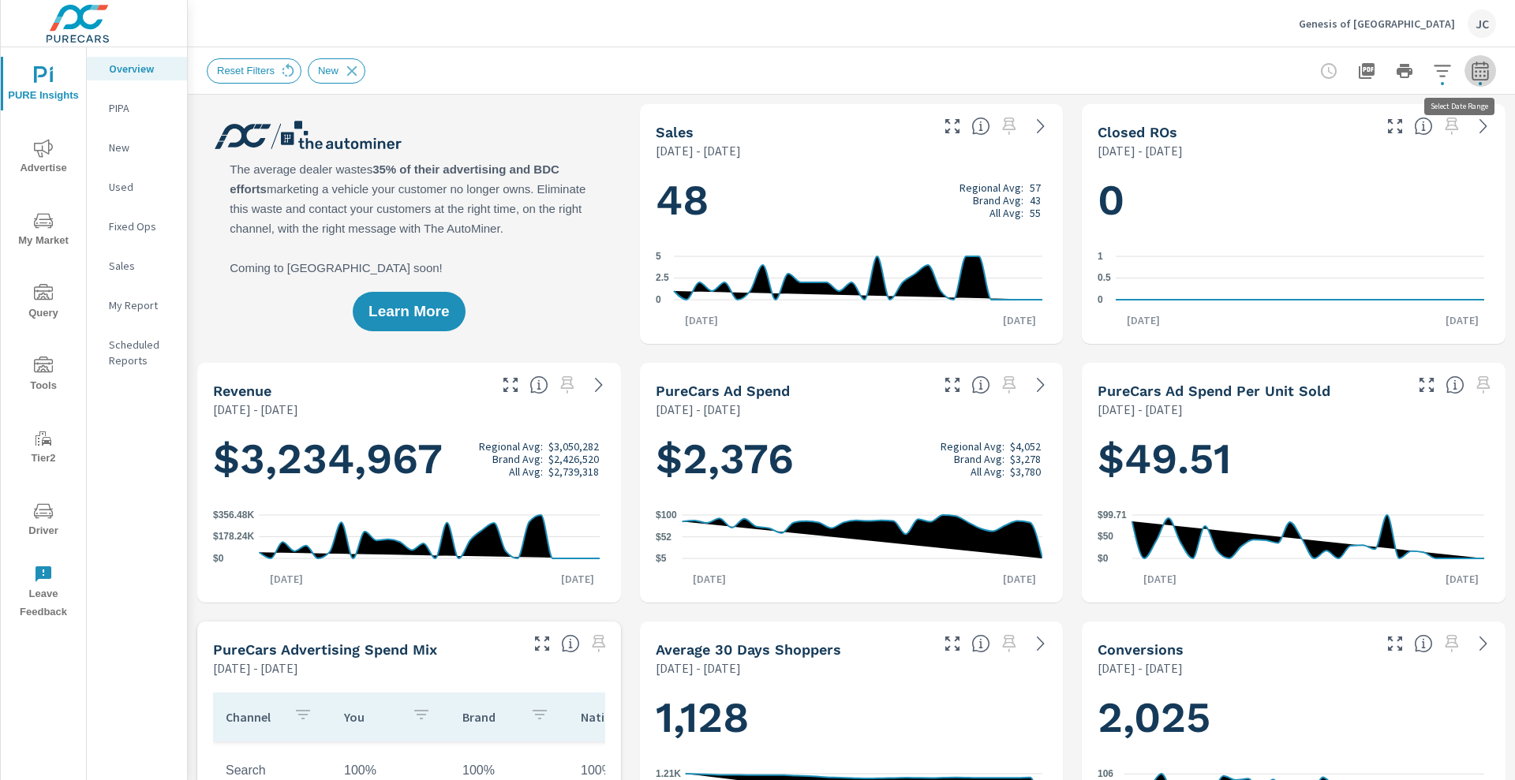
click at [775, 66] on button "button" at bounding box center [1481, 71] width 32 height 32
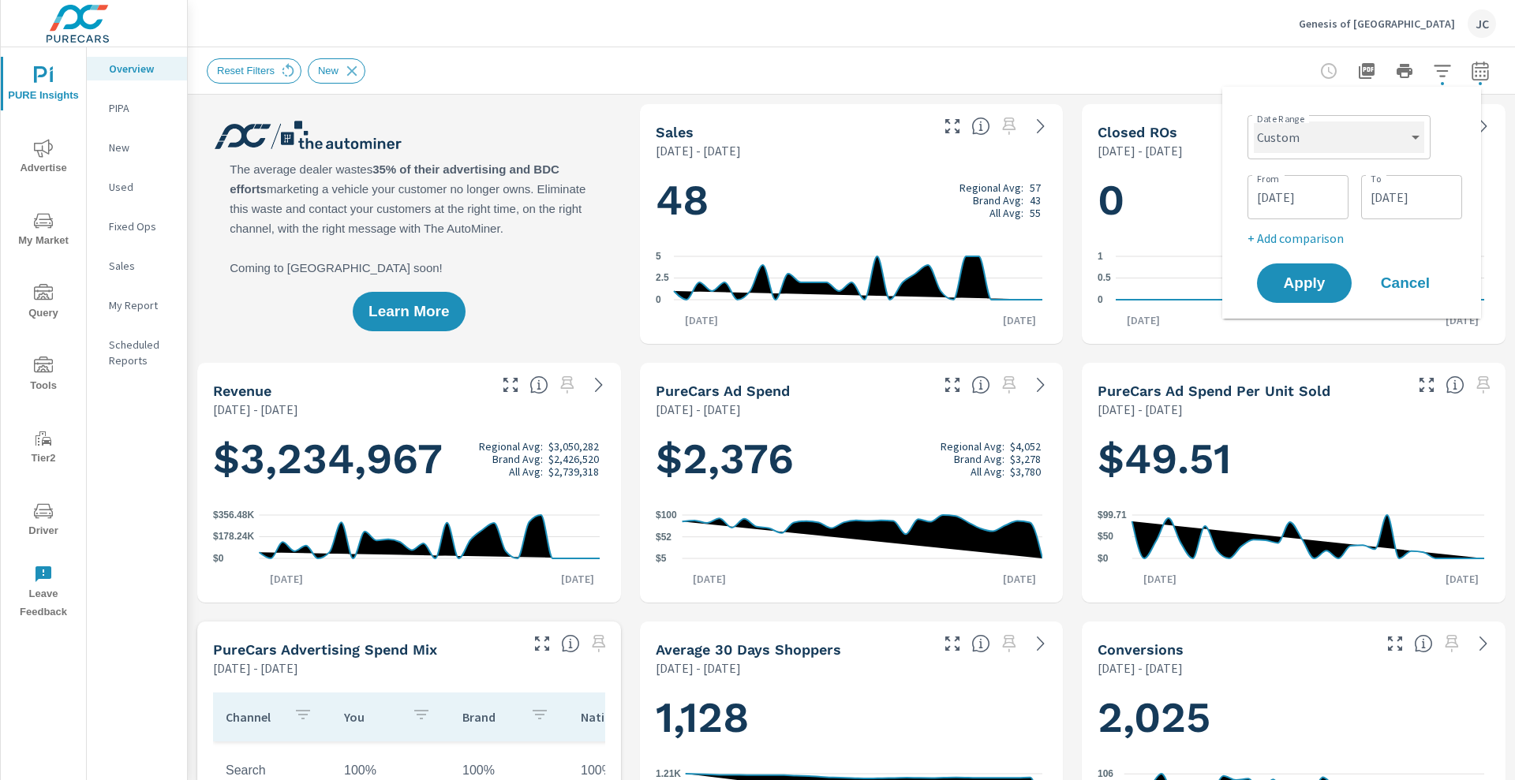
click at [775, 136] on select "Custom [DATE] Last week Last 7 days Last 14 days Last 30 days Last 45 days Last…" at bounding box center [1339, 138] width 170 height 32
click at [775, 122] on select "Custom [DATE] Last week Last 7 days Last 14 days Last 30 days Last 45 days Last…" at bounding box center [1339, 138] width 170 height 32
select select "Last month"
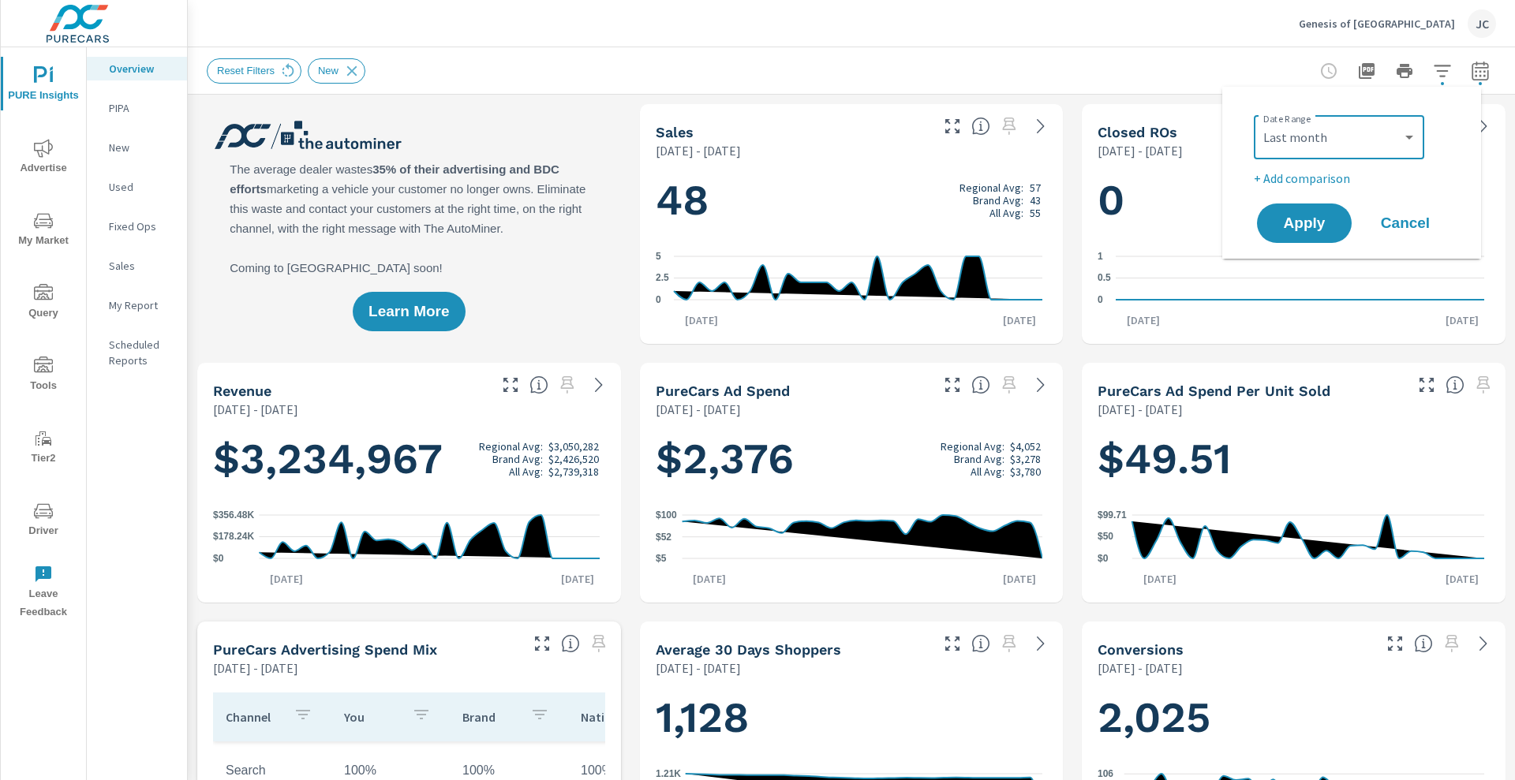
click at [775, 177] on p "+ Add comparison" at bounding box center [1355, 178] width 202 height 19
select select "Previous period"
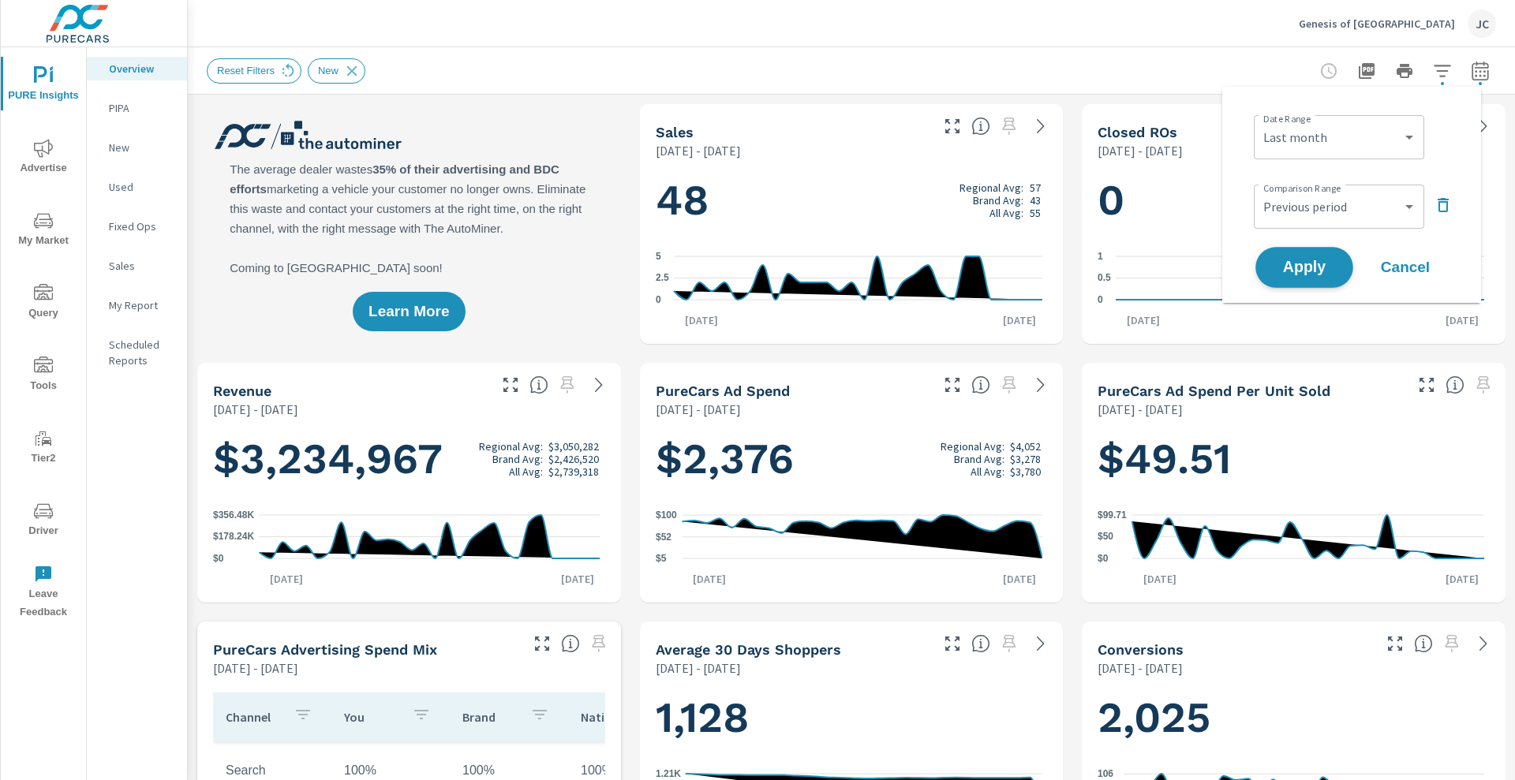
click at [775, 265] on span "Apply" at bounding box center [1304, 267] width 65 height 15
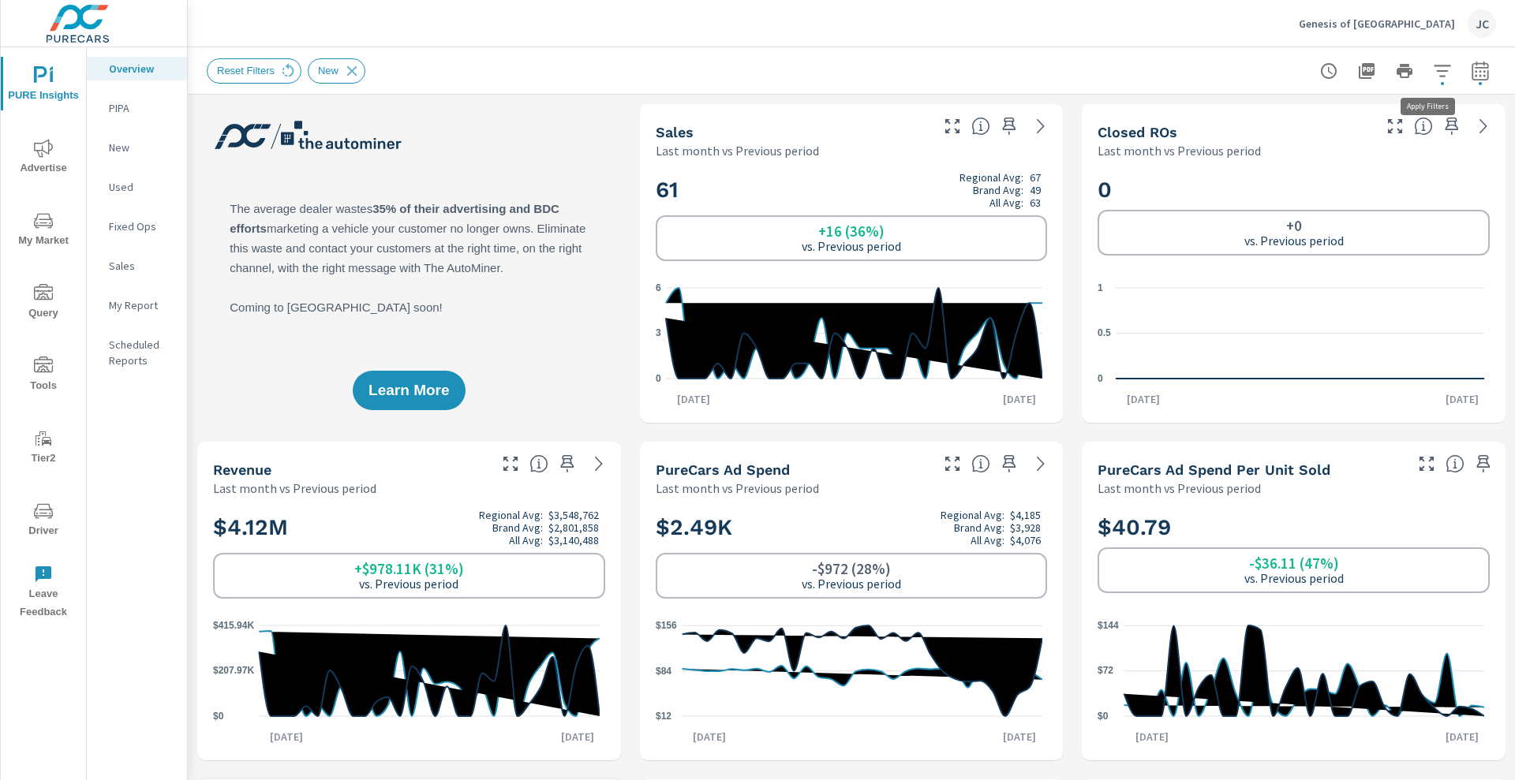
click at [775, 69] on icon "button" at bounding box center [1442, 71] width 17 height 12
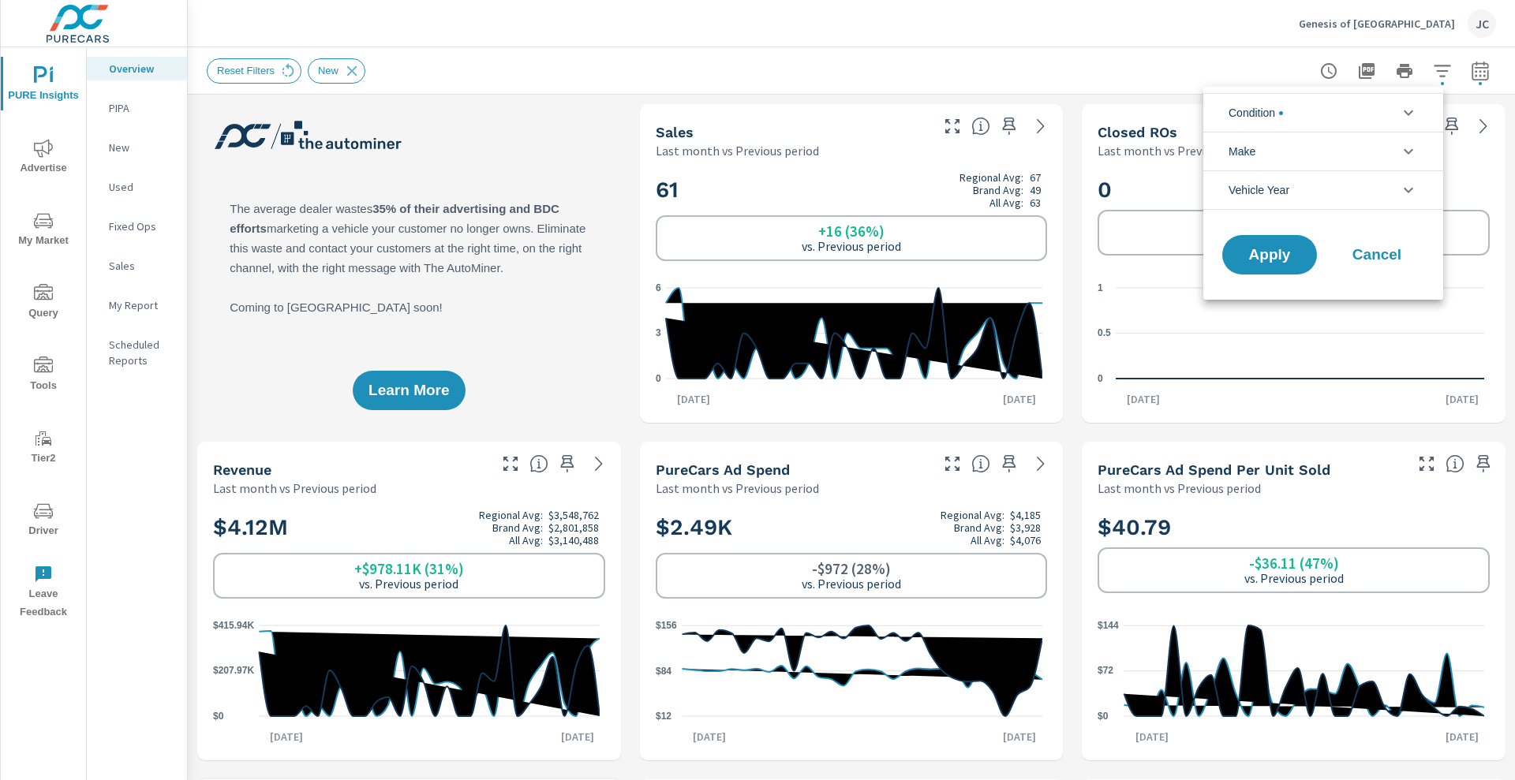
click at [775, 115] on li "Condition" at bounding box center [1324, 112] width 240 height 39
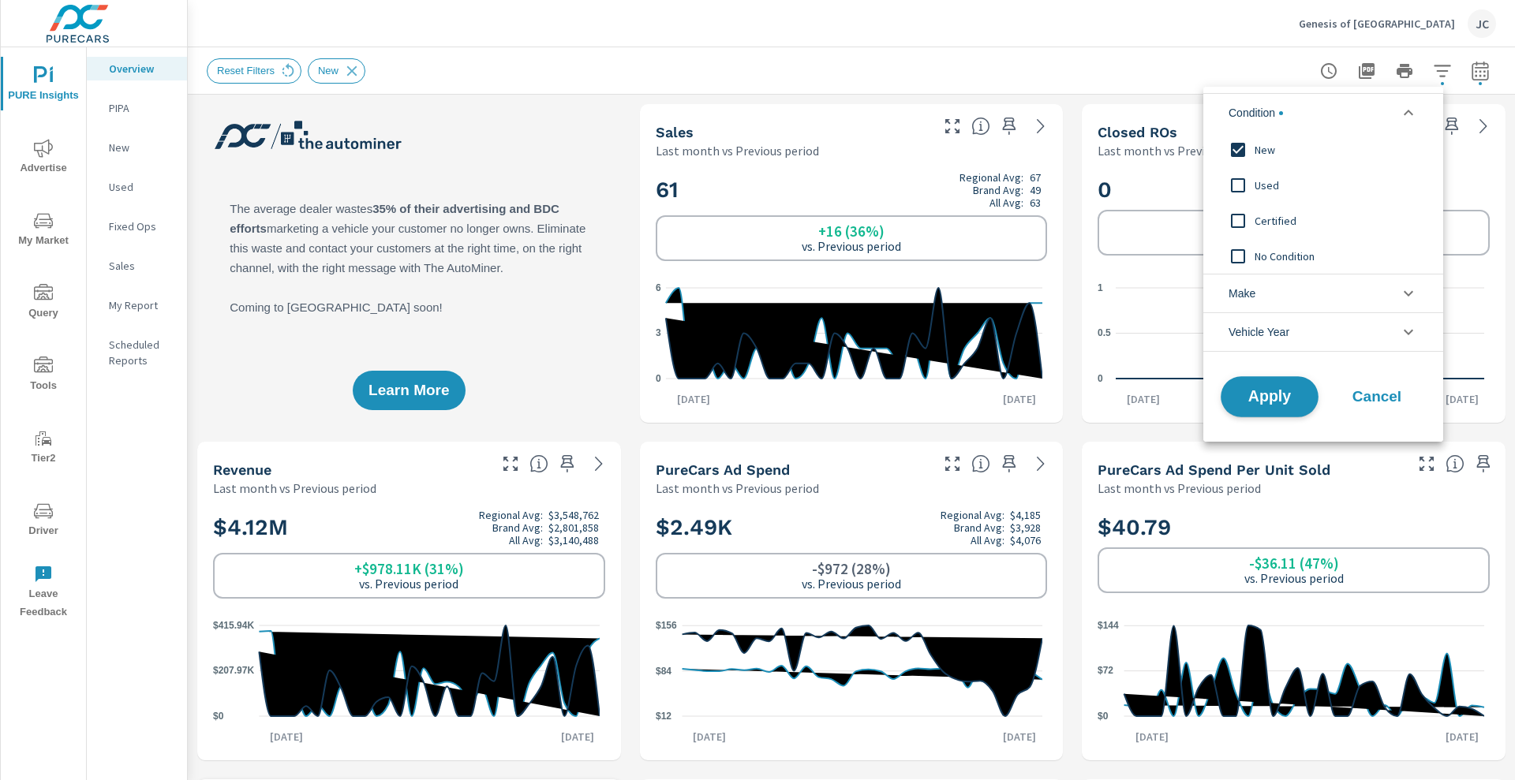
click at [775, 407] on button "Apply" at bounding box center [1270, 396] width 98 height 41
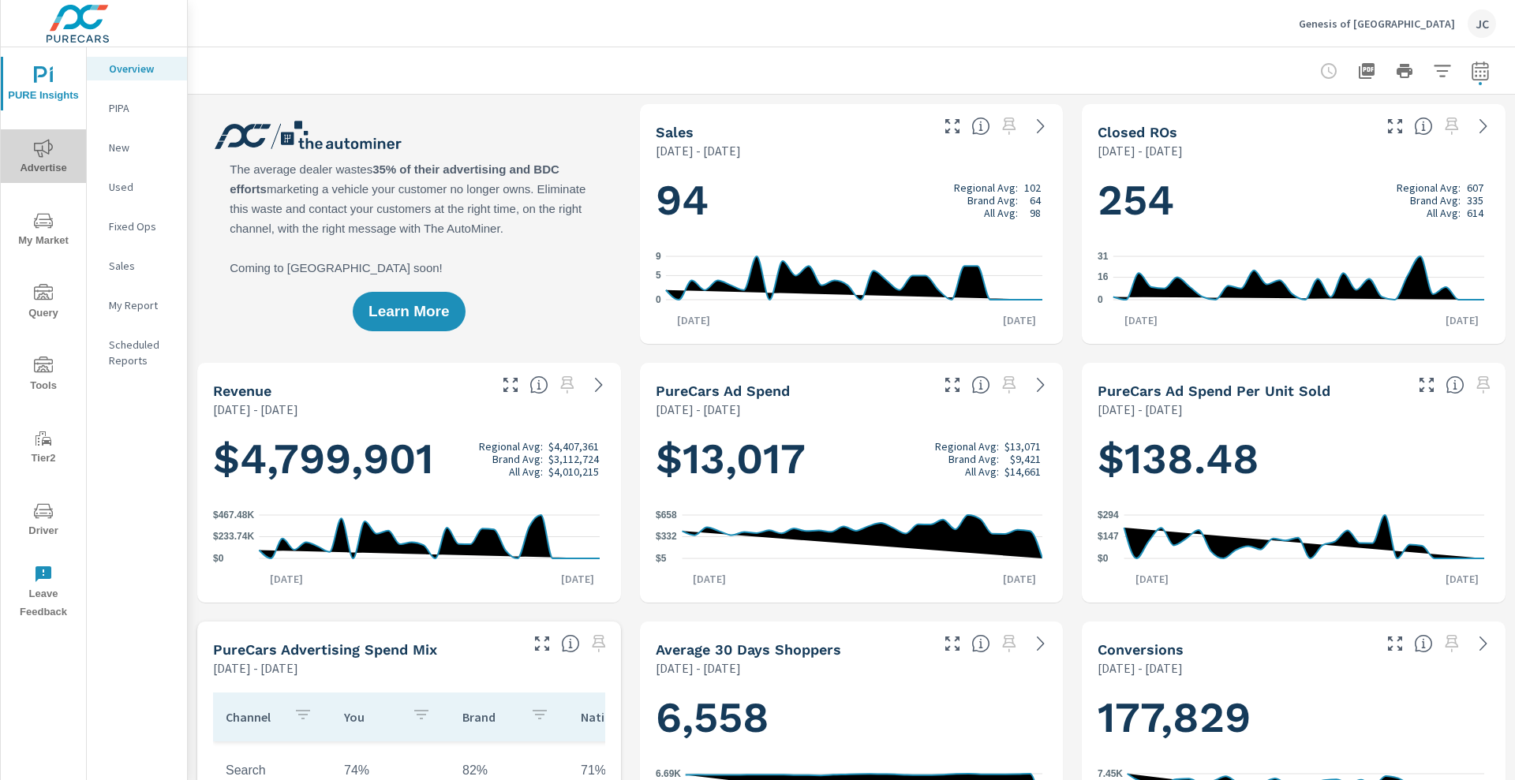
click at [52, 162] on span "Advertise" at bounding box center [44, 158] width 76 height 39
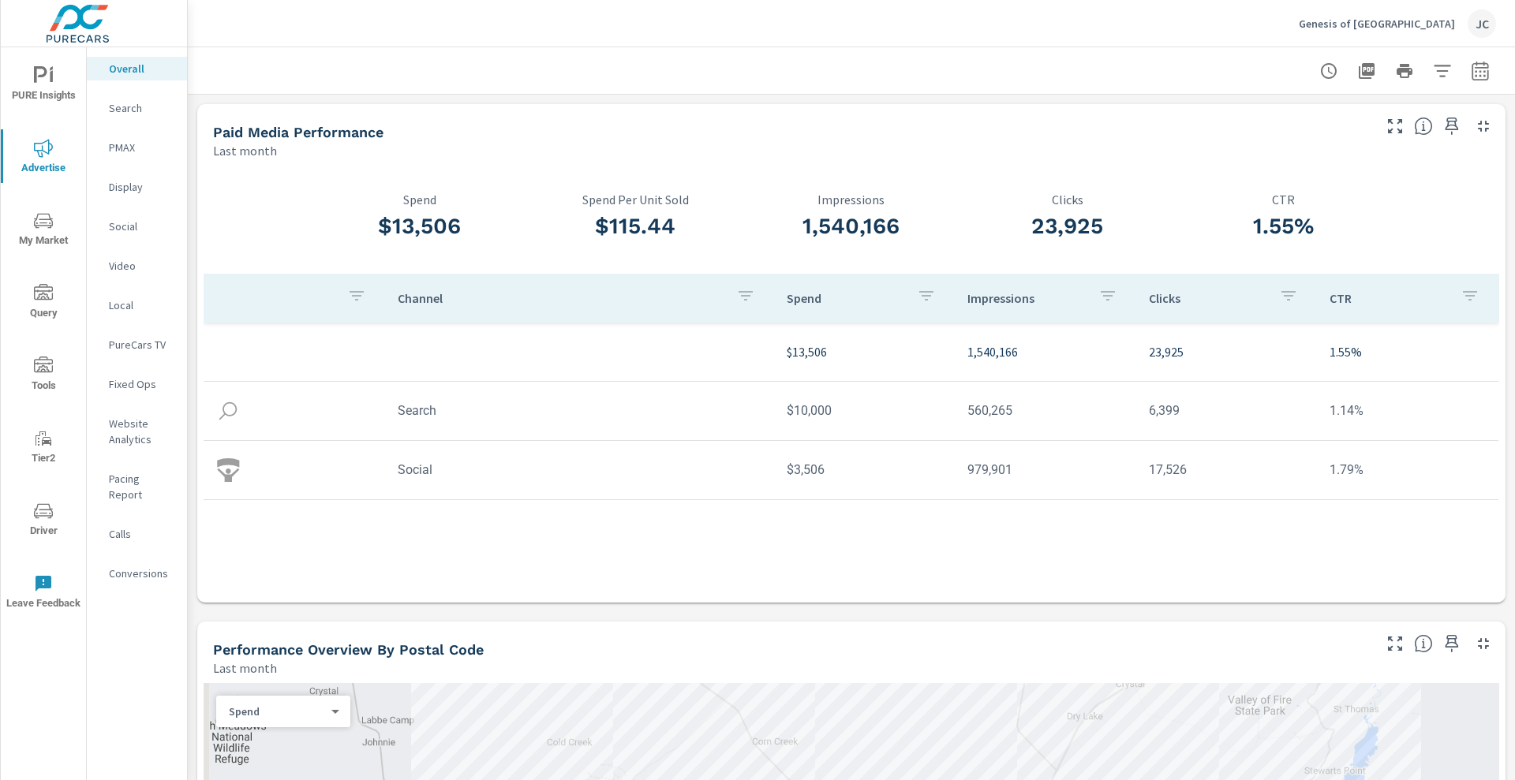
click at [131, 147] on p "PMAX" at bounding box center [142, 148] width 66 height 16
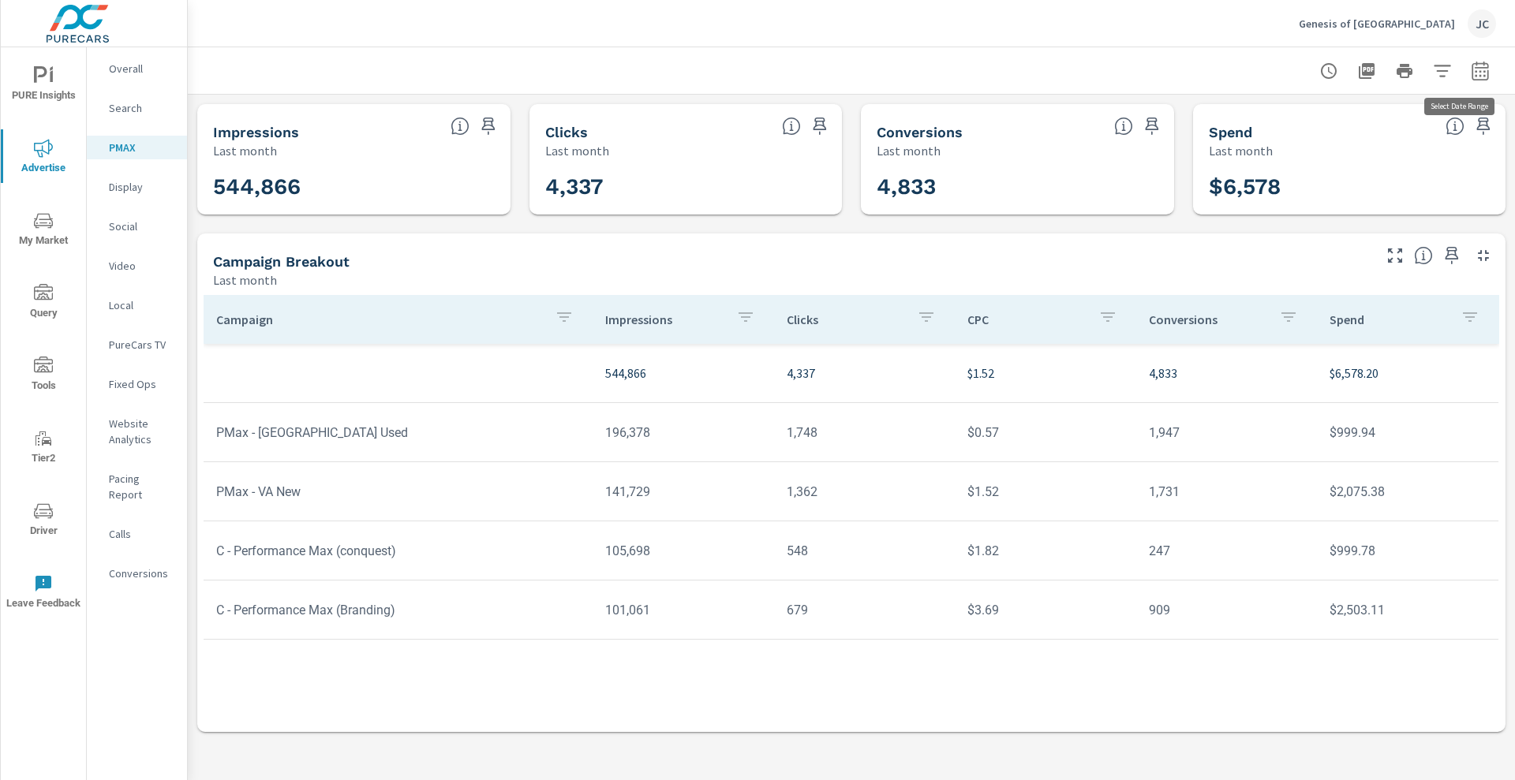
click at [775, 73] on icon "button" at bounding box center [1480, 71] width 19 height 19
select select "Last month"
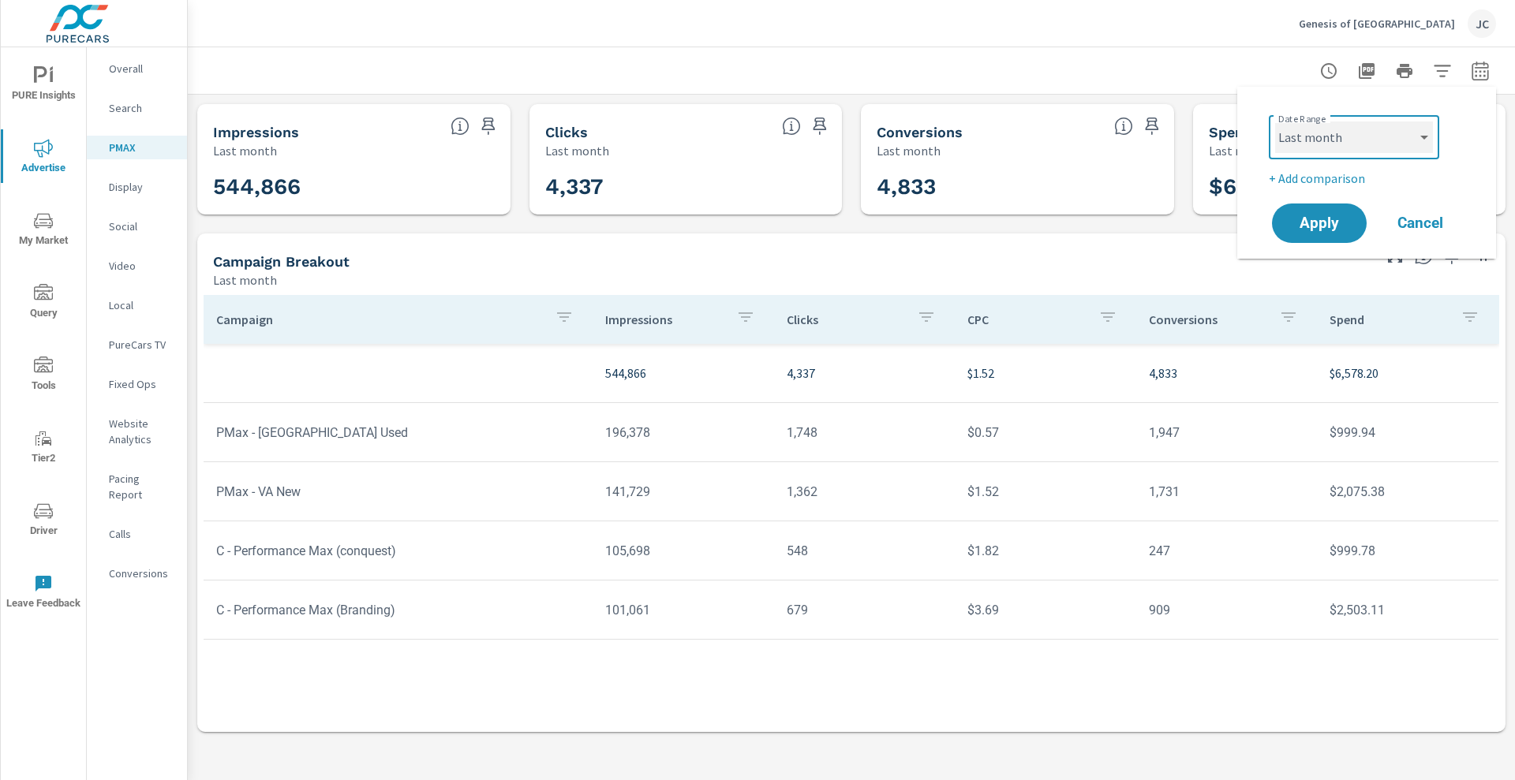
click at [775, 149] on select "Custom Yesterday Last week Last 7 days Last 14 days Last 30 days Last 45 days L…" at bounding box center [1354, 138] width 158 height 32
click at [775, 48] on div at bounding box center [852, 70] width 1290 height 47
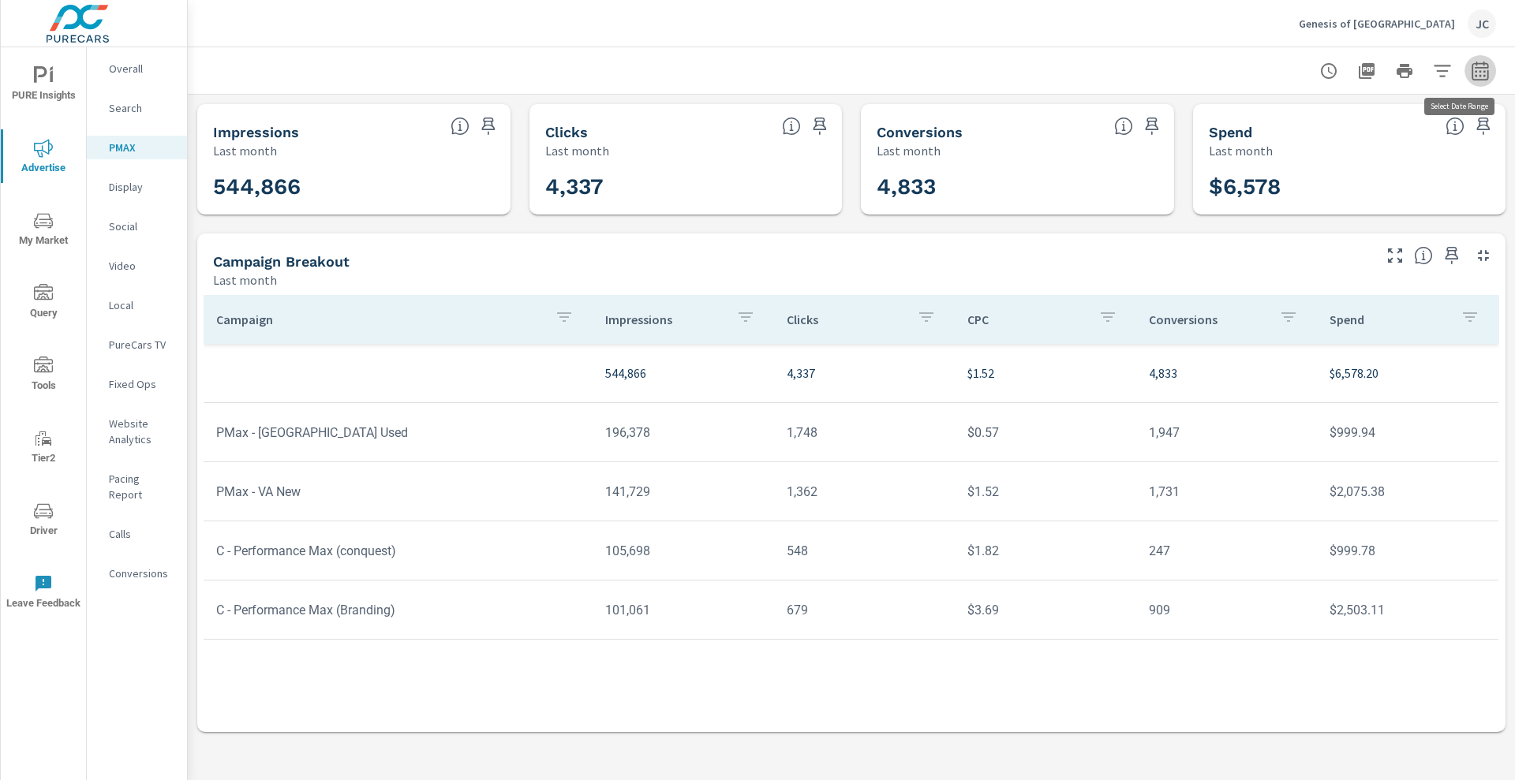
click at [775, 78] on icon "button" at bounding box center [1480, 71] width 19 height 19
select select "Last month"
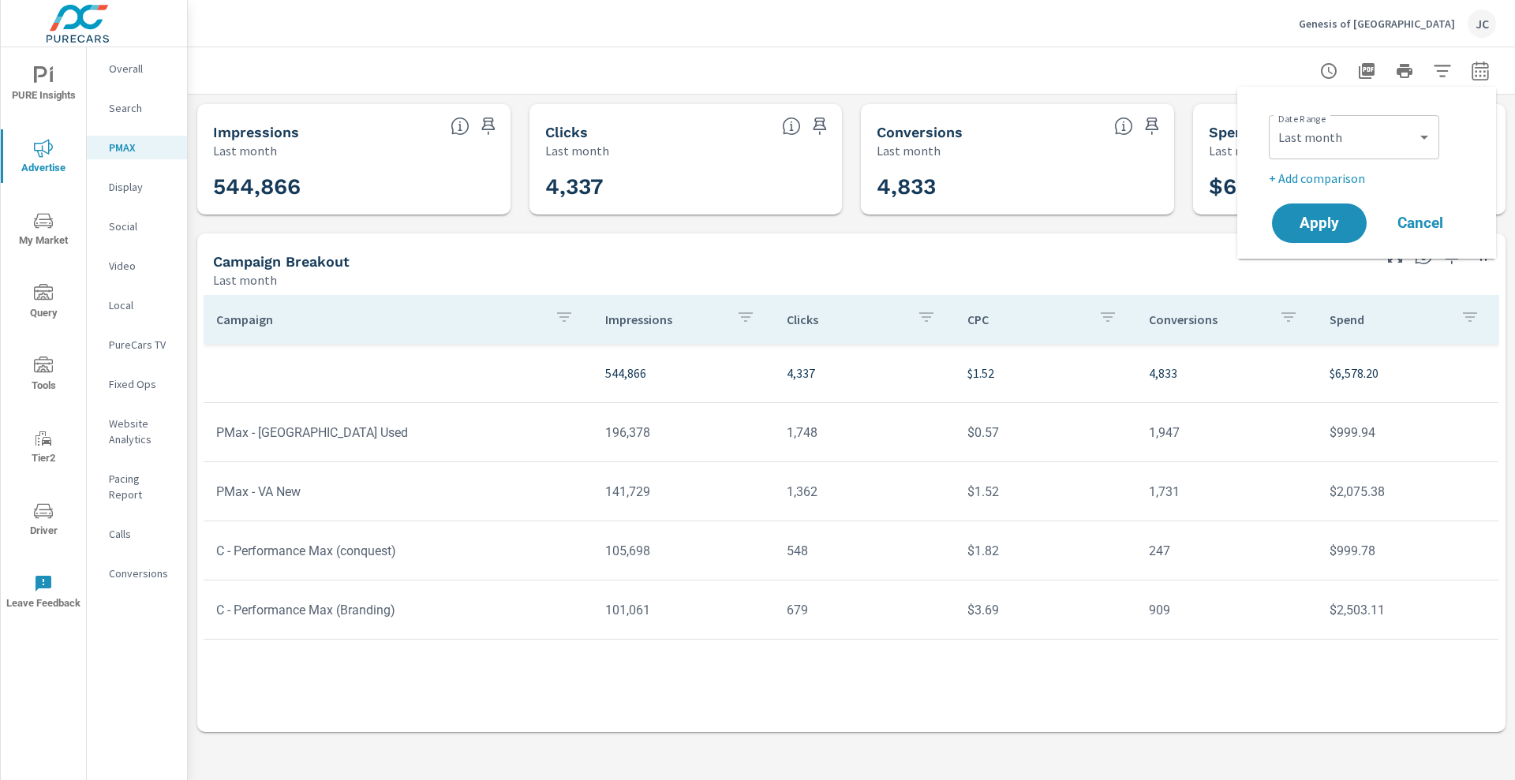
click at [775, 185] on p "+ Add comparison" at bounding box center [1370, 178] width 202 height 19
select select "Previous period"
click at [775, 260] on span "Apply" at bounding box center [1319, 267] width 65 height 15
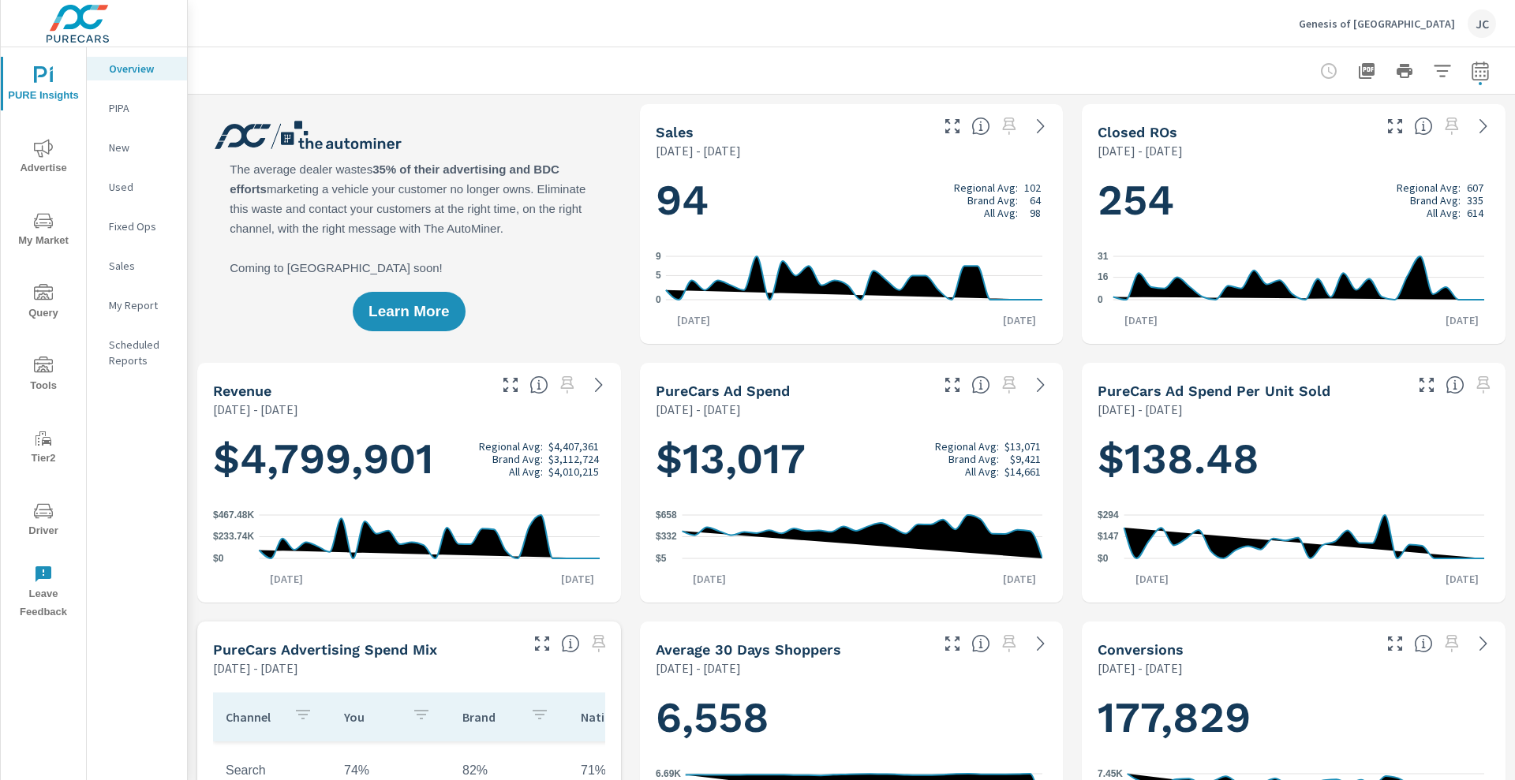
click at [39, 156] on icon "nav menu" at bounding box center [43, 148] width 19 height 18
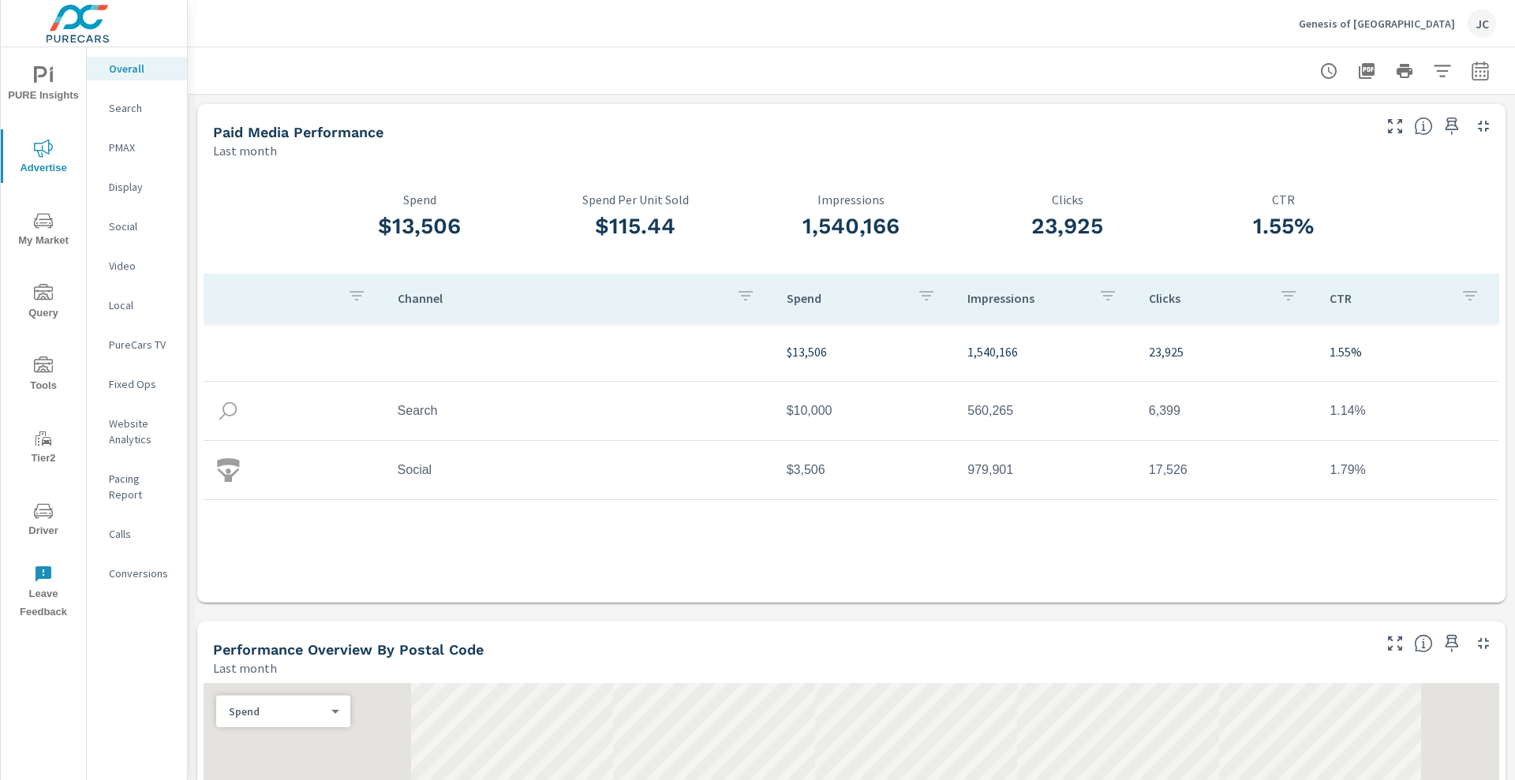
click at [140, 110] on p "Search" at bounding box center [142, 108] width 66 height 16
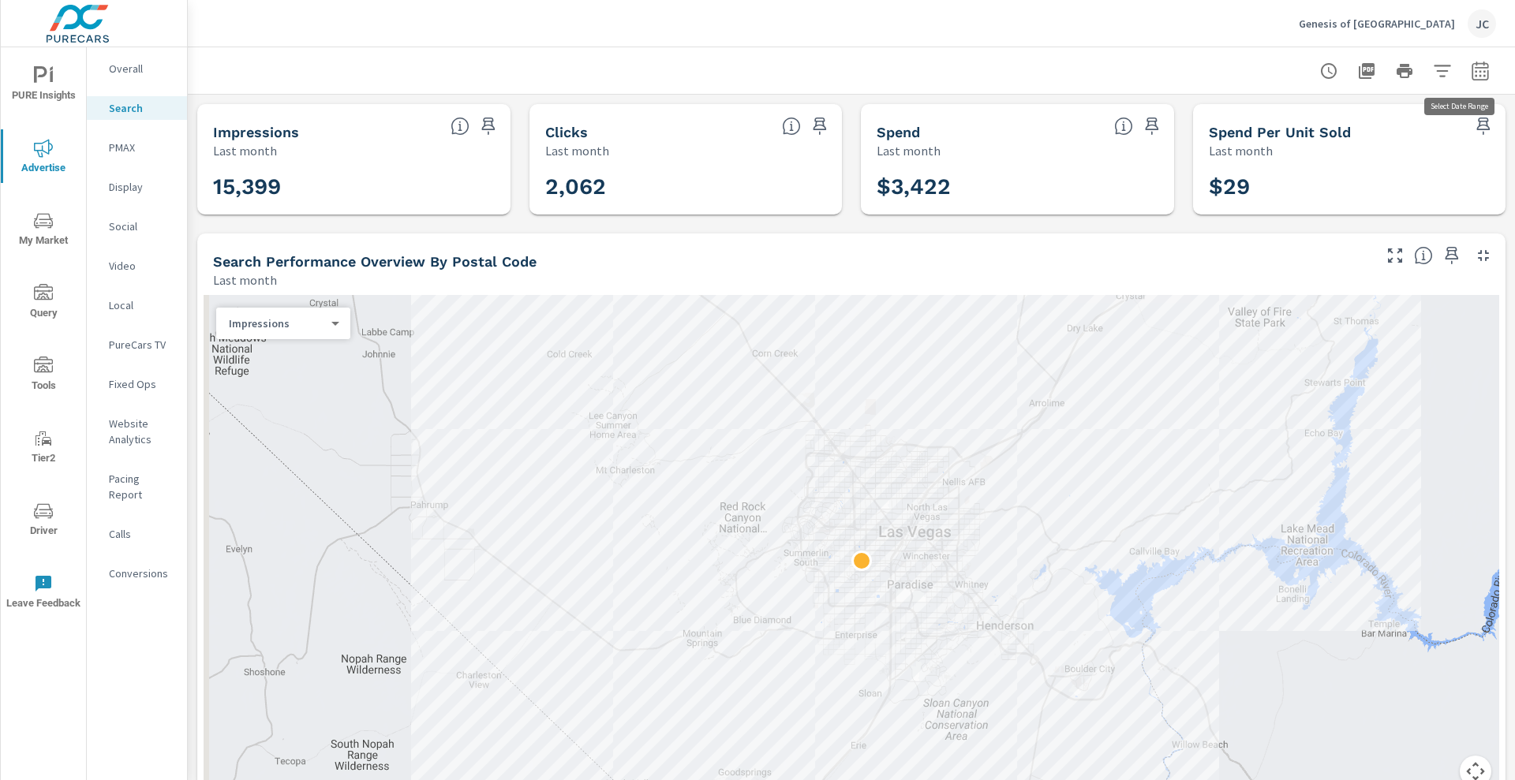
click at [775, 66] on button "button" at bounding box center [1481, 71] width 32 height 32
select select "Last month"
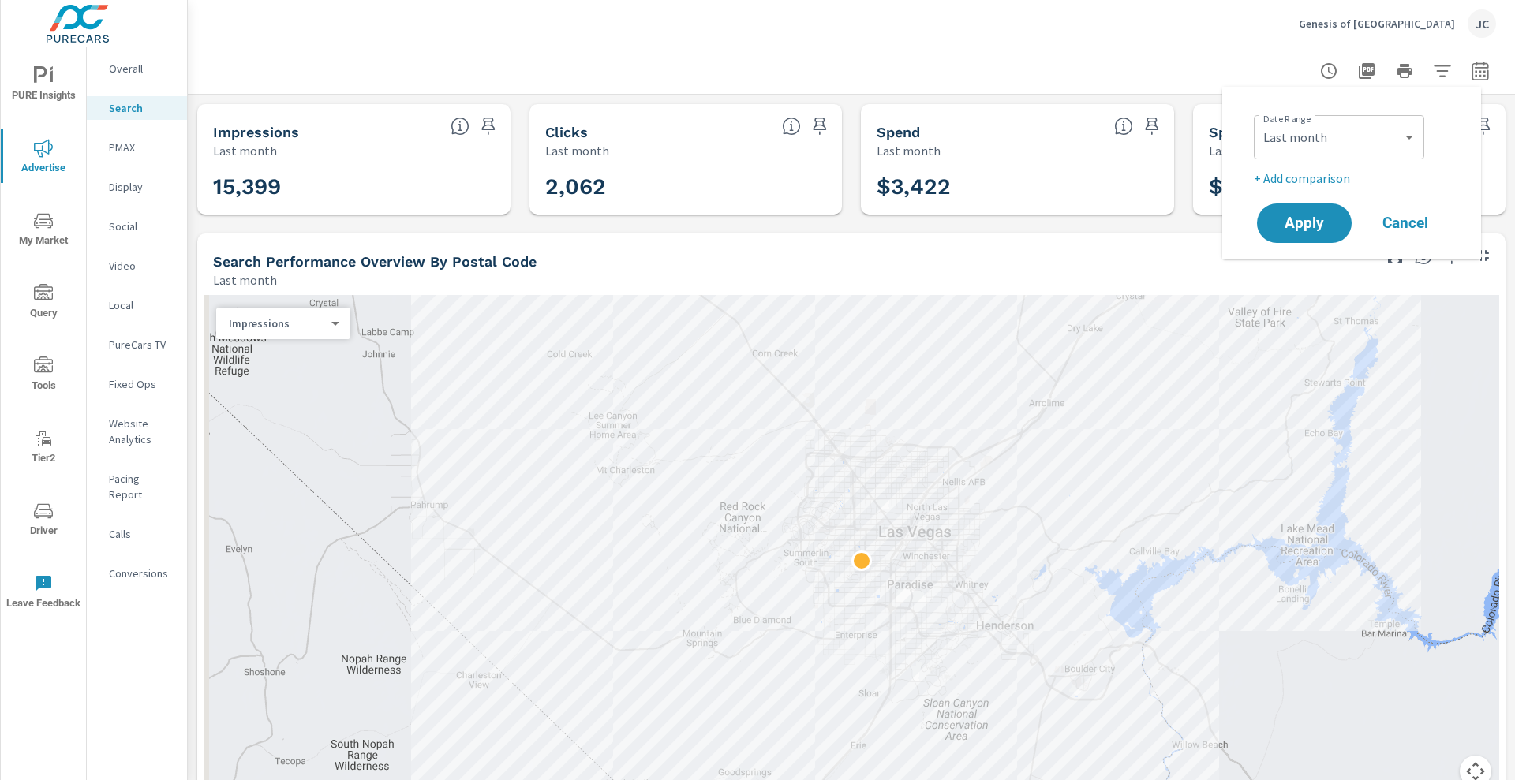
click at [775, 176] on p "+ Add comparison" at bounding box center [1355, 178] width 202 height 19
select select "Previous period"
click at [775, 260] on span "Apply" at bounding box center [1304, 267] width 65 height 15
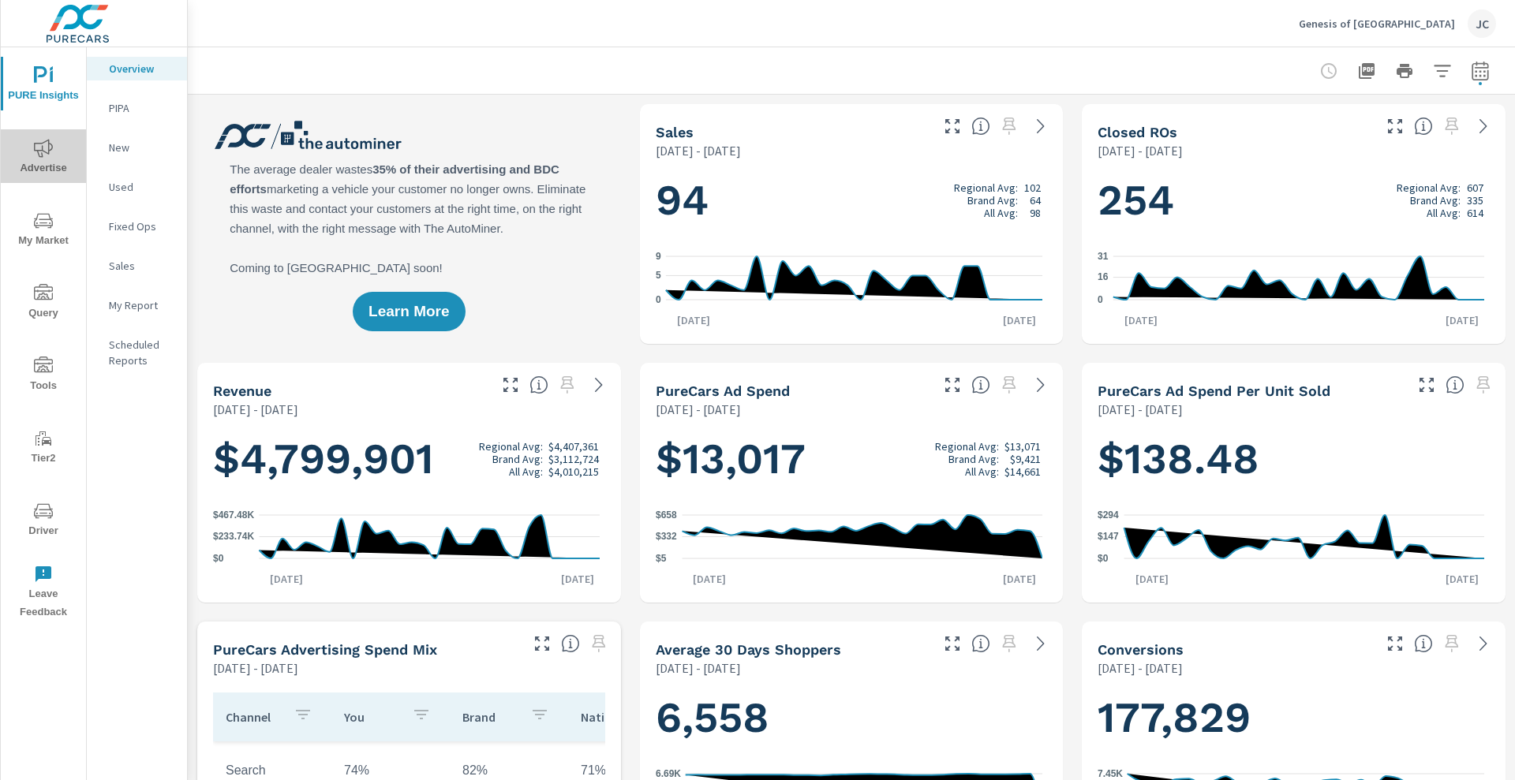
click at [60, 165] on span "Advertise" at bounding box center [44, 158] width 76 height 39
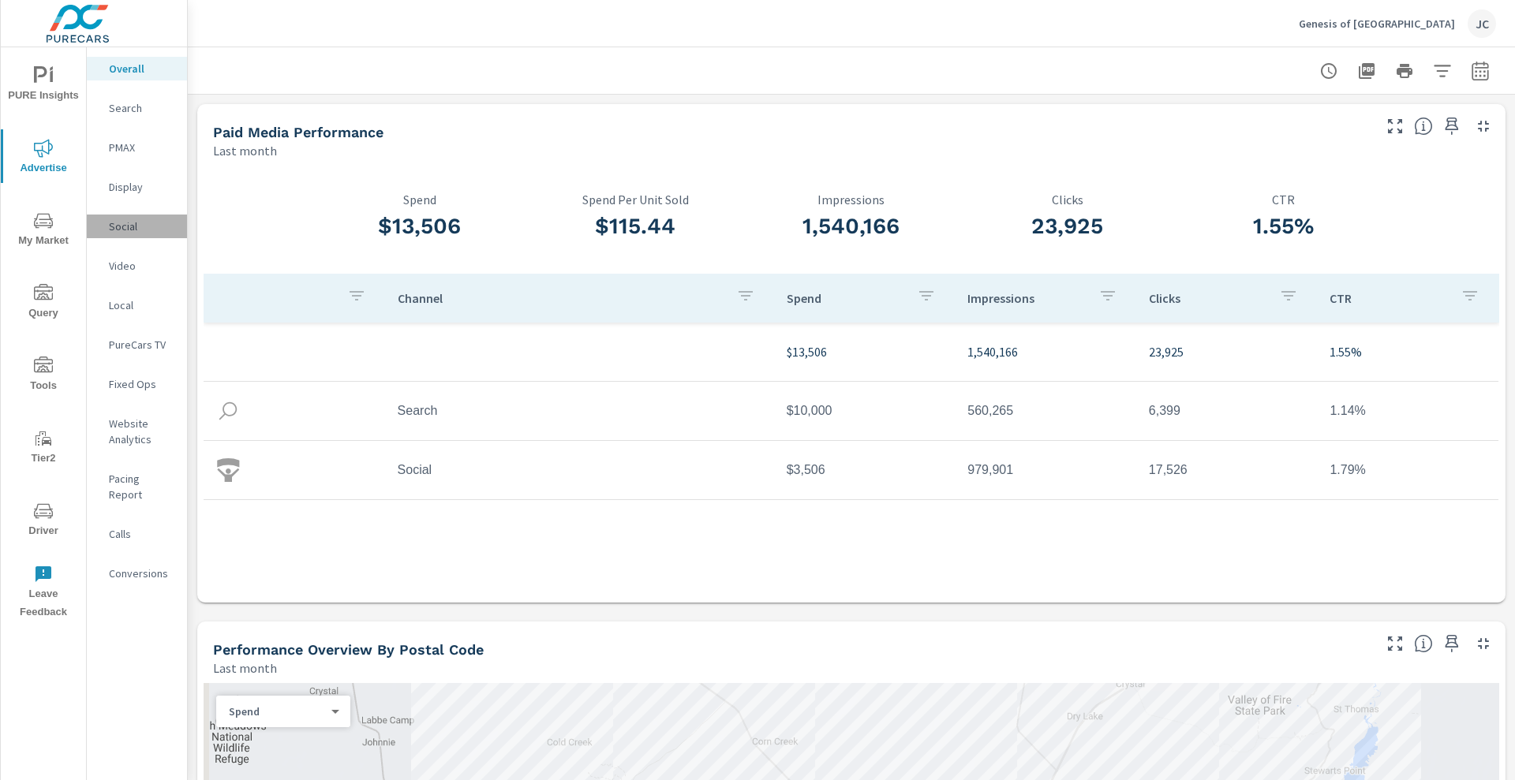
click at [144, 224] on p "Social" at bounding box center [142, 227] width 66 height 16
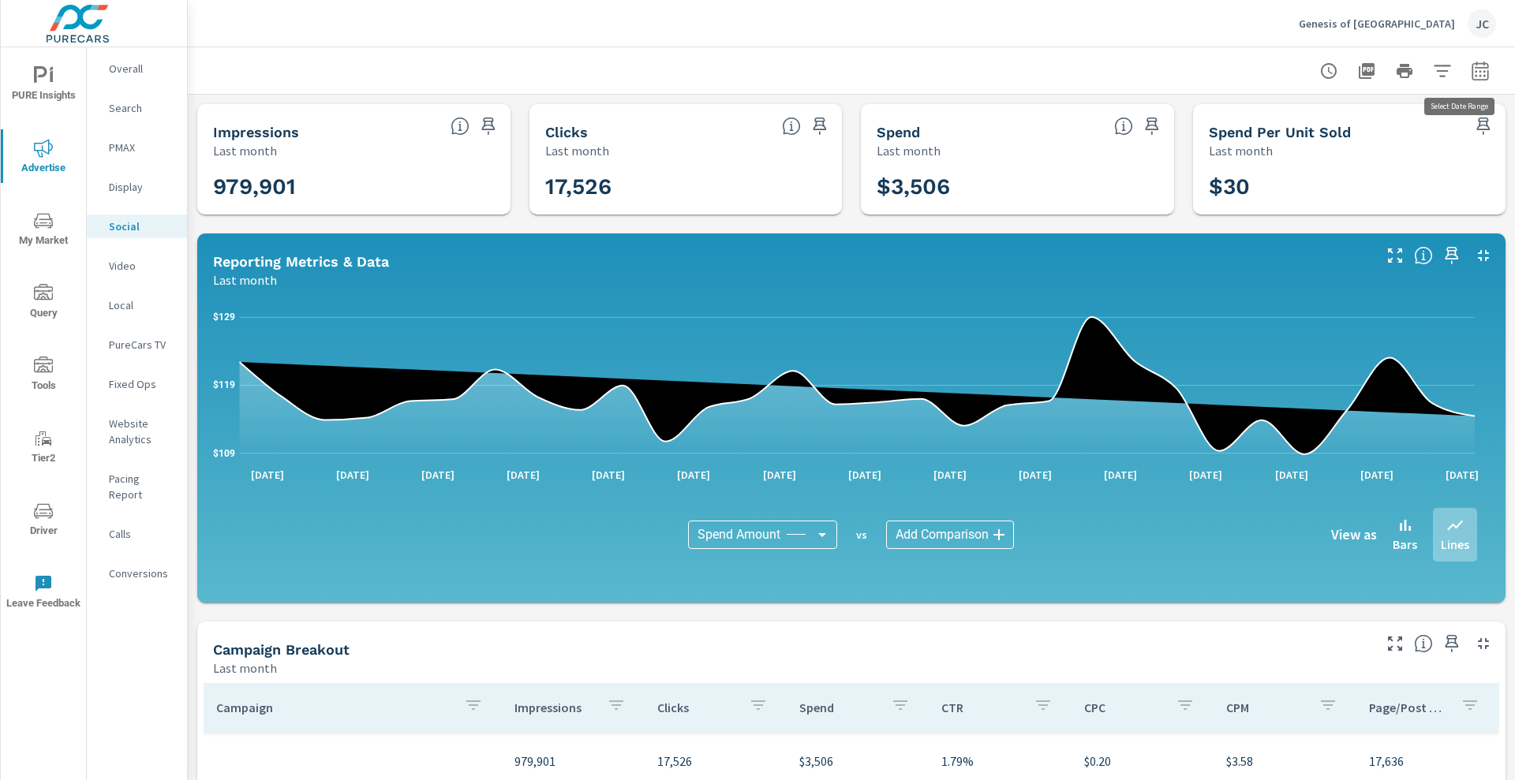
click at [775, 74] on icon "button" at bounding box center [1480, 73] width 10 height 6
select select "Last month"
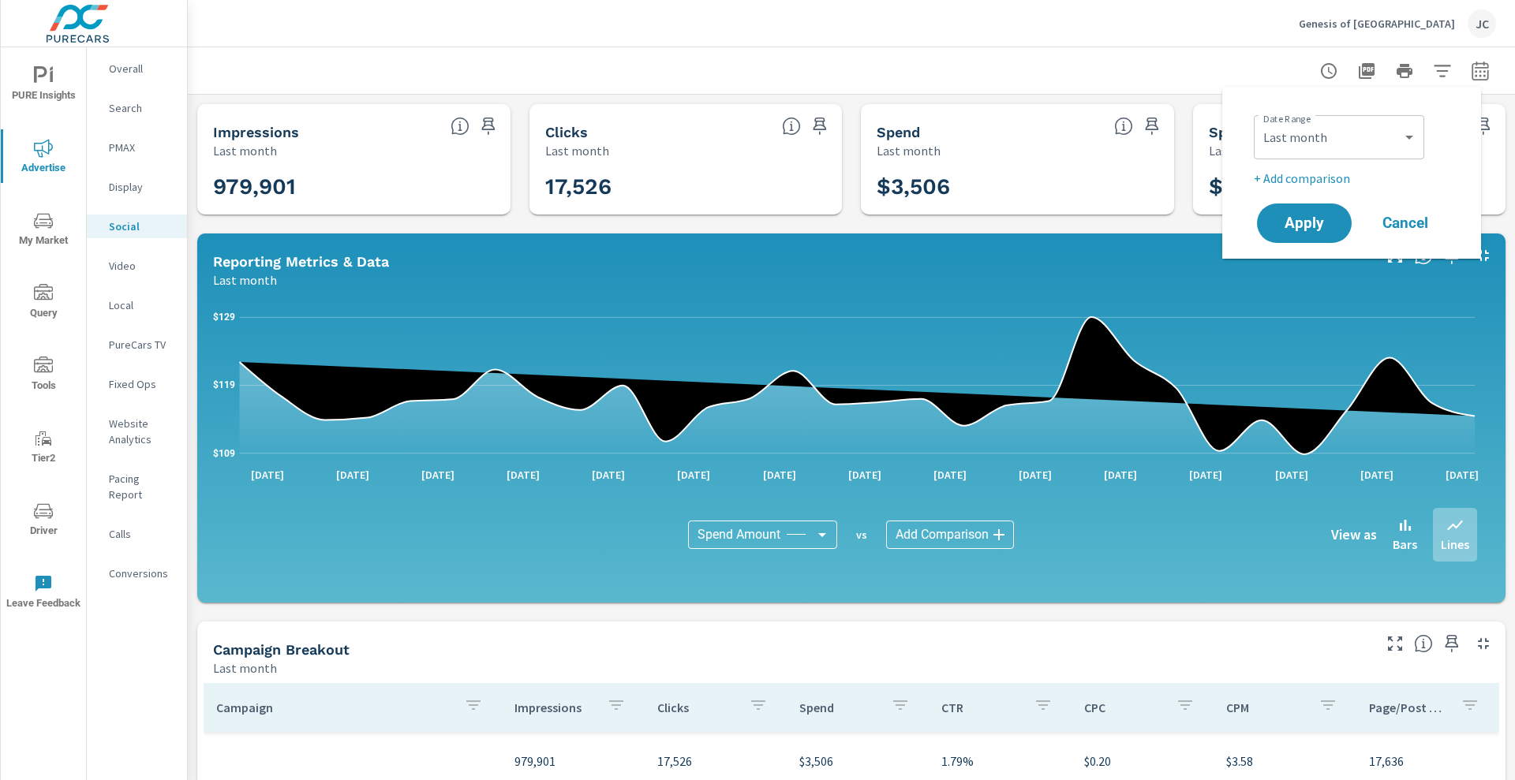
click at [775, 180] on p "+ Add comparison" at bounding box center [1355, 178] width 202 height 19
select select "Previous period"
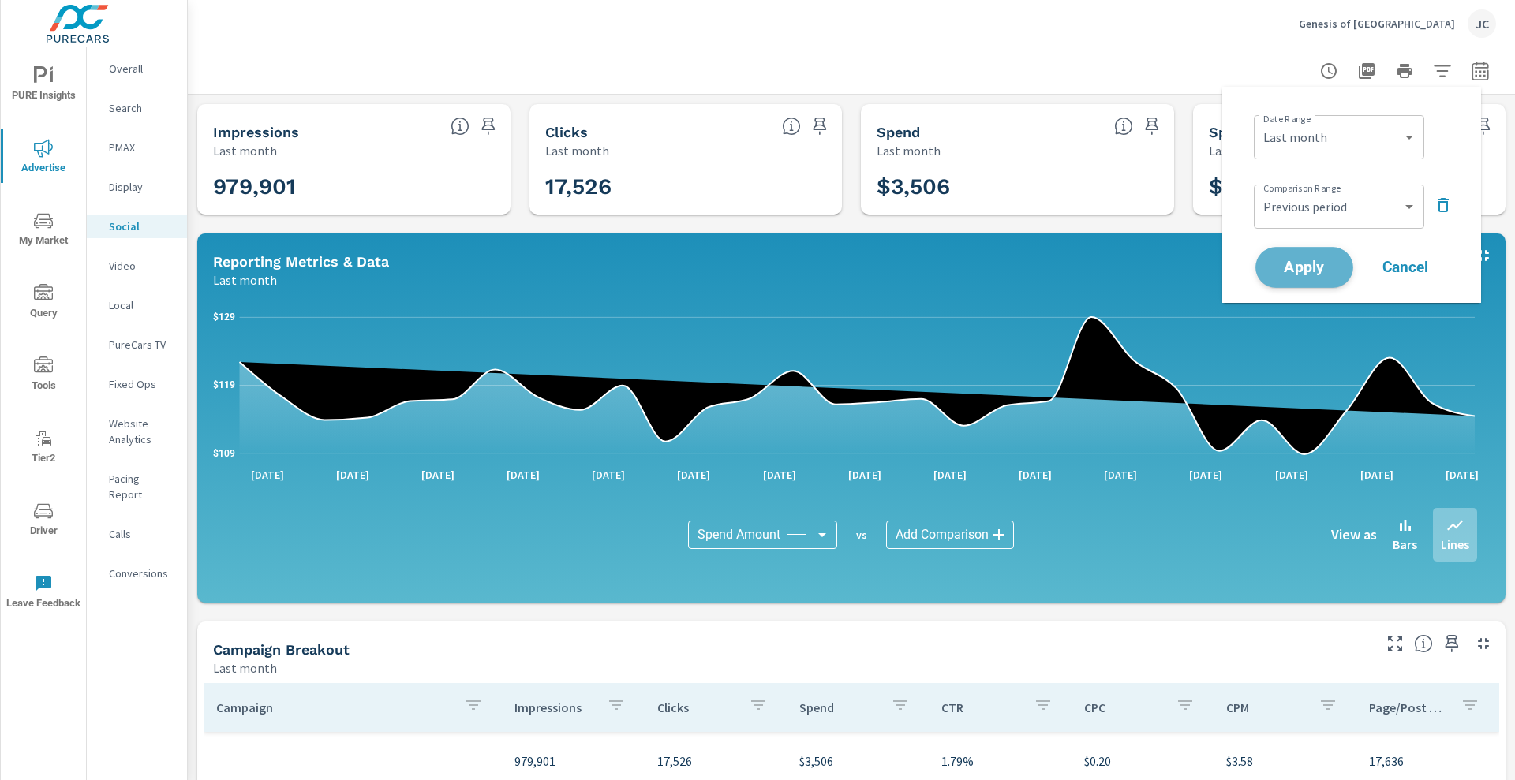
click at [775, 277] on button "Apply" at bounding box center [1305, 267] width 98 height 41
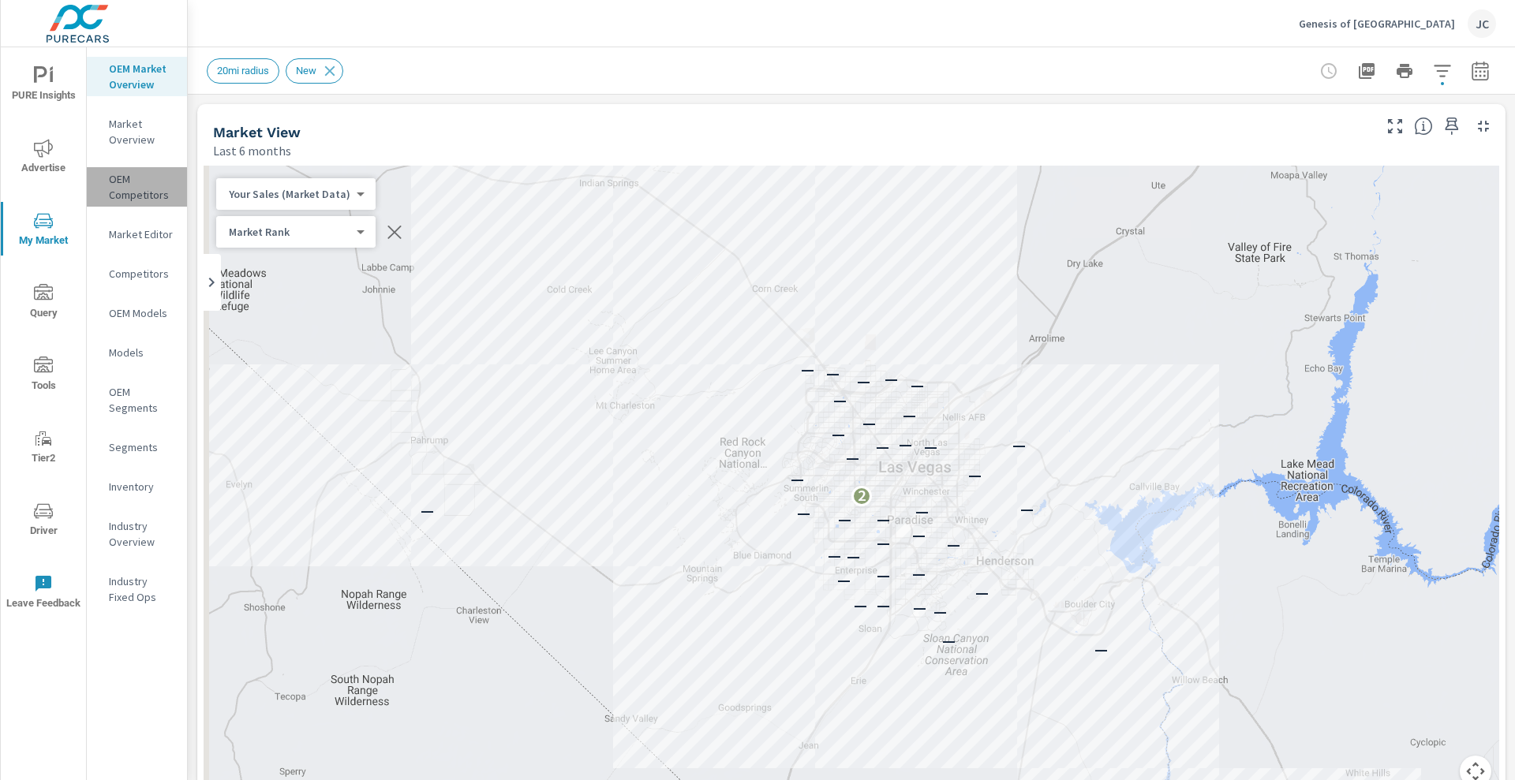
click at [144, 187] on p "OEM Competitors" at bounding box center [142, 187] width 66 height 32
click at [1433, 73] on icon "button" at bounding box center [1442, 71] width 19 height 19
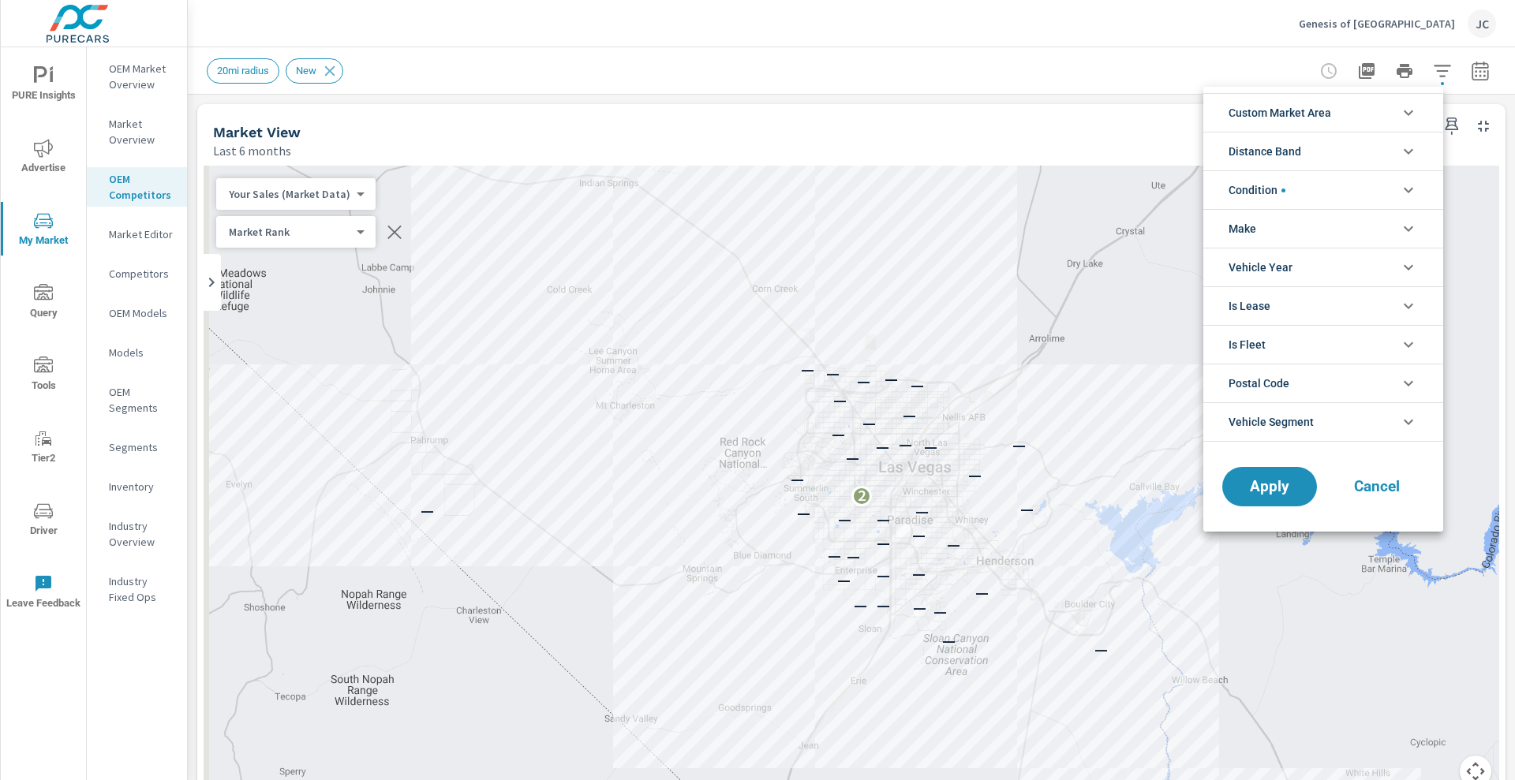
click at [1383, 178] on li "Condition" at bounding box center [1324, 189] width 240 height 39
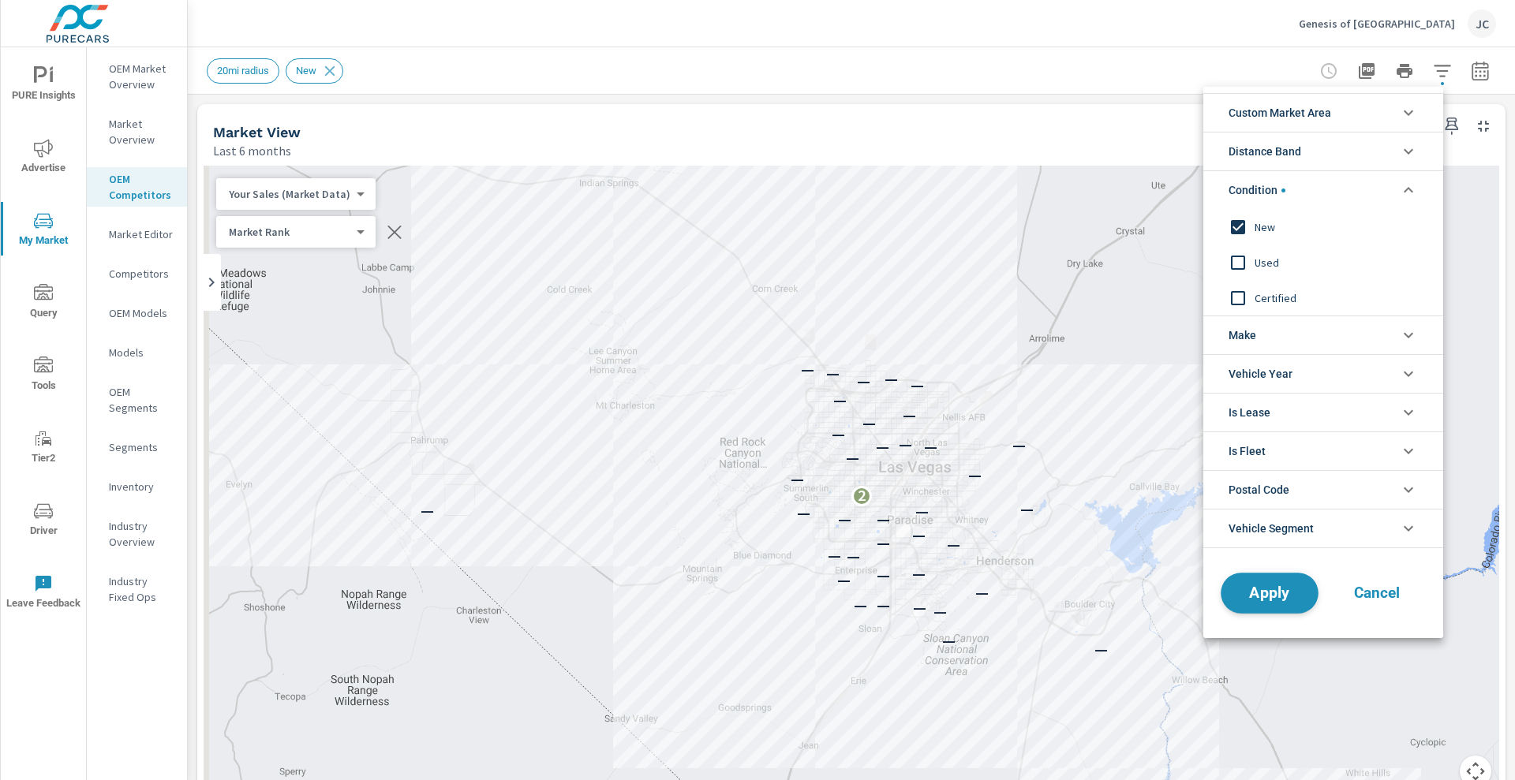
click at [1280, 589] on span "Apply" at bounding box center [1269, 593] width 65 height 15
